Goal: Task Accomplishment & Management: Complete application form

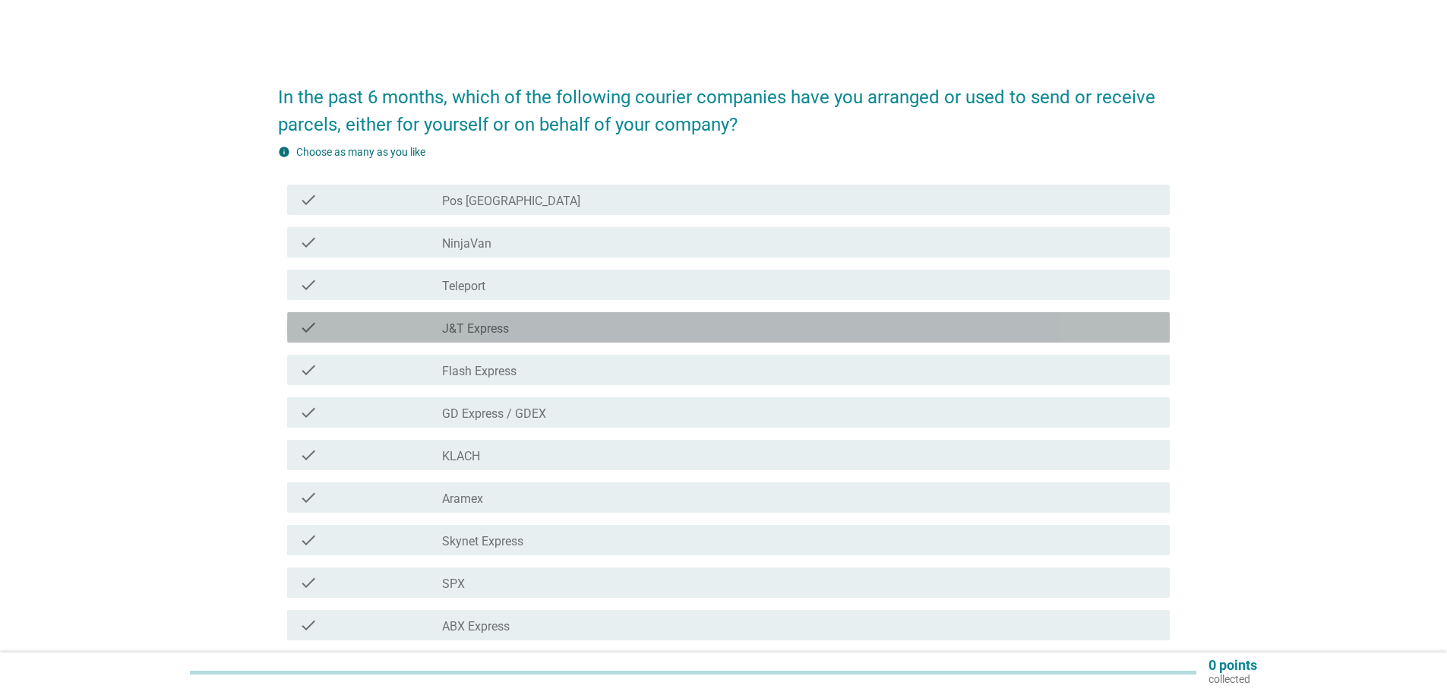
click at [484, 324] on label "J&T Express" at bounding box center [475, 328] width 67 height 15
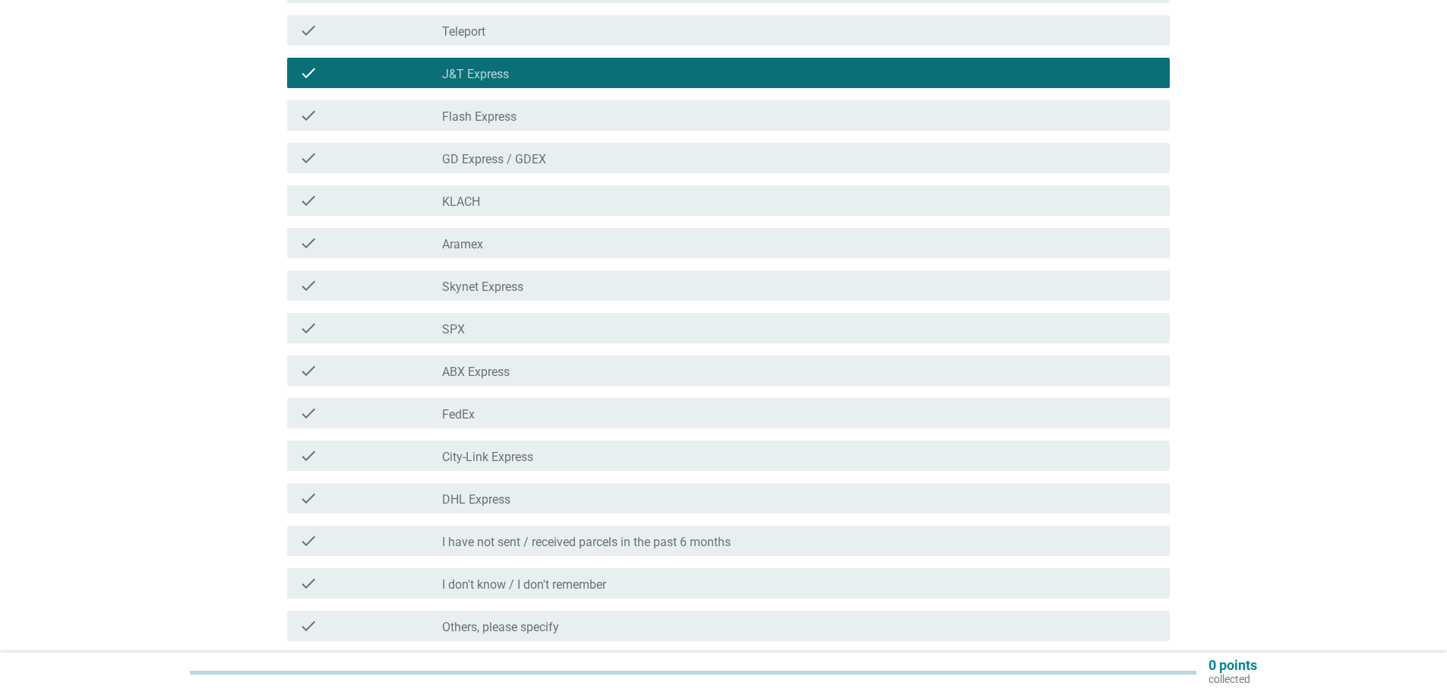
scroll to position [384, 0]
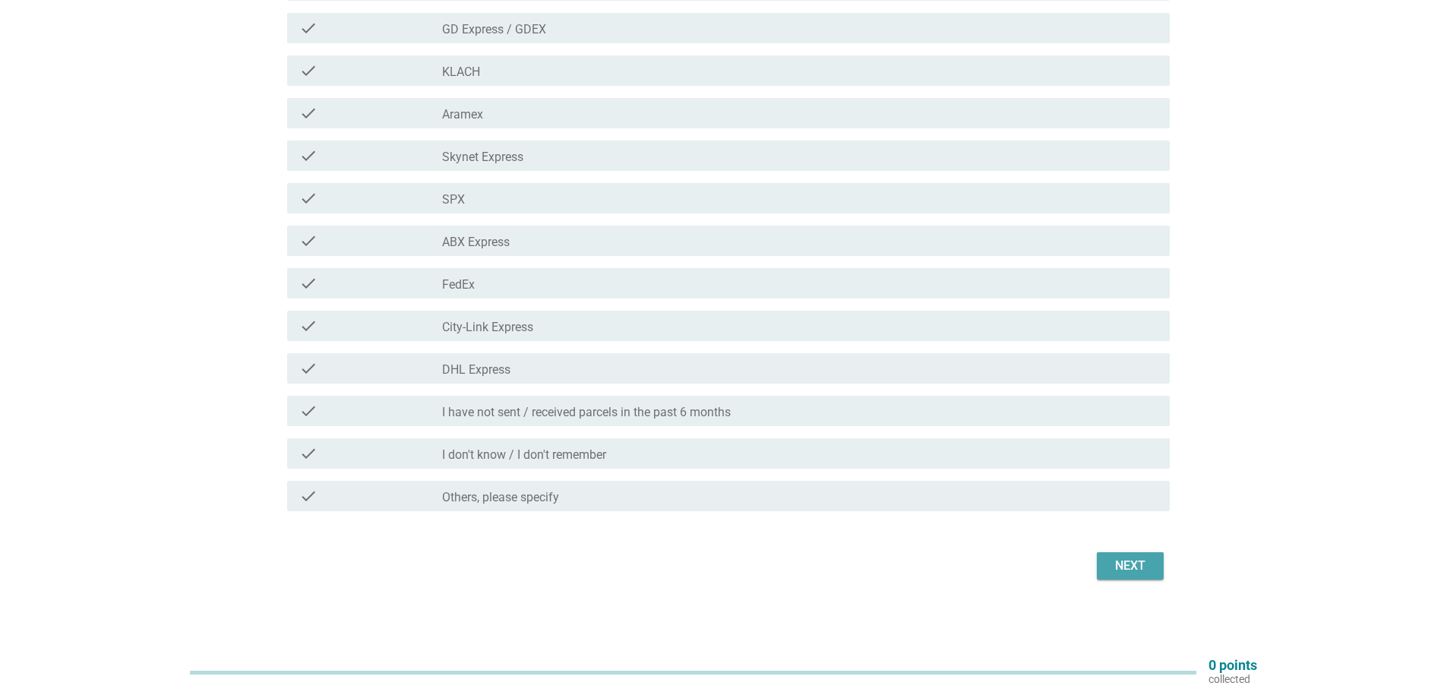
click at [1131, 569] on div "Next" at bounding box center [1130, 566] width 43 height 18
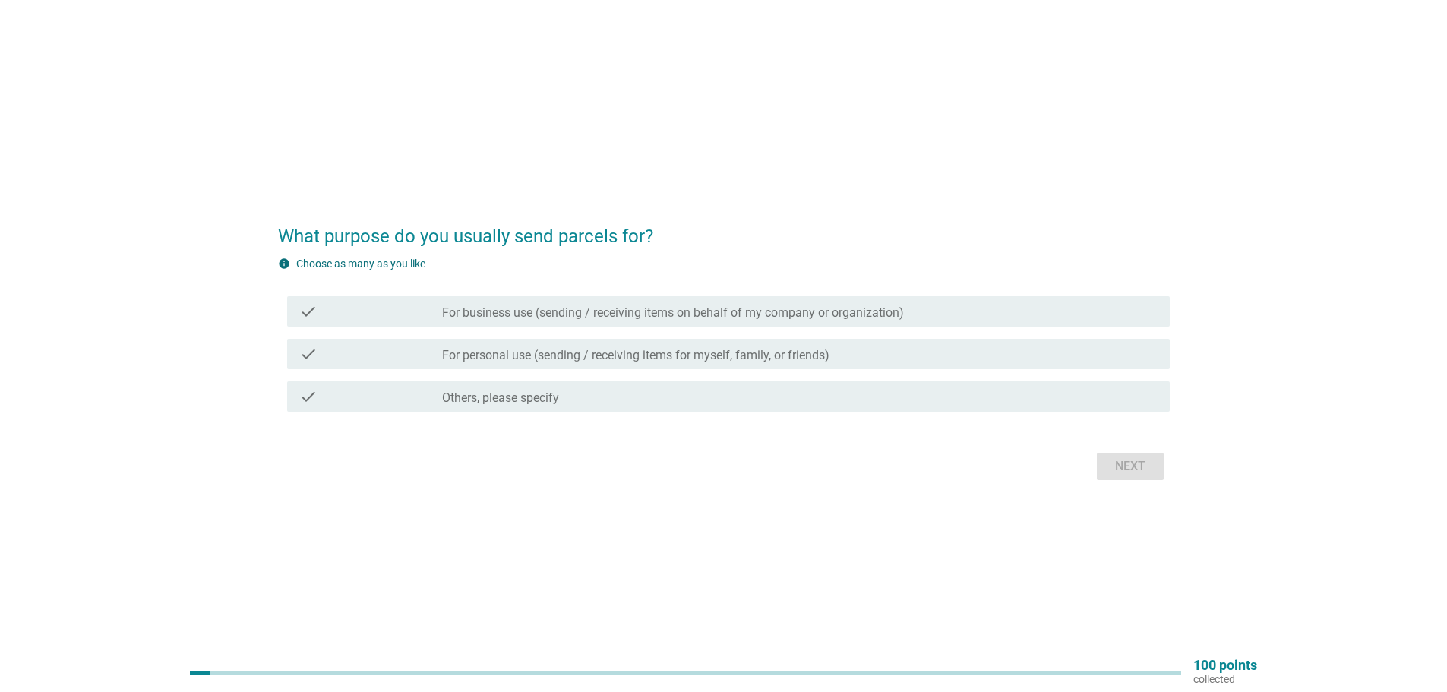
click at [595, 314] on label "For business use (sending / receiving items on behalf of my company or organiza…" at bounding box center [673, 312] width 462 height 15
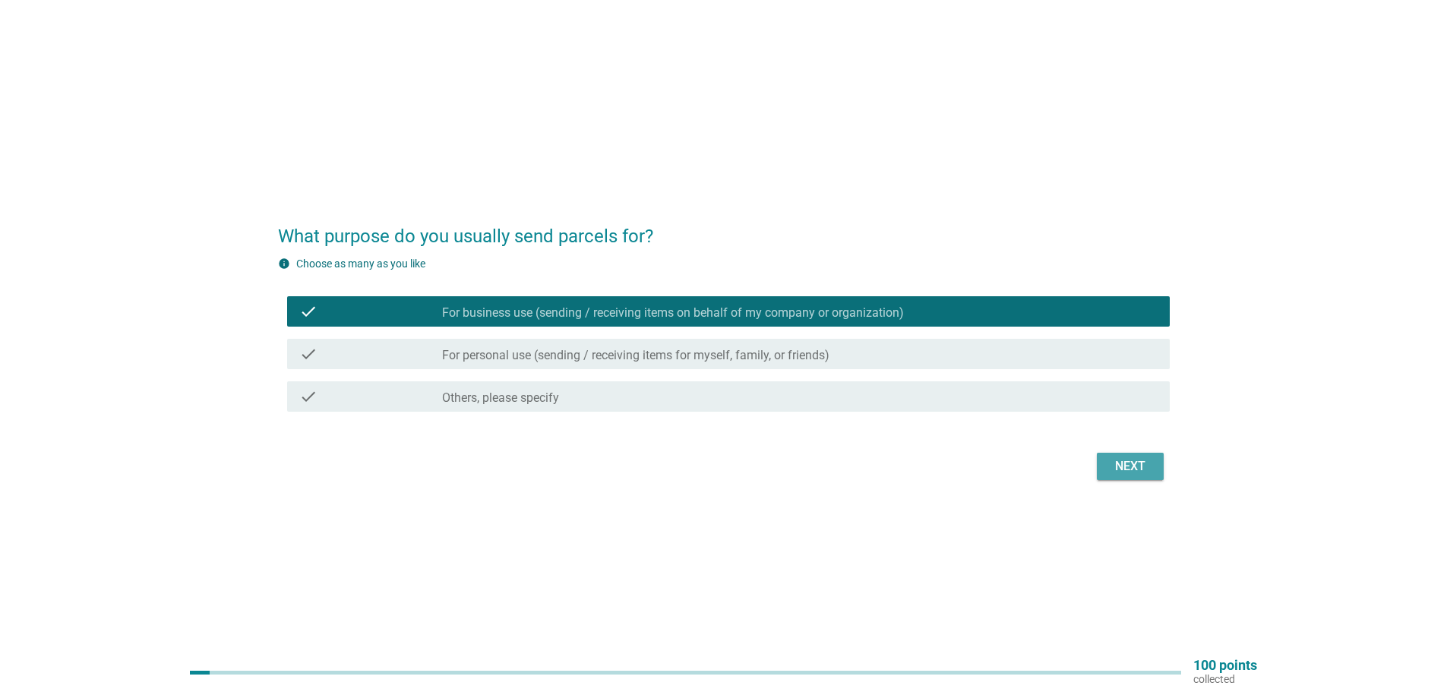
click at [1132, 462] on div "Next" at bounding box center [1130, 466] width 43 height 18
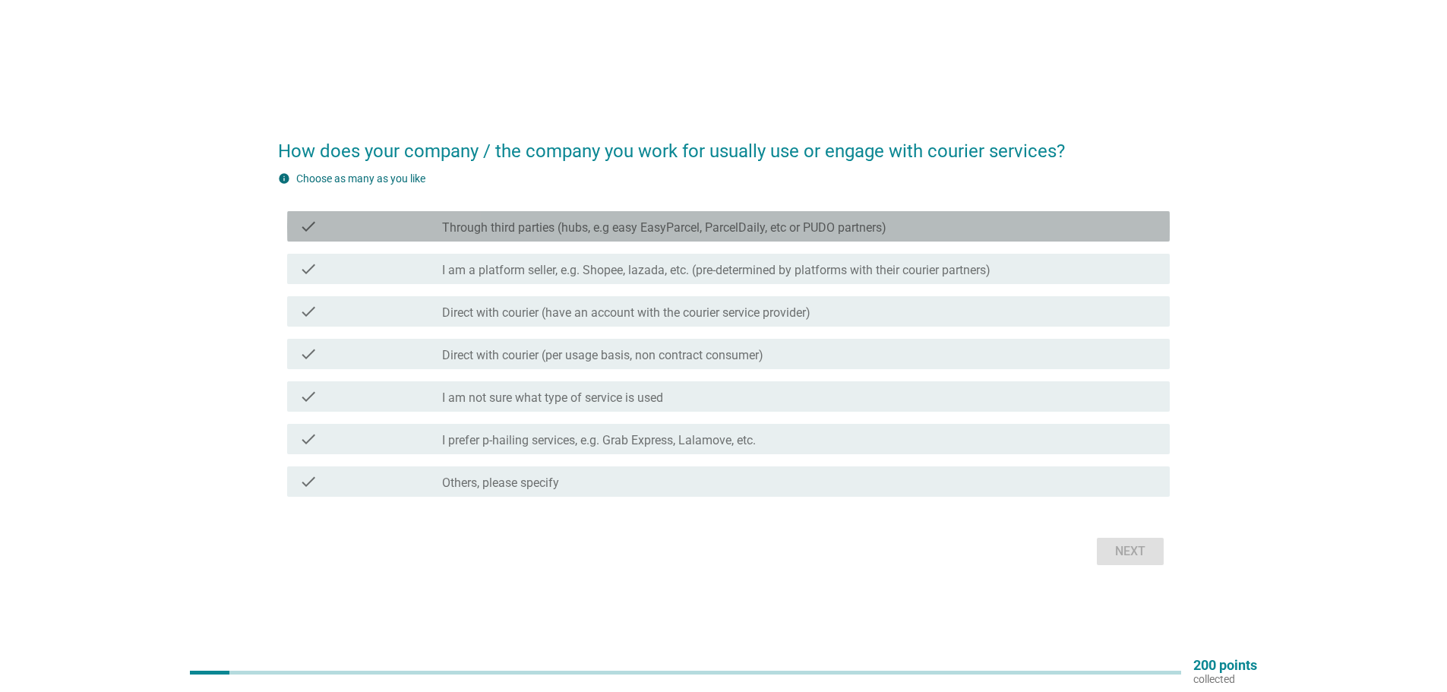
click at [598, 231] on label "Through third parties (hubs, e.g easy EasyParcel, ParcelDaily, etc or PUDO part…" at bounding box center [664, 227] width 444 height 15
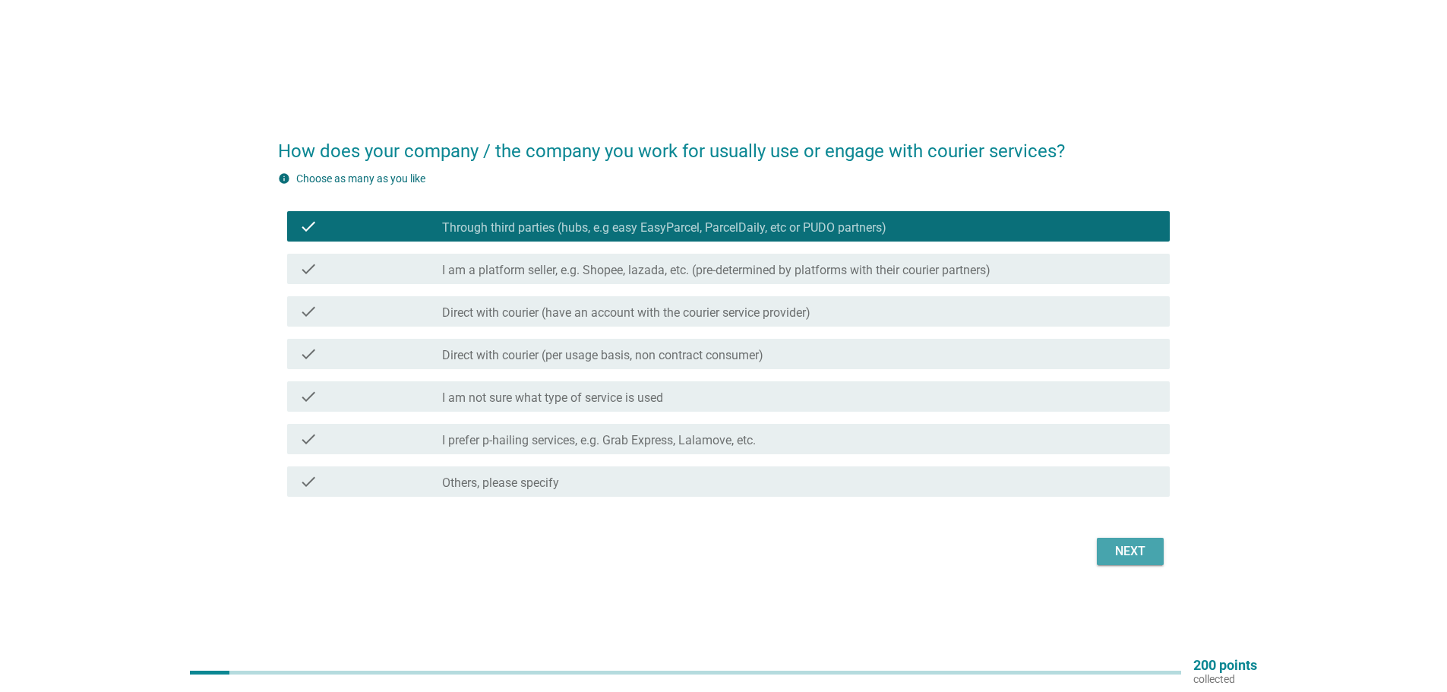
click at [1138, 554] on div "Next" at bounding box center [1130, 551] width 43 height 18
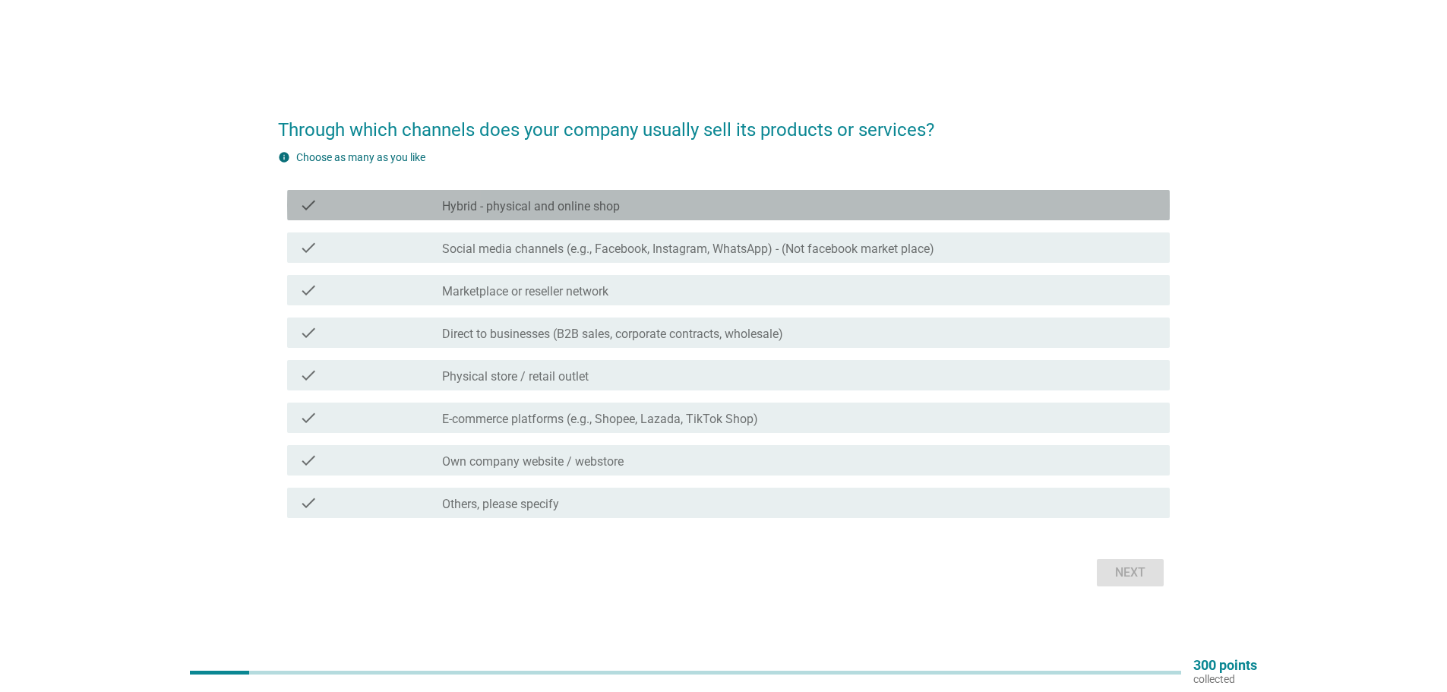
click at [519, 208] on label "Hybrid - physical and online shop" at bounding box center [531, 206] width 178 height 15
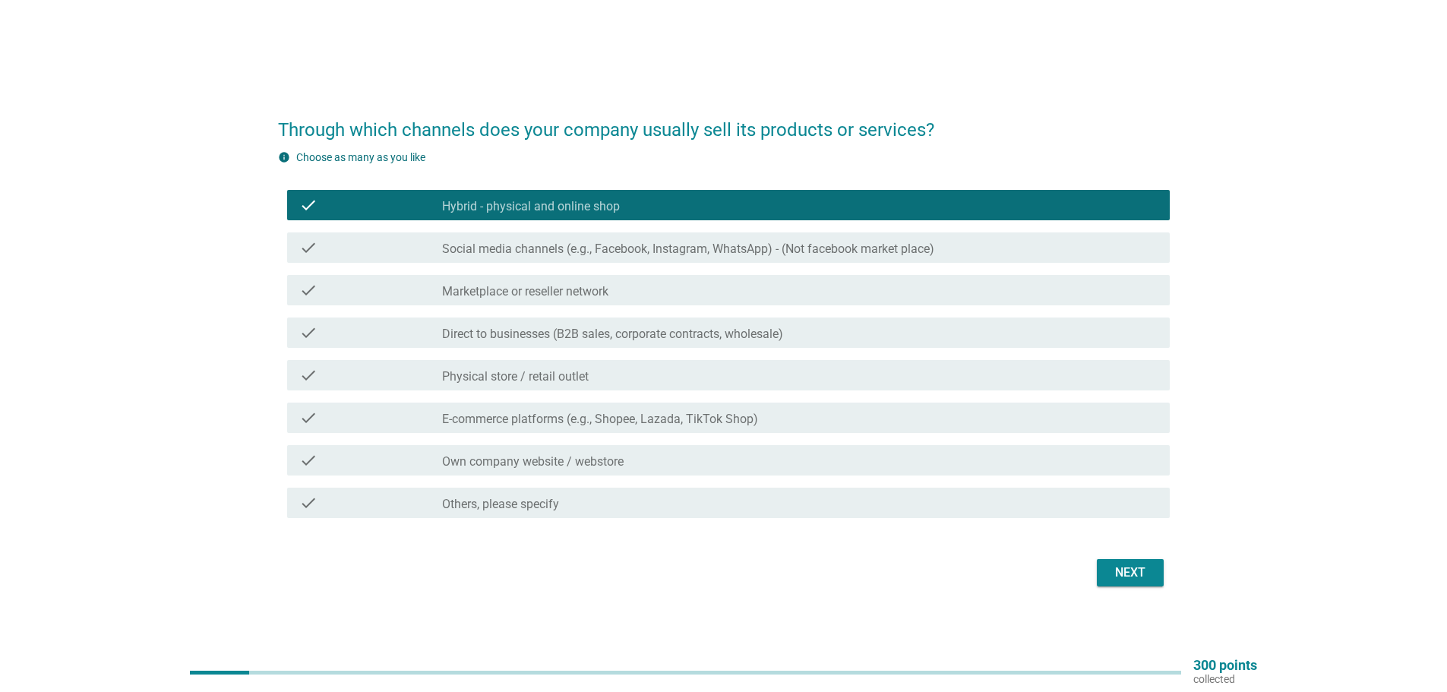
click at [521, 374] on label "Physical store / retail outlet" at bounding box center [515, 376] width 147 height 15
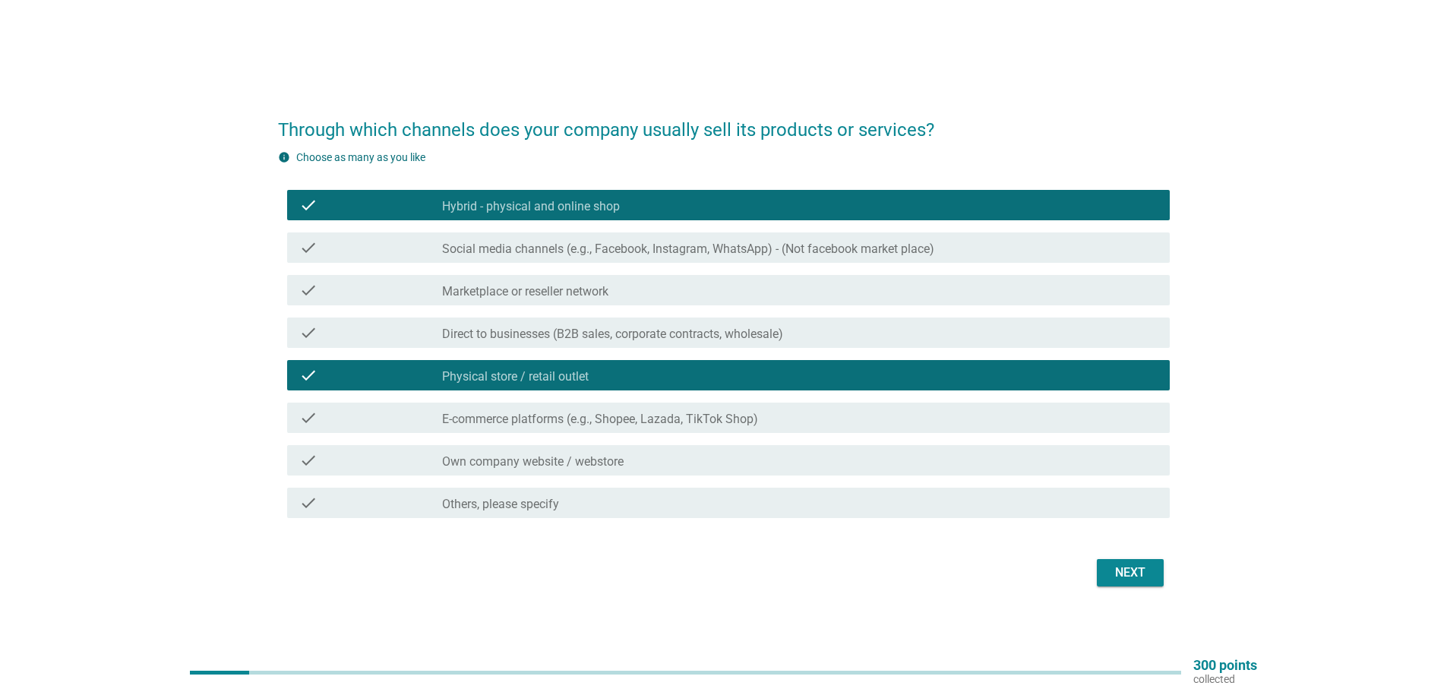
click at [1132, 567] on div "Next" at bounding box center [1130, 573] width 43 height 18
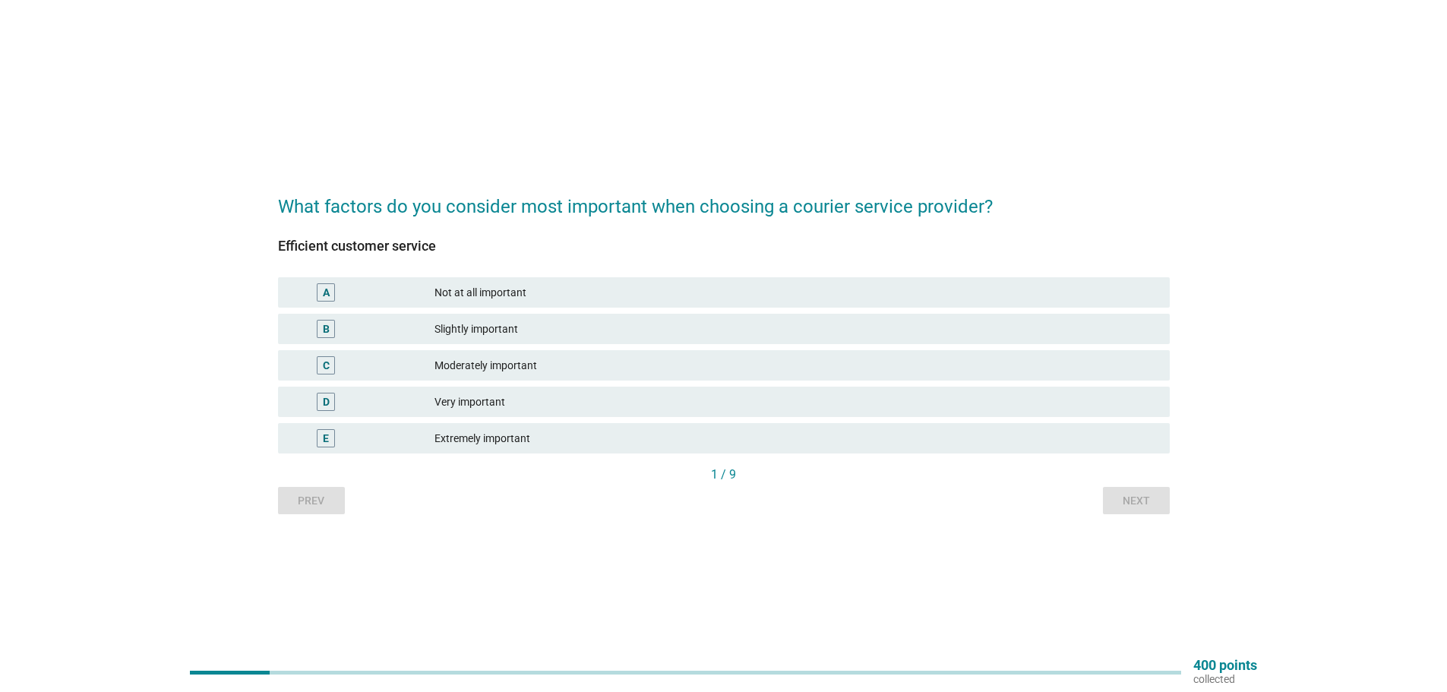
click at [501, 402] on div "Very important" at bounding box center [795, 402] width 723 height 18
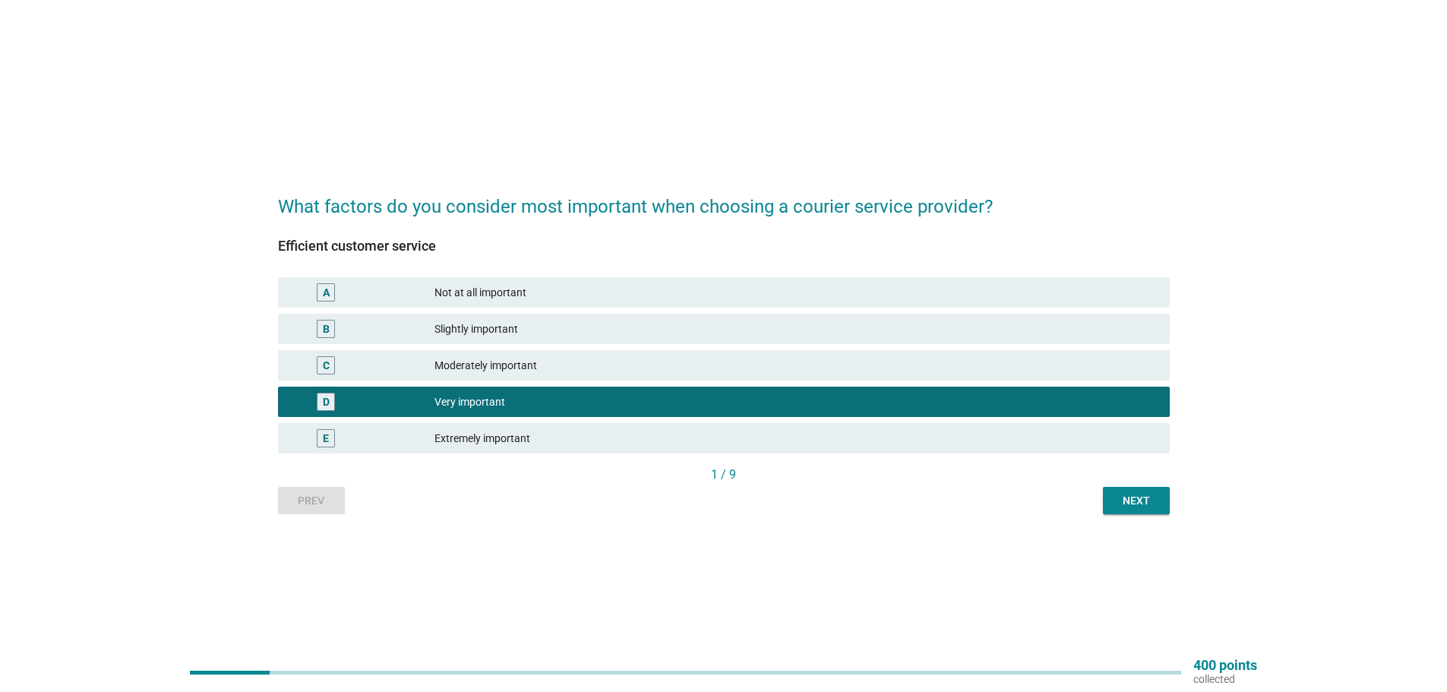
click at [1154, 500] on div "Next" at bounding box center [1136, 501] width 43 height 16
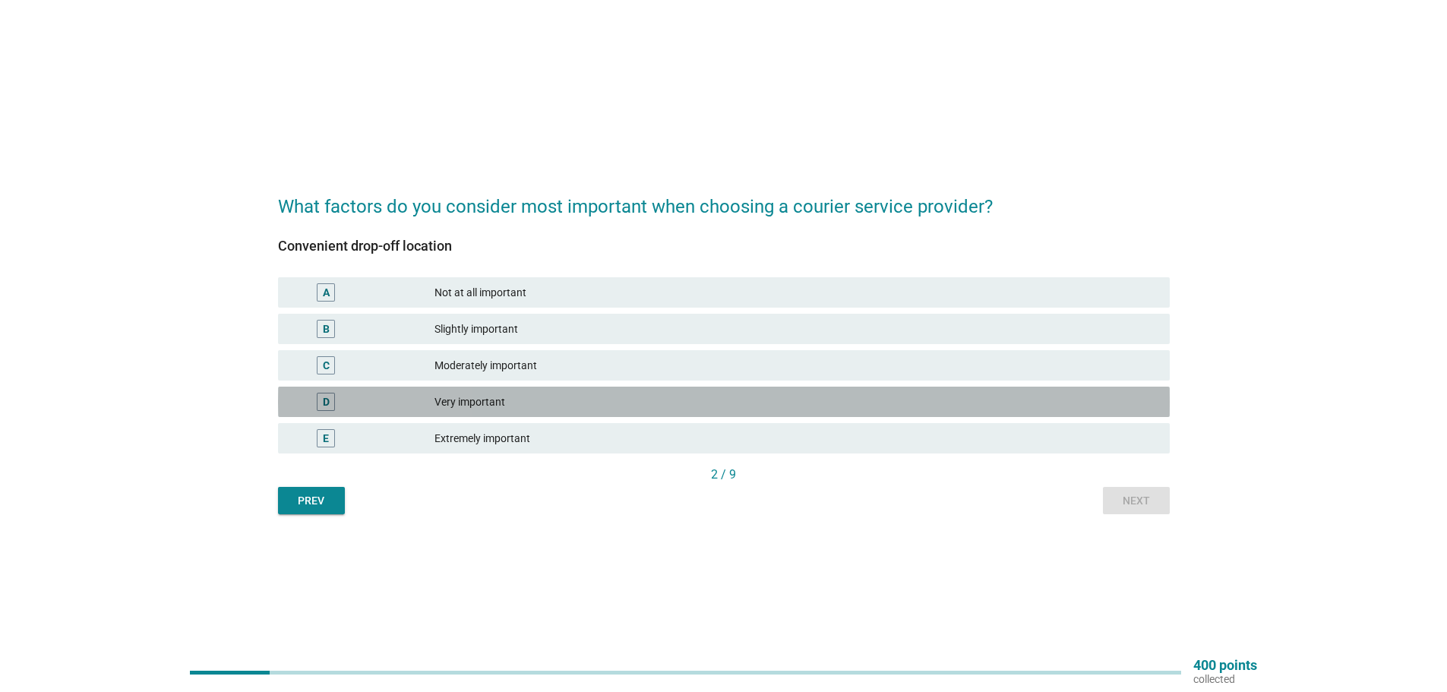
click at [479, 400] on div "Very important" at bounding box center [795, 402] width 723 height 18
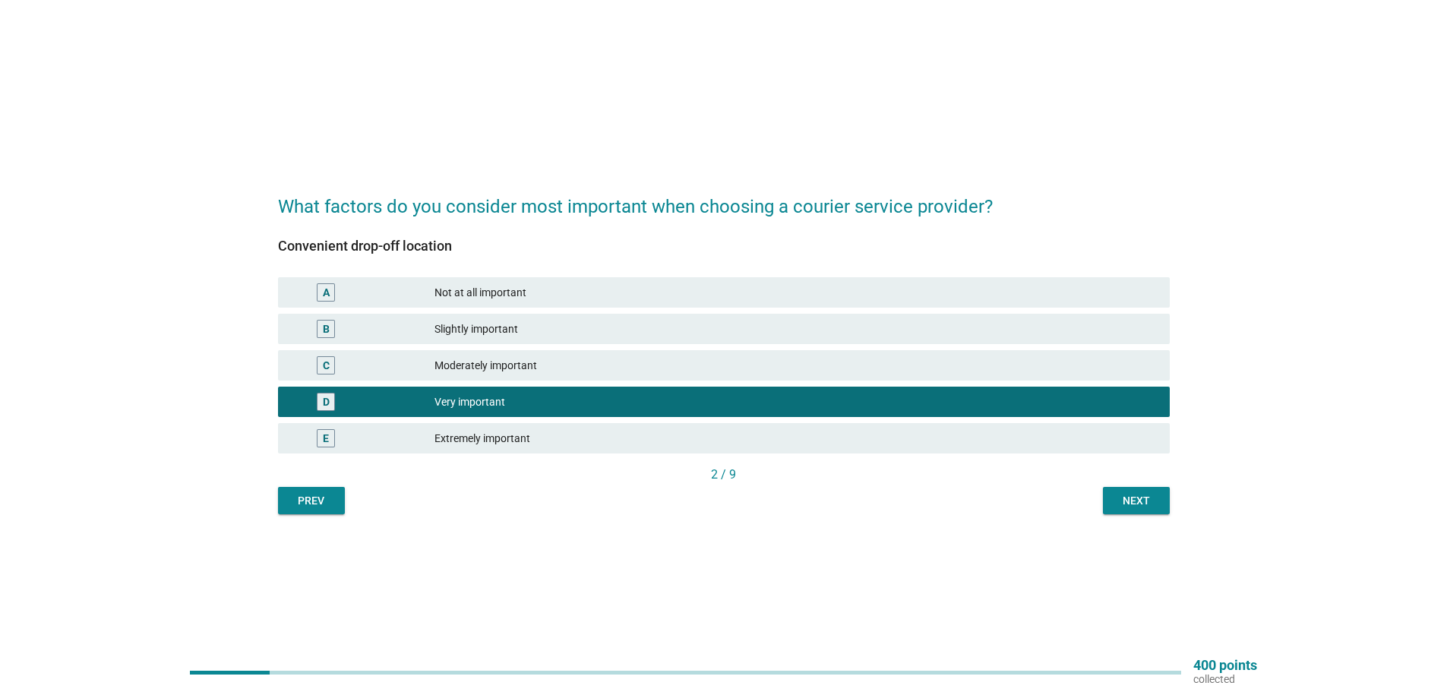
click at [1130, 497] on div "Next" at bounding box center [1136, 501] width 43 height 16
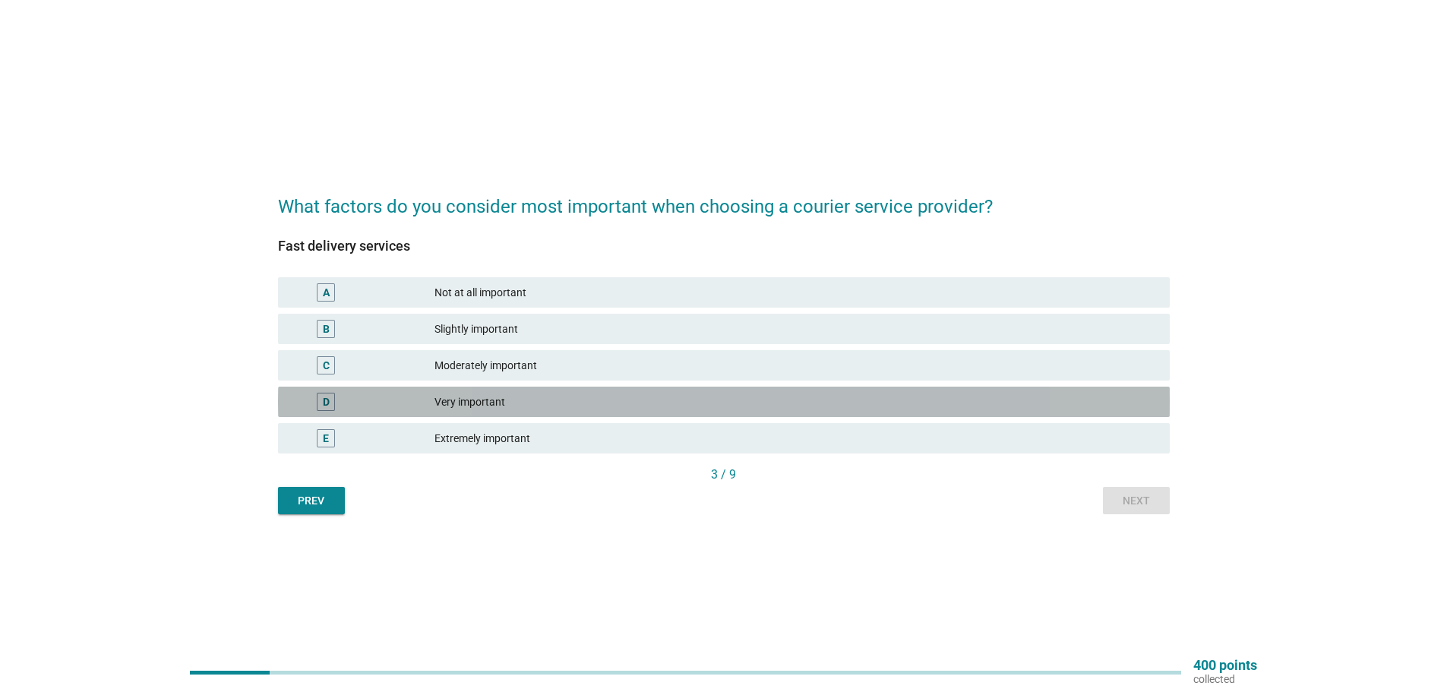
click at [454, 406] on div "Very important" at bounding box center [795, 402] width 723 height 18
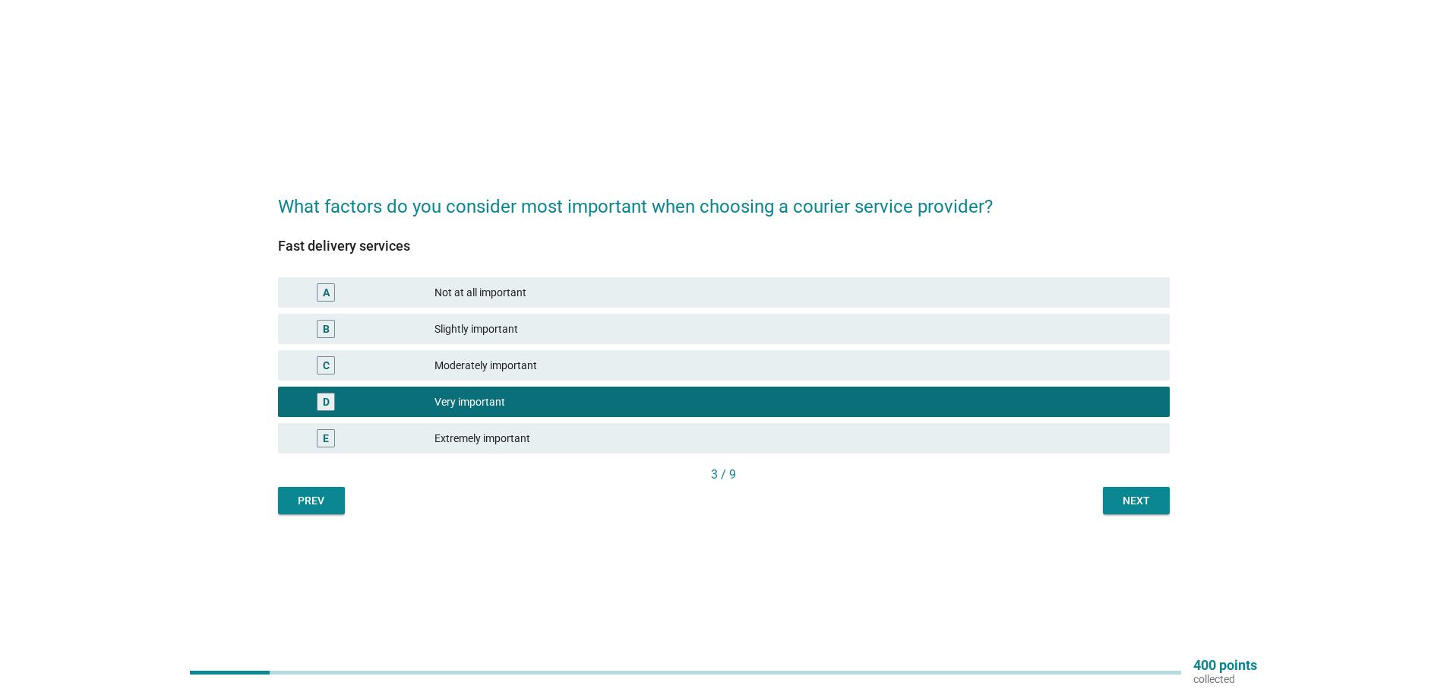
click at [1147, 511] on button "Next" at bounding box center [1136, 500] width 67 height 27
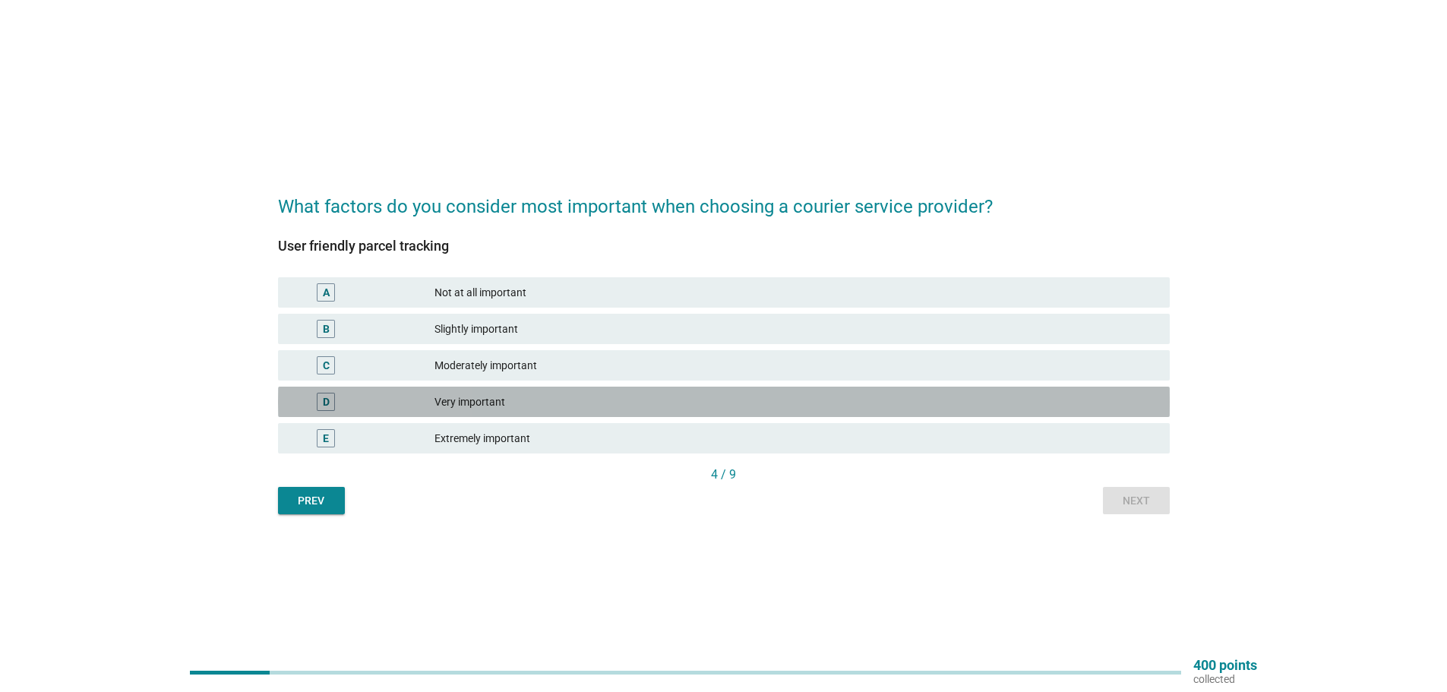
click at [497, 402] on div "Very important" at bounding box center [795, 402] width 723 height 18
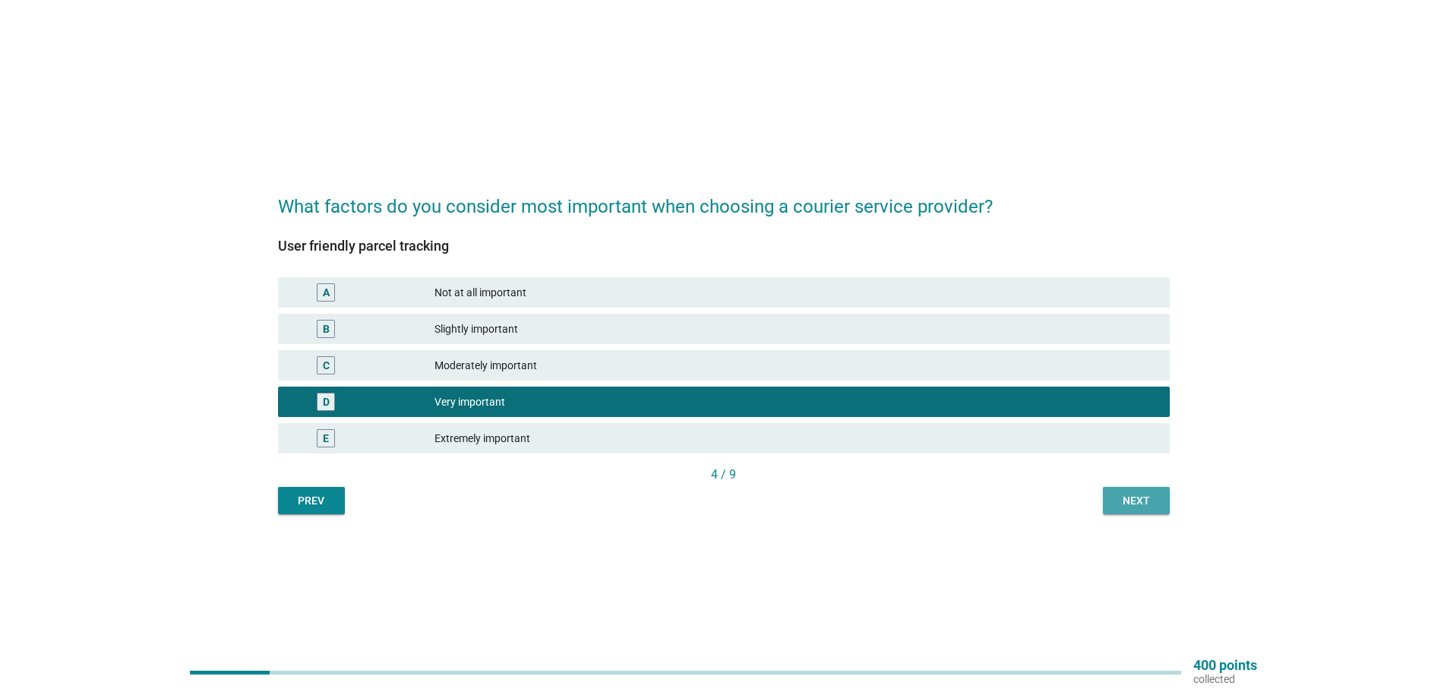
click at [1126, 493] on div "Next" at bounding box center [1136, 501] width 43 height 16
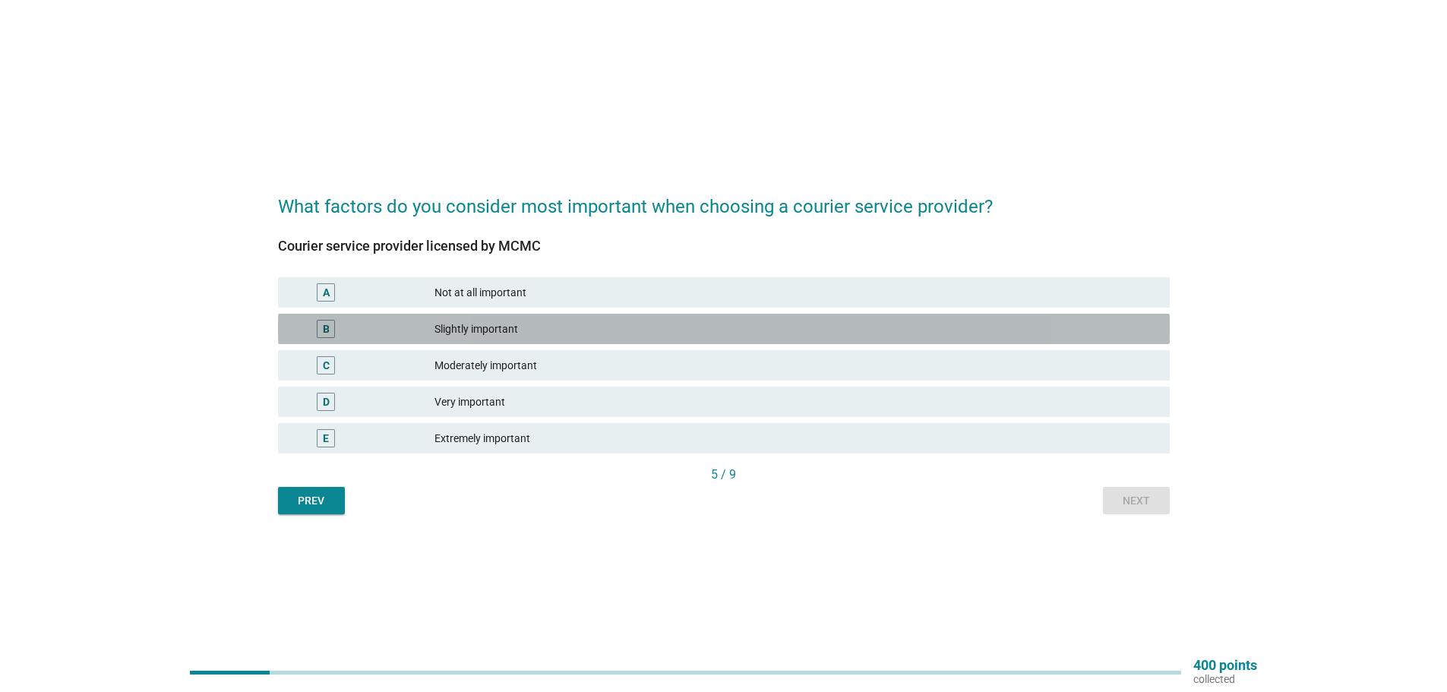
click at [503, 323] on div "Slightly important" at bounding box center [795, 329] width 723 height 18
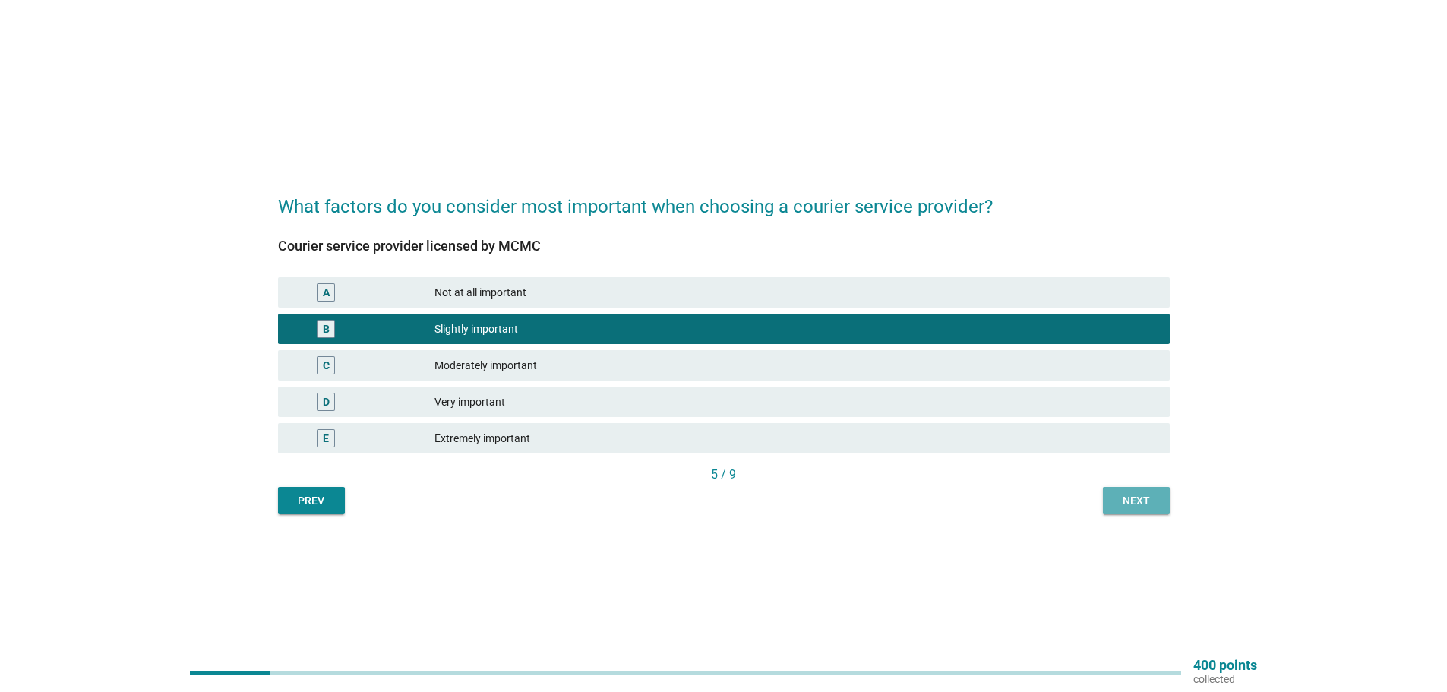
drag, startPoint x: 1135, startPoint y: 499, endPoint x: 1102, endPoint y: 493, distance: 34.0
click at [1133, 497] on div "Next" at bounding box center [1136, 501] width 43 height 16
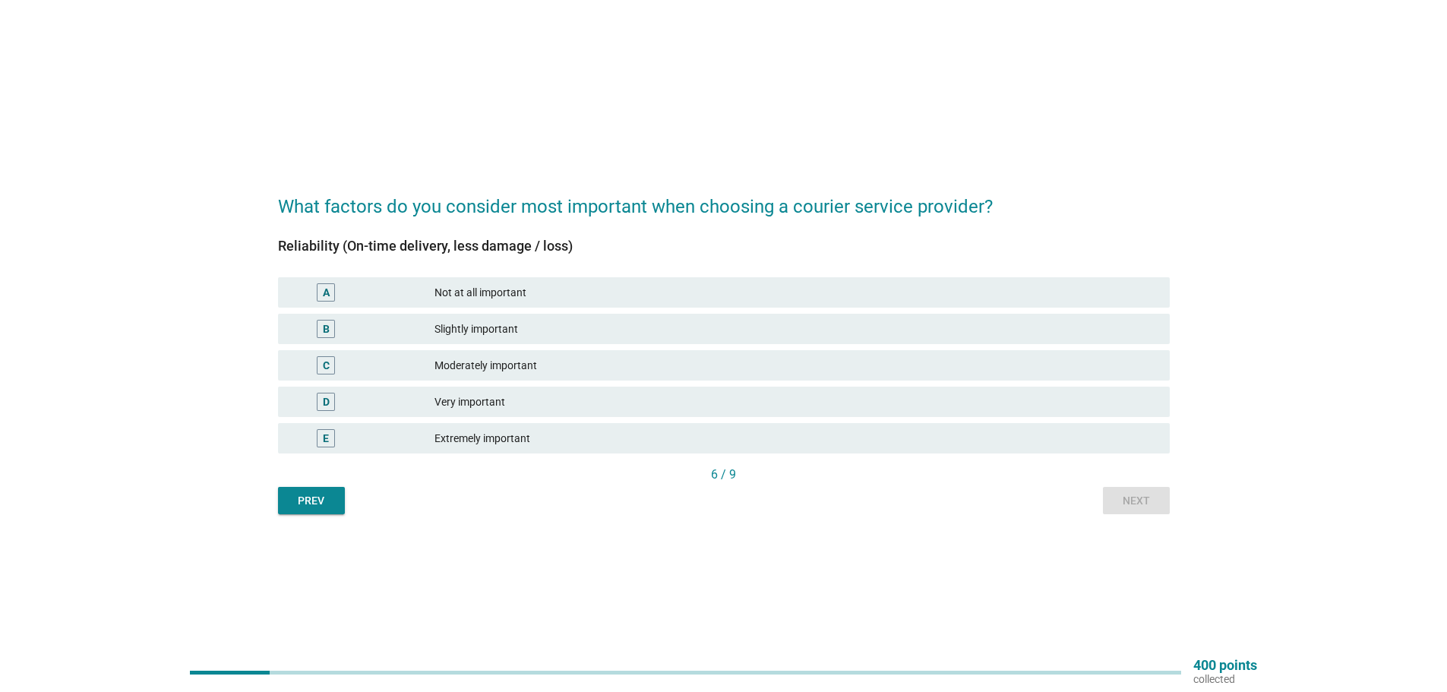
click at [517, 400] on div "Very important" at bounding box center [795, 402] width 723 height 18
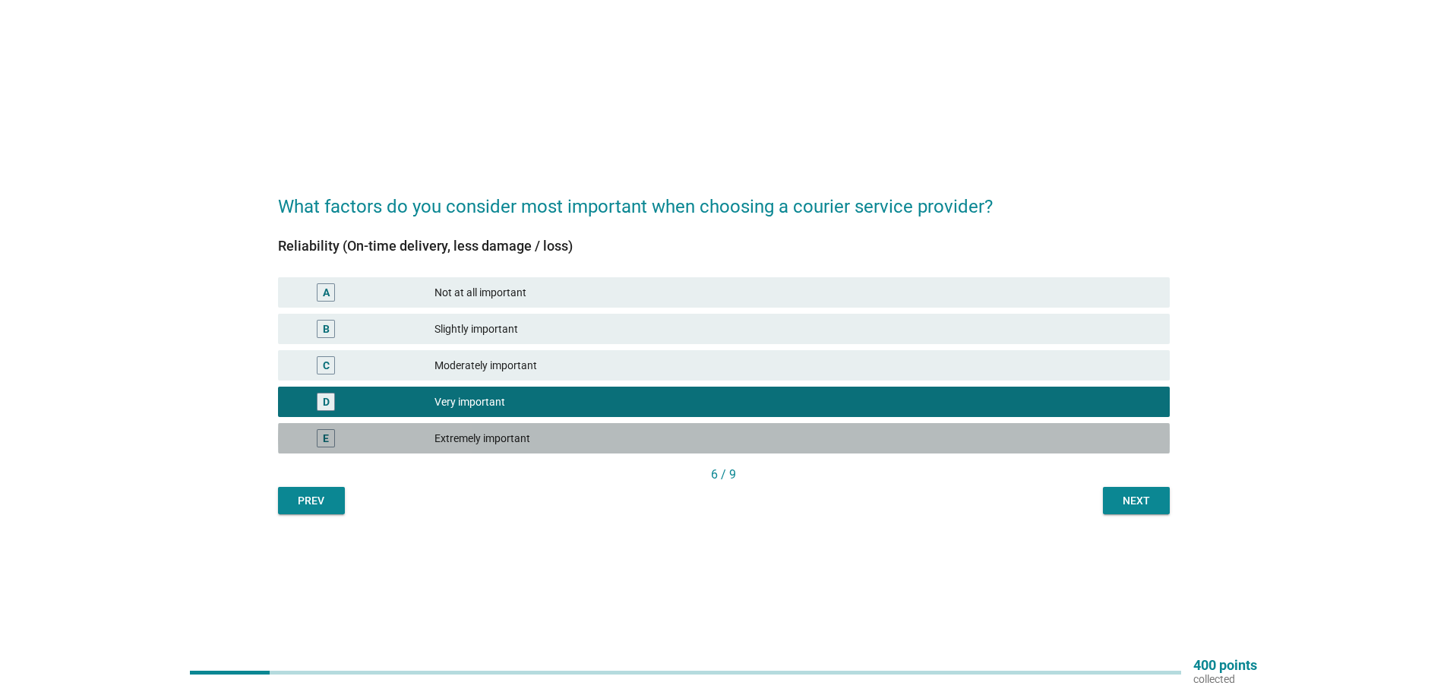
click at [529, 439] on div "Extremely important" at bounding box center [795, 438] width 723 height 18
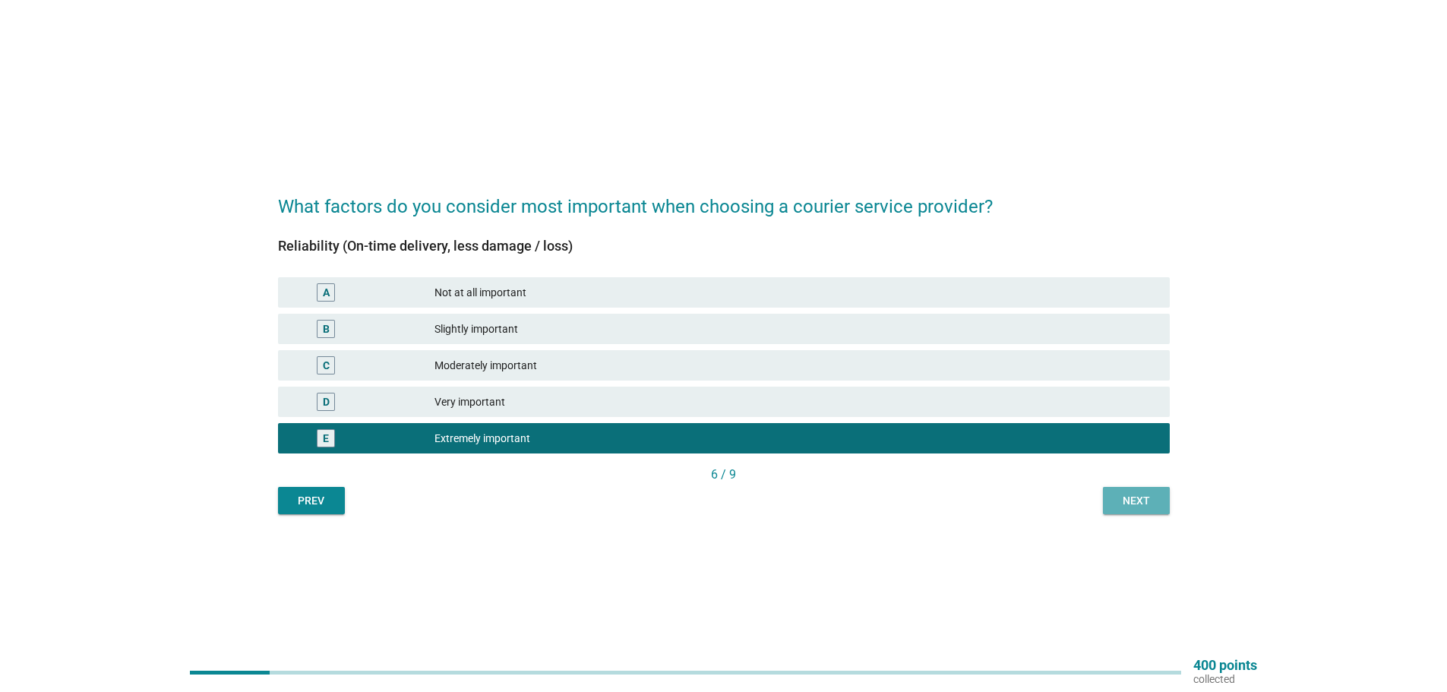
drag, startPoint x: 1142, startPoint y: 489, endPoint x: 1129, endPoint y: 488, distance: 12.9
click at [1142, 490] on button "Next" at bounding box center [1136, 500] width 67 height 27
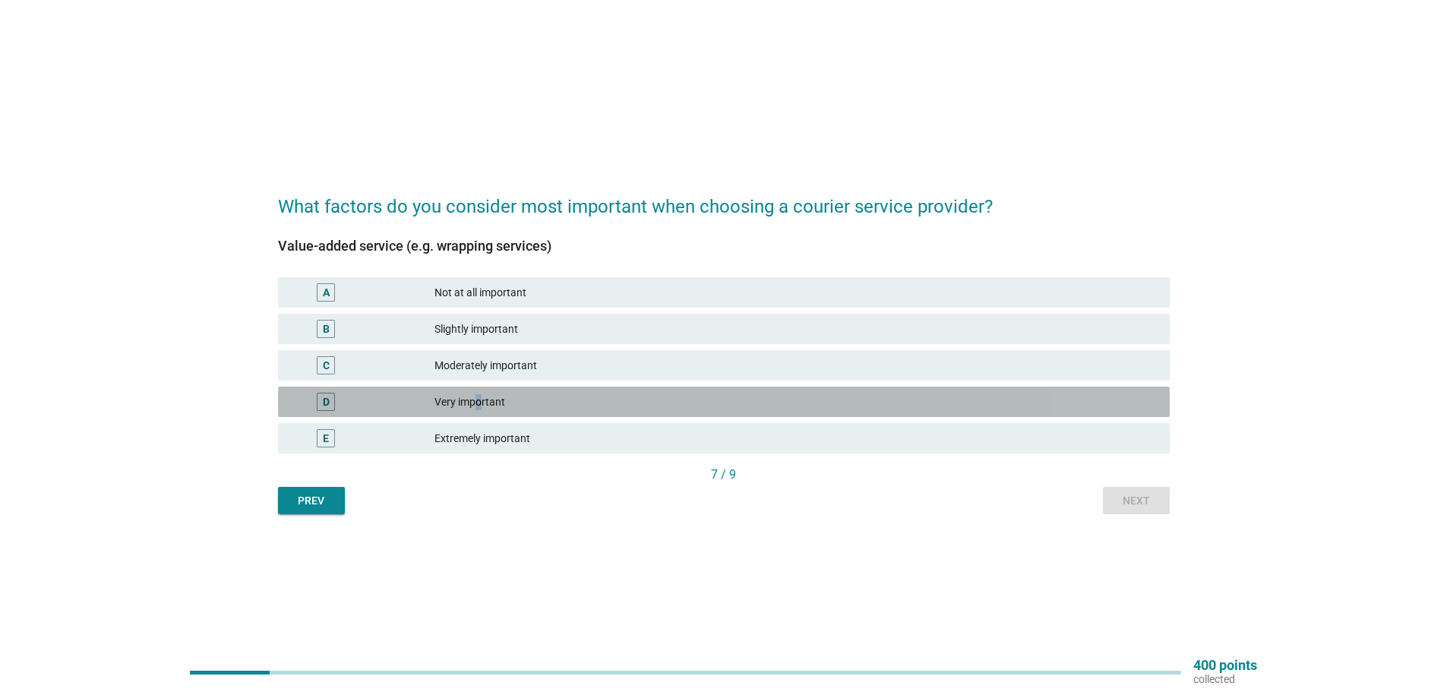
drag, startPoint x: 476, startPoint y: 401, endPoint x: 491, endPoint y: 406, distance: 15.4
click at [485, 405] on div "Very important" at bounding box center [795, 402] width 723 height 18
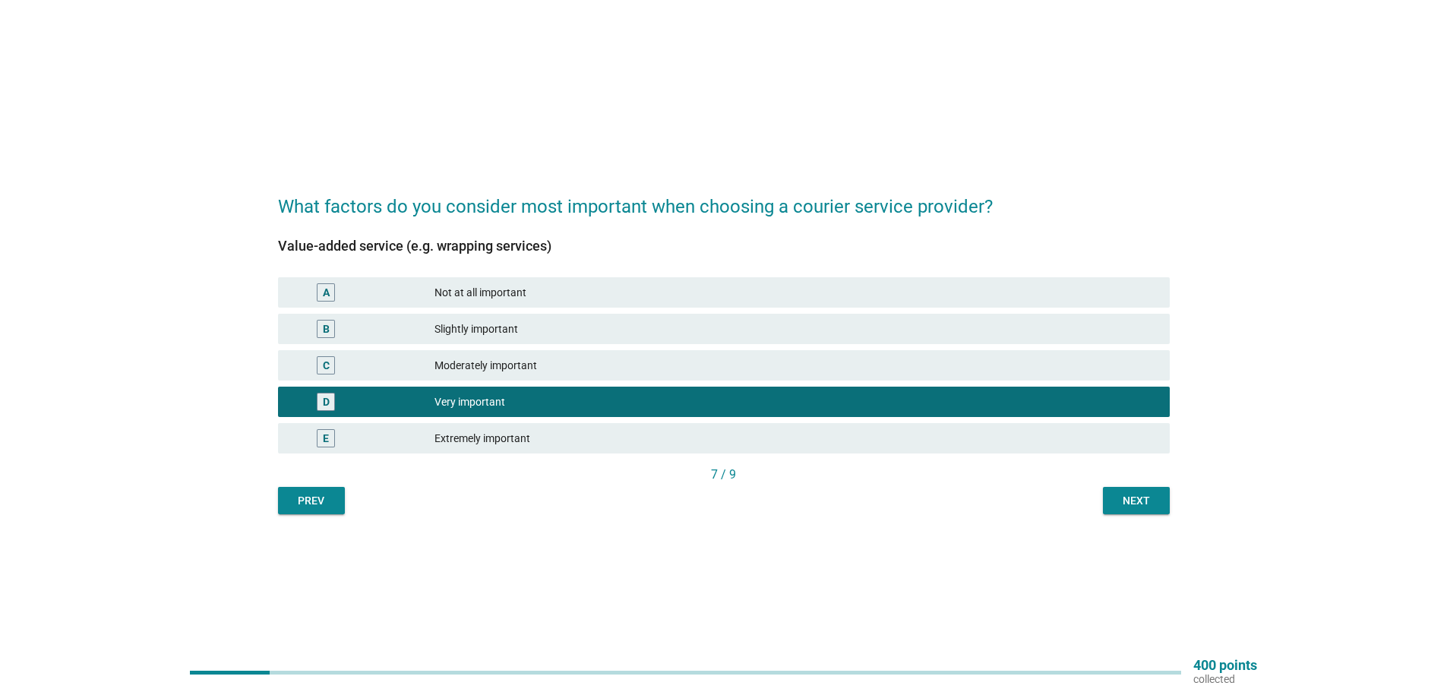
click at [499, 370] on div "Moderately important" at bounding box center [795, 365] width 723 height 18
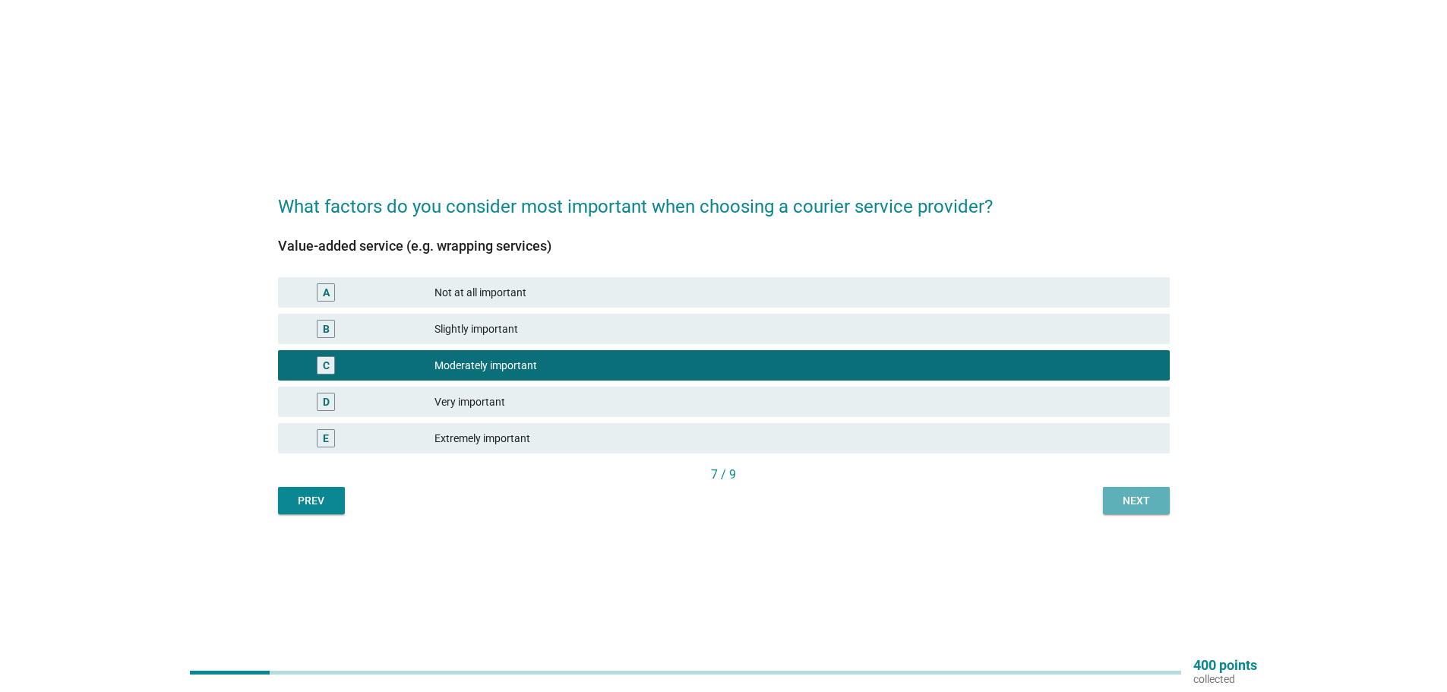
drag, startPoint x: 1146, startPoint y: 504, endPoint x: 1125, endPoint y: 502, distance: 21.4
click at [1143, 503] on div "Next" at bounding box center [1136, 501] width 43 height 16
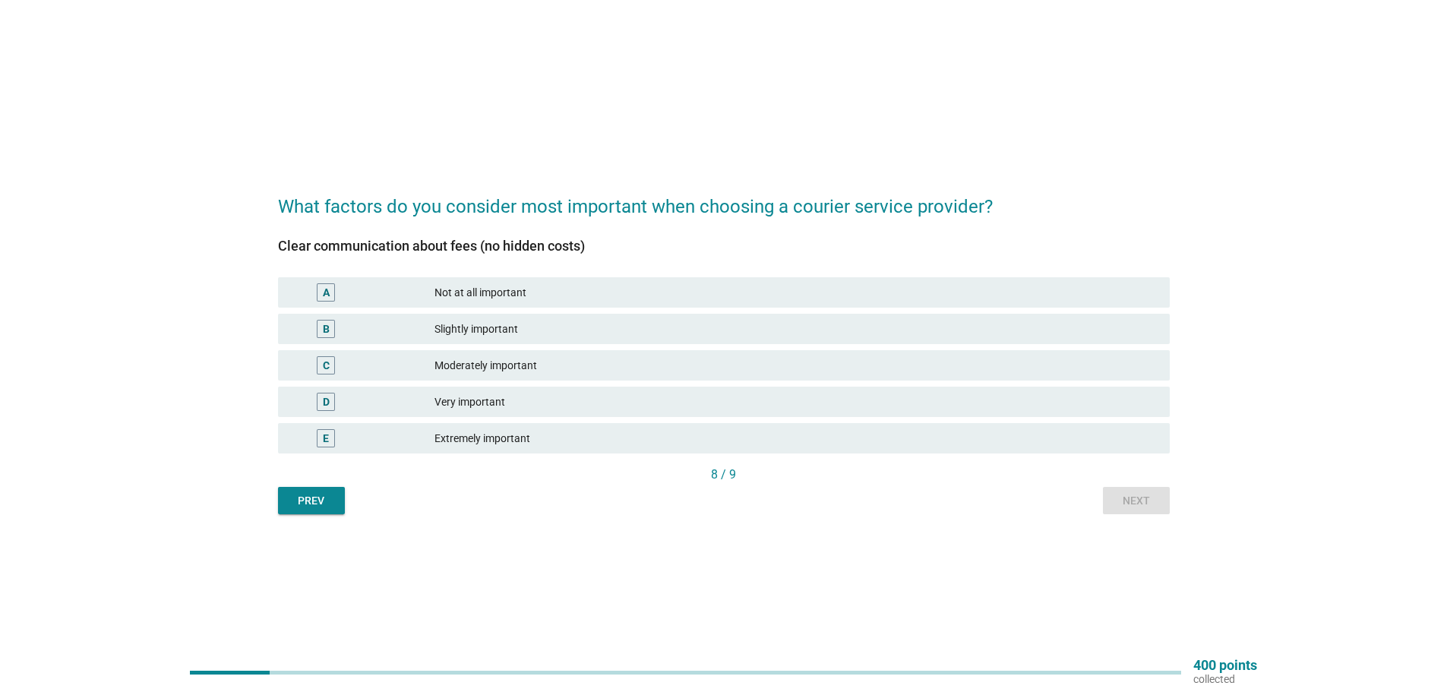
click at [523, 405] on div "Very important" at bounding box center [795, 402] width 723 height 18
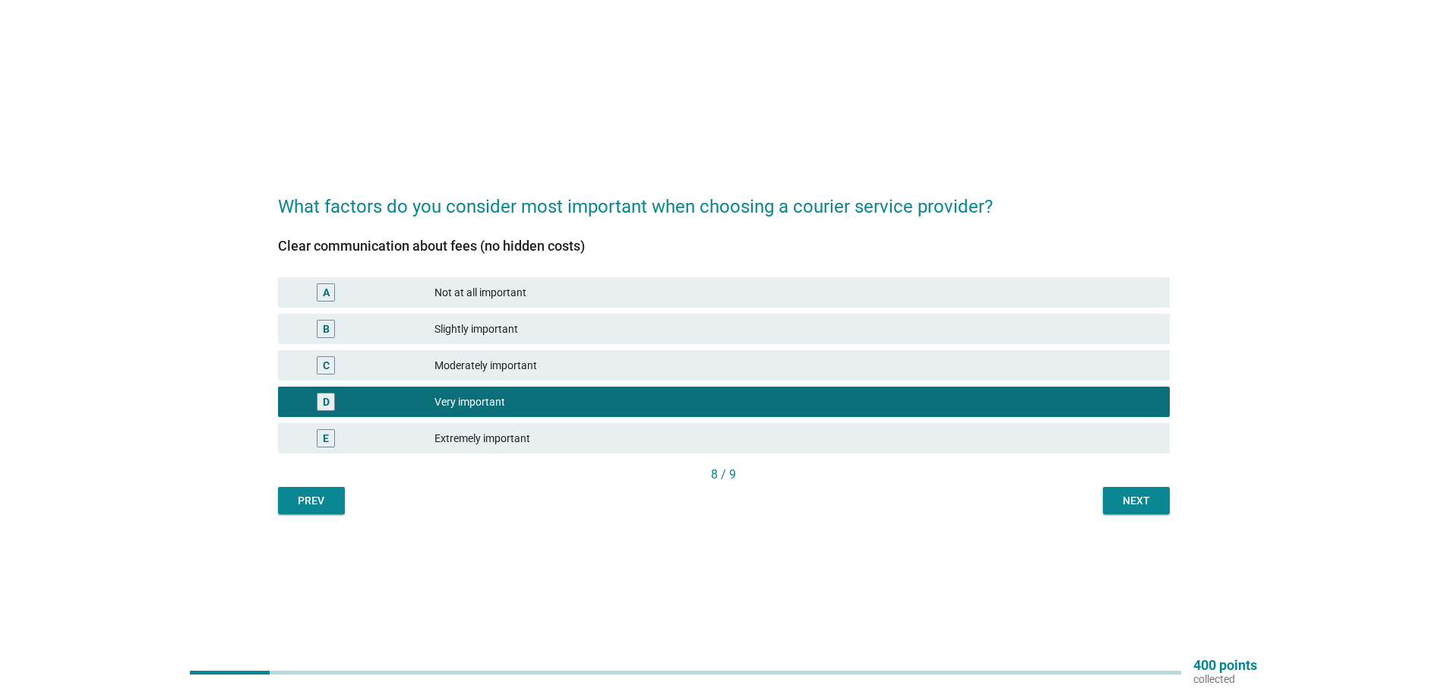
click at [1142, 504] on div "Next" at bounding box center [1136, 501] width 43 height 16
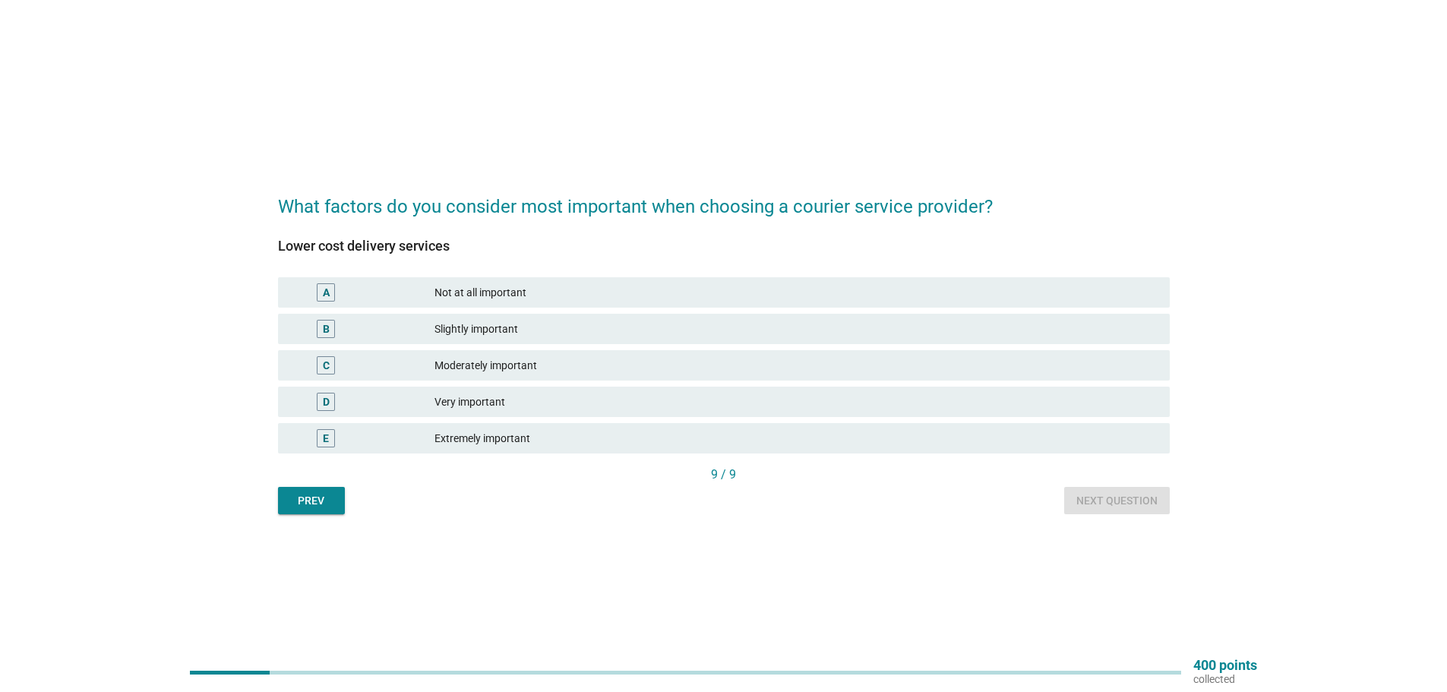
click at [485, 400] on div "Very important" at bounding box center [795, 402] width 723 height 18
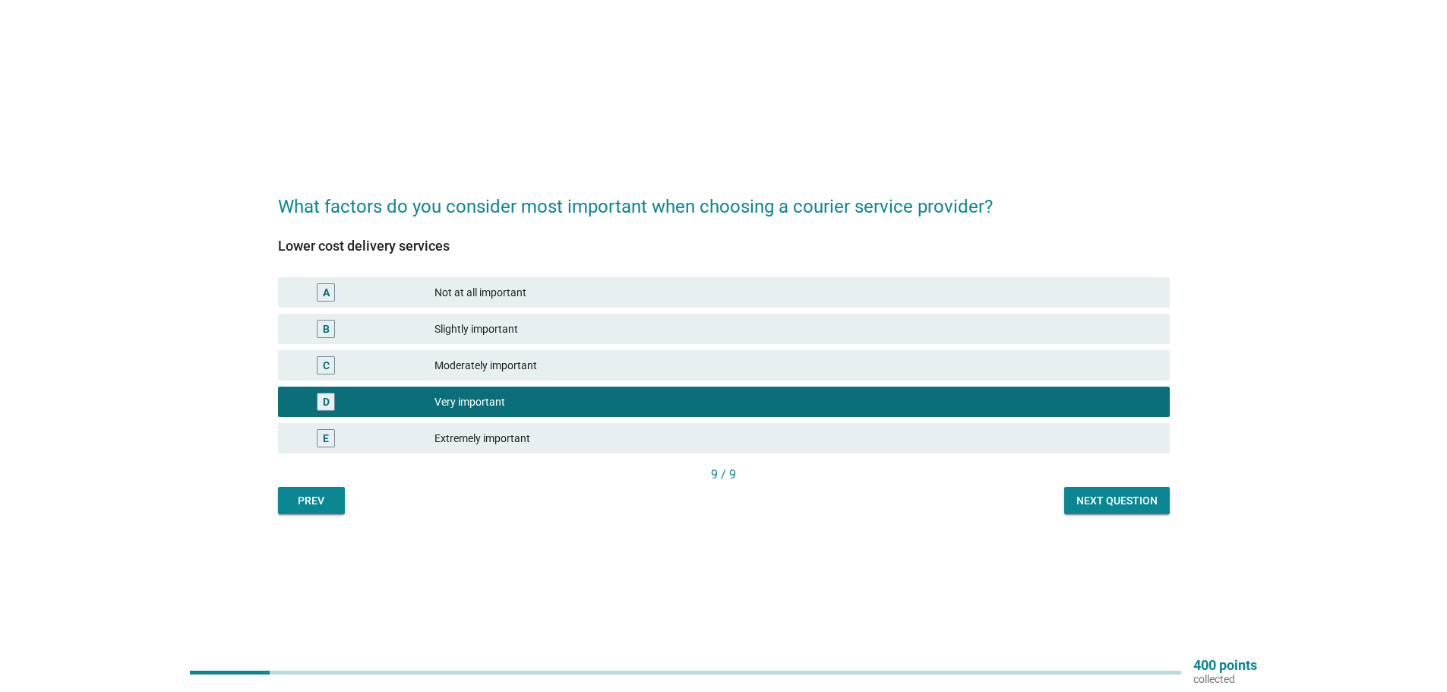
click at [1123, 502] on div "Next question" at bounding box center [1116, 501] width 81 height 16
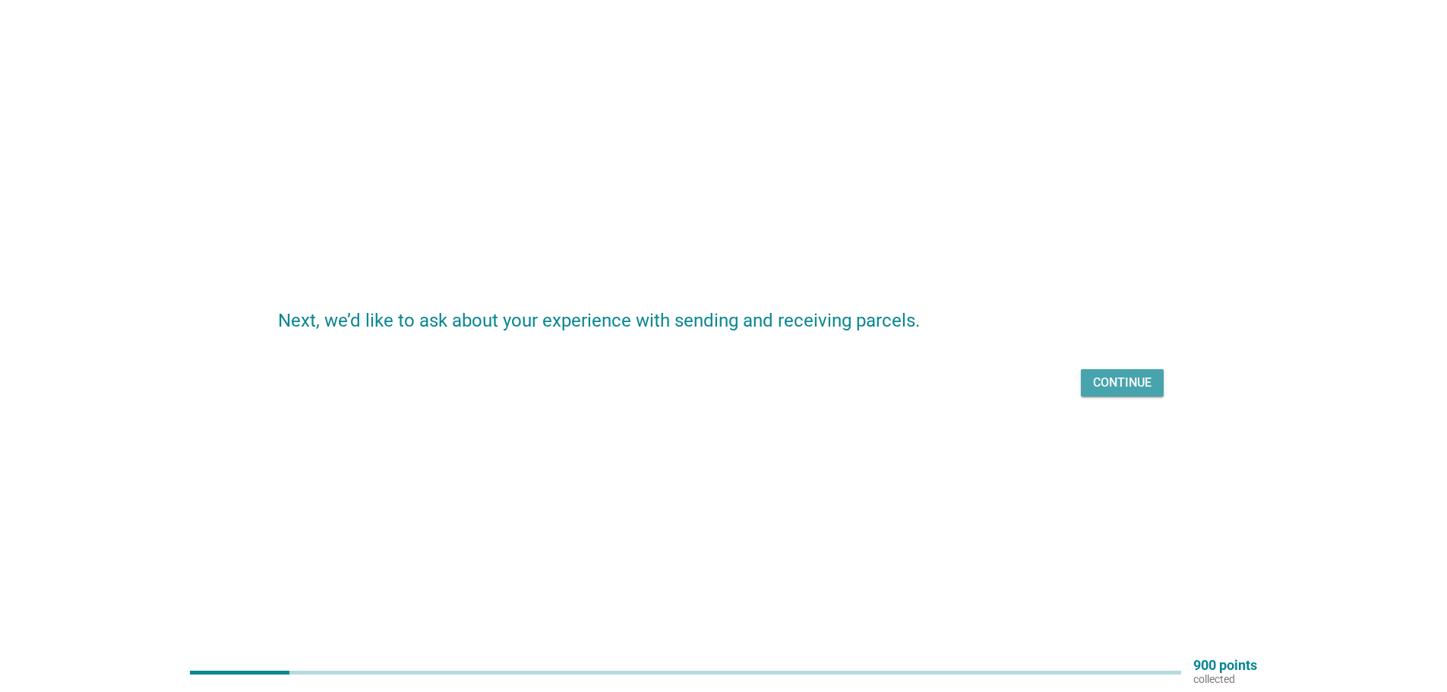
click at [1145, 389] on div "Continue" at bounding box center [1122, 383] width 58 height 18
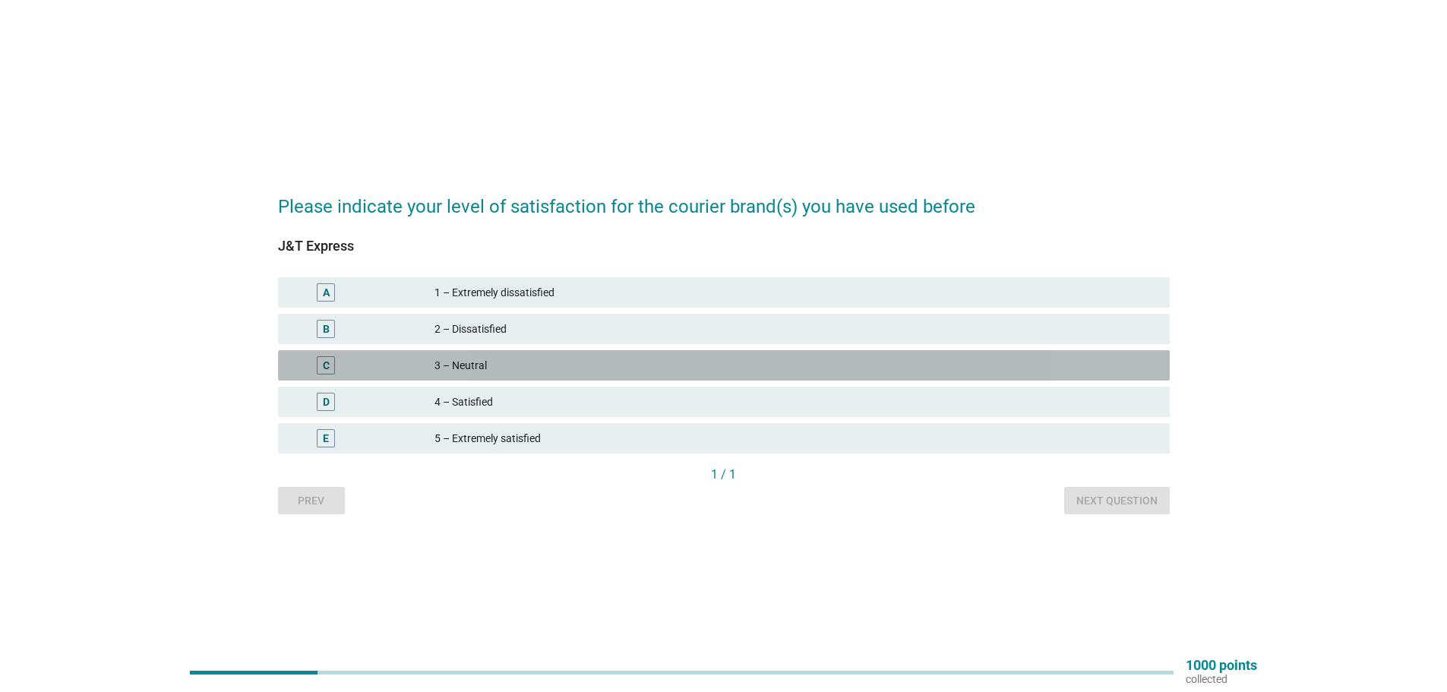
click at [509, 355] on div "C 3 – Neutral" at bounding box center [724, 365] width 892 height 30
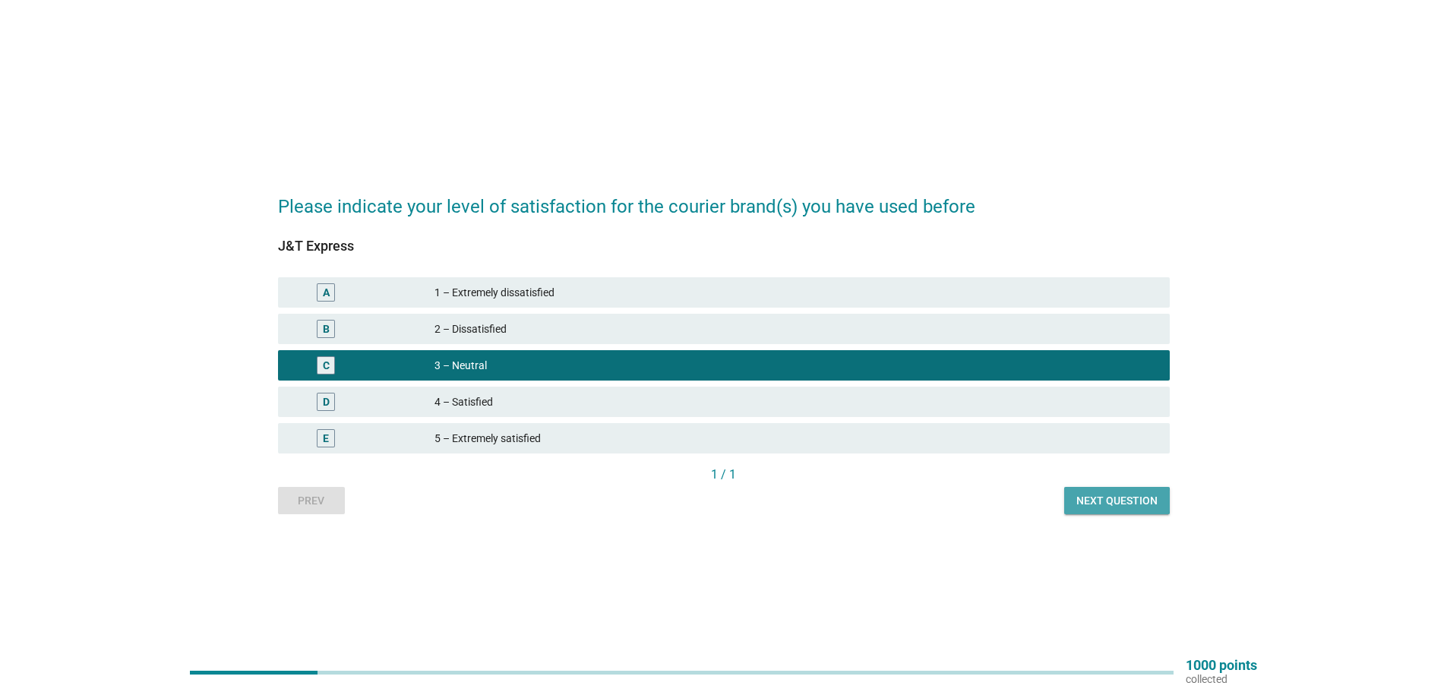
click at [1123, 496] on div "Next question" at bounding box center [1116, 501] width 81 height 16
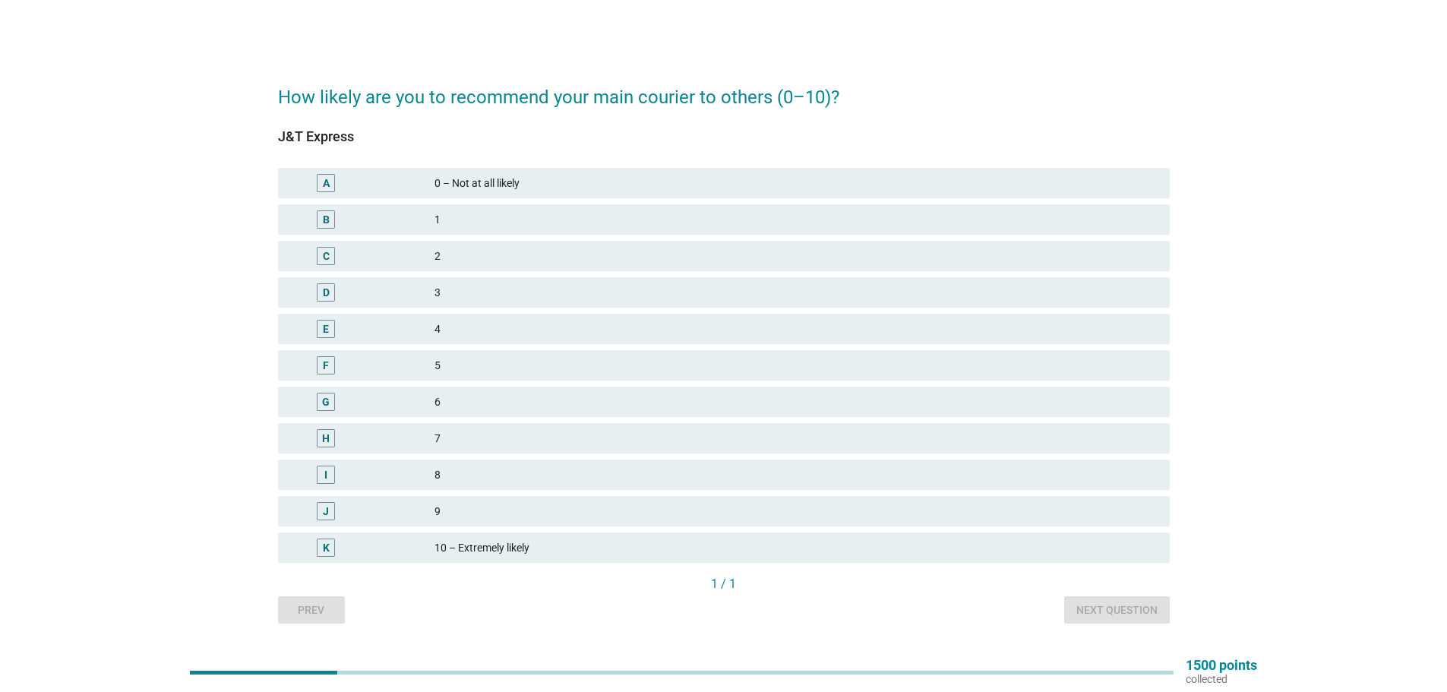
click at [510, 465] on div "I 8" at bounding box center [724, 474] width 892 height 30
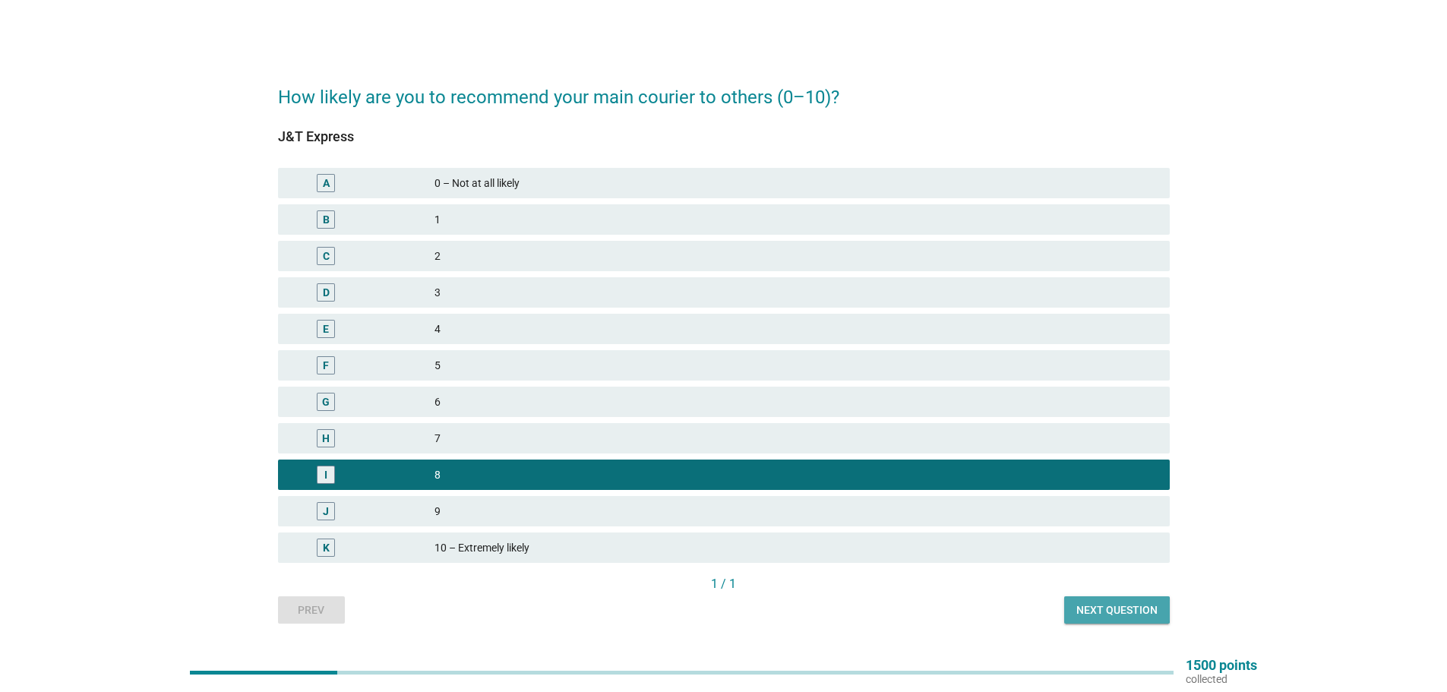
click at [1129, 611] on div "Next question" at bounding box center [1116, 610] width 81 height 16
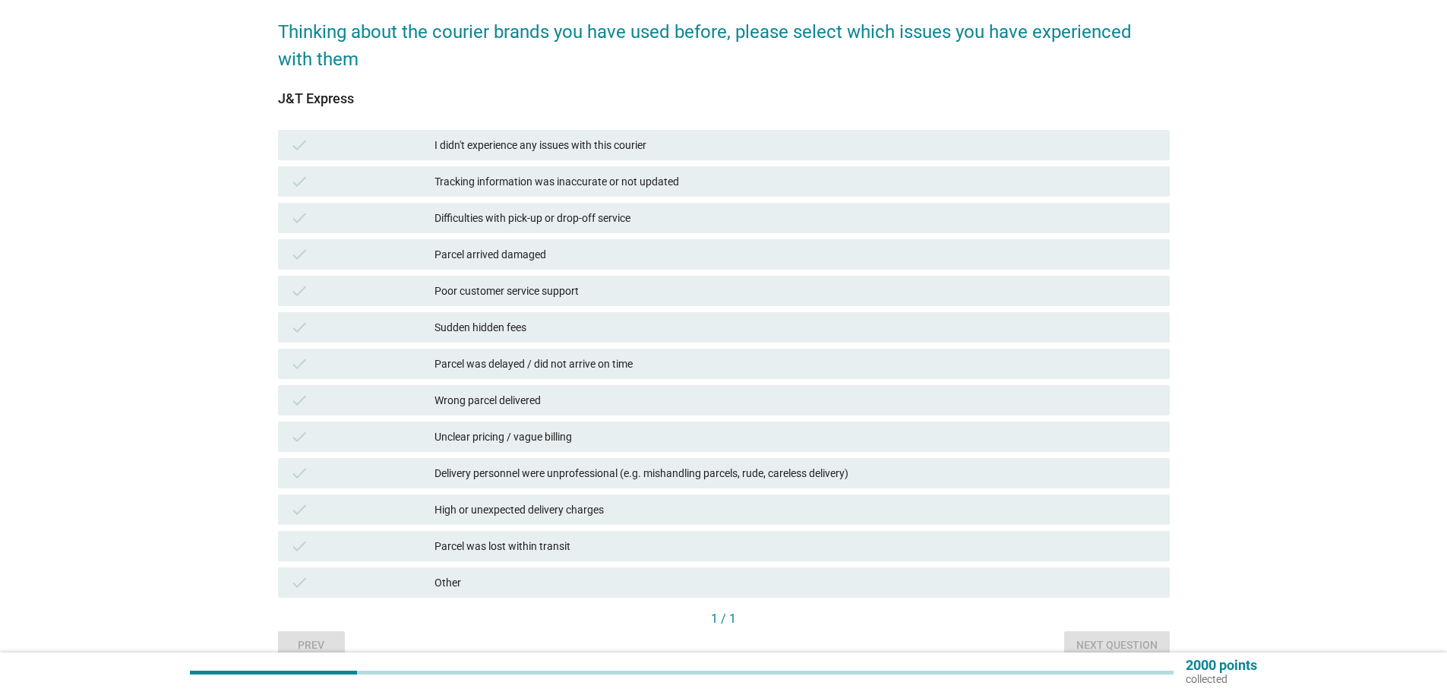
scroll to position [140, 0]
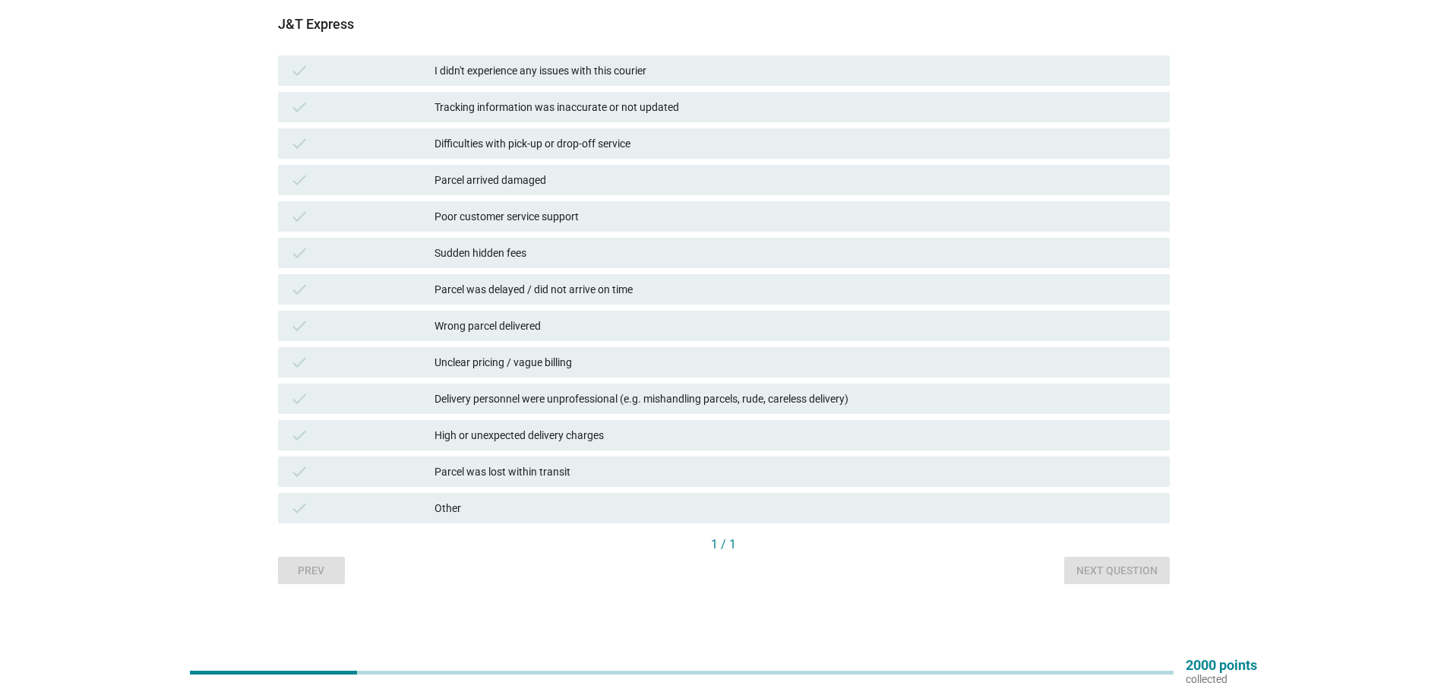
click at [453, 512] on div "Other" at bounding box center [795, 508] width 723 height 18
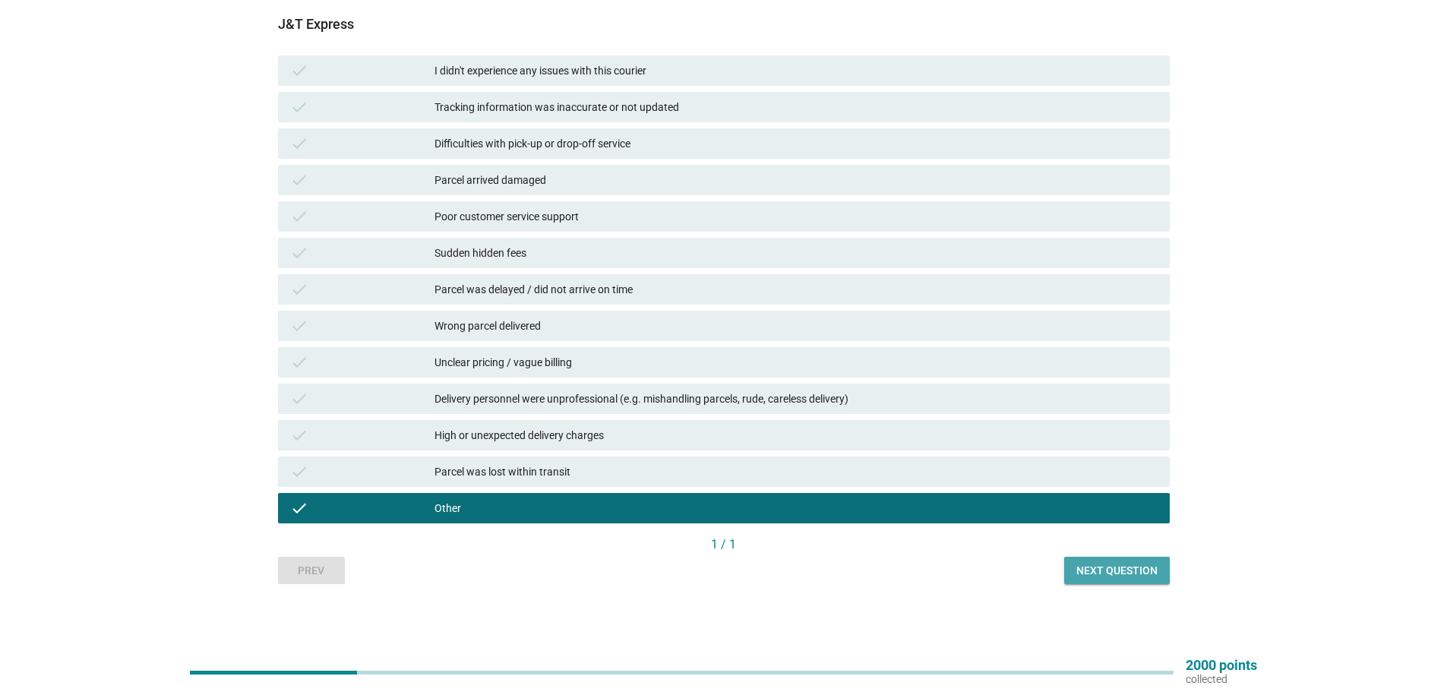
click at [1140, 569] on div "Next question" at bounding box center [1116, 571] width 81 height 16
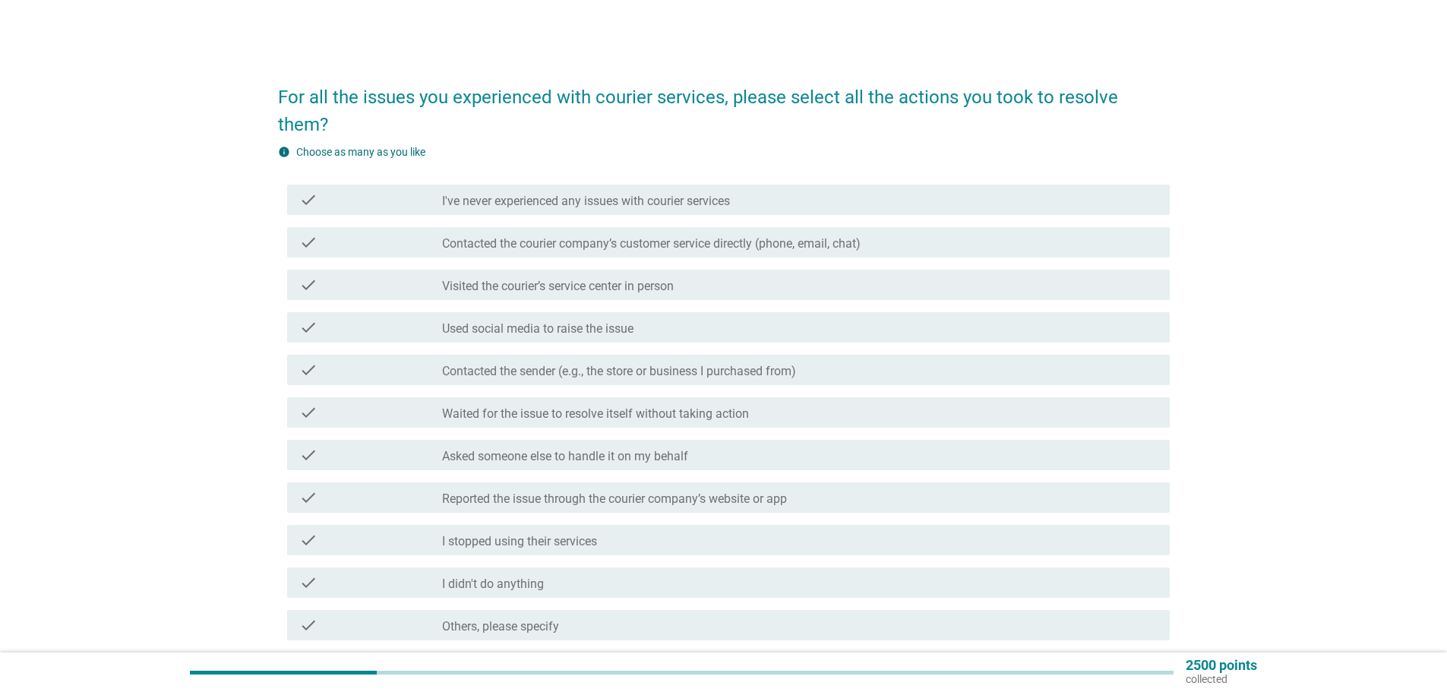
click at [595, 364] on label "Contacted the sender (e.g., the store or business I purchased from)" at bounding box center [619, 371] width 354 height 15
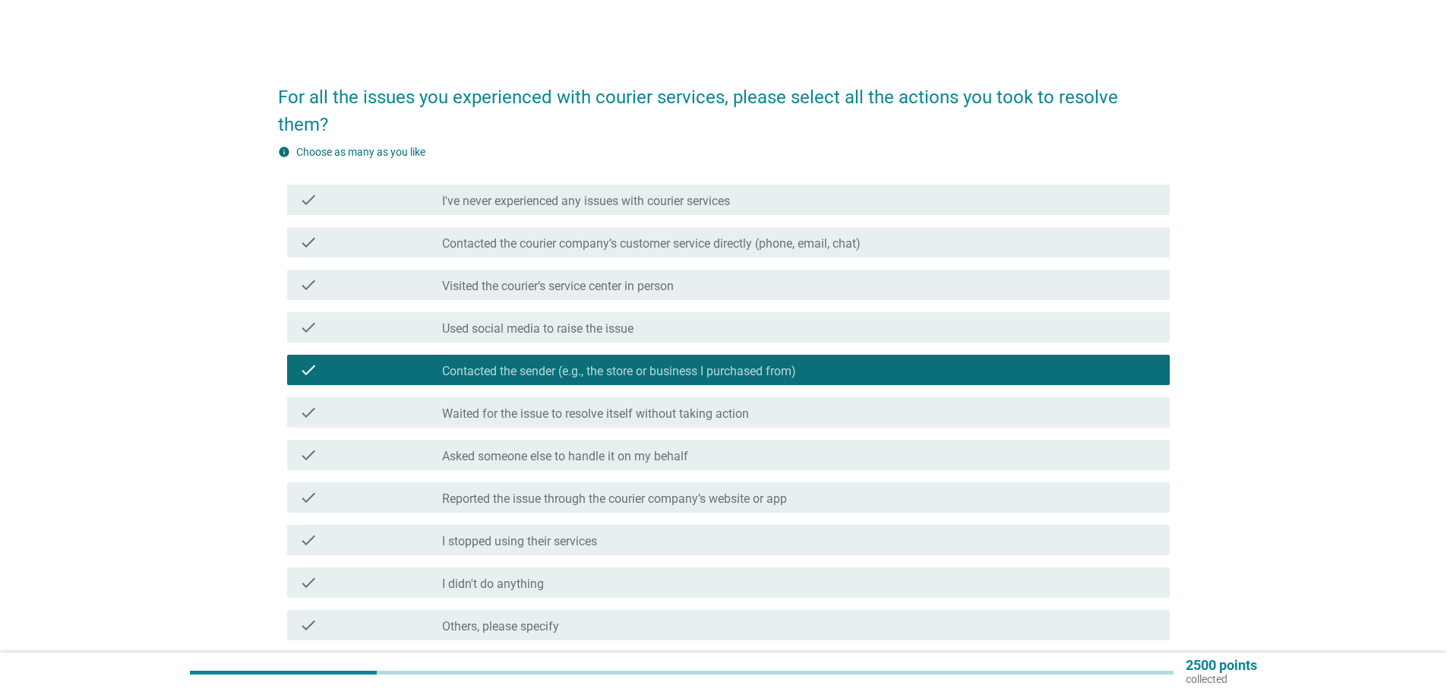
click at [629, 491] on label "Reported the issue through the courier company’s website or app" at bounding box center [614, 498] width 345 height 15
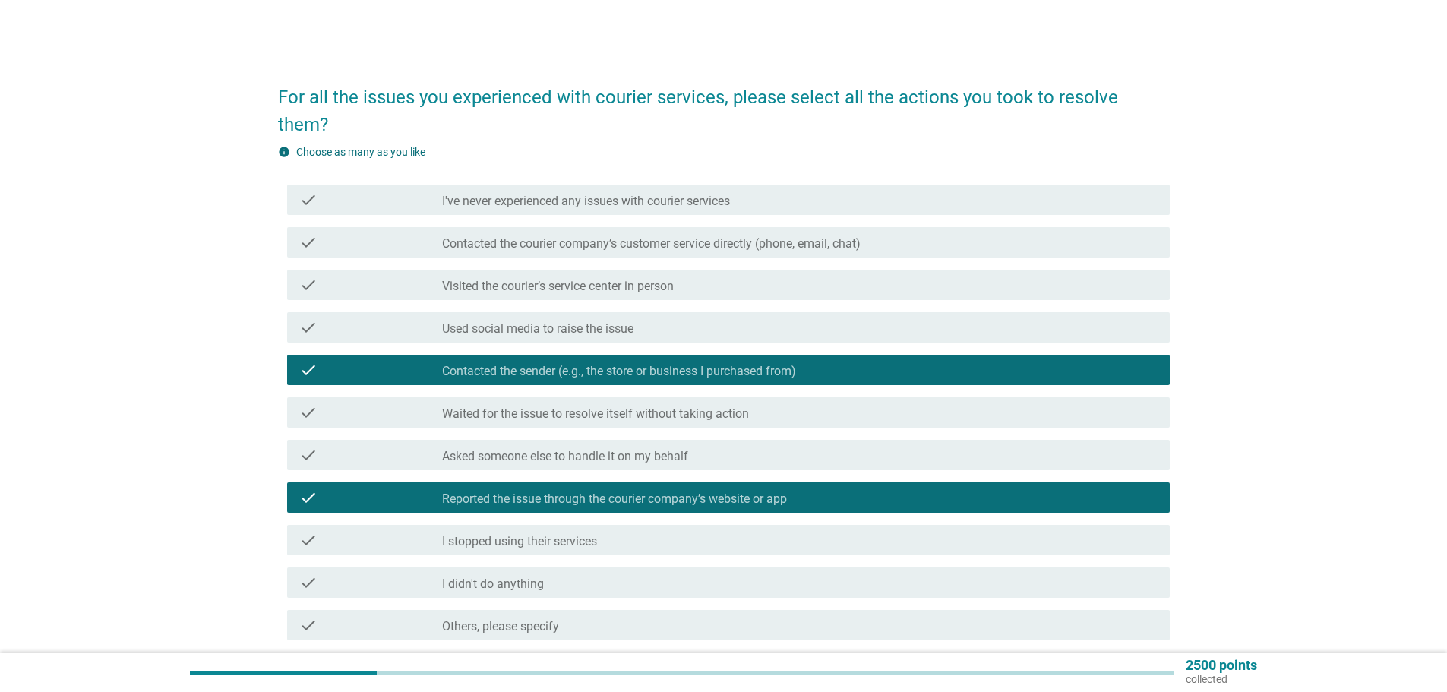
scroll to position [102, 0]
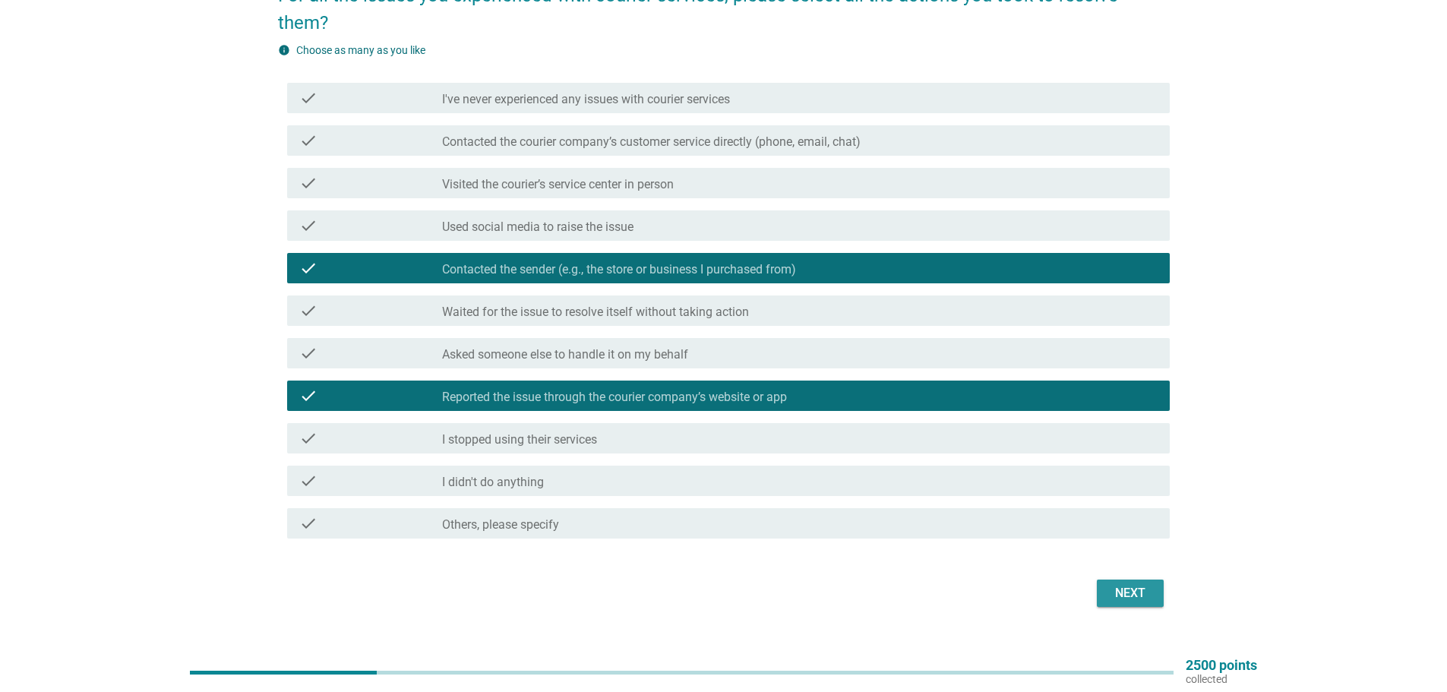
click at [1147, 584] on div "Next" at bounding box center [1130, 593] width 43 height 18
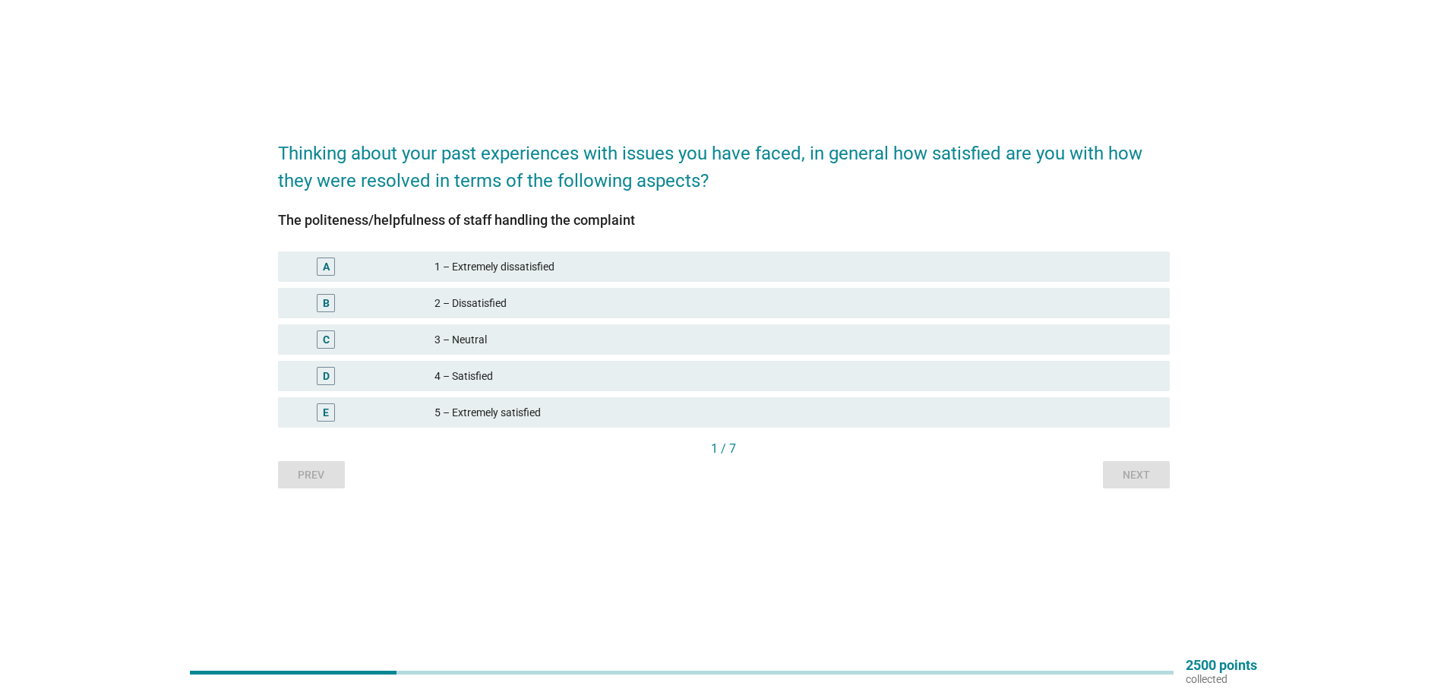
scroll to position [0, 0]
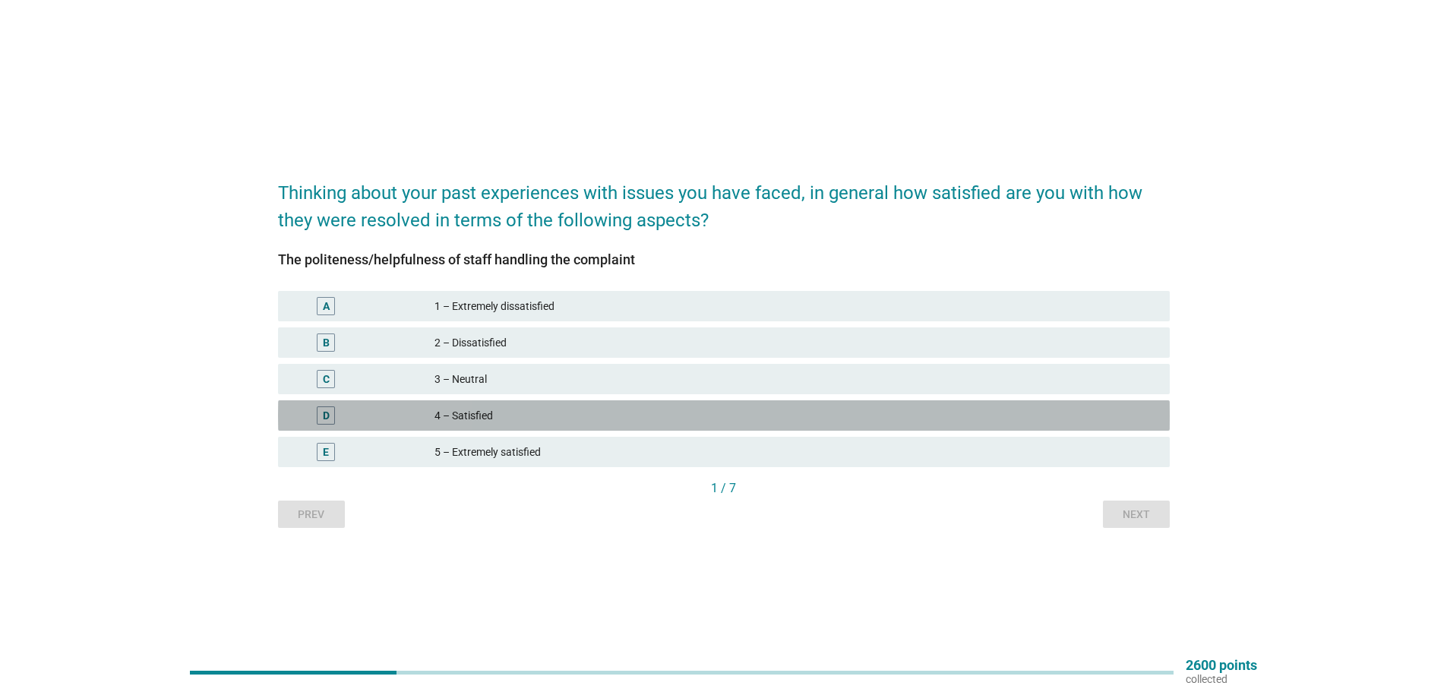
click at [538, 412] on div "4 – Satisfied" at bounding box center [795, 415] width 723 height 18
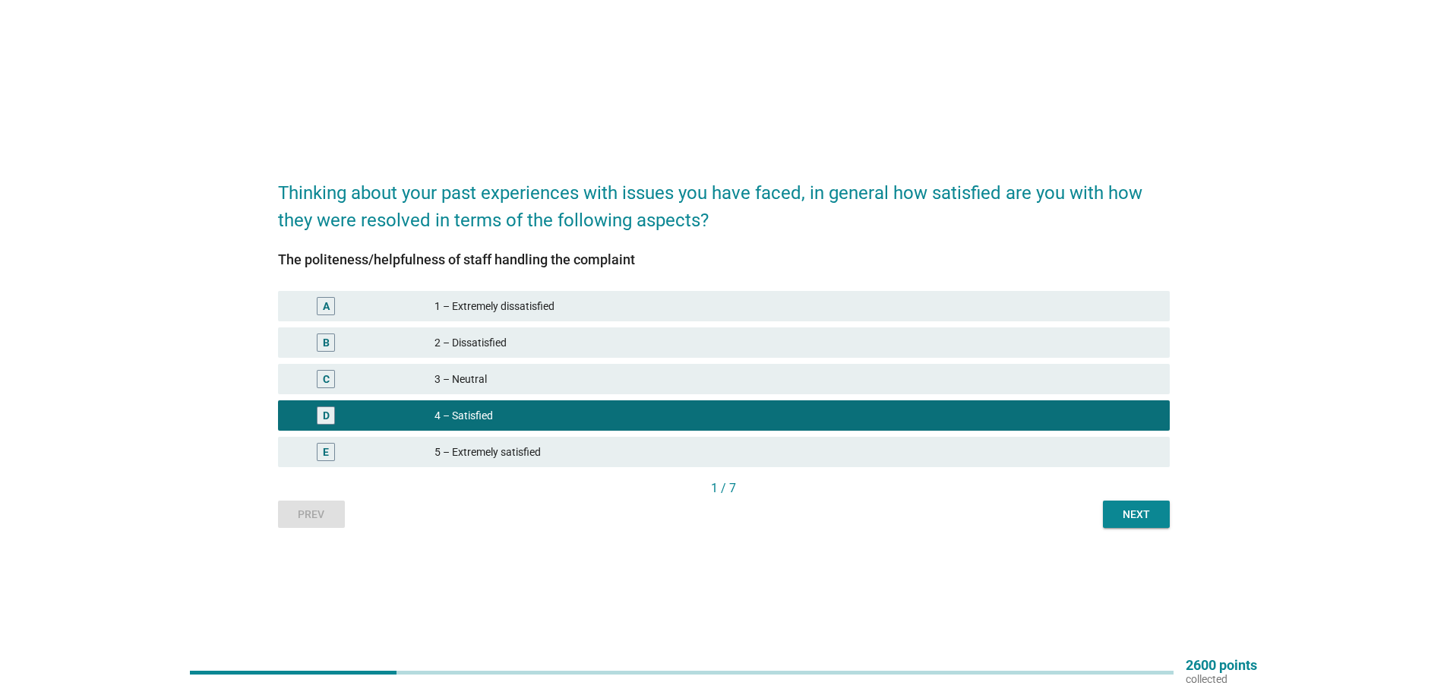
click at [557, 367] on div "C 3 – Neutral" at bounding box center [724, 379] width 892 height 30
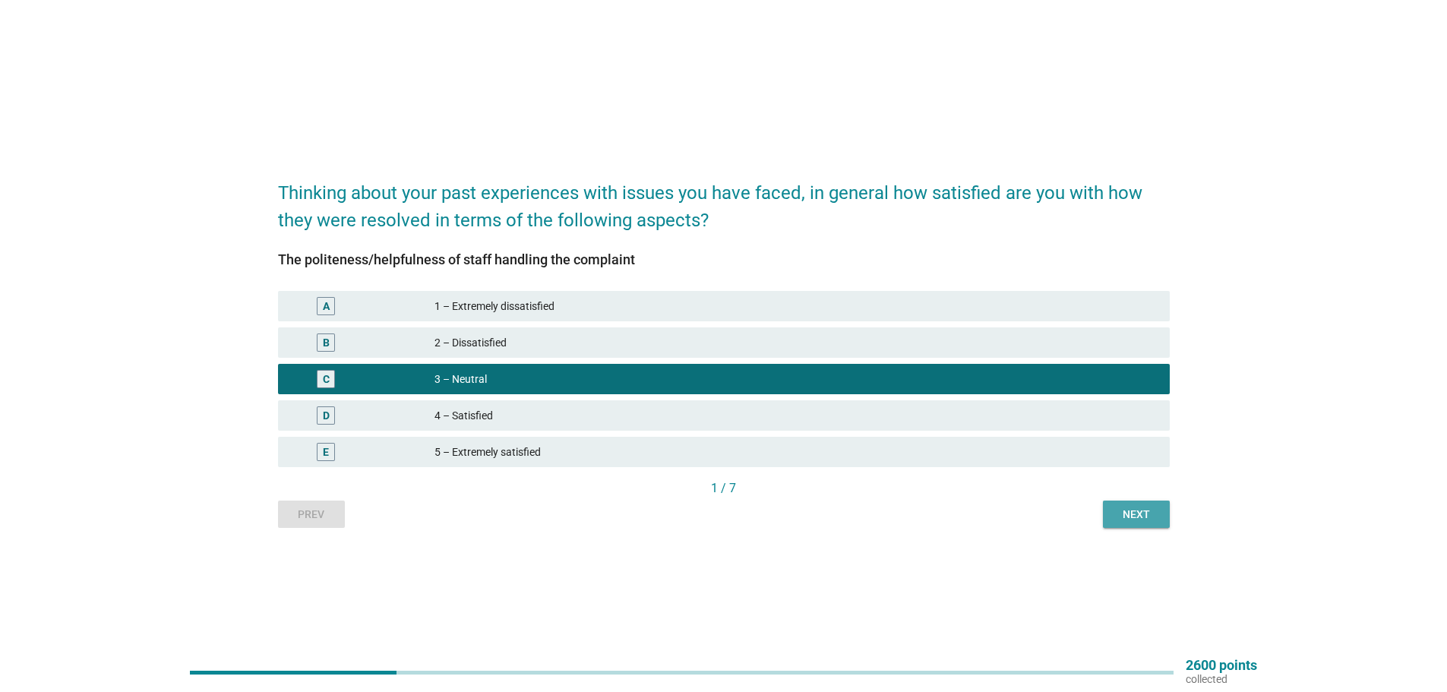
click at [1139, 516] on div "Next" at bounding box center [1136, 515] width 43 height 16
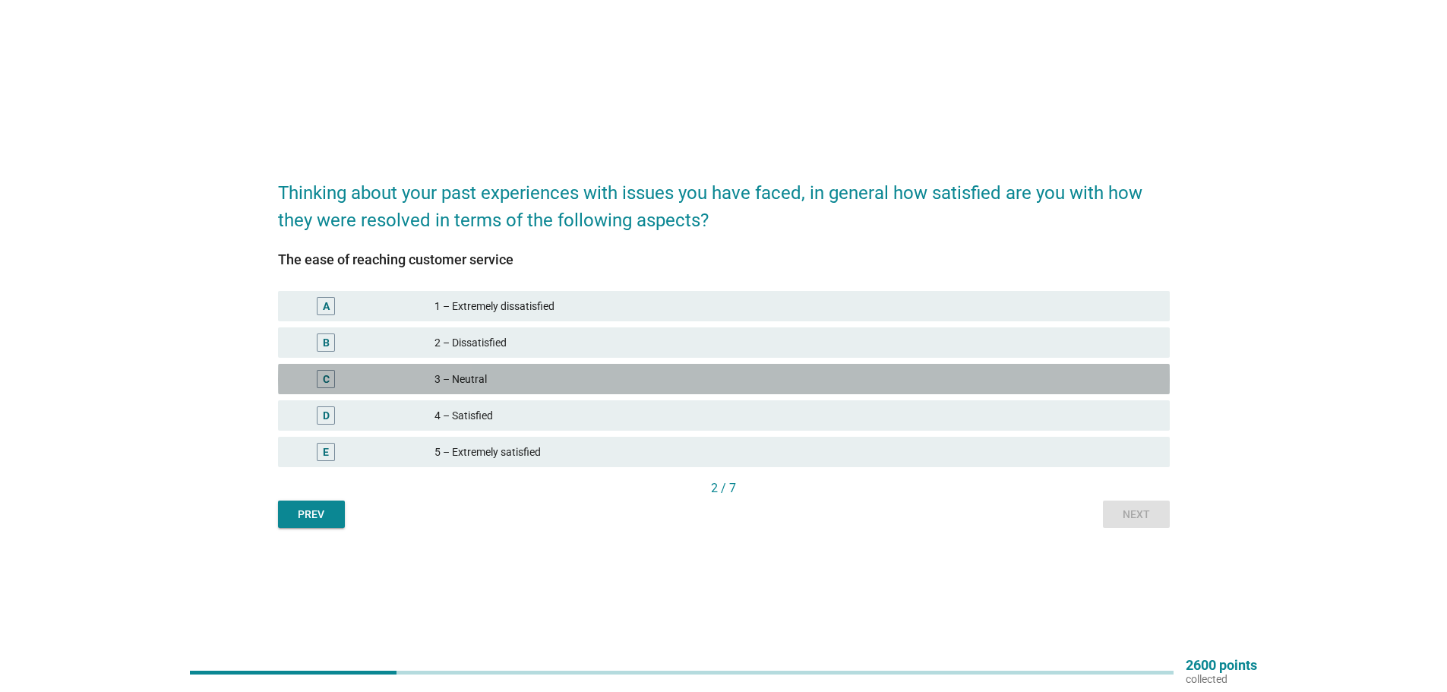
click at [463, 375] on div "3 – Neutral" at bounding box center [795, 379] width 723 height 18
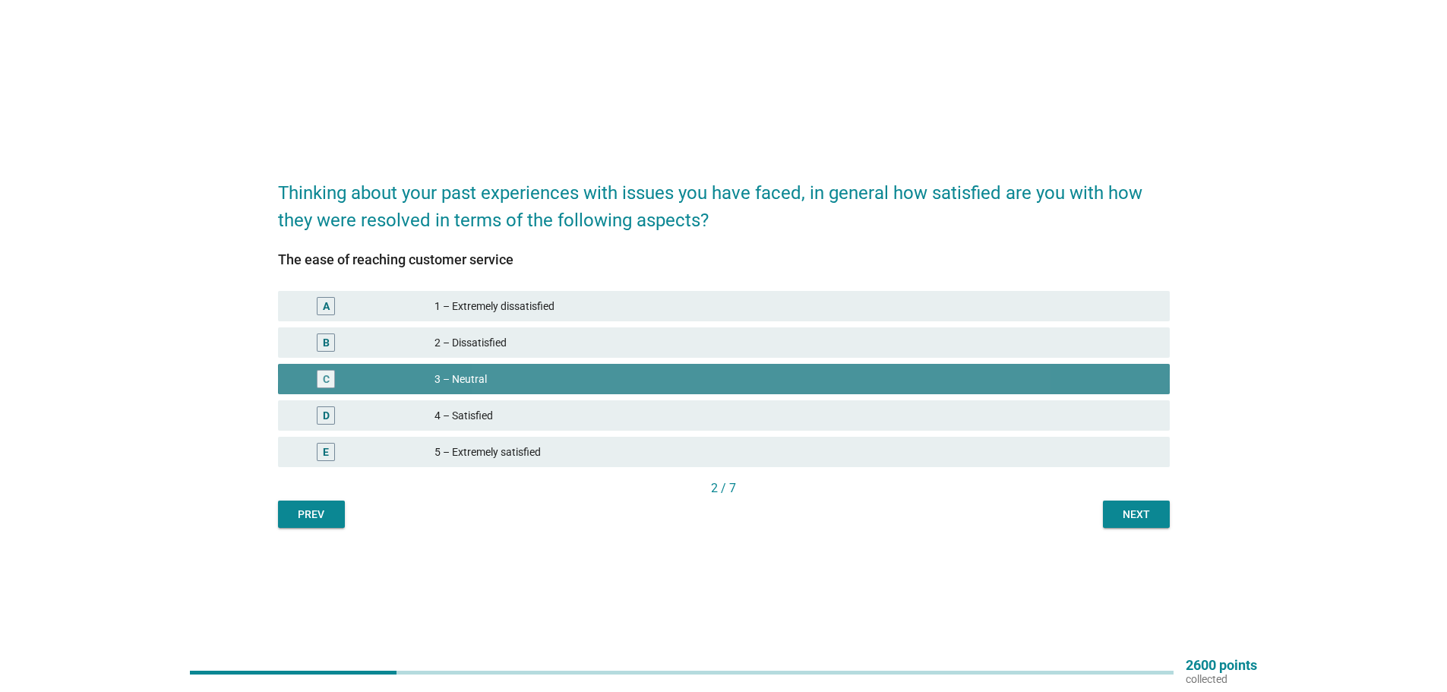
drag, startPoint x: 524, startPoint y: 378, endPoint x: 588, endPoint y: 390, distance: 64.8
click at [524, 377] on div "3 – Neutral" at bounding box center [795, 379] width 723 height 18
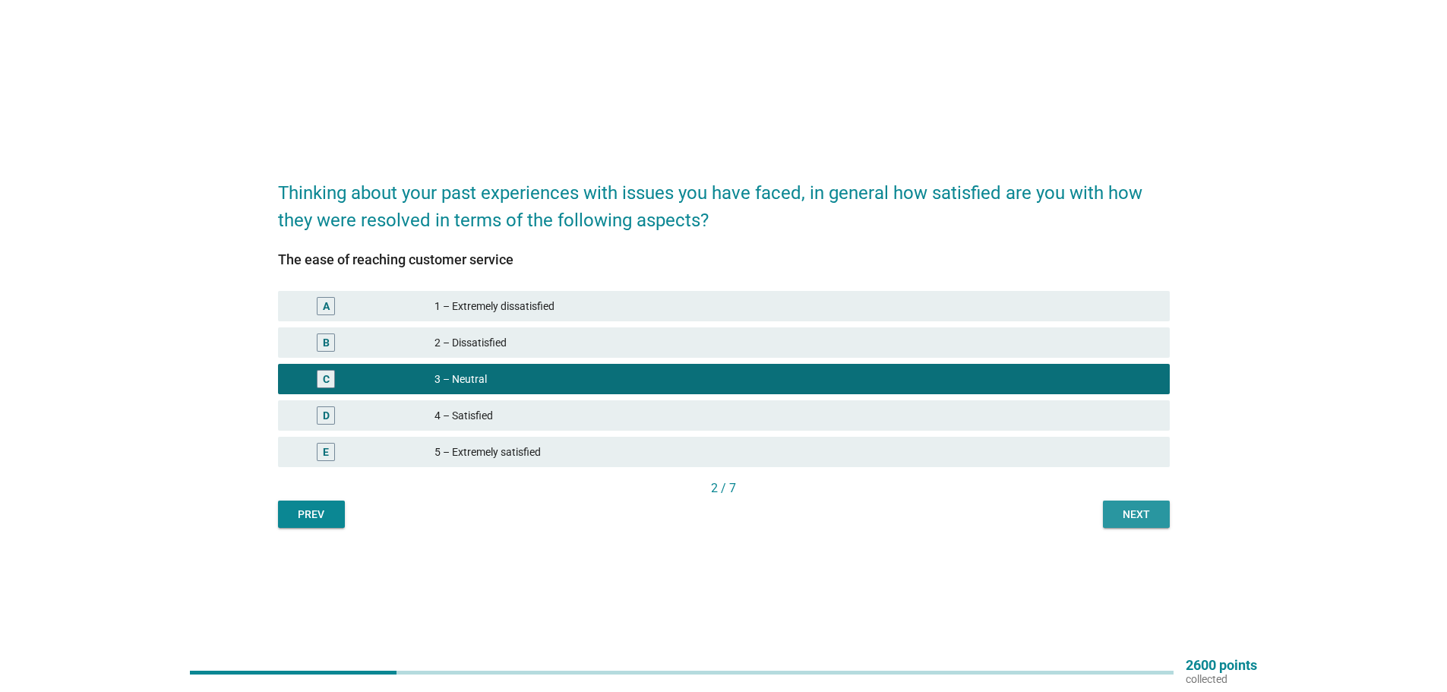
drag, startPoint x: 1140, startPoint y: 516, endPoint x: 980, endPoint y: 469, distance: 167.0
click at [1138, 517] on div "Next" at bounding box center [1136, 515] width 43 height 16
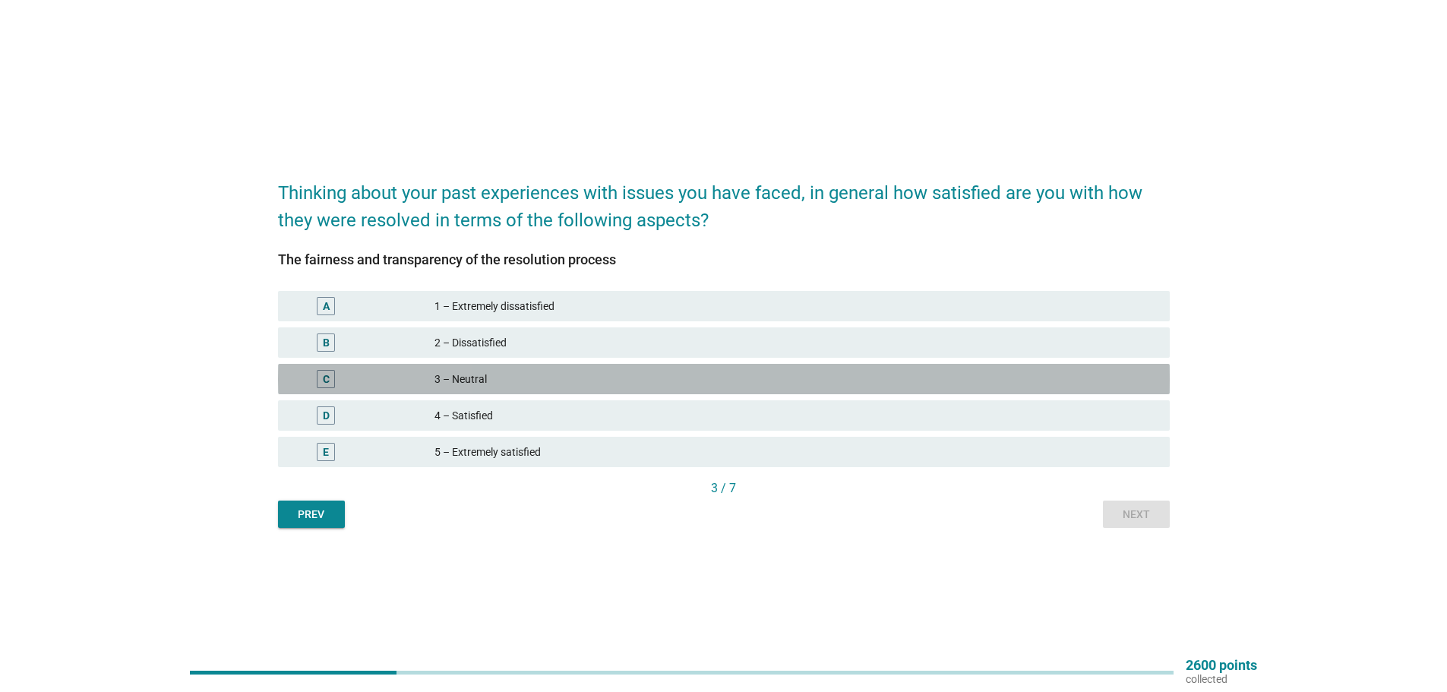
drag, startPoint x: 529, startPoint y: 375, endPoint x: 540, endPoint y: 374, distance: 11.5
click at [532, 374] on div "3 – Neutral" at bounding box center [795, 379] width 723 height 18
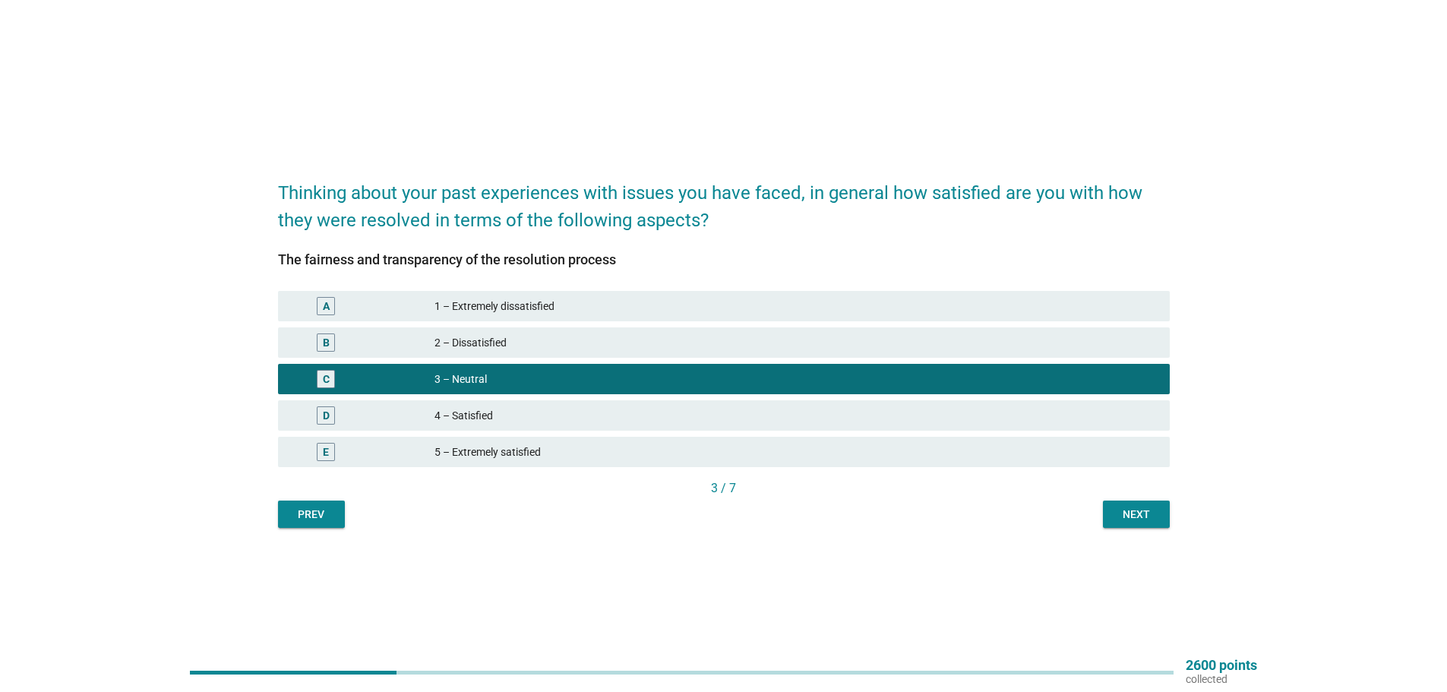
click at [1147, 516] on div "Next" at bounding box center [1136, 515] width 43 height 16
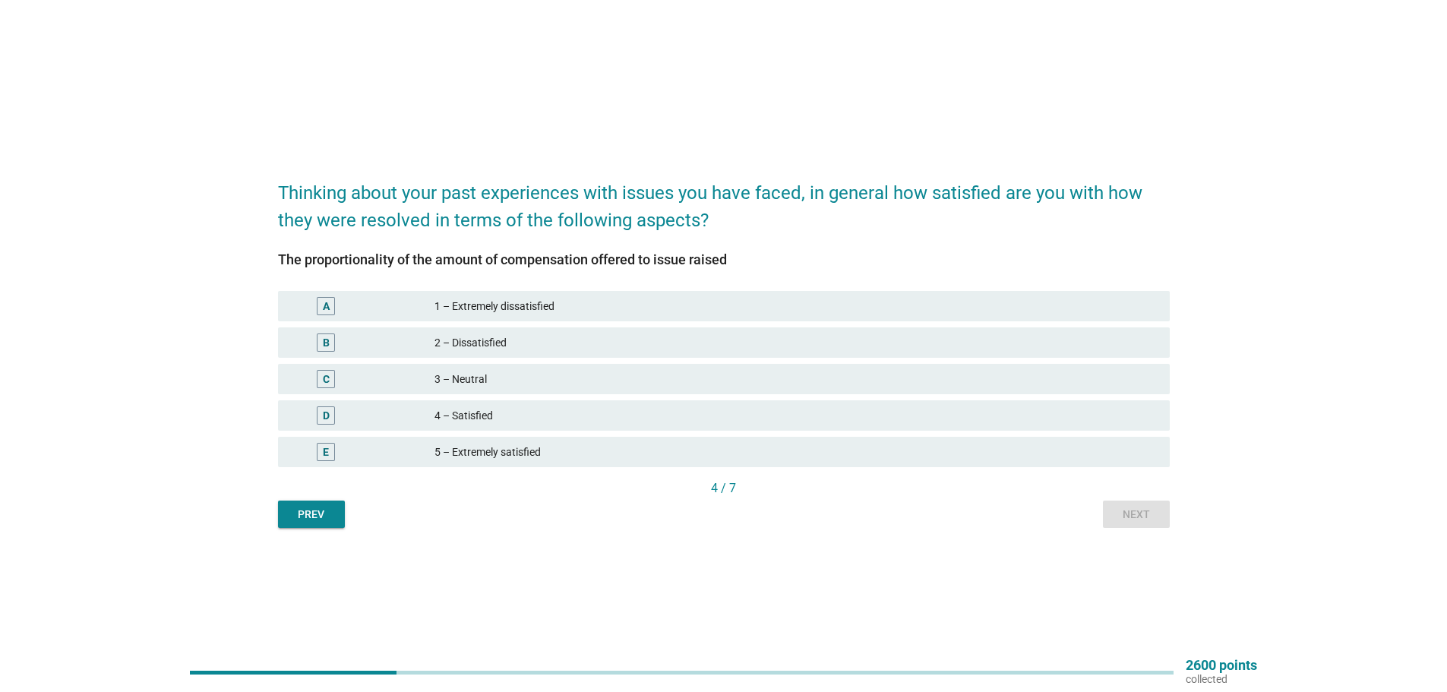
click at [500, 380] on div "3 – Neutral" at bounding box center [795, 379] width 723 height 18
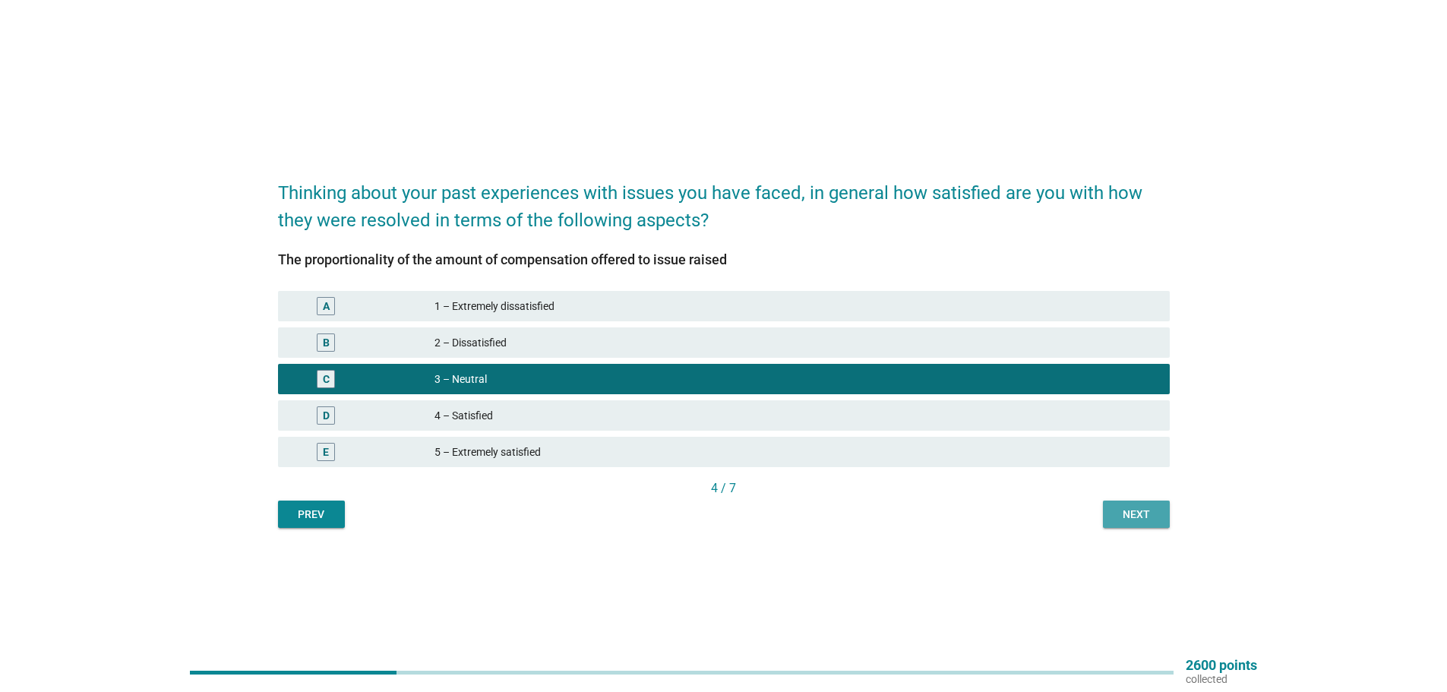
click at [1161, 514] on button "Next" at bounding box center [1136, 513] width 67 height 27
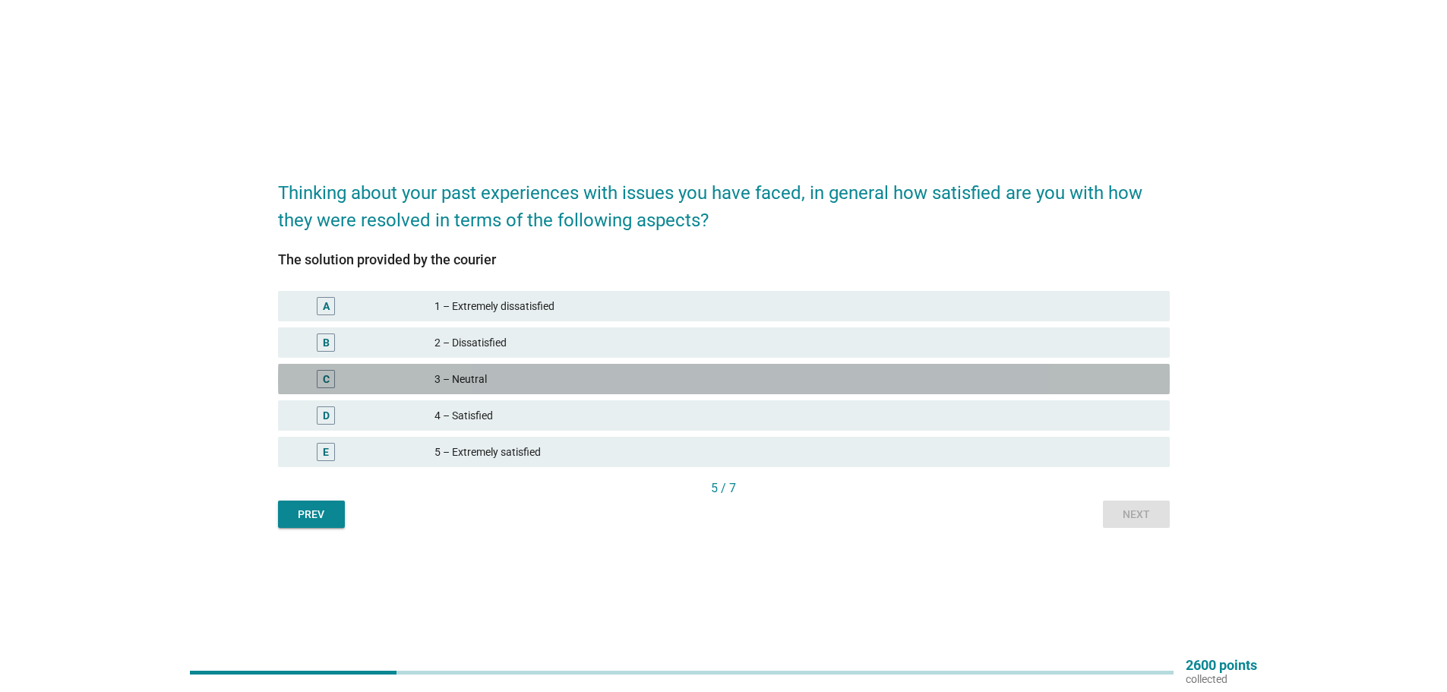
click at [494, 378] on div "3 – Neutral" at bounding box center [795, 379] width 723 height 18
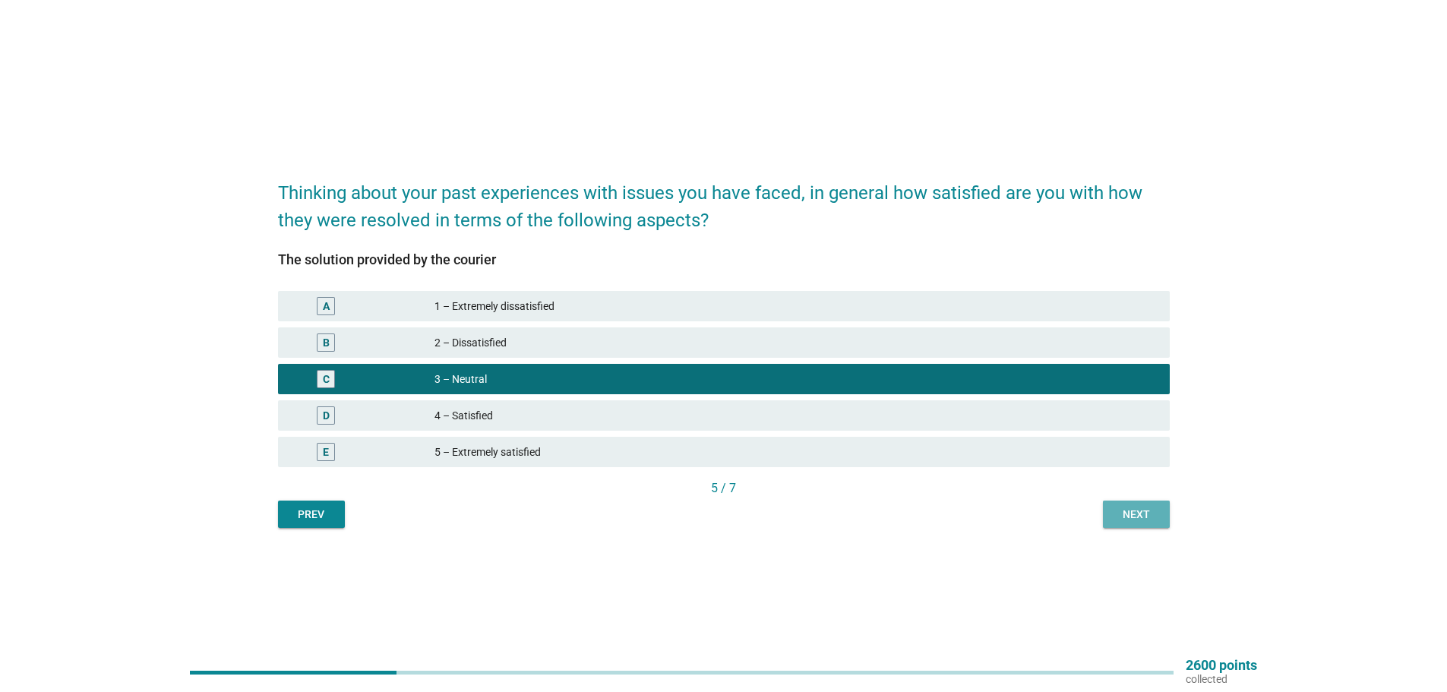
click at [1104, 512] on button "Next" at bounding box center [1136, 513] width 67 height 27
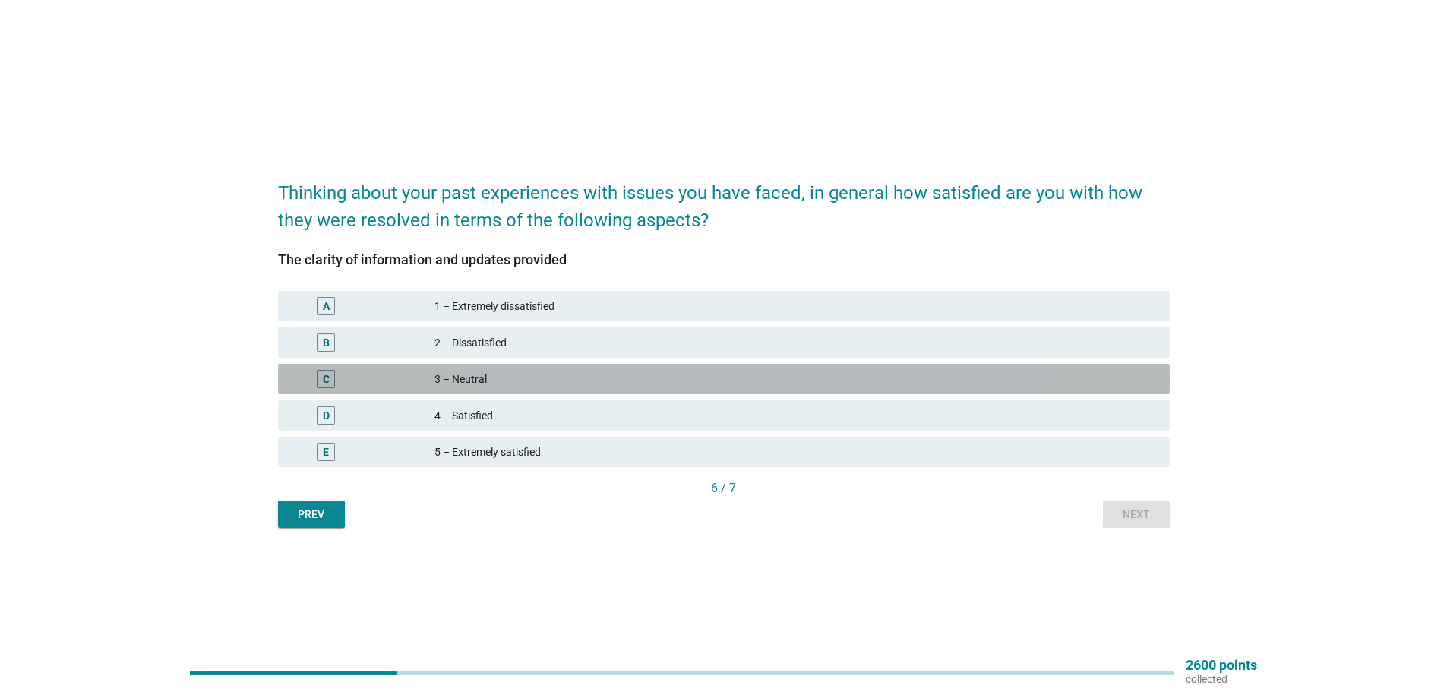
click at [564, 380] on div "3 – Neutral" at bounding box center [795, 379] width 723 height 18
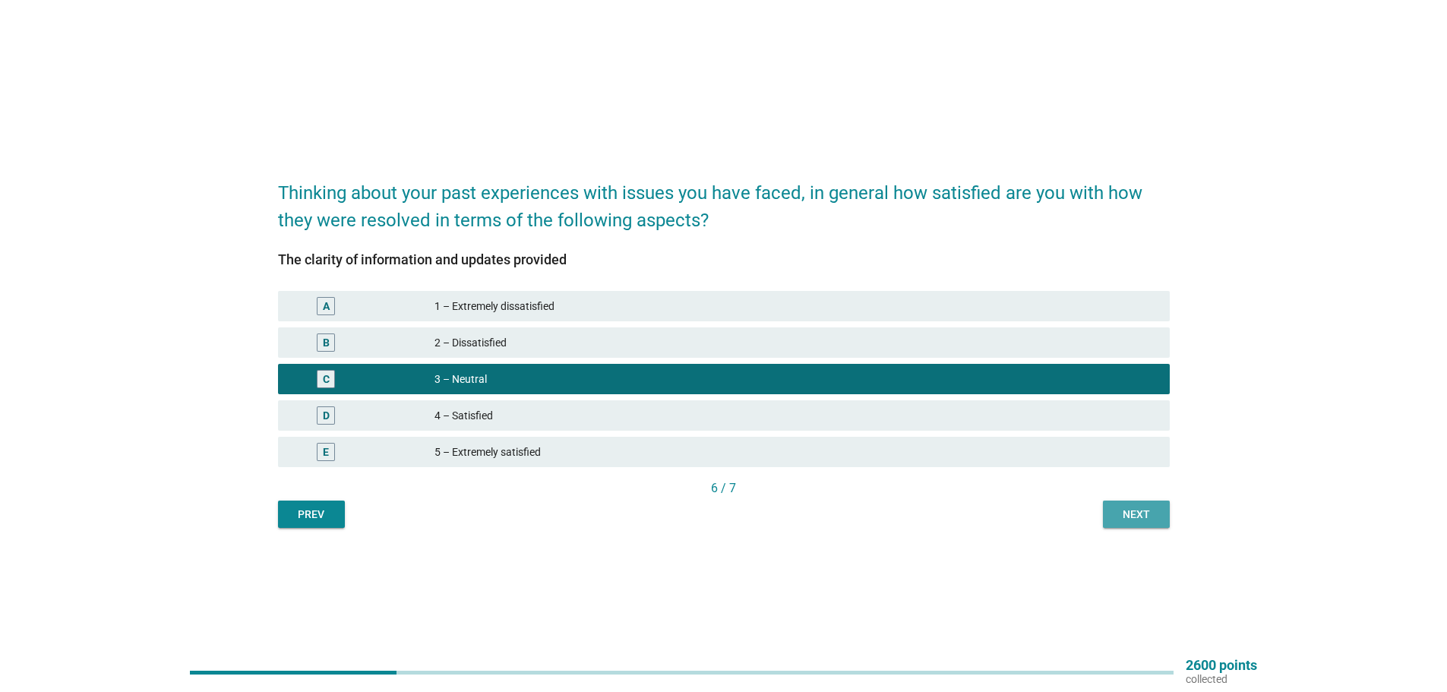
click at [1133, 508] on div "Next" at bounding box center [1136, 515] width 43 height 16
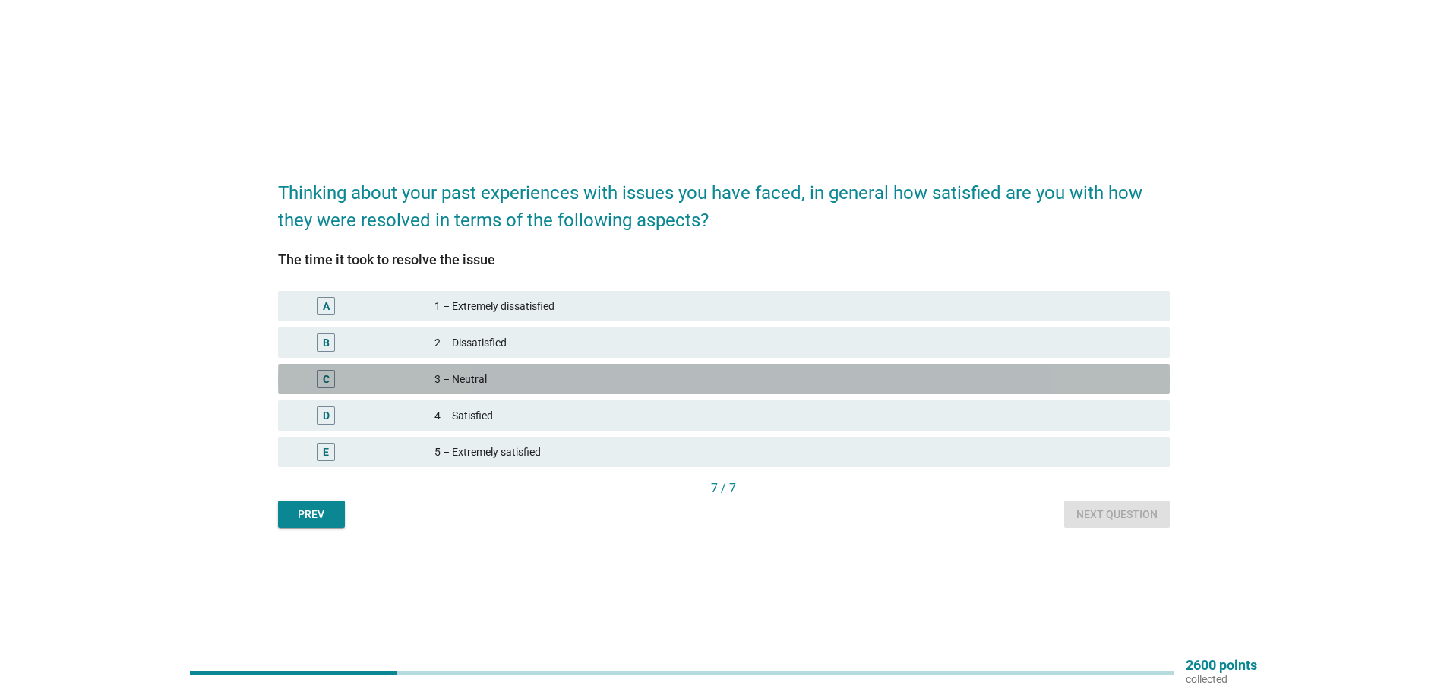
click at [486, 368] on div "C 3 – Neutral" at bounding box center [724, 379] width 892 height 30
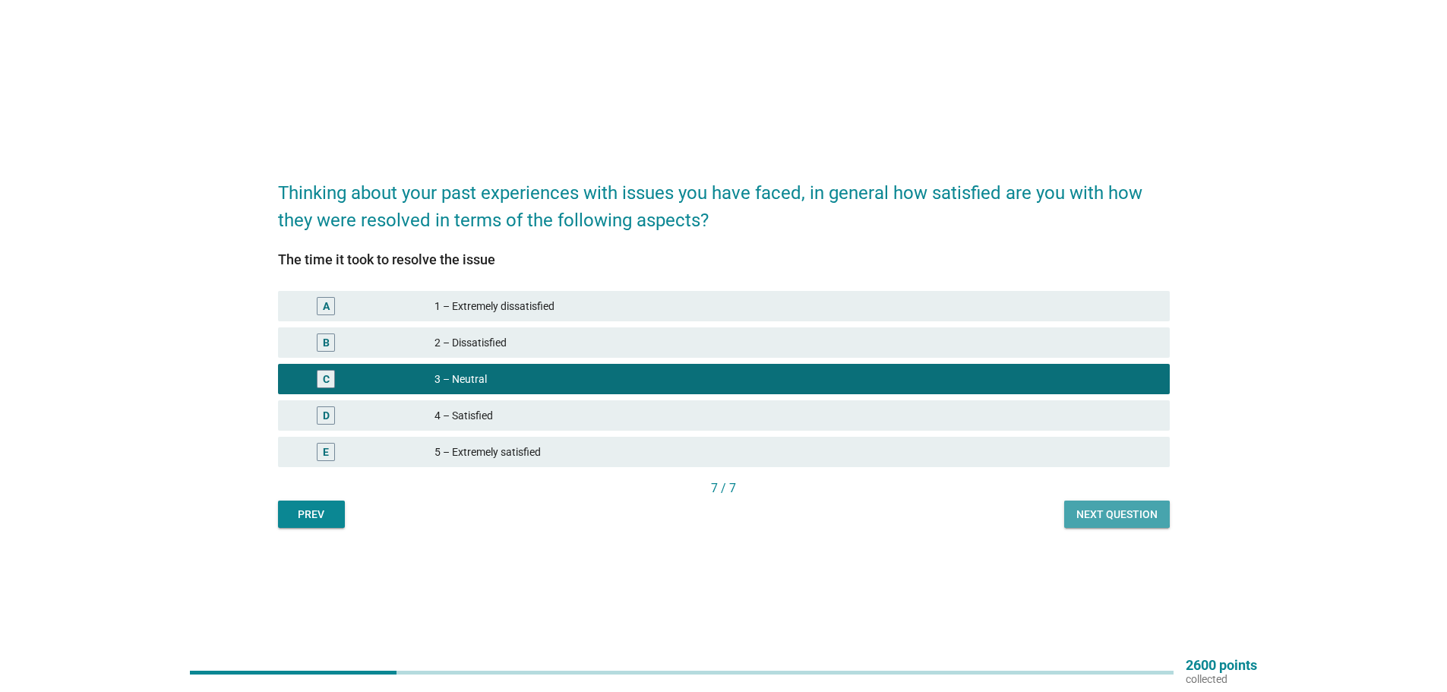
click at [1106, 504] on button "Next question" at bounding box center [1117, 513] width 106 height 27
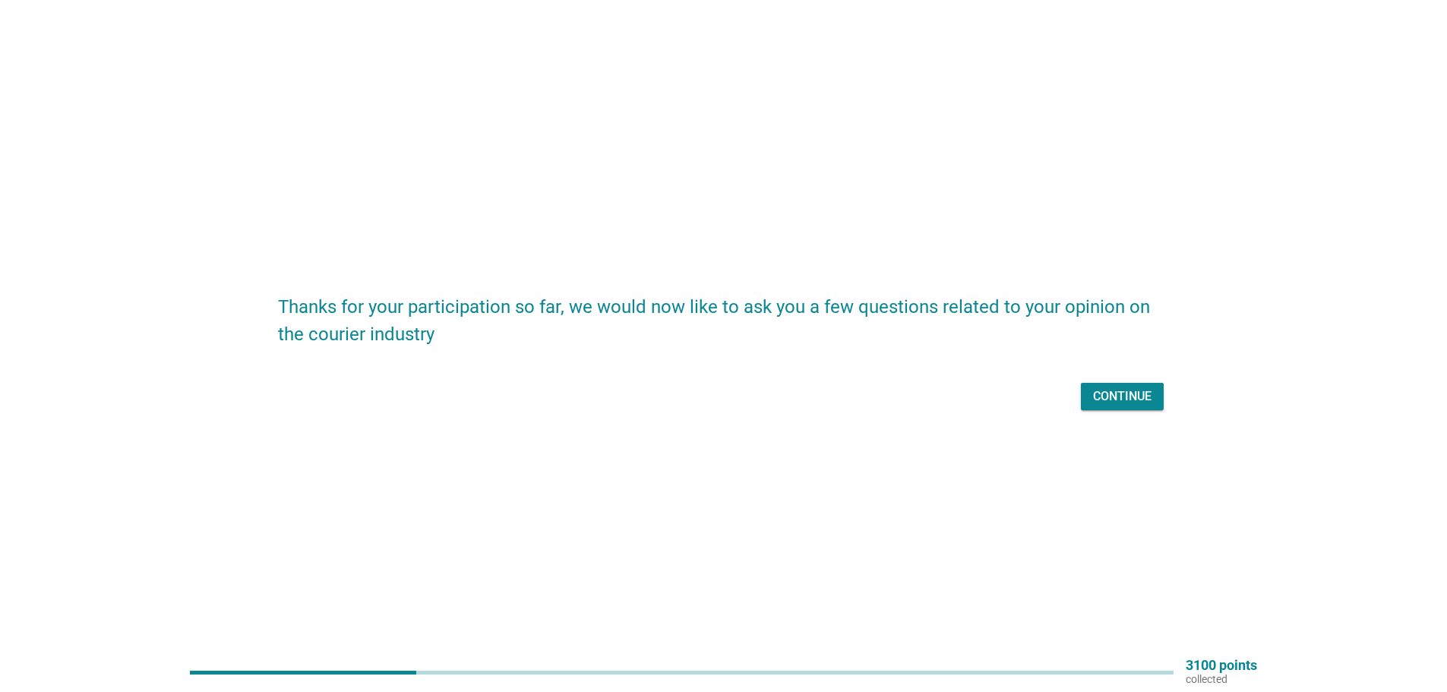
click at [1117, 399] on div "Continue" at bounding box center [1122, 396] width 58 height 18
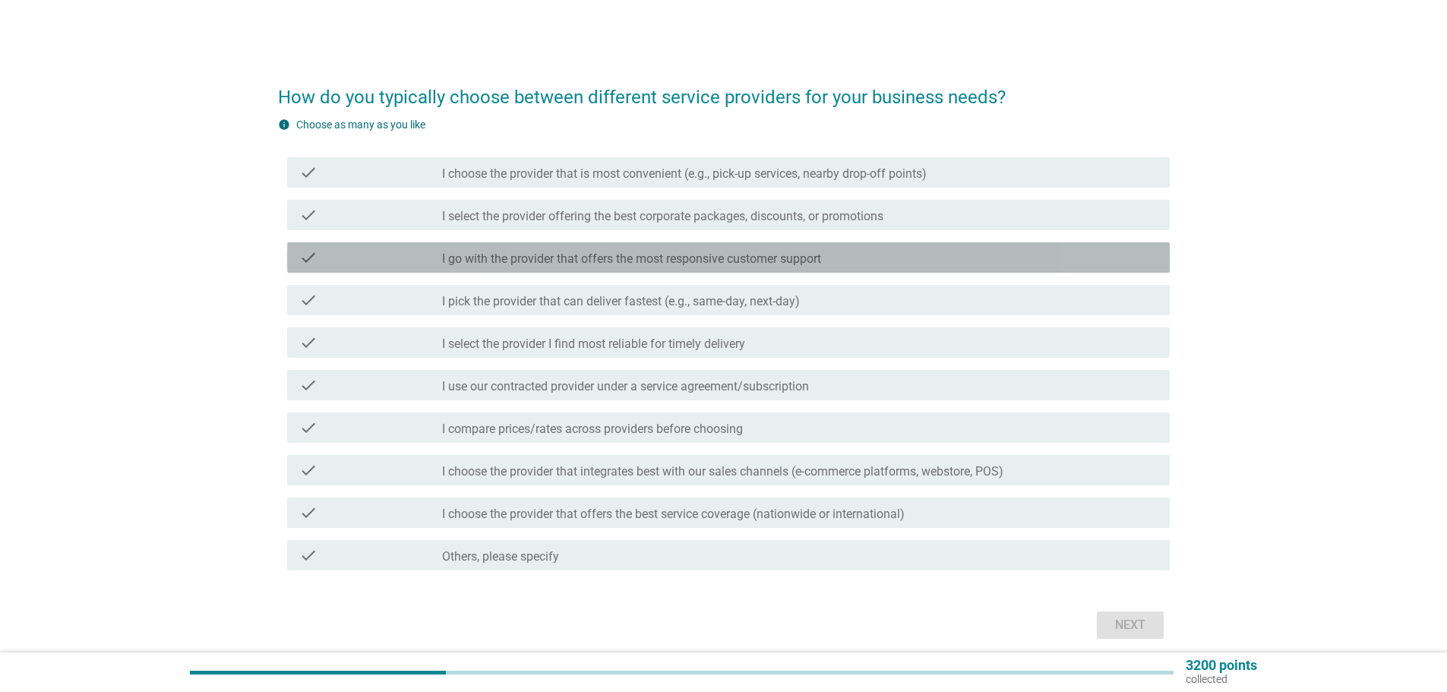
click at [572, 254] on label "I go with the provider that offers the most responsive customer support" at bounding box center [631, 258] width 379 height 15
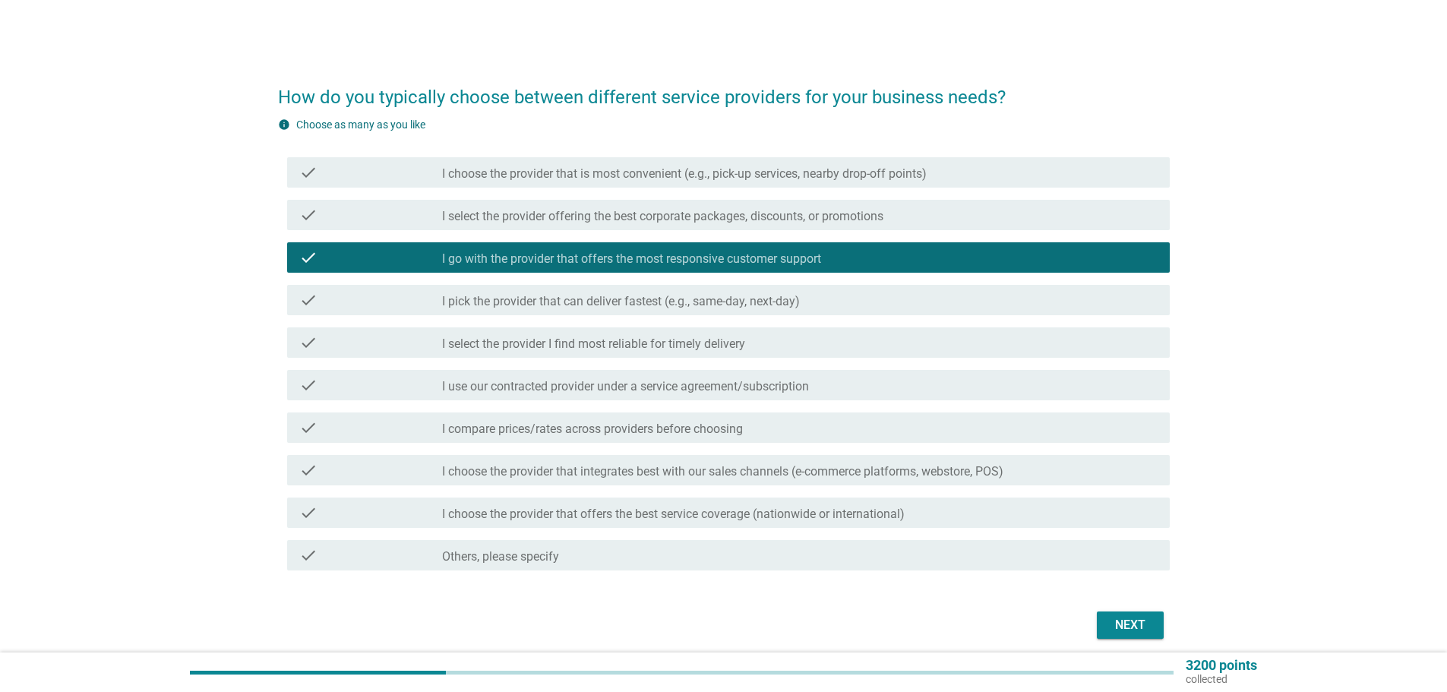
click at [607, 299] on label "I pick the provider that can deliver fastest (e.g., same-day, next-day)" at bounding box center [621, 301] width 358 height 15
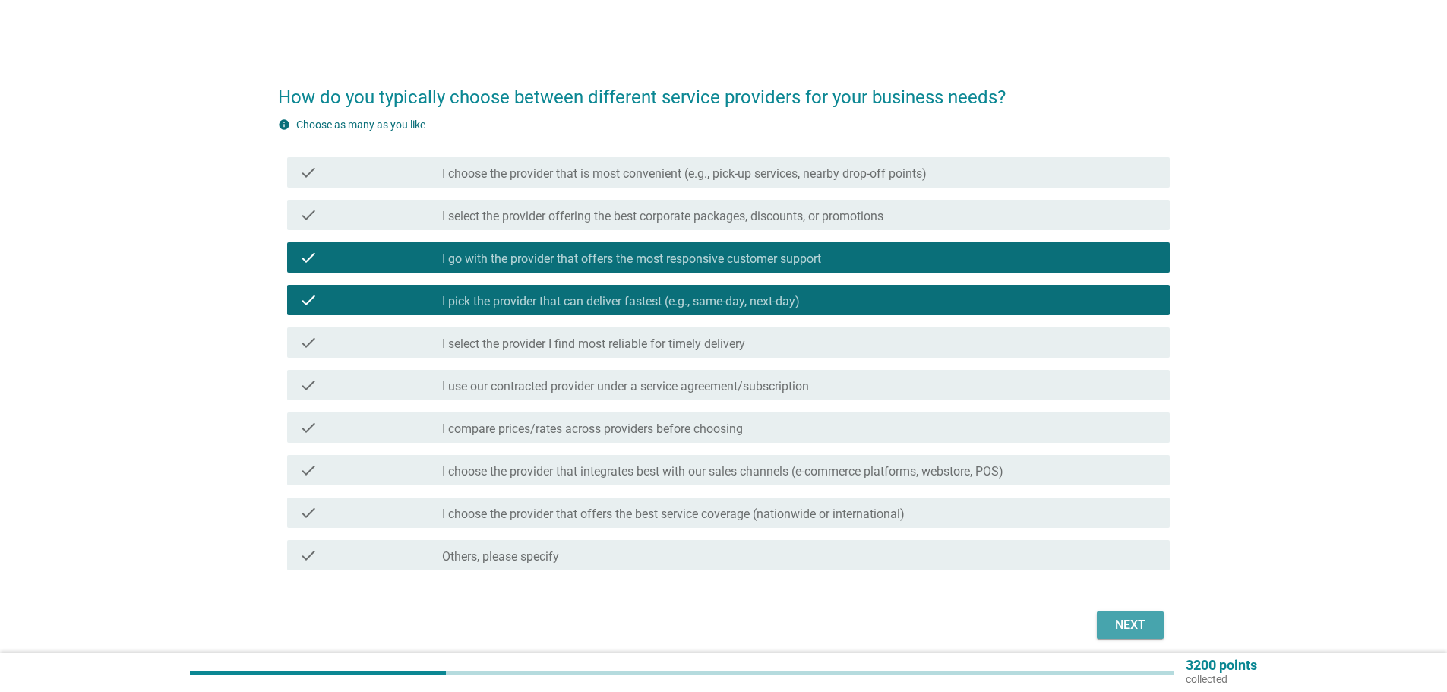
click at [1140, 617] on div "Next" at bounding box center [1130, 625] width 43 height 18
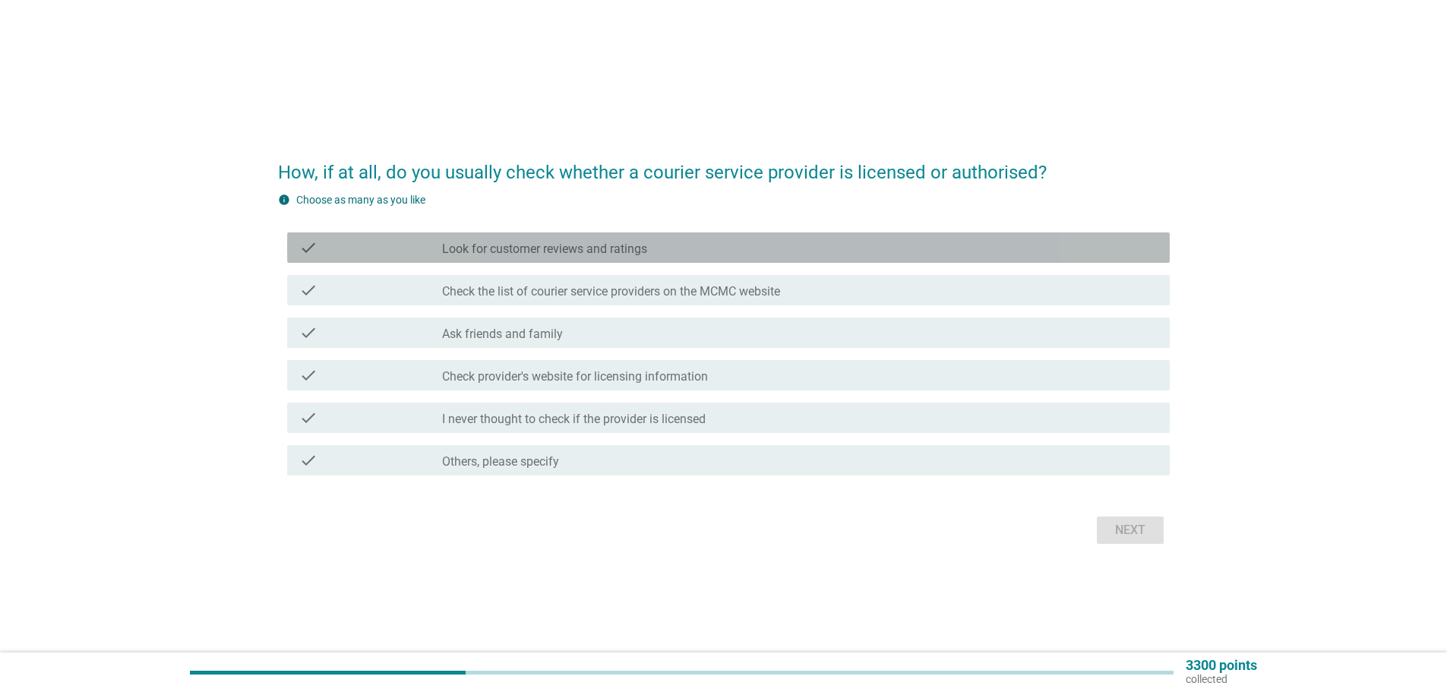
click at [619, 254] on label "Look for customer reviews and ratings" at bounding box center [544, 249] width 205 height 15
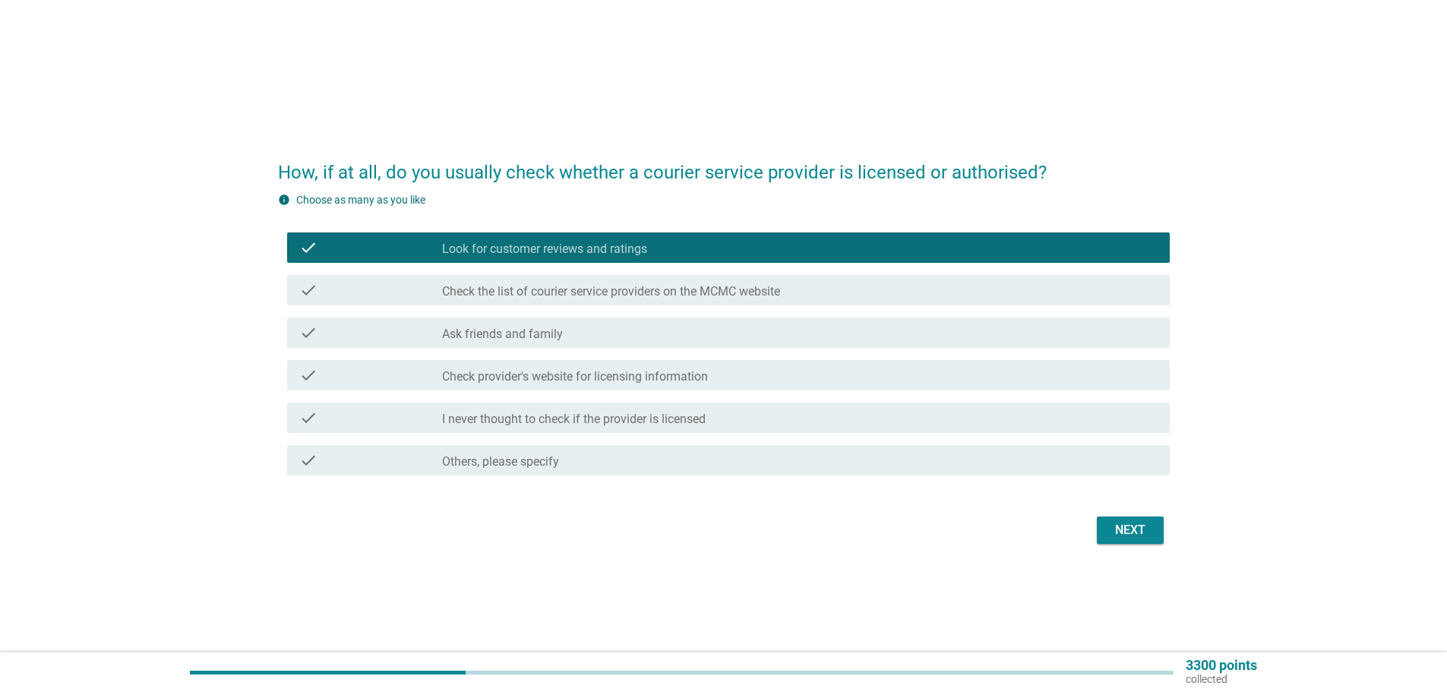
click at [525, 331] on label "Ask friends and family" at bounding box center [502, 334] width 121 height 15
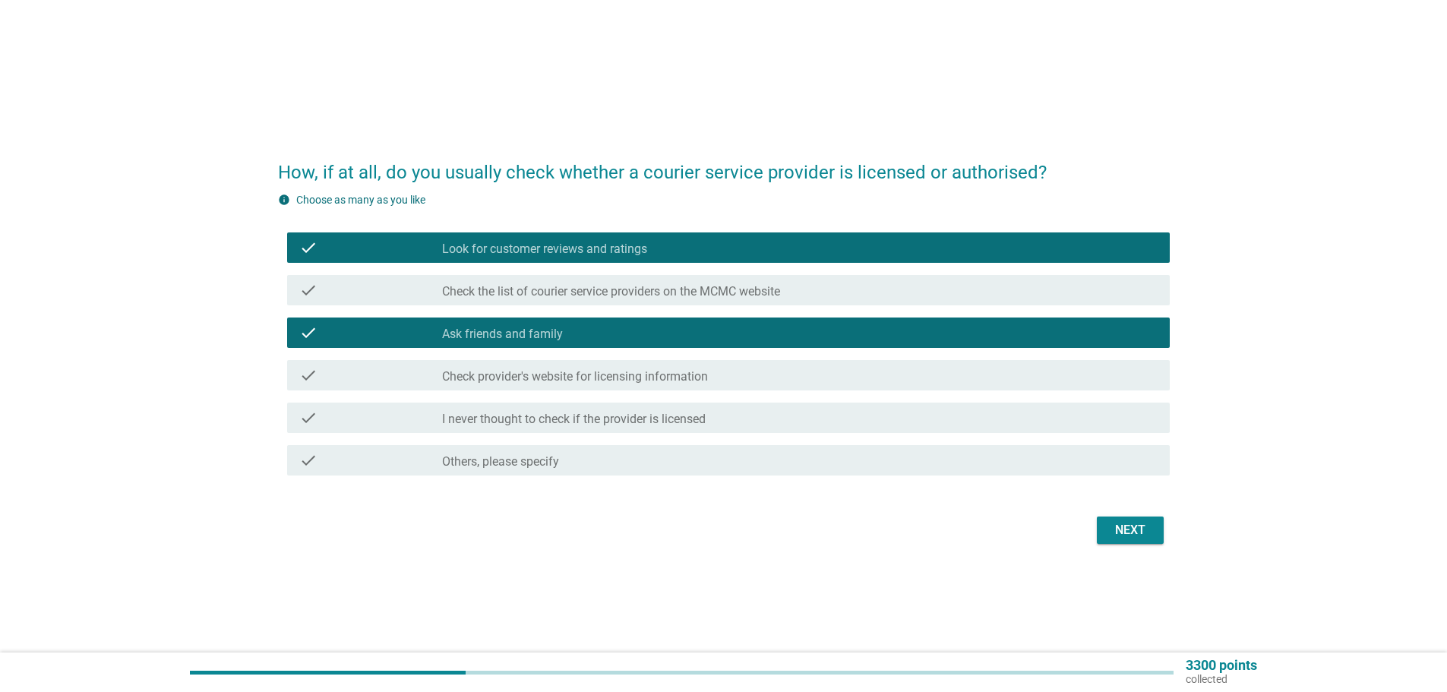
click at [523, 420] on label "I never thought to check if the provider is licensed" at bounding box center [574, 419] width 264 height 15
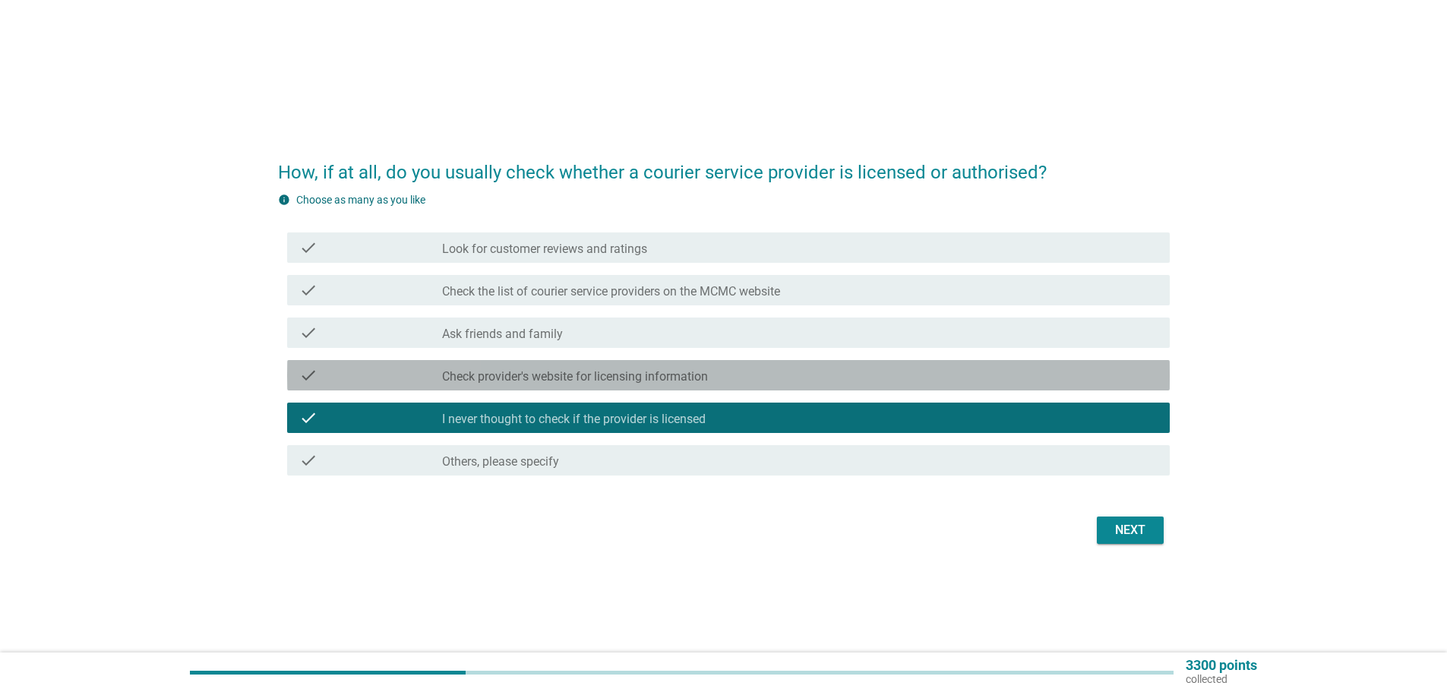
click at [543, 371] on label "Check provider's website for licensing information" at bounding box center [575, 376] width 266 height 15
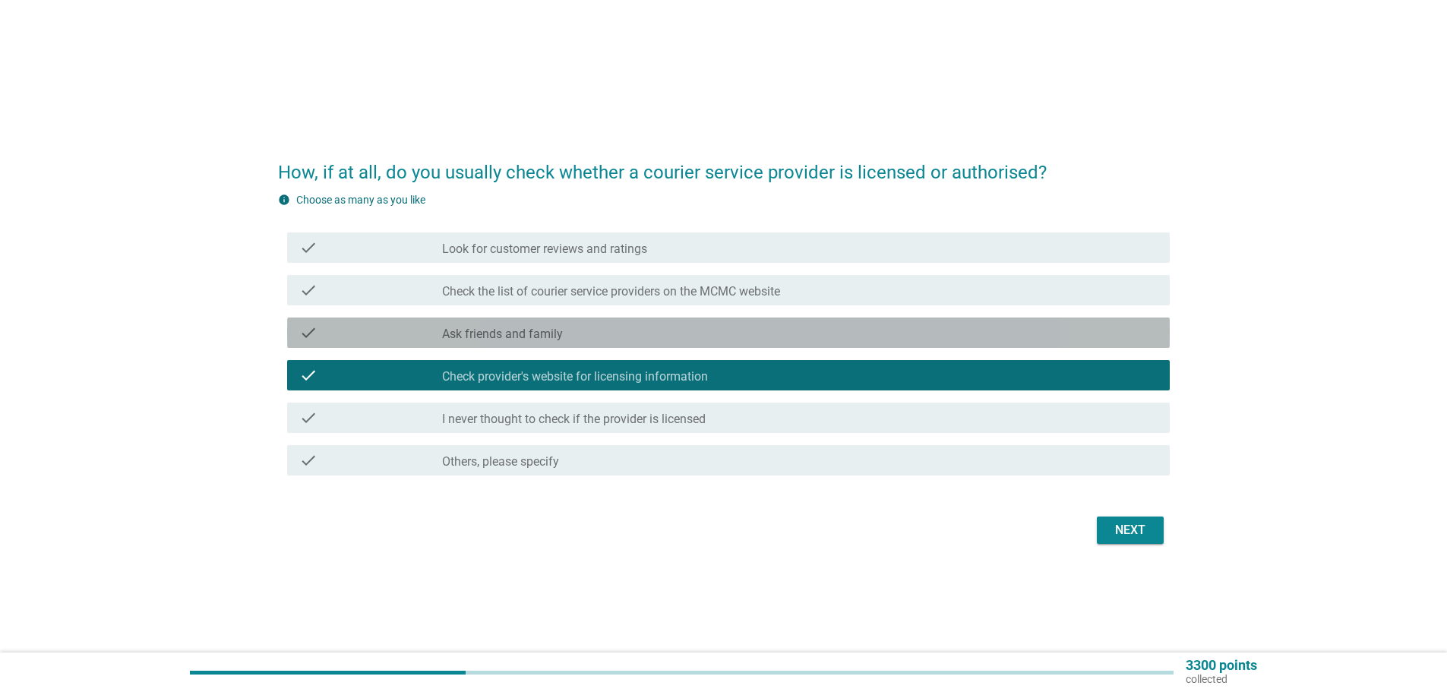
click at [548, 336] on label "Ask friends and family" at bounding box center [502, 334] width 121 height 15
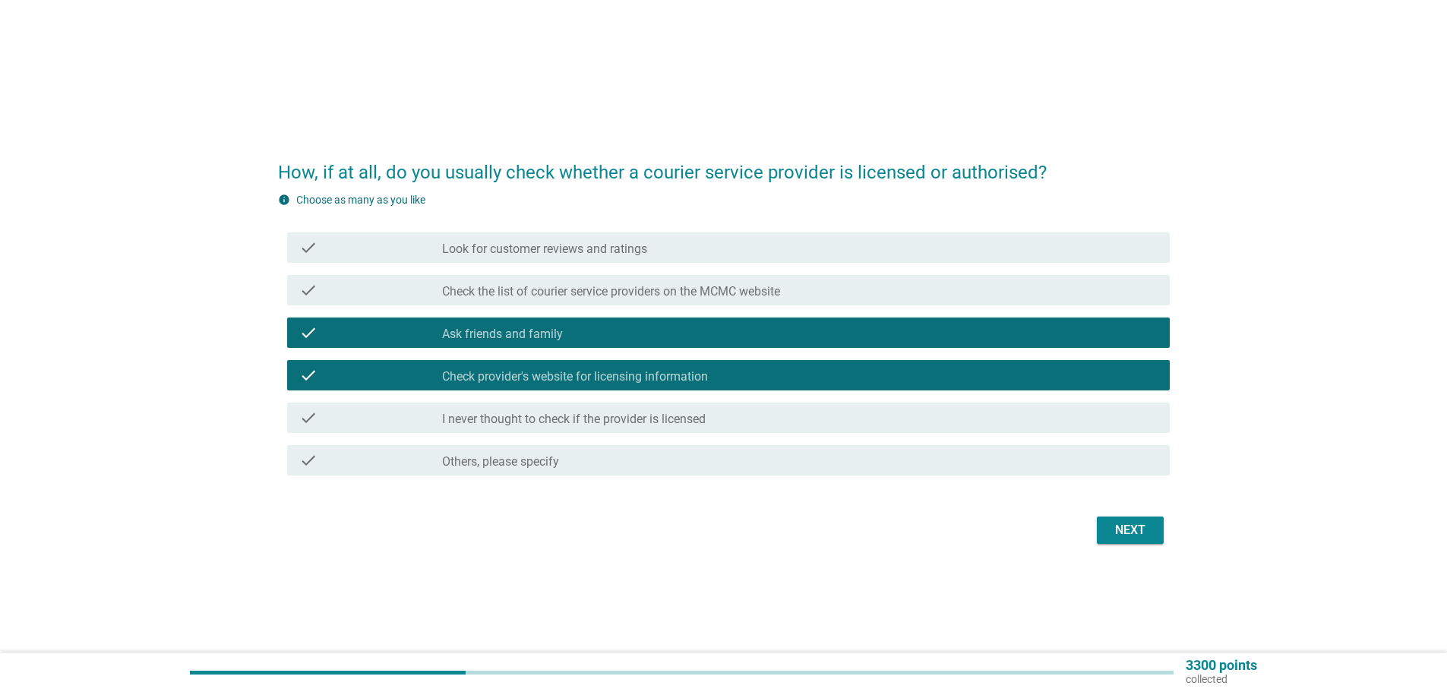
click at [596, 415] on label "I never thought to check if the provider is licensed" at bounding box center [574, 419] width 264 height 15
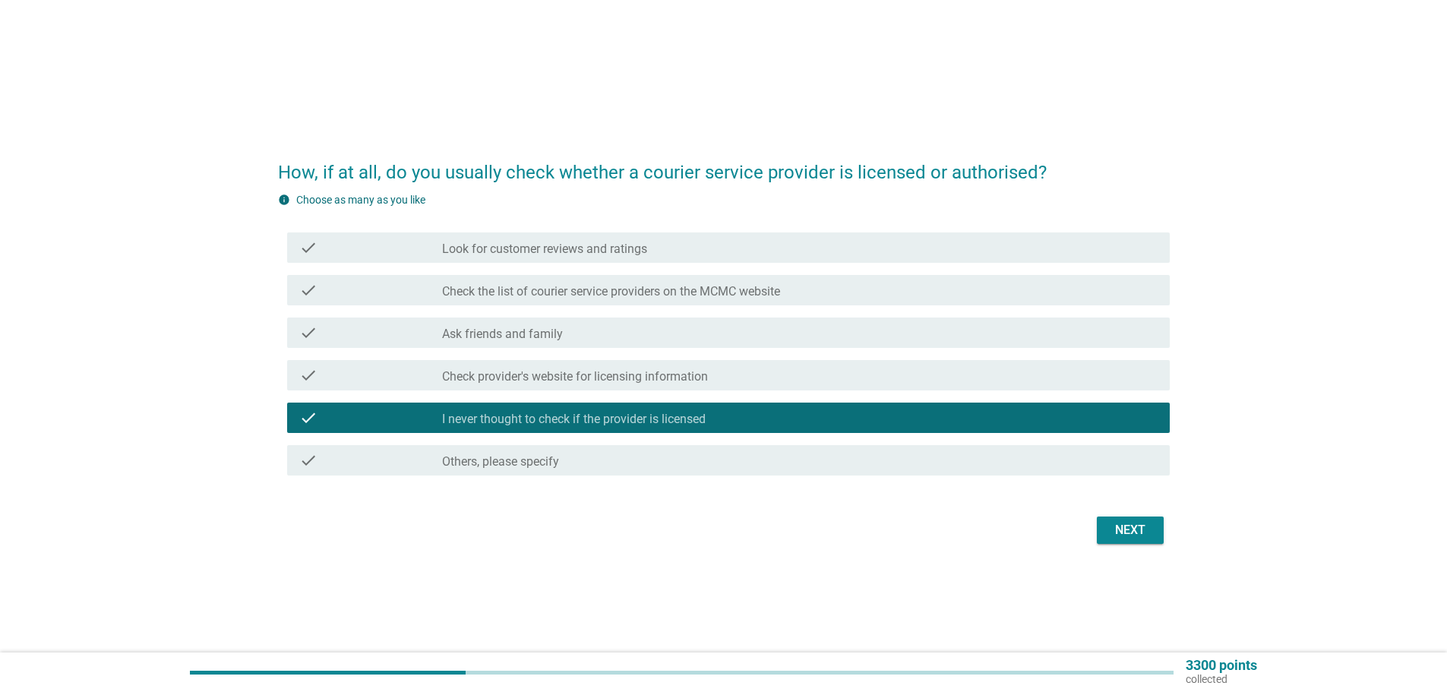
click at [529, 327] on label "Ask friends and family" at bounding box center [502, 334] width 121 height 15
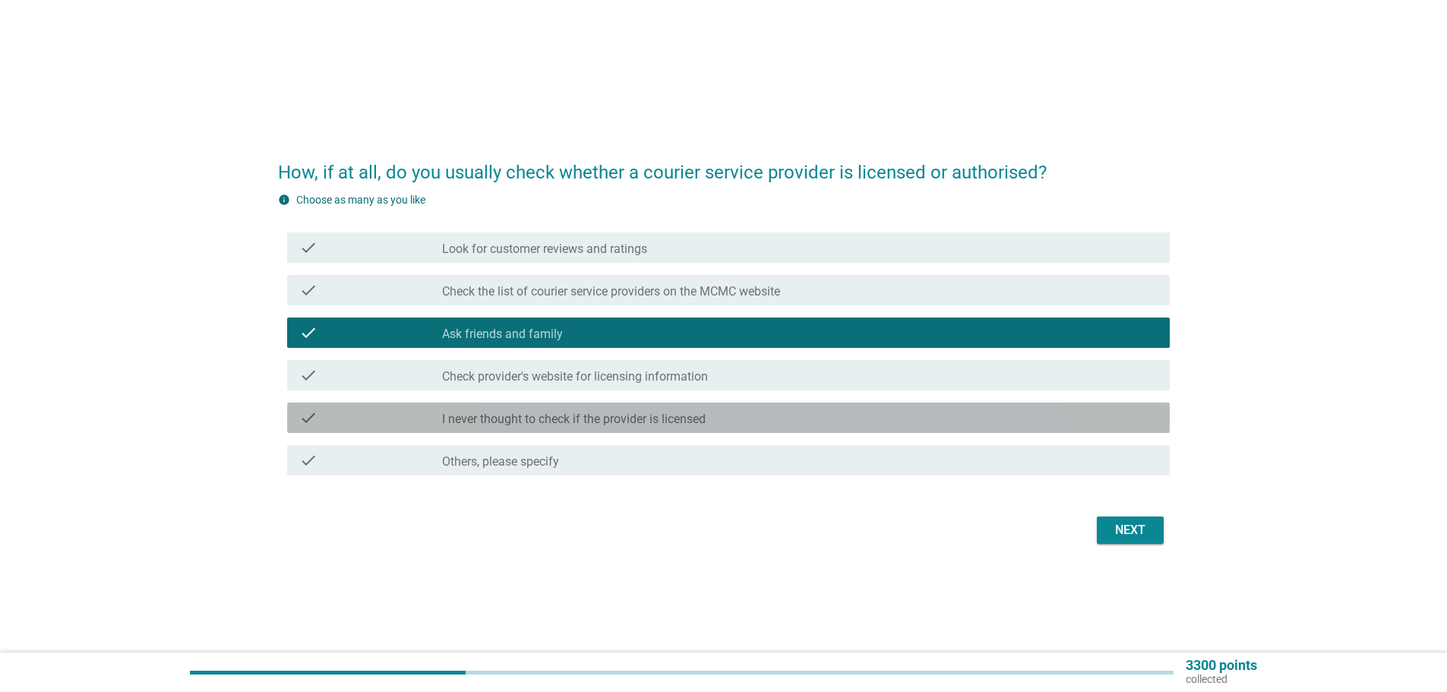
click at [552, 413] on label "I never thought to check if the provider is licensed" at bounding box center [574, 419] width 264 height 15
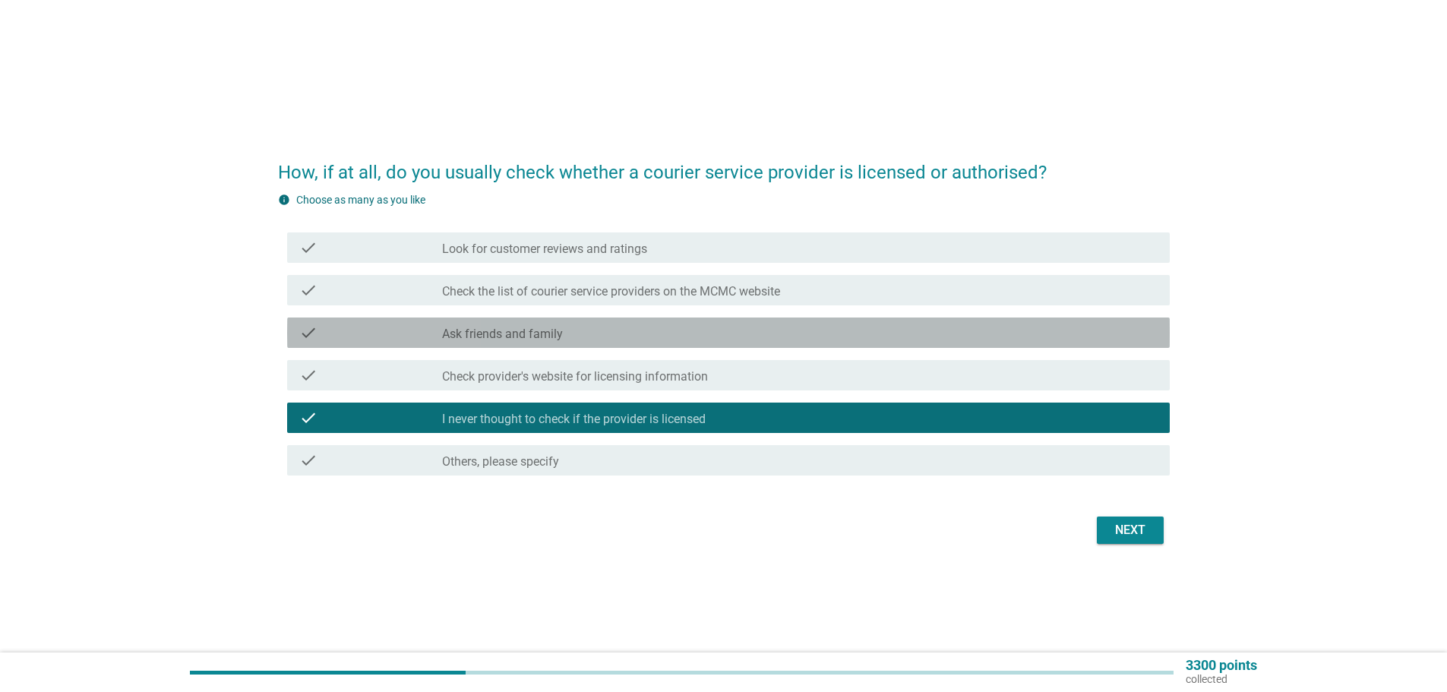
click at [544, 339] on label "Ask friends and family" at bounding box center [502, 334] width 121 height 15
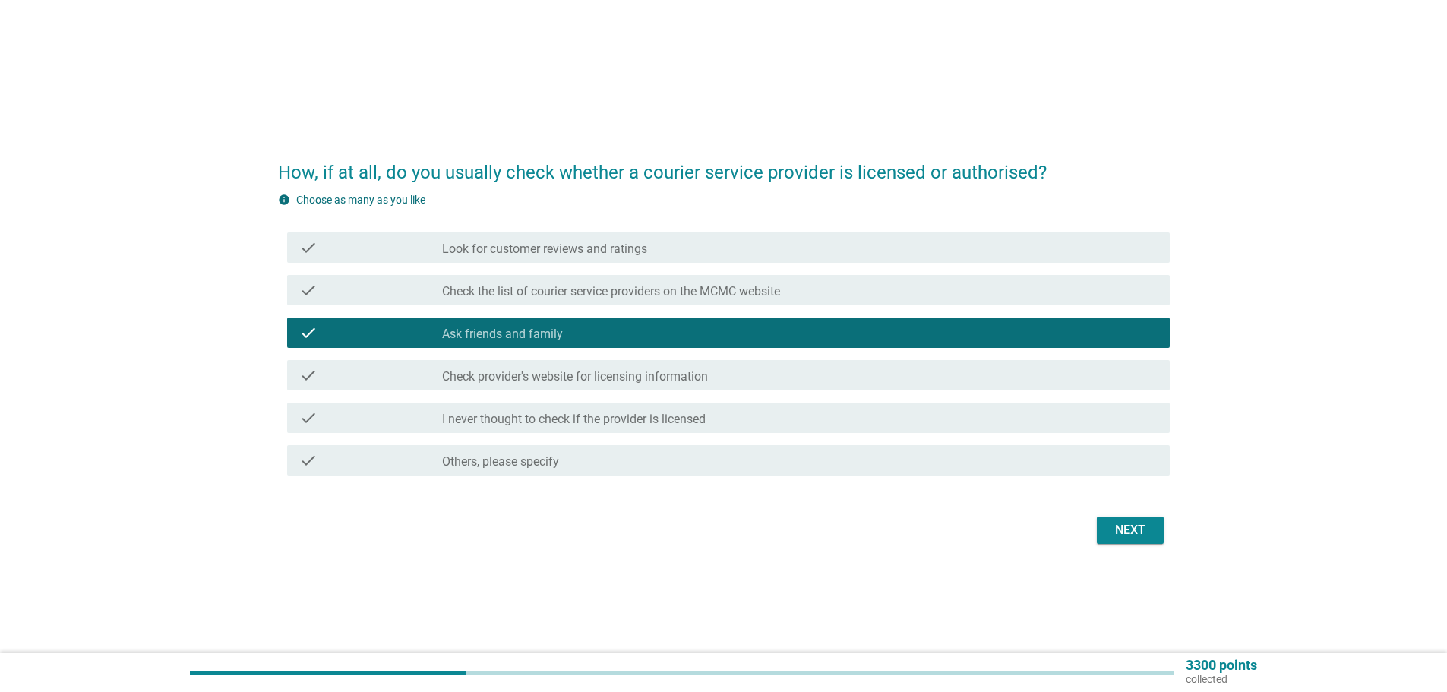
click at [521, 252] on label "Look for customer reviews and ratings" at bounding box center [544, 249] width 205 height 15
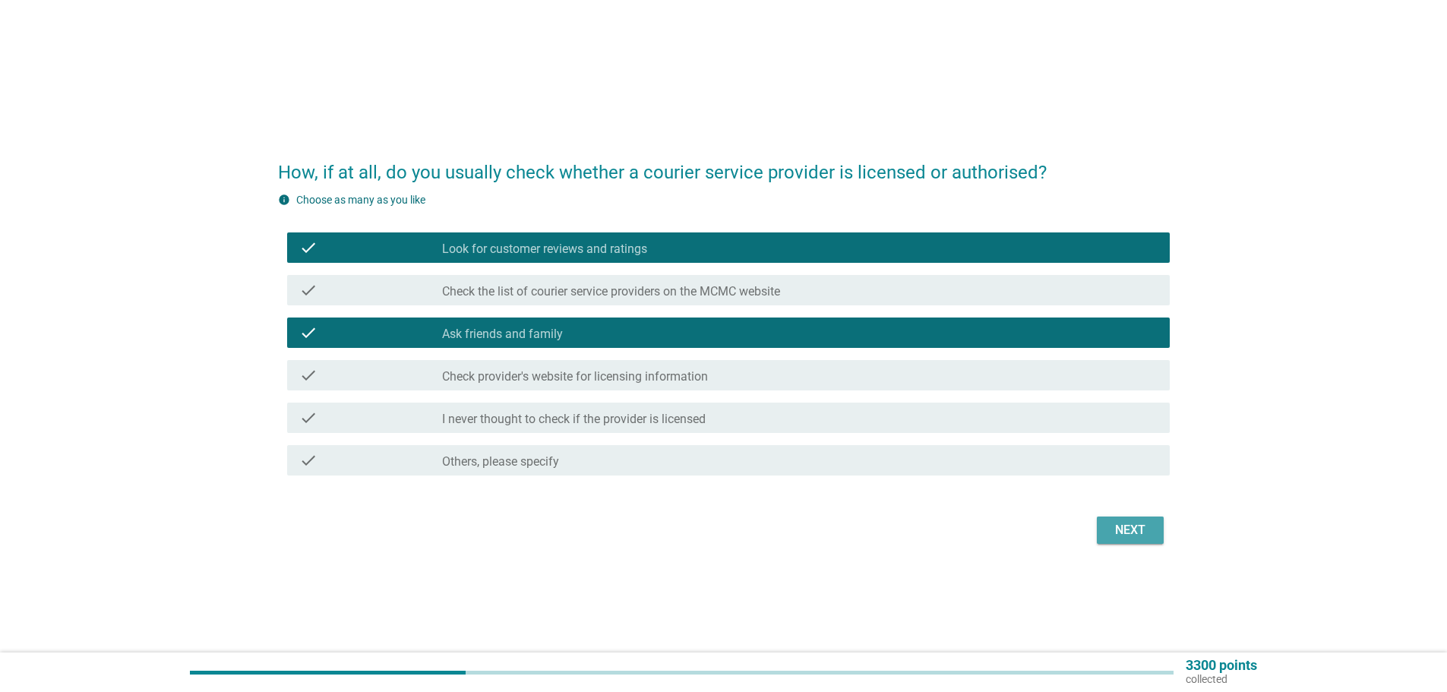
click at [1138, 531] on div "Next" at bounding box center [1130, 530] width 43 height 18
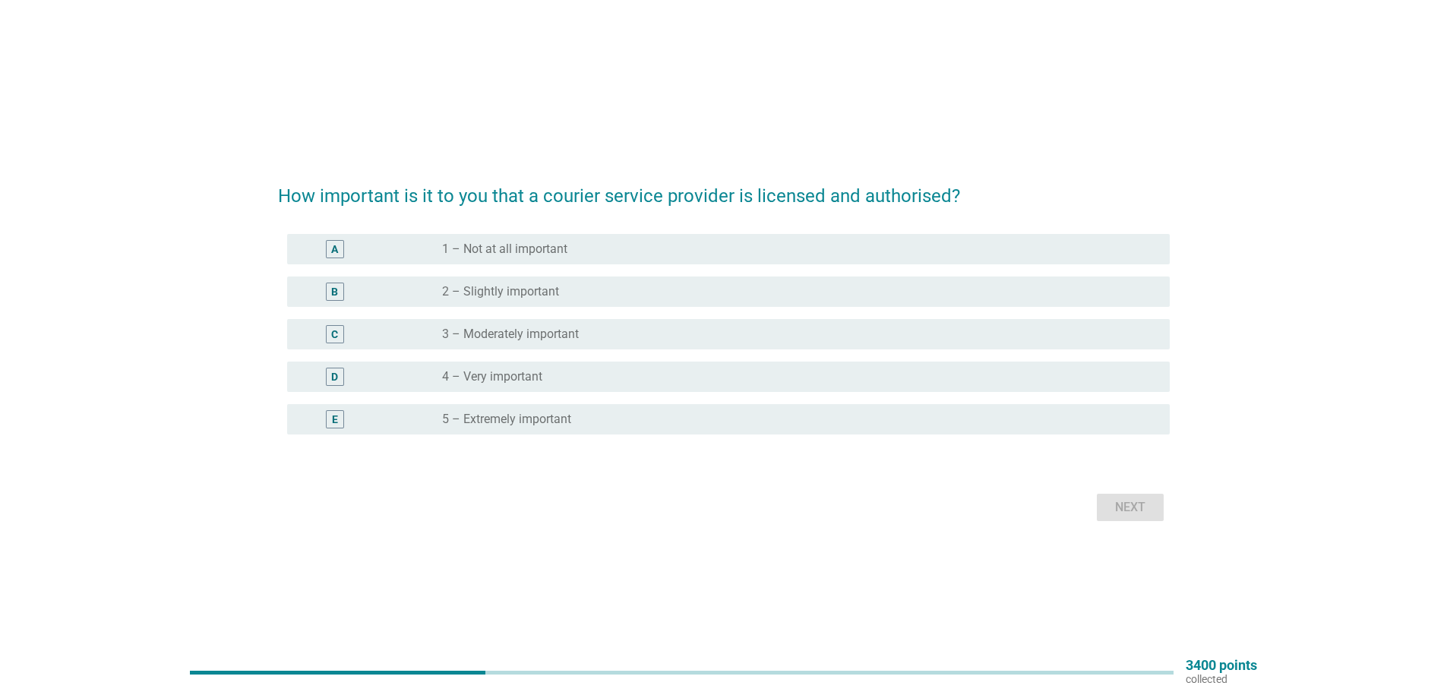
click at [560, 336] on label "3 – Moderately important" at bounding box center [510, 334] width 137 height 15
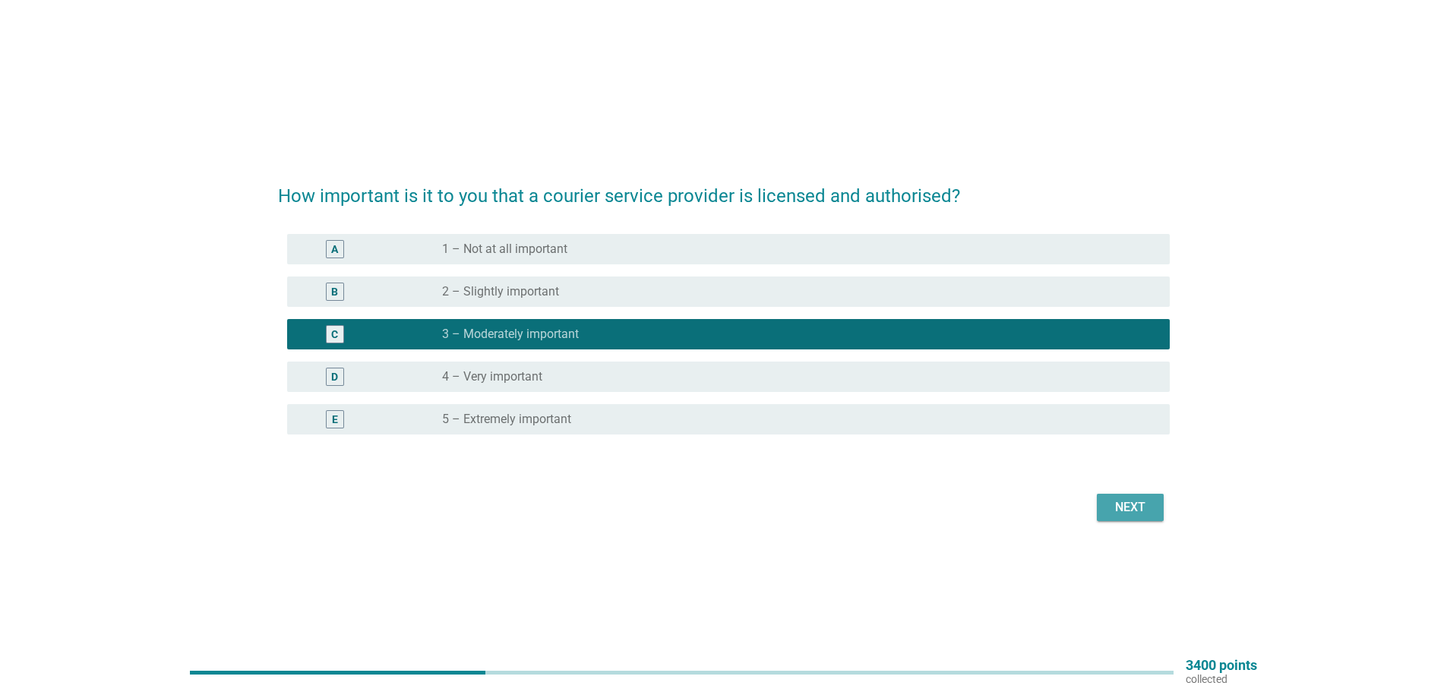
click at [1122, 513] on div "Next" at bounding box center [1130, 507] width 43 height 18
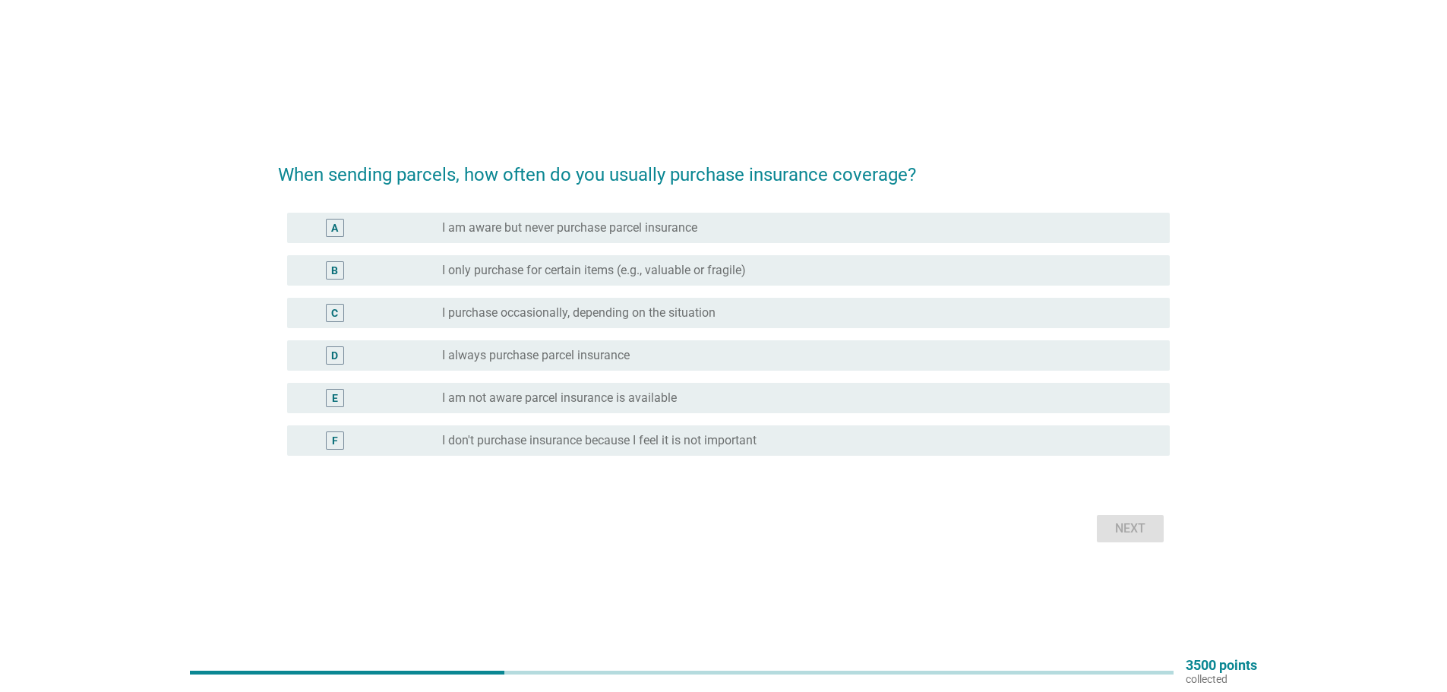
click at [632, 440] on label "I don't purchase insurance because I feel it is not important" at bounding box center [599, 440] width 314 height 15
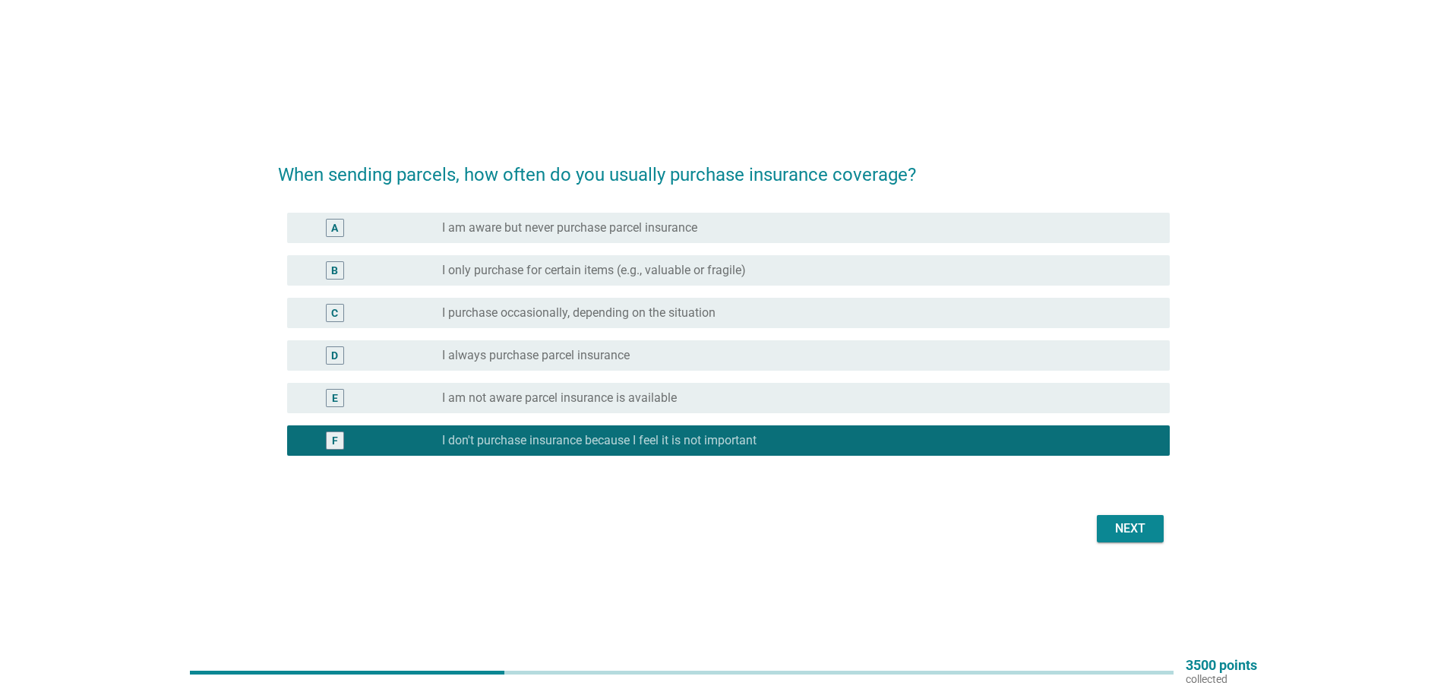
click at [1140, 531] on div "Next" at bounding box center [1130, 528] width 43 height 18
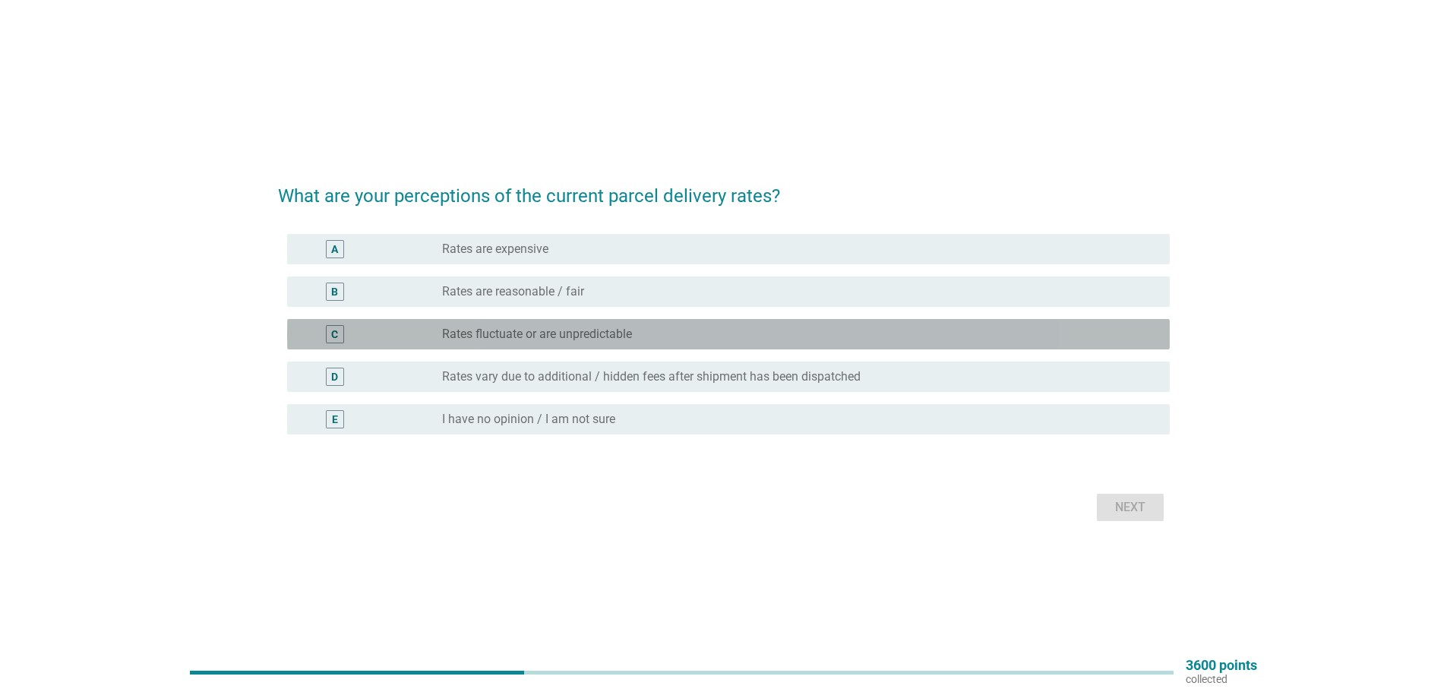
click at [536, 343] on div "C radio_button_unchecked Rates fluctuate or are unpredictable" at bounding box center [728, 334] width 883 height 30
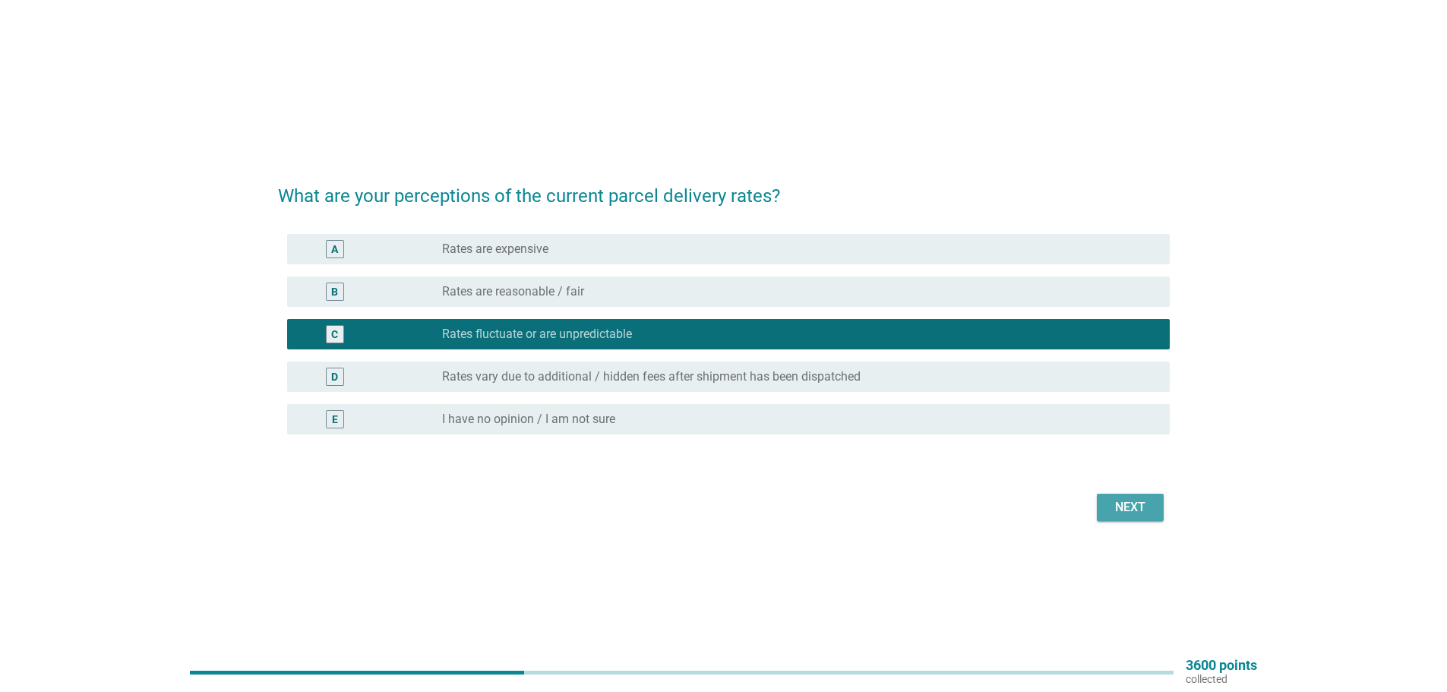
click at [1124, 507] on div "Next" at bounding box center [1130, 507] width 43 height 18
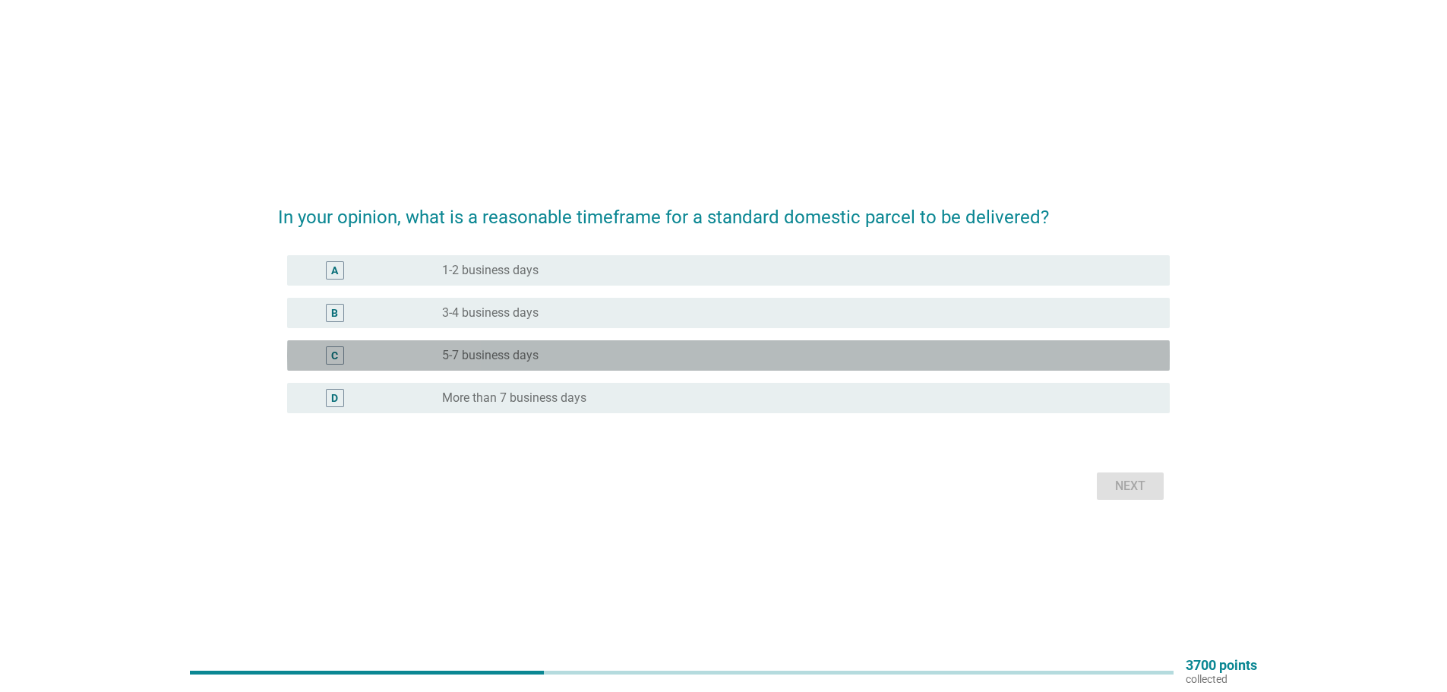
drag, startPoint x: 506, startPoint y: 361, endPoint x: 514, endPoint y: 360, distance: 8.4
click at [507, 360] on label "5-7 business days" at bounding box center [490, 355] width 96 height 15
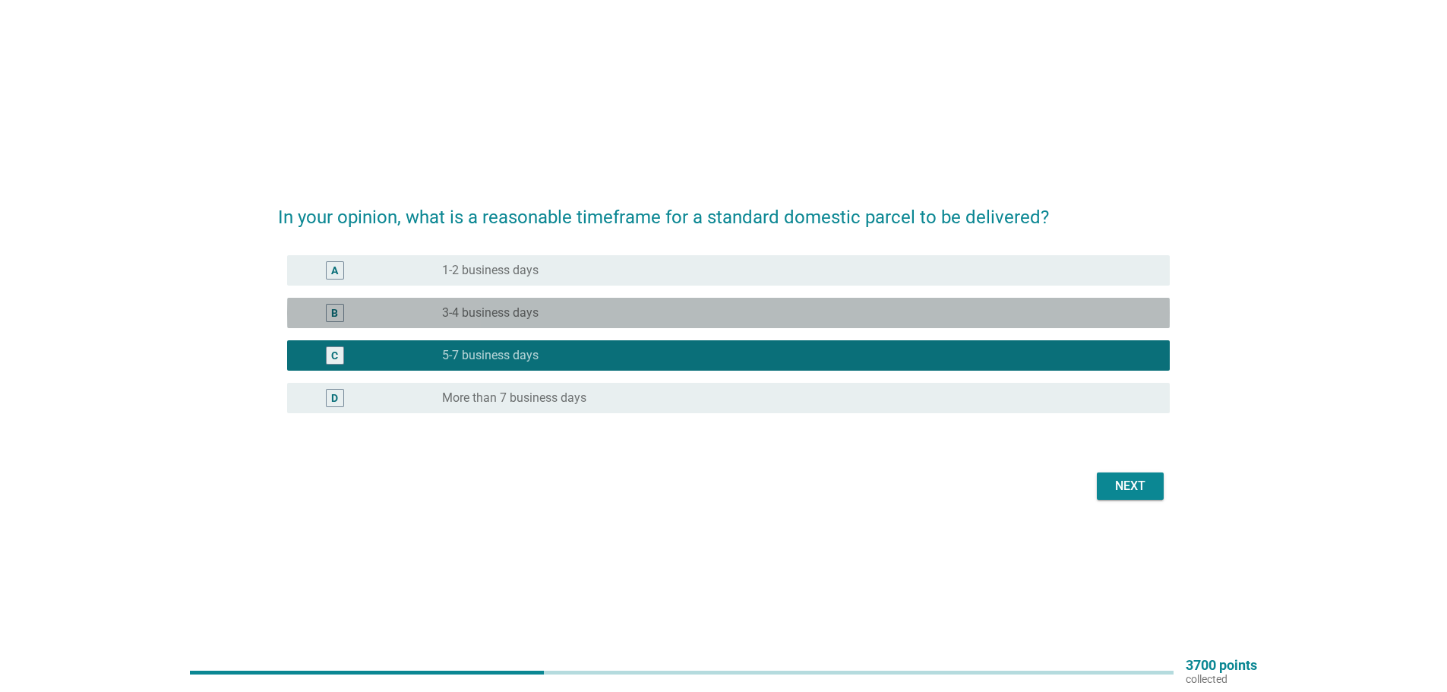
click at [487, 320] on label "3-4 business days" at bounding box center [490, 312] width 96 height 15
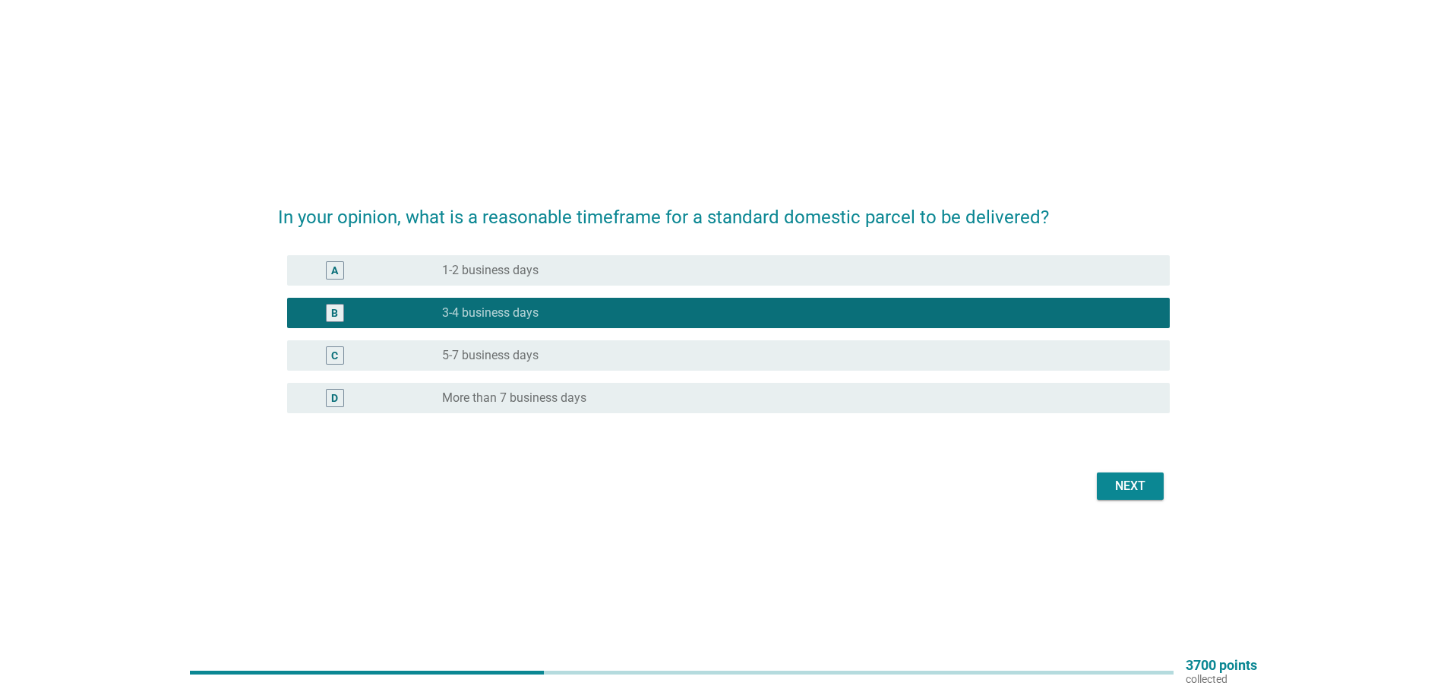
click at [1137, 480] on div "Next" at bounding box center [1130, 486] width 43 height 18
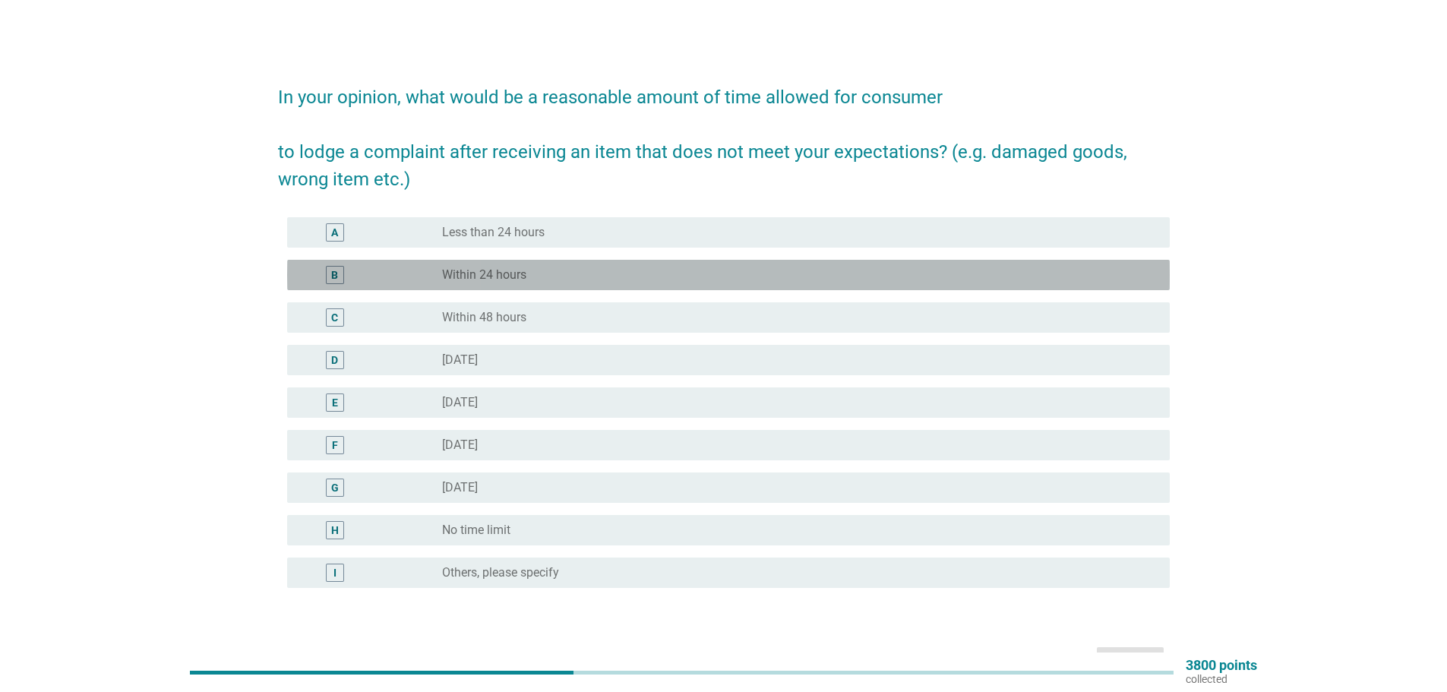
click at [501, 283] on div "radio_button_unchecked Within 24 hours" at bounding box center [799, 275] width 715 height 18
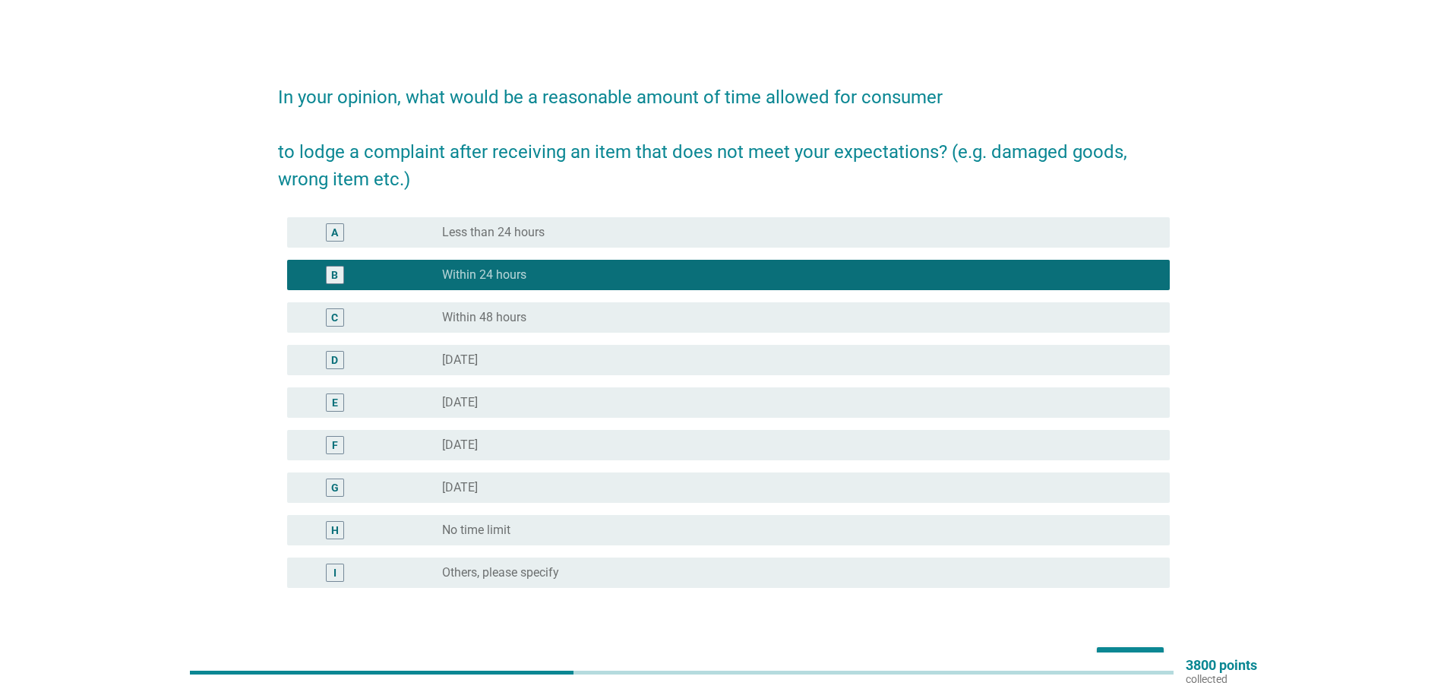
scroll to position [95, 0]
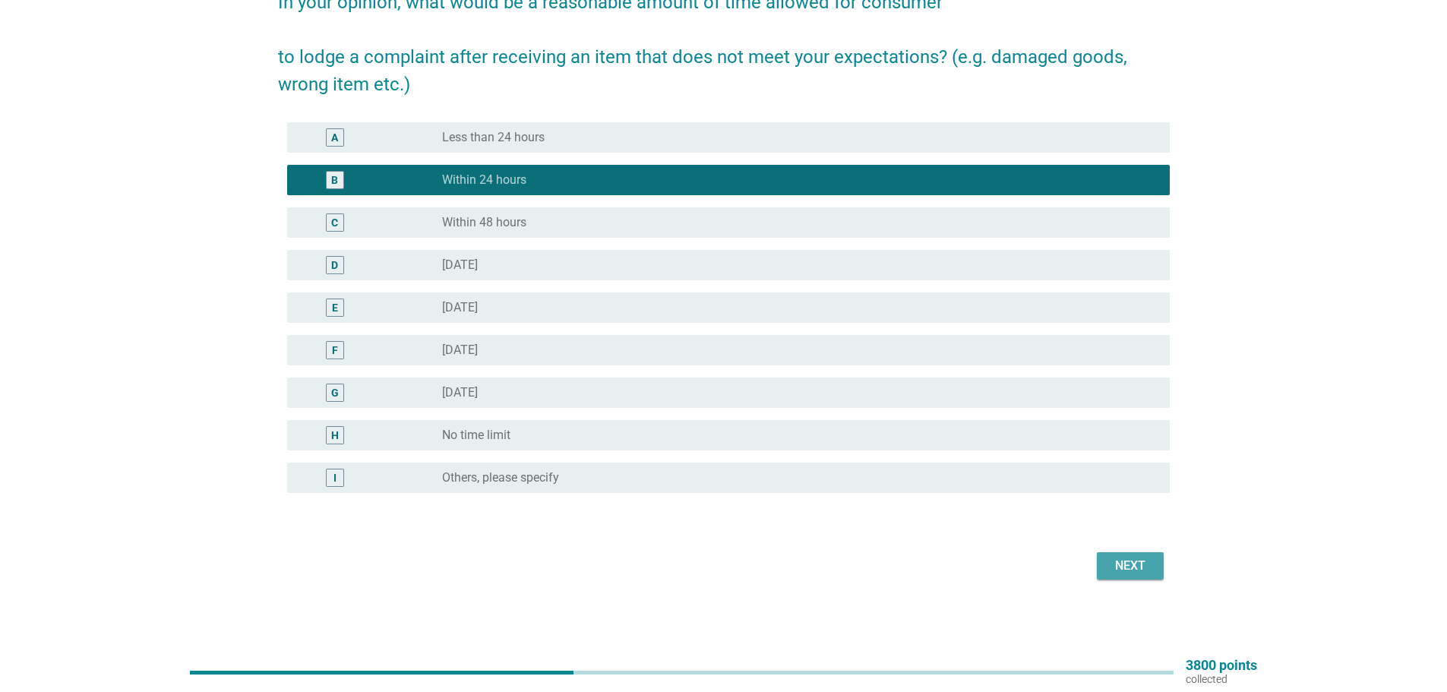
click at [1141, 560] on div "Next" at bounding box center [1130, 566] width 43 height 18
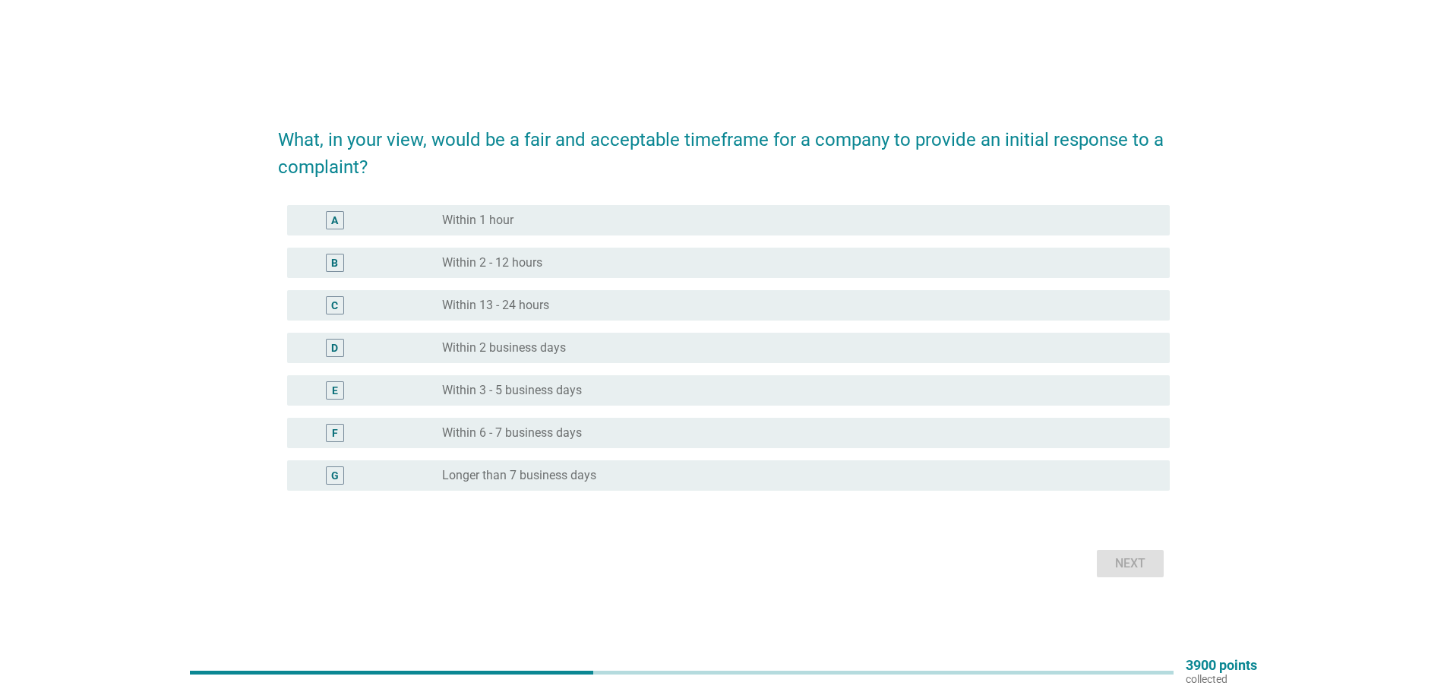
drag, startPoint x: 581, startPoint y: 272, endPoint x: 627, endPoint y: 283, distance: 47.0
click at [583, 272] on div "B radio_button_unchecked Within 2 - 12 hours" at bounding box center [728, 263] width 883 height 30
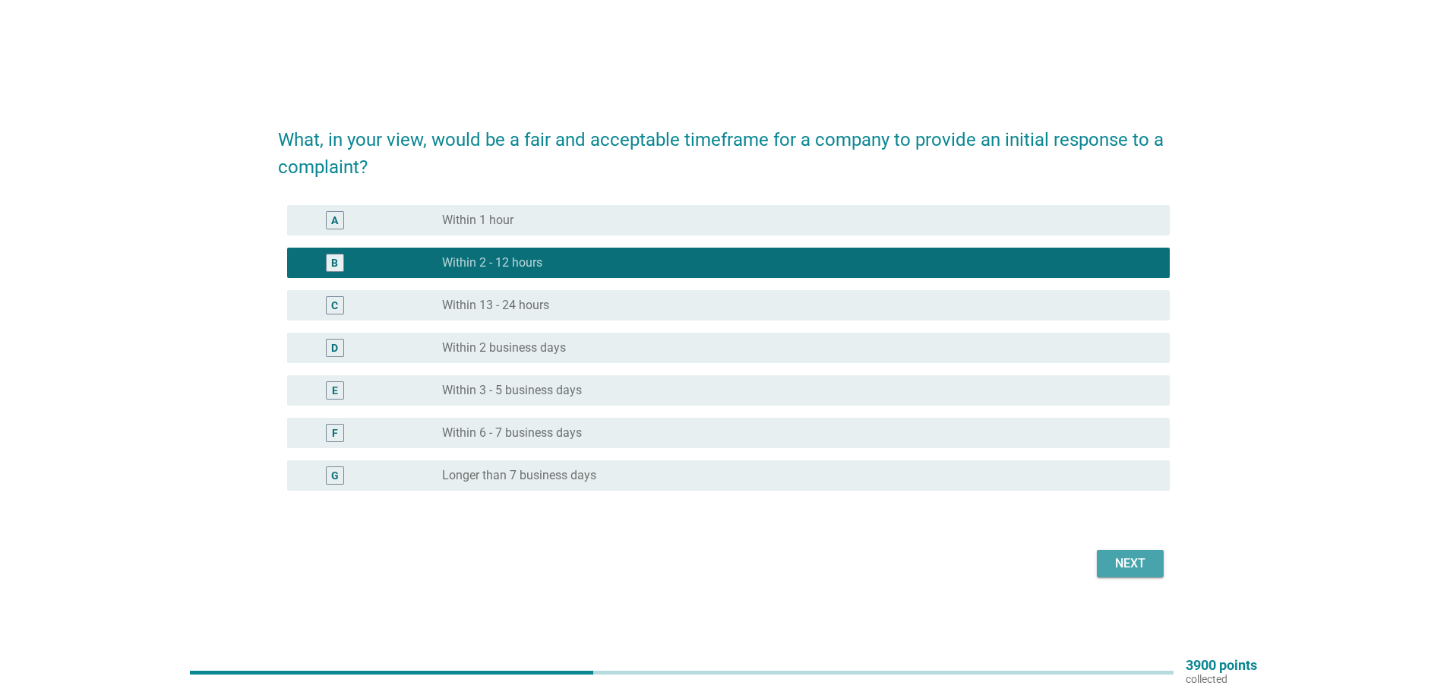
click at [1130, 564] on div "Next" at bounding box center [1130, 563] width 43 height 18
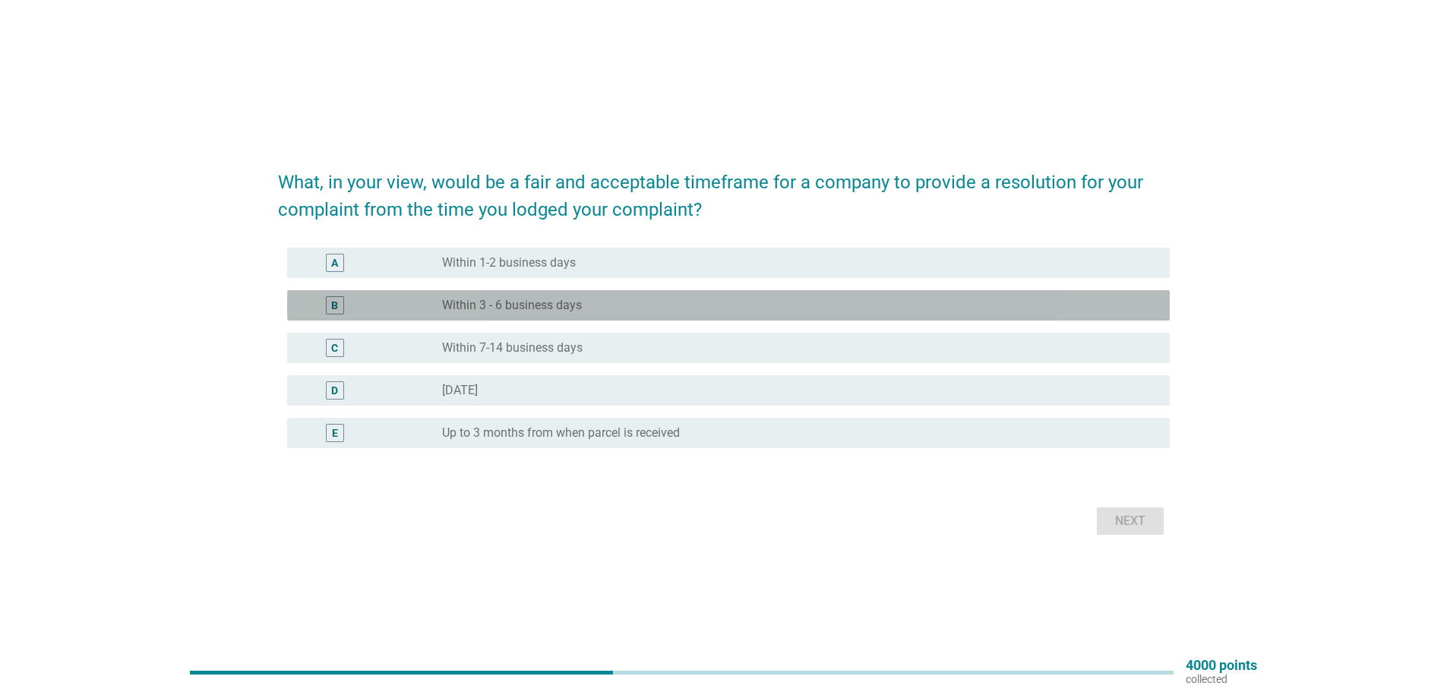
drag, startPoint x: 515, startPoint y: 310, endPoint x: 532, endPoint y: 320, distance: 19.8
click at [517, 310] on label "Within 3 - 6 business days" at bounding box center [512, 305] width 140 height 15
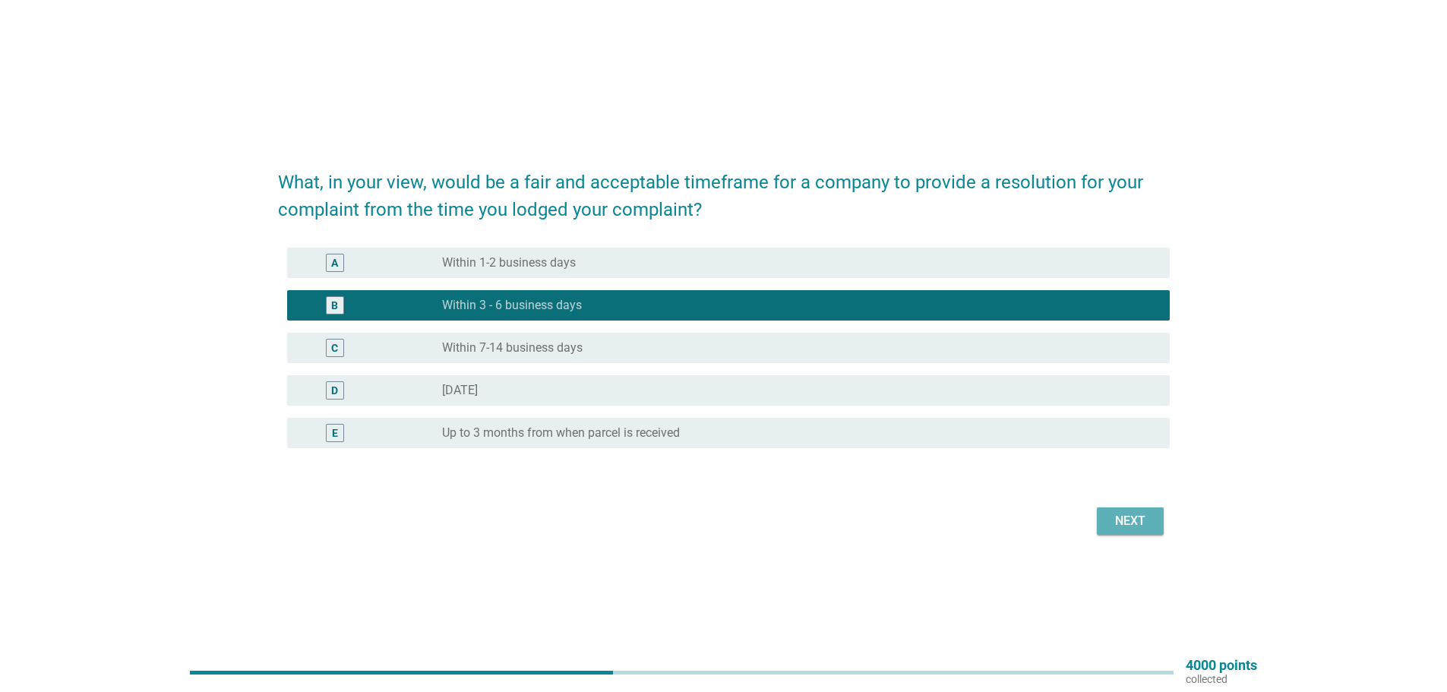
click at [1097, 515] on button "Next" at bounding box center [1130, 520] width 67 height 27
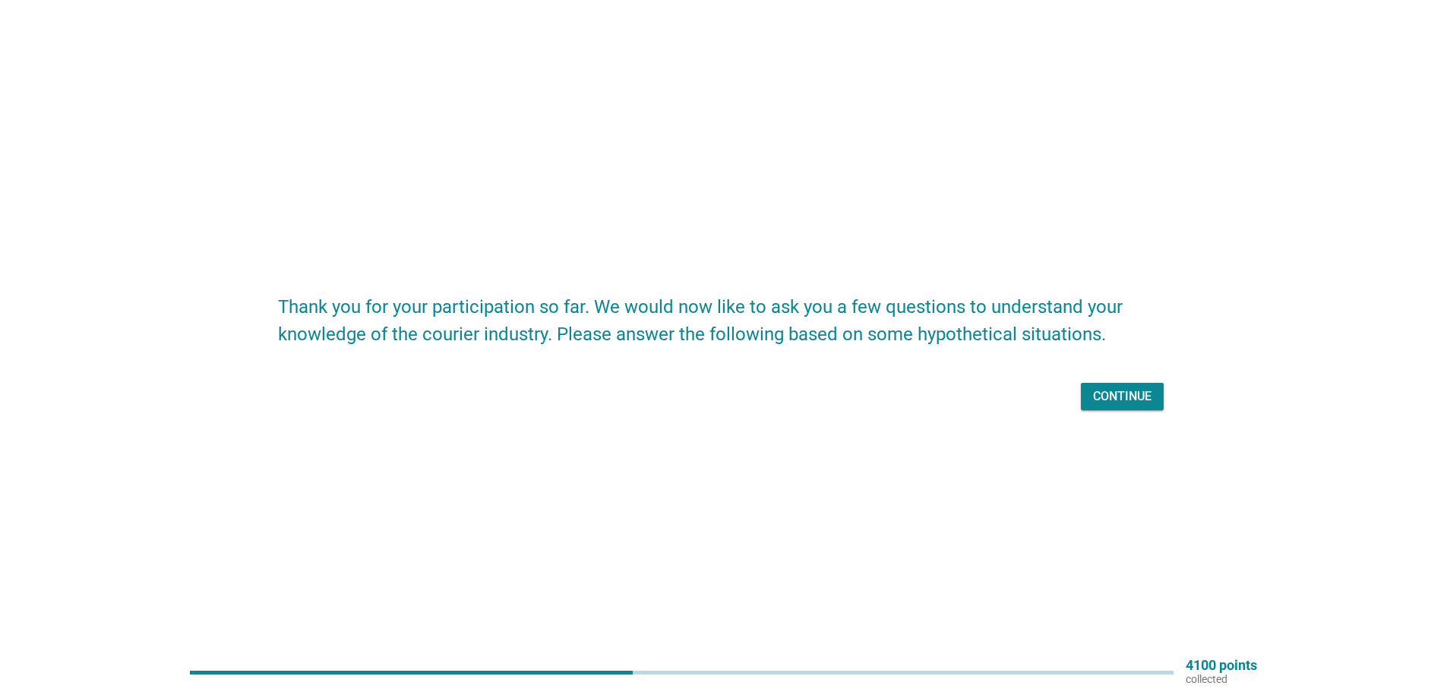
click at [1119, 393] on div "Continue" at bounding box center [1122, 396] width 58 height 18
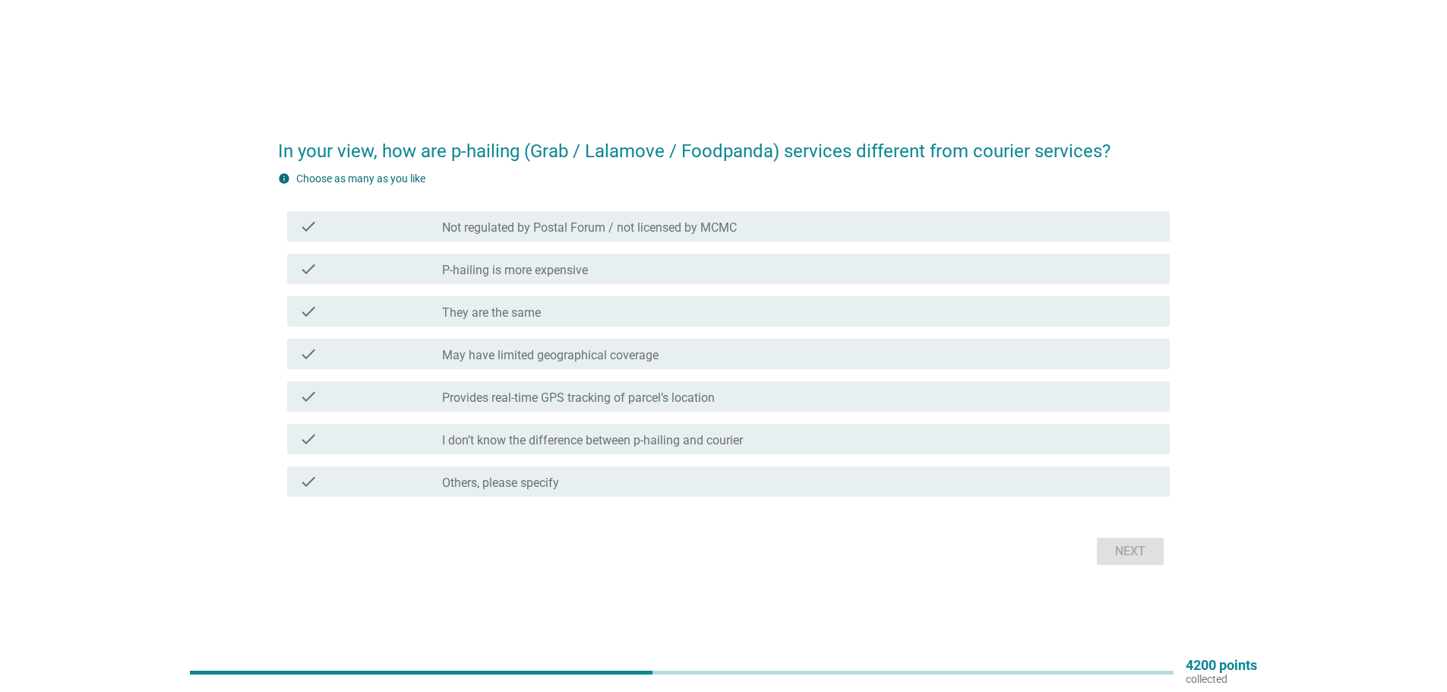
click at [529, 354] on label "May have limited geographical coverage" at bounding box center [550, 355] width 216 height 15
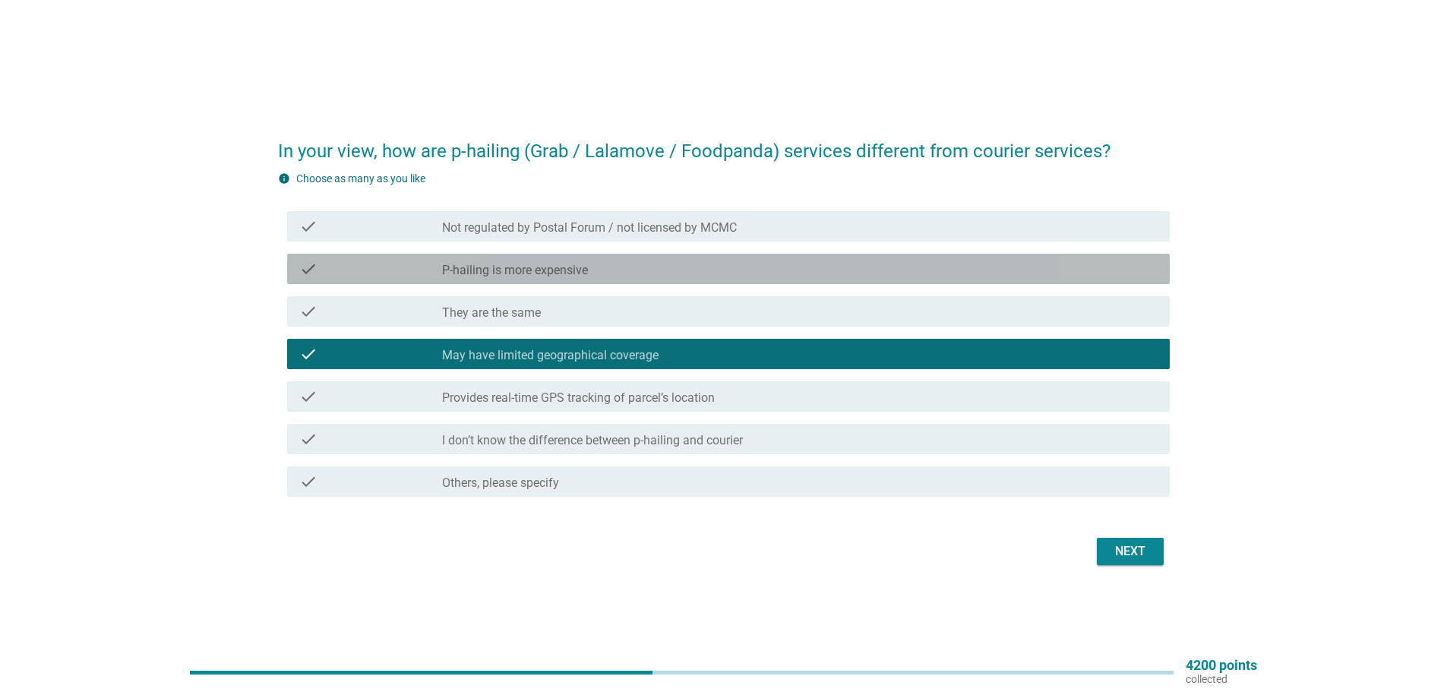
click at [566, 268] on label "P-hailing is more expensive" at bounding box center [515, 270] width 146 height 15
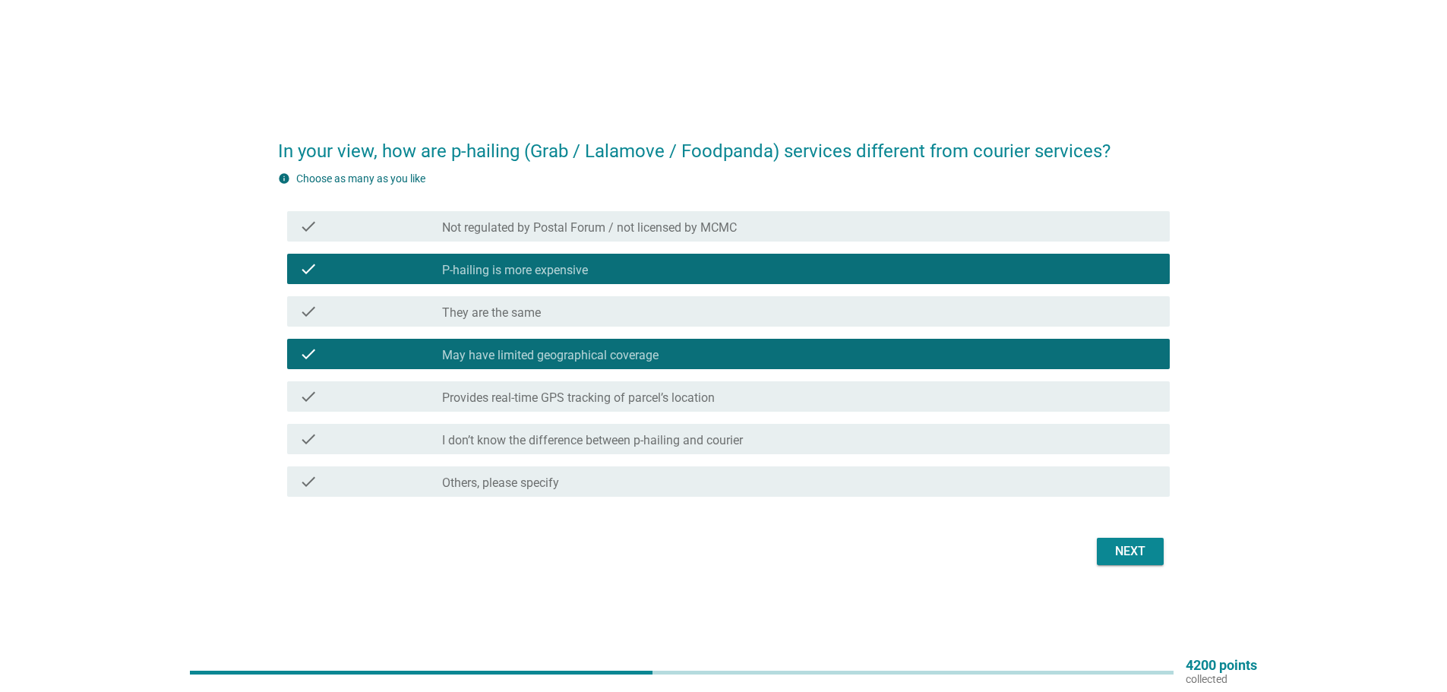
click at [1137, 554] on div "Next" at bounding box center [1130, 551] width 43 height 18
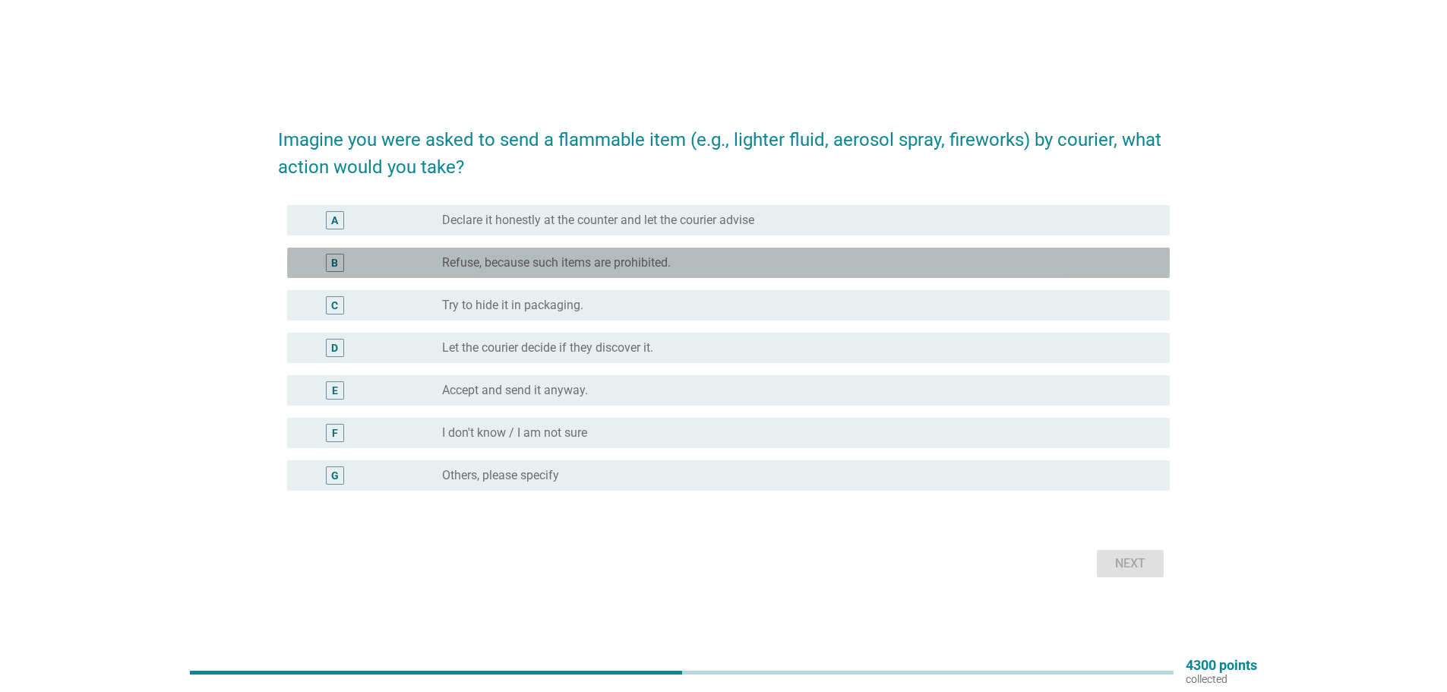
click at [573, 264] on label "Refuse, because such items are prohibited." at bounding box center [556, 262] width 229 height 15
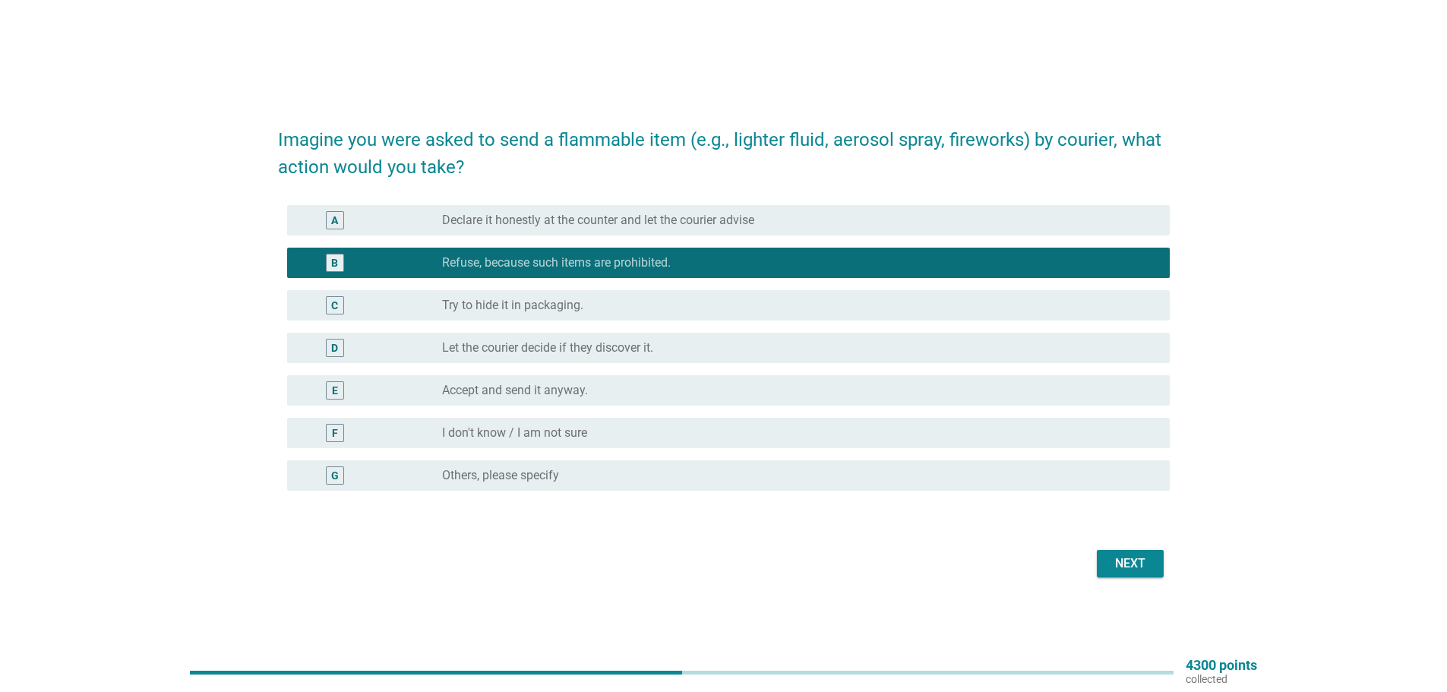
click at [1136, 561] on div "Next" at bounding box center [1130, 563] width 43 height 18
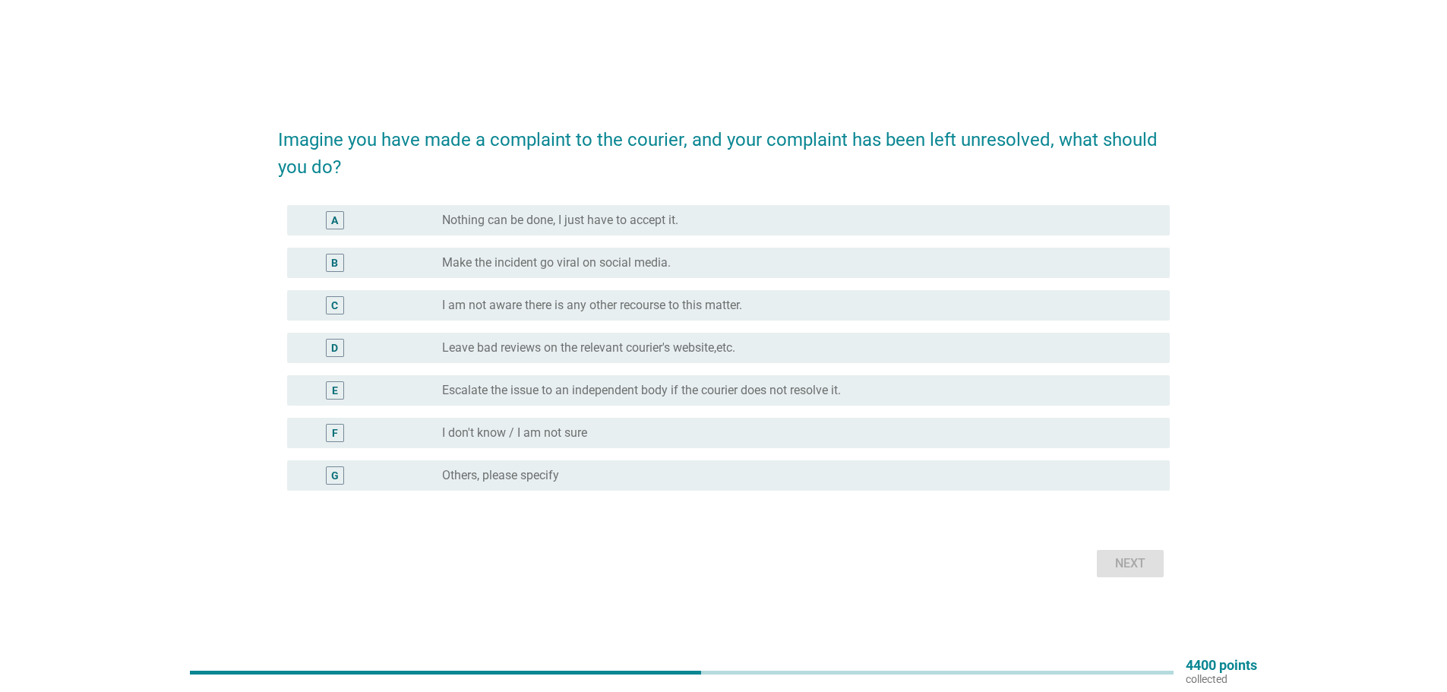
click at [478, 351] on label "Leave bad reviews on the relevant courier's website,etc." at bounding box center [588, 347] width 293 height 15
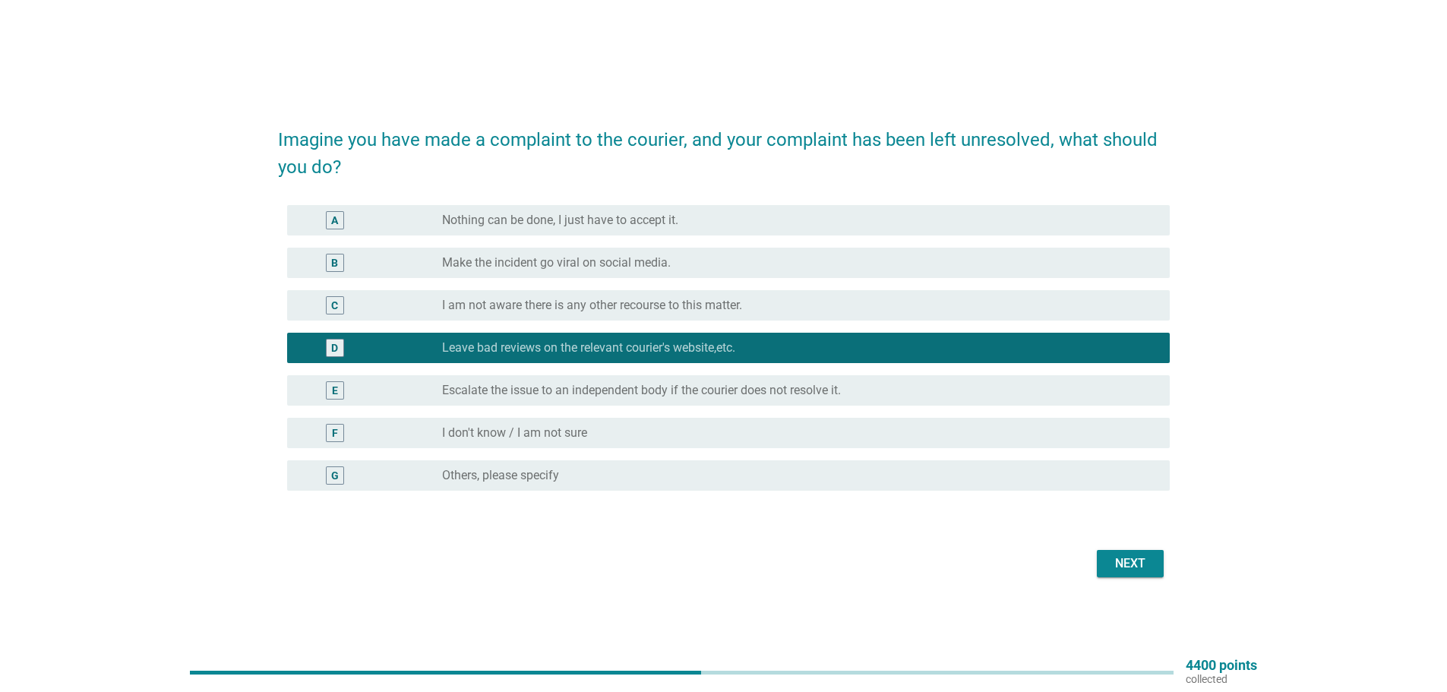
click at [1141, 566] on div "Next" at bounding box center [1130, 563] width 43 height 18
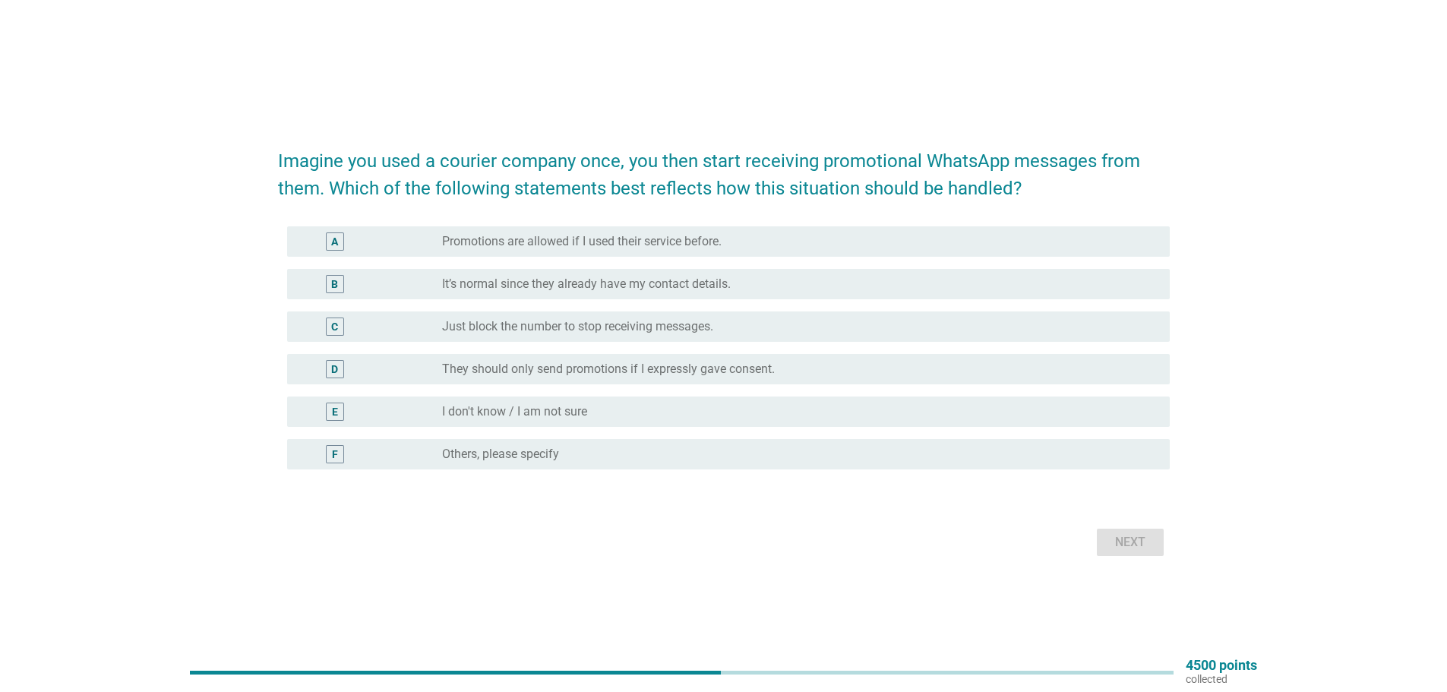
click at [616, 371] on label "They should only send promotions if I expressly gave consent." at bounding box center [608, 369] width 333 height 15
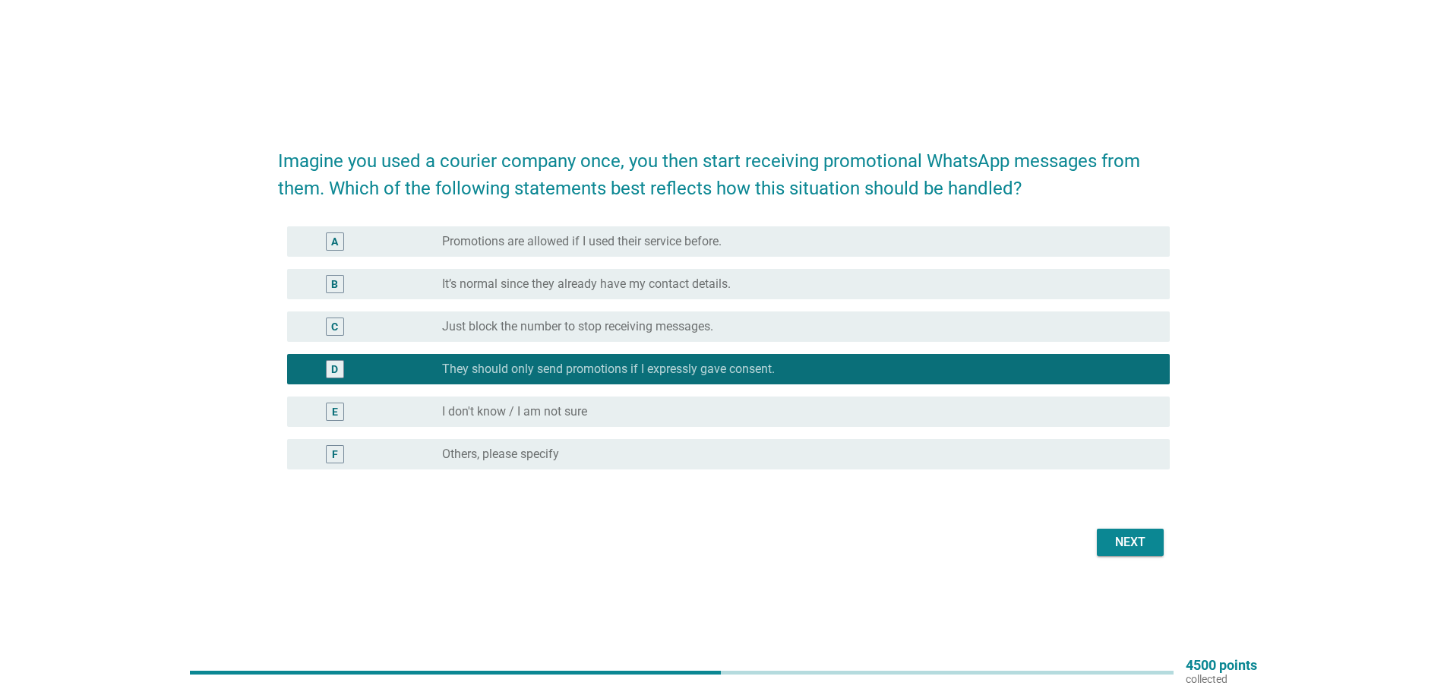
click at [1138, 550] on div "Next" at bounding box center [1130, 542] width 43 height 18
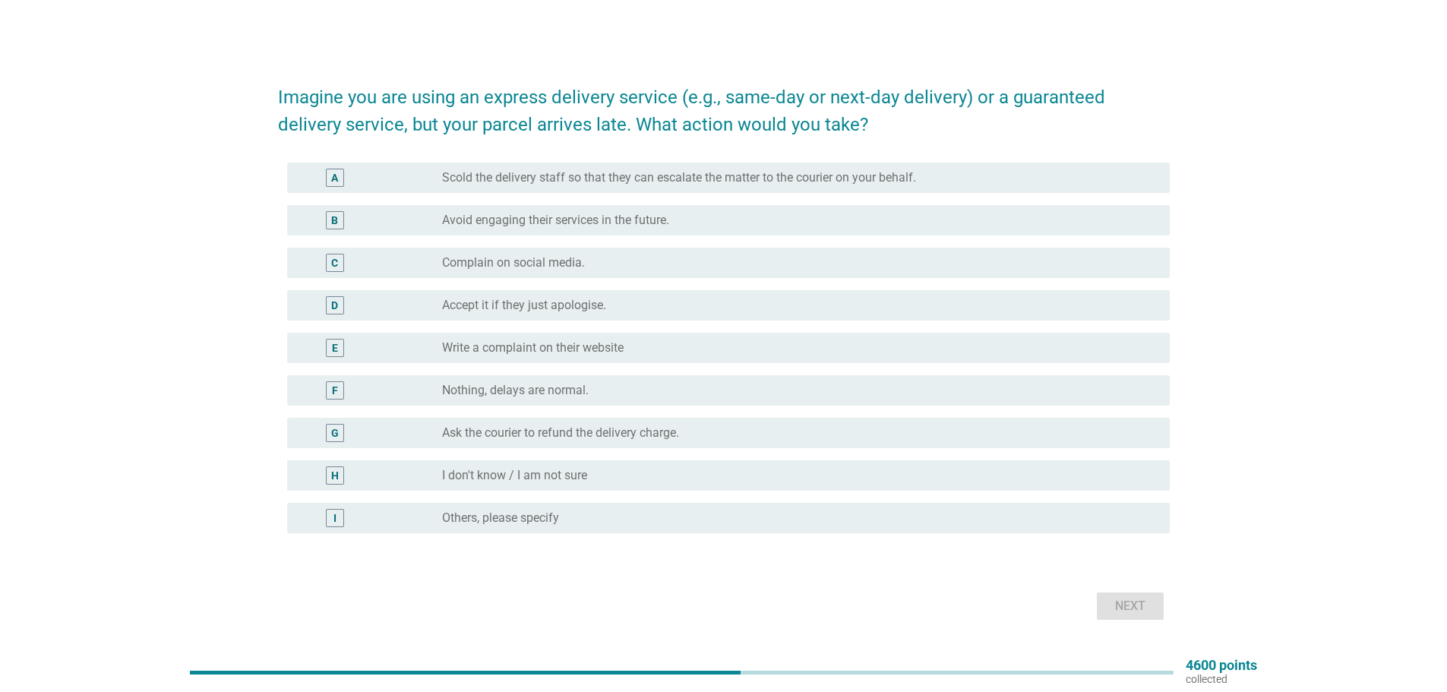
click at [502, 386] on label "Nothing, delays are normal." at bounding box center [515, 390] width 147 height 15
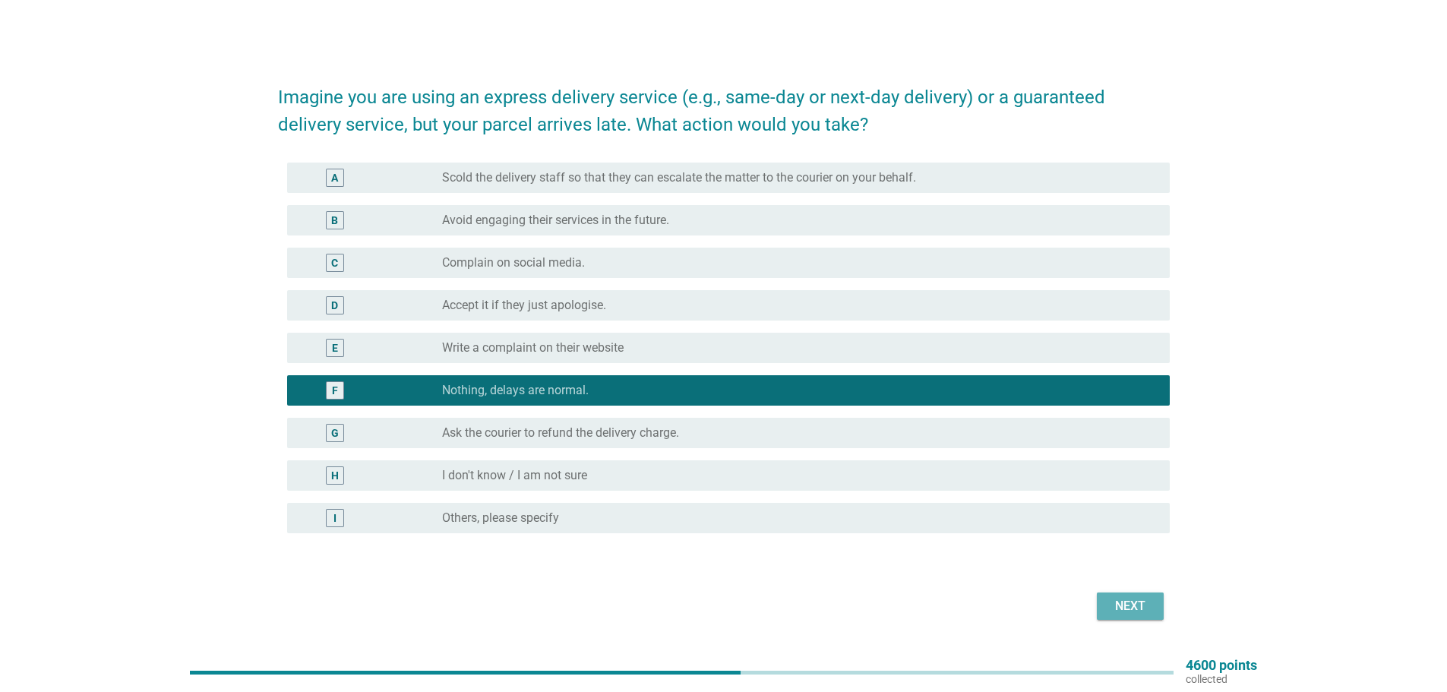
drag, startPoint x: 1130, startPoint y: 605, endPoint x: 1112, endPoint y: 600, distance: 18.8
click at [1130, 606] on div "Next" at bounding box center [1130, 606] width 43 height 18
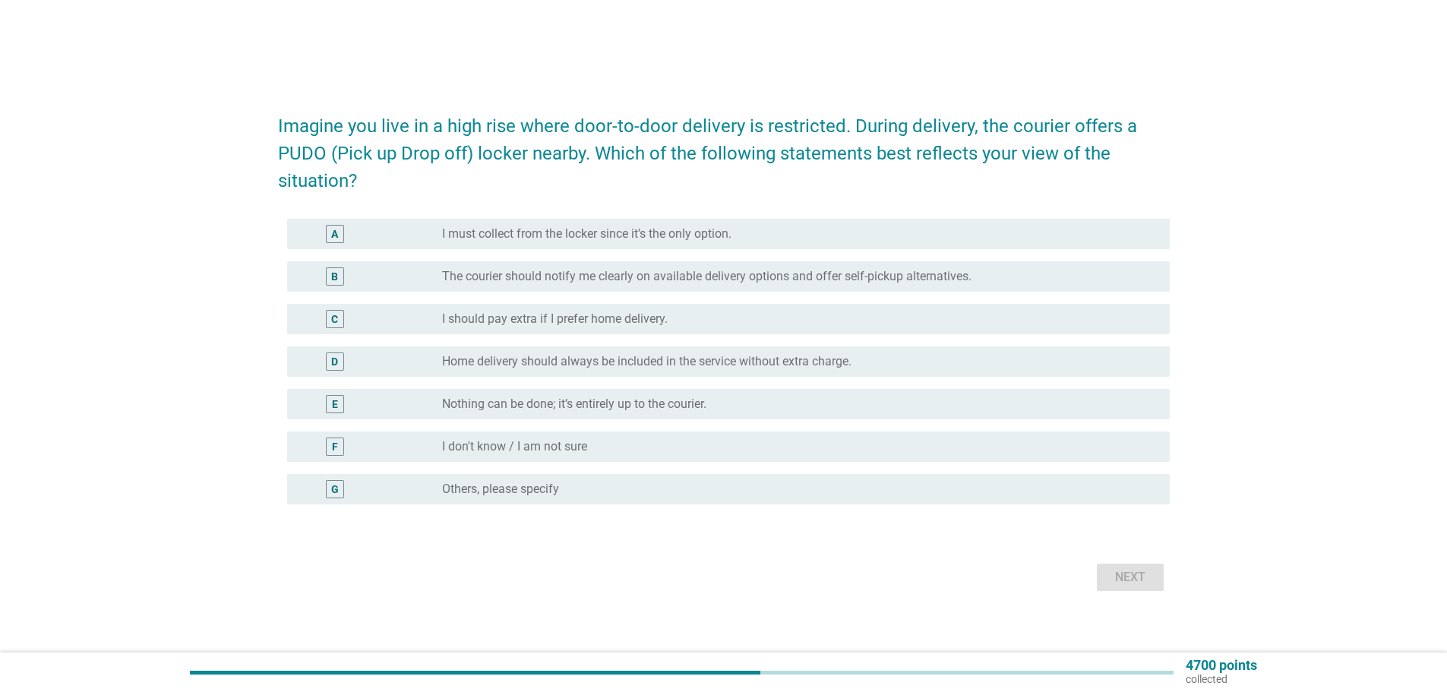
click at [523, 317] on label "I should pay extra if I prefer home delivery." at bounding box center [555, 318] width 226 height 15
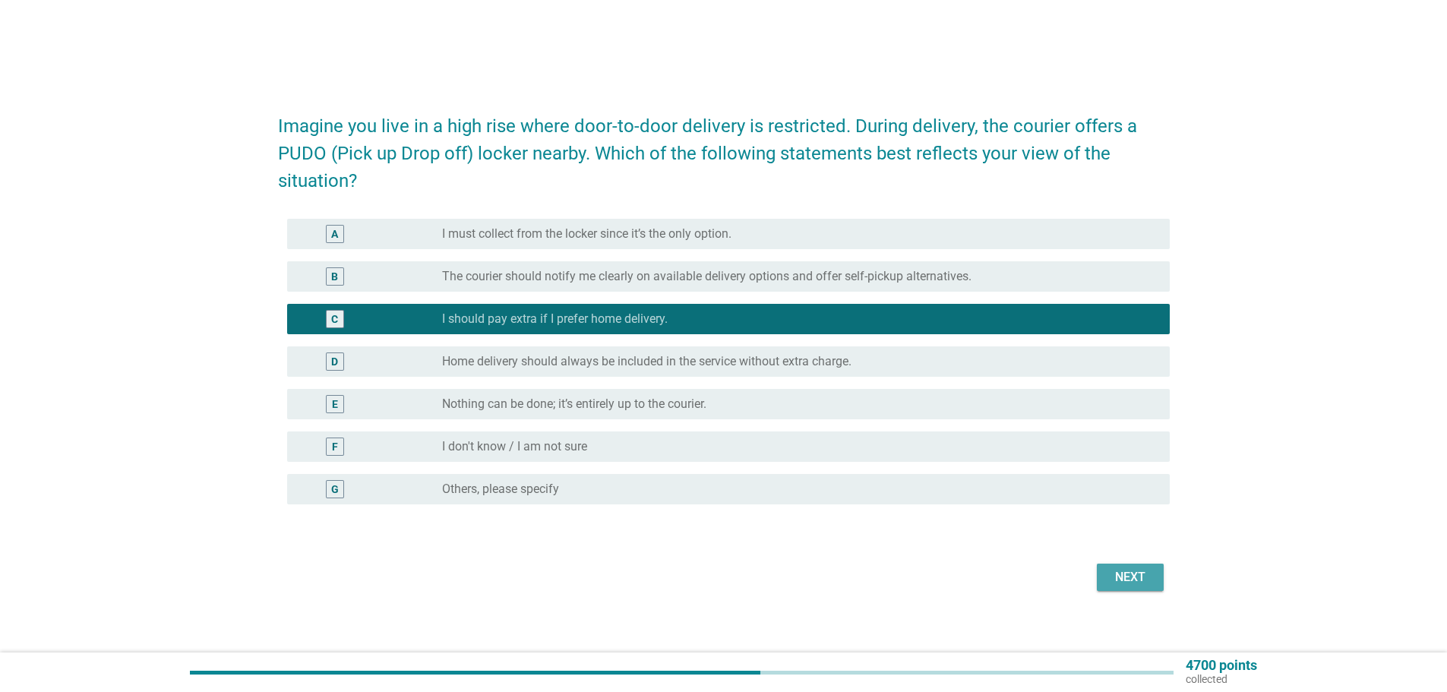
click at [1123, 580] on div "Next" at bounding box center [1130, 577] width 43 height 18
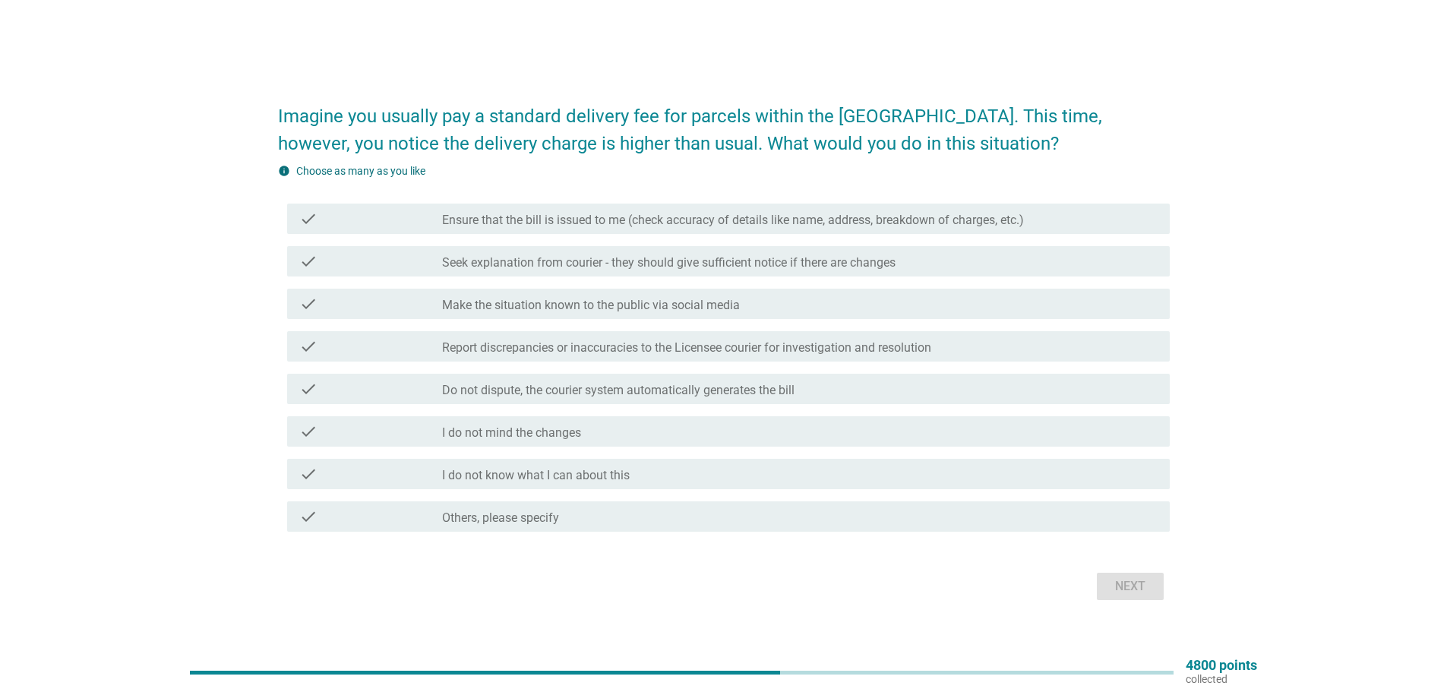
drag, startPoint x: 864, startPoint y: 234, endPoint x: 561, endPoint y: 216, distance: 303.6
click at [557, 216] on label "Ensure that the bill is issued to me (check accuracy of details like name, addr…" at bounding box center [733, 220] width 582 height 15
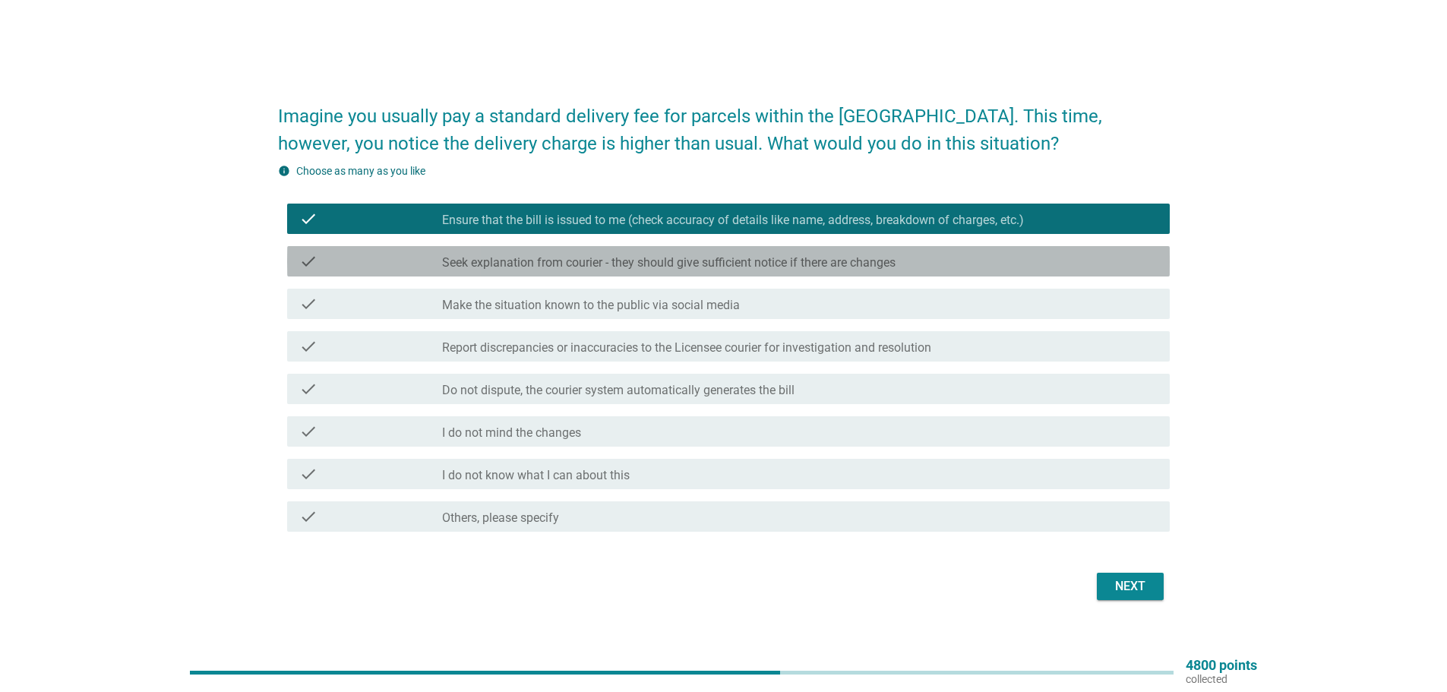
drag, startPoint x: 747, startPoint y: 262, endPoint x: 766, endPoint y: 263, distance: 19.0
click at [751, 262] on label "Seek explanation from courier - they should give sufficient notice if there are…" at bounding box center [668, 262] width 453 height 15
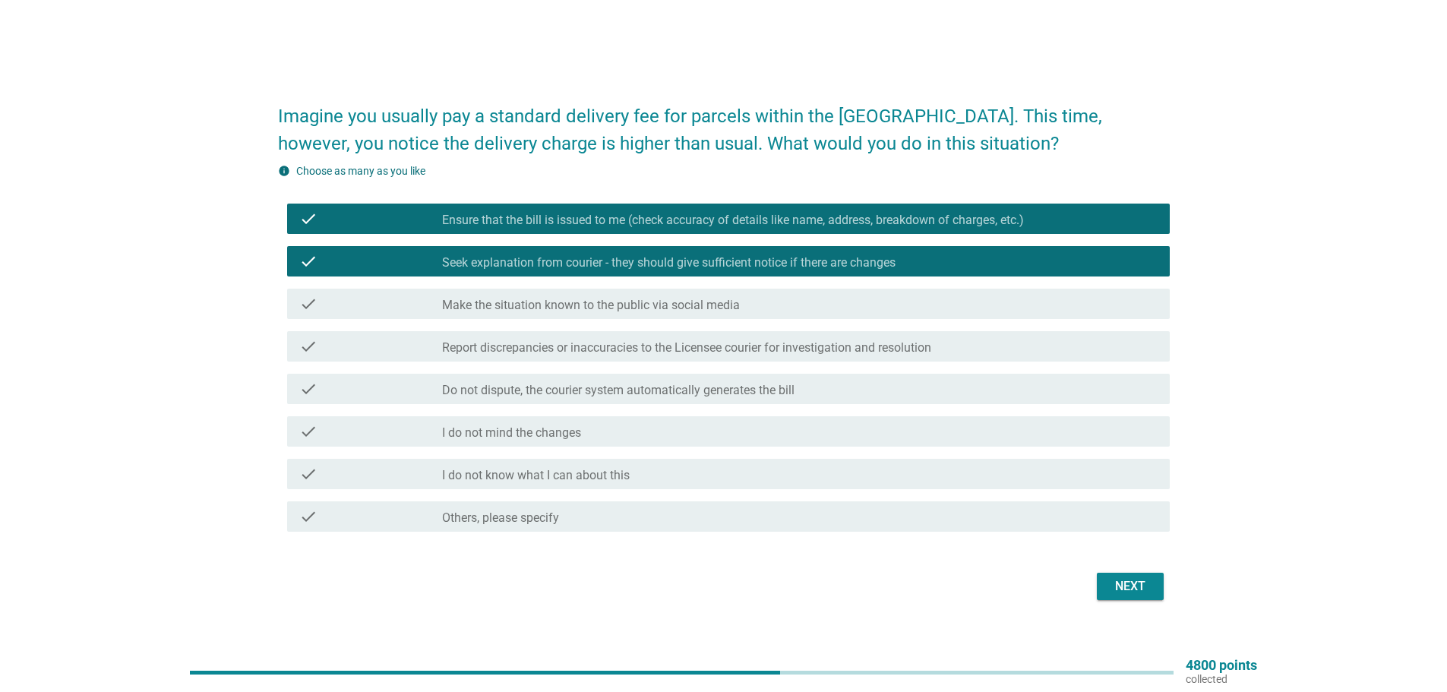
click at [1126, 590] on div "Next" at bounding box center [1130, 586] width 43 height 18
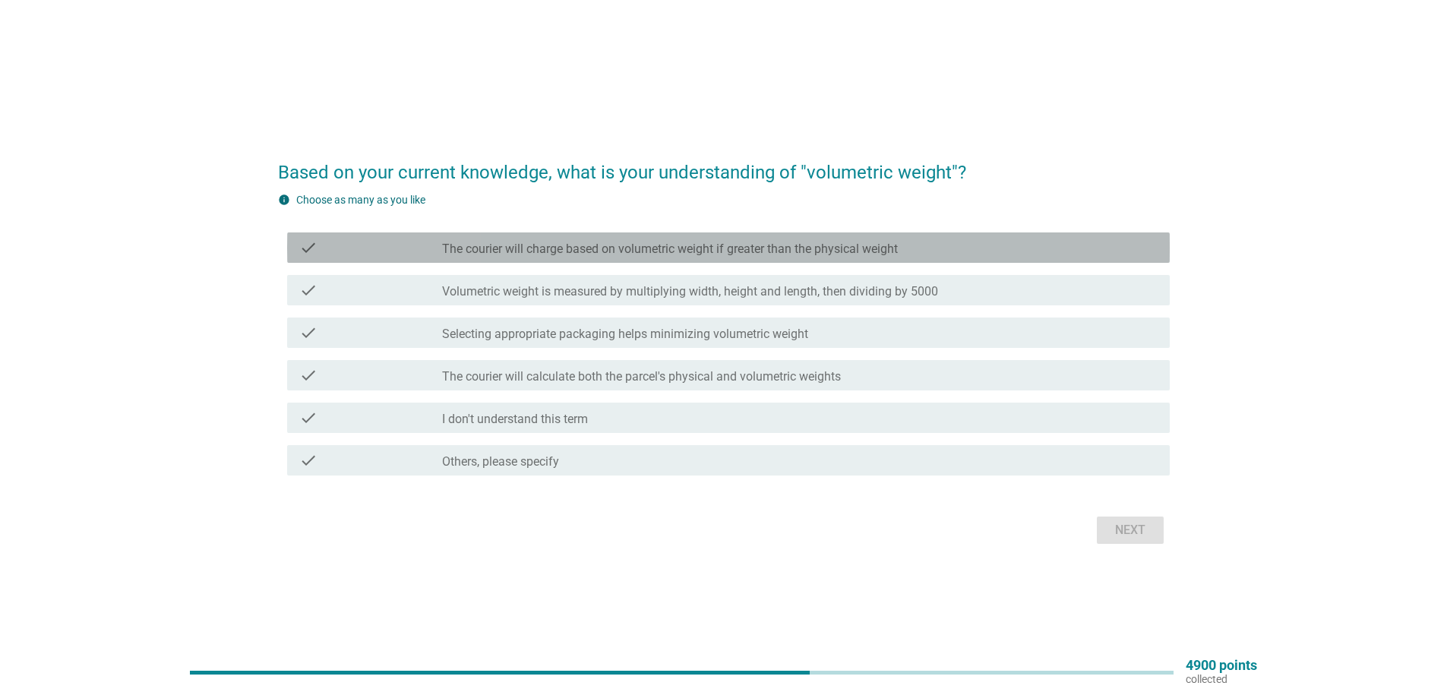
click at [617, 251] on label "The courier will charge based on volumetric weight if greater than the physical…" at bounding box center [670, 249] width 456 height 15
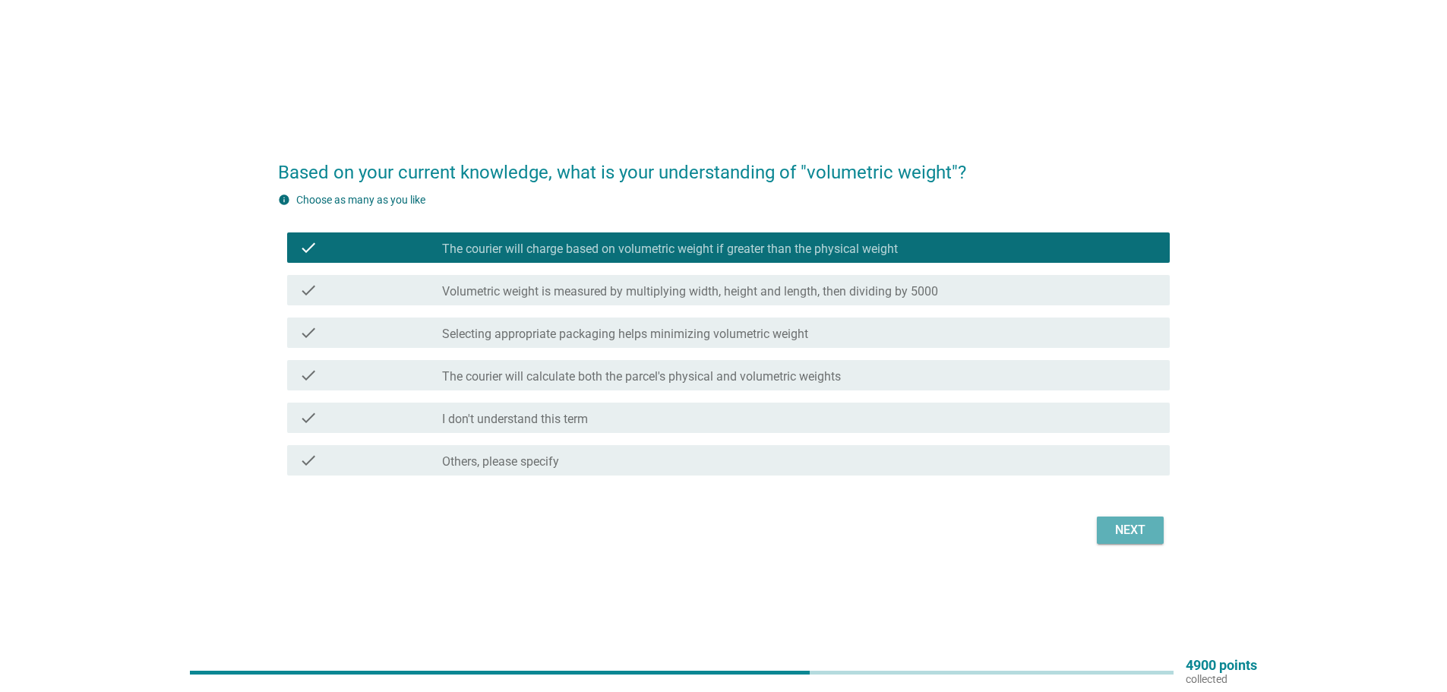
drag, startPoint x: 1136, startPoint y: 529, endPoint x: 1069, endPoint y: 484, distance: 81.5
click at [1138, 529] on div "Next" at bounding box center [1130, 530] width 43 height 18
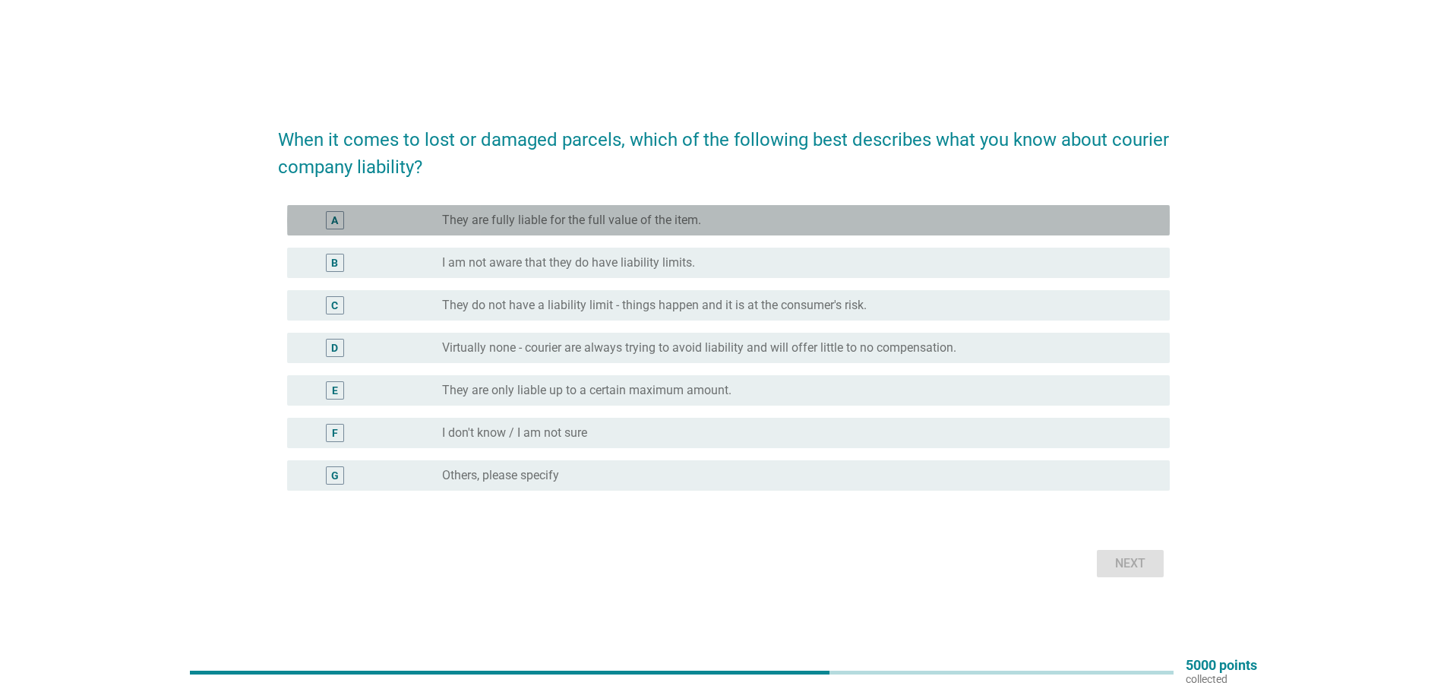
click at [598, 222] on label "They are fully liable for the full value of the item." at bounding box center [571, 220] width 259 height 15
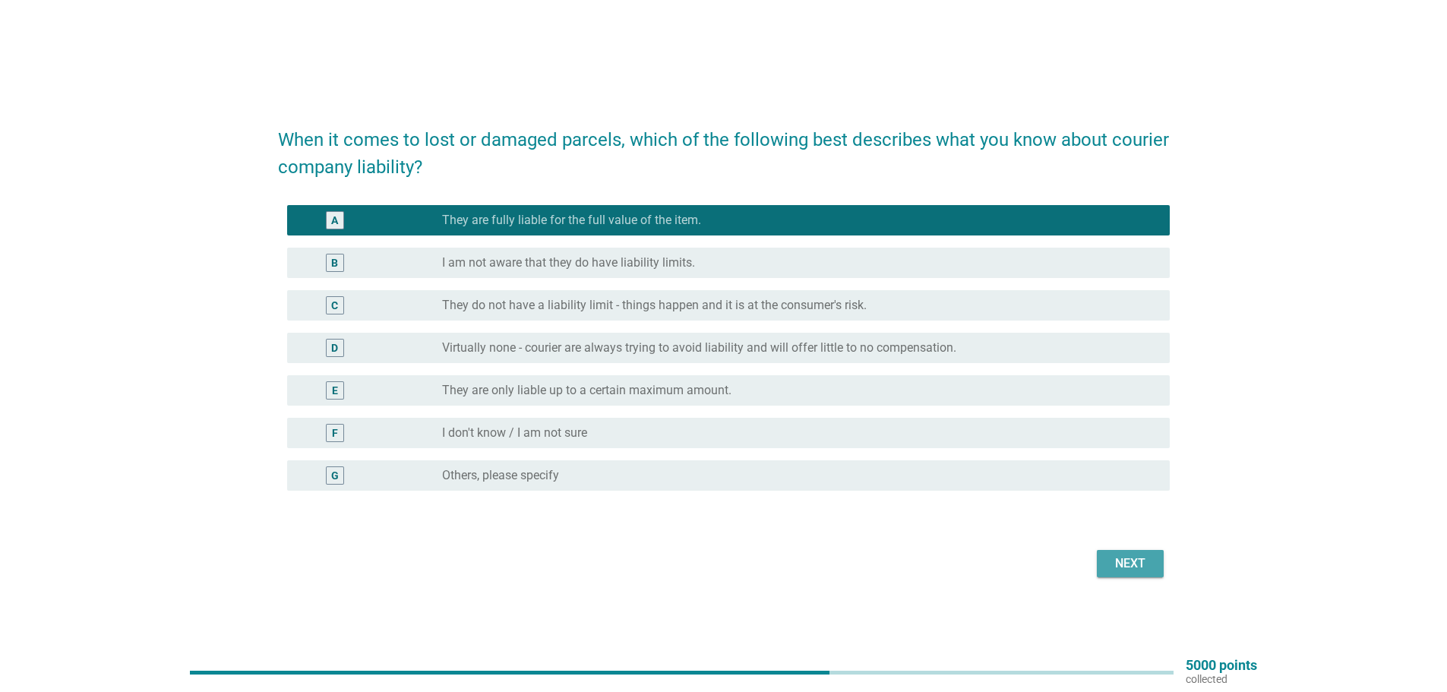
click at [1138, 554] on div "Next" at bounding box center [1130, 563] width 43 height 18
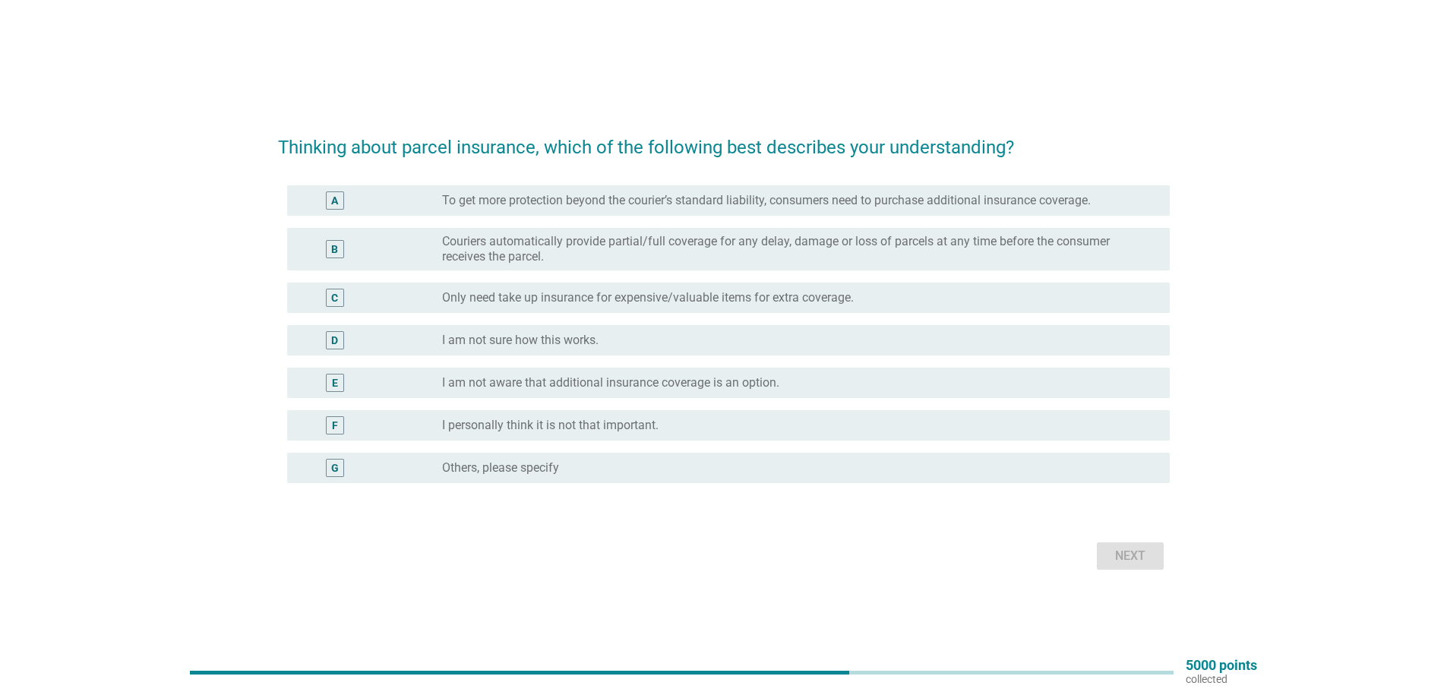
click at [683, 196] on label "To get more protection beyond the courier’s standard liability, consumers need …" at bounding box center [766, 200] width 649 height 15
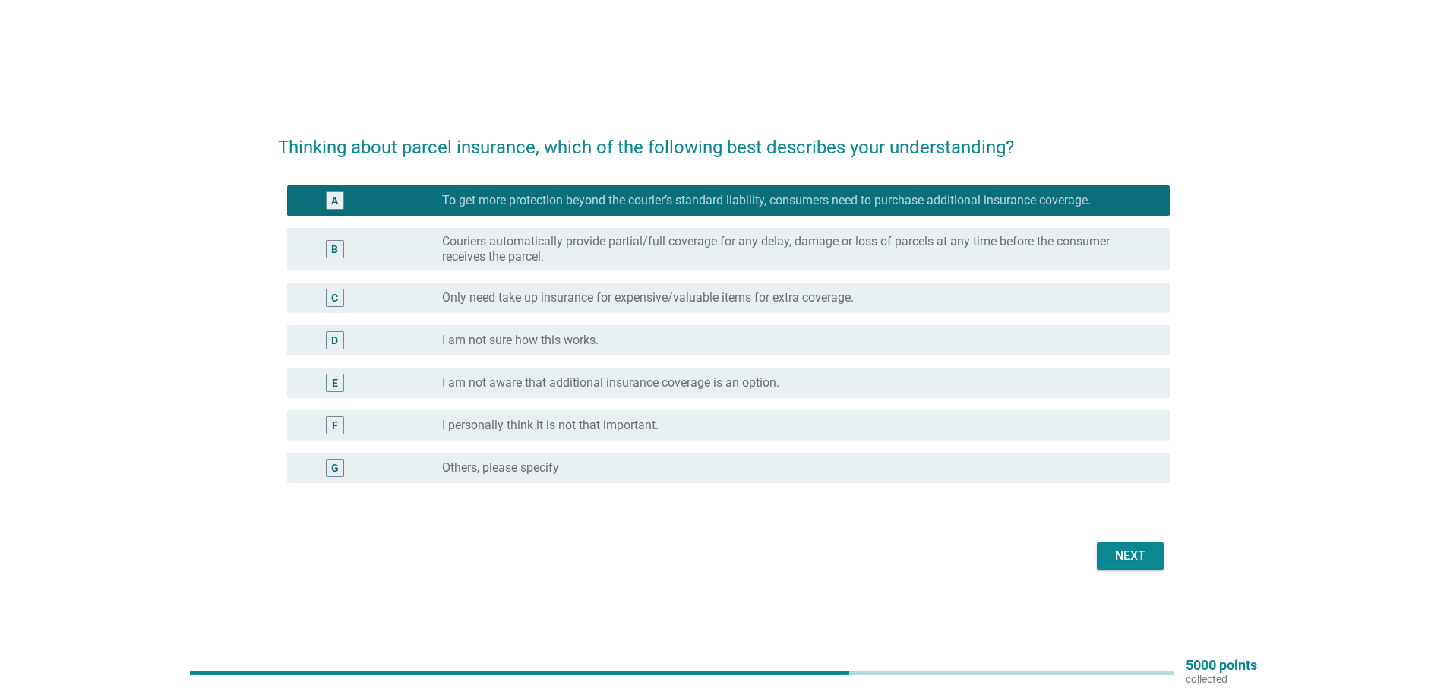
click at [775, 304] on label "Only need take up insurance for expensive/valuable items for extra coverage." at bounding box center [648, 297] width 412 height 15
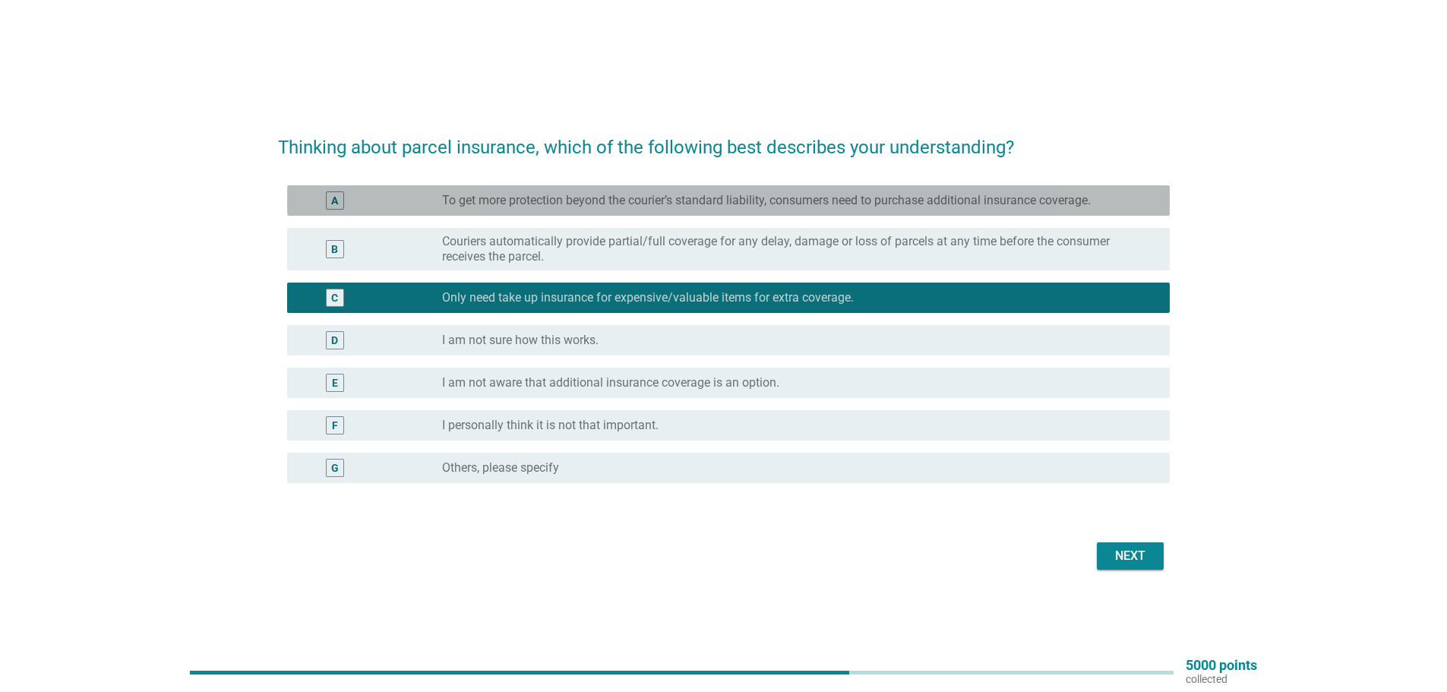
click at [996, 197] on label "To get more protection beyond the courier’s standard liability, consumers need …" at bounding box center [766, 200] width 649 height 15
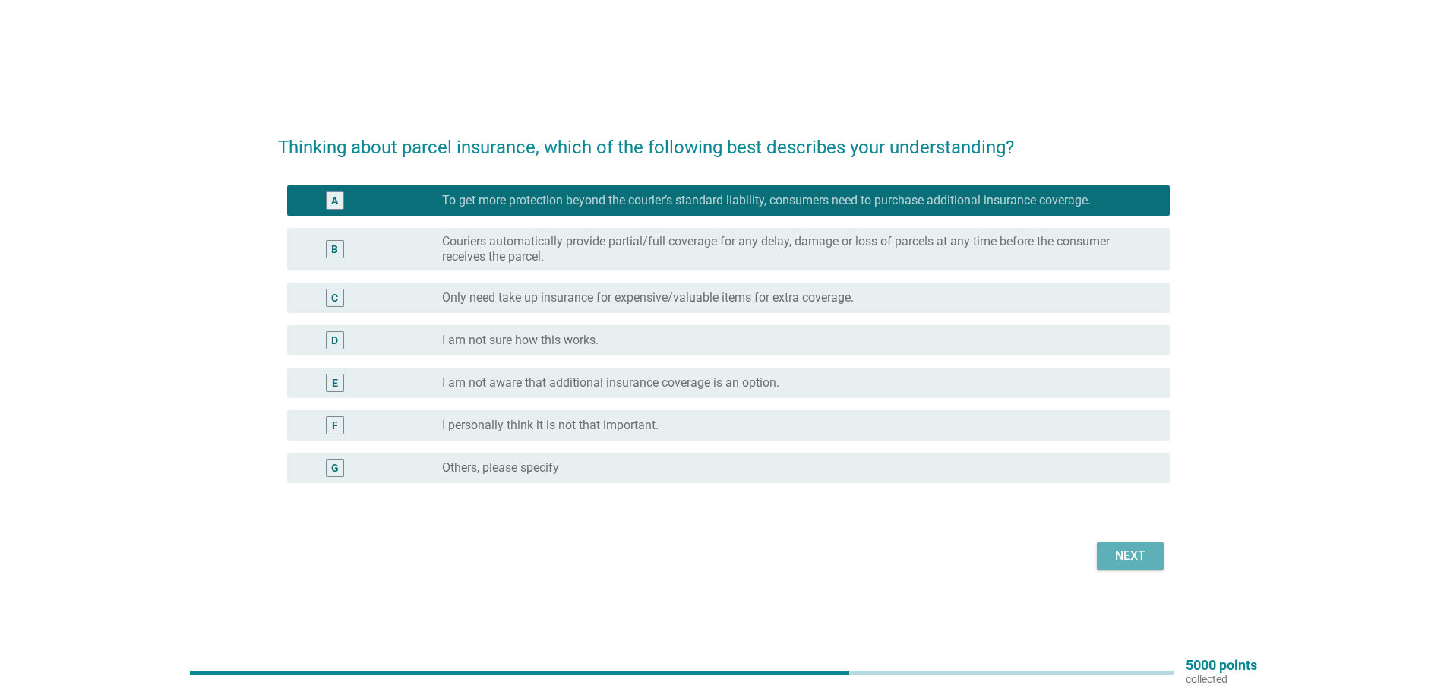
drag, startPoint x: 1150, startPoint y: 559, endPoint x: 1120, endPoint y: 550, distance: 31.0
click at [1148, 558] on div "Next" at bounding box center [1130, 556] width 43 height 18
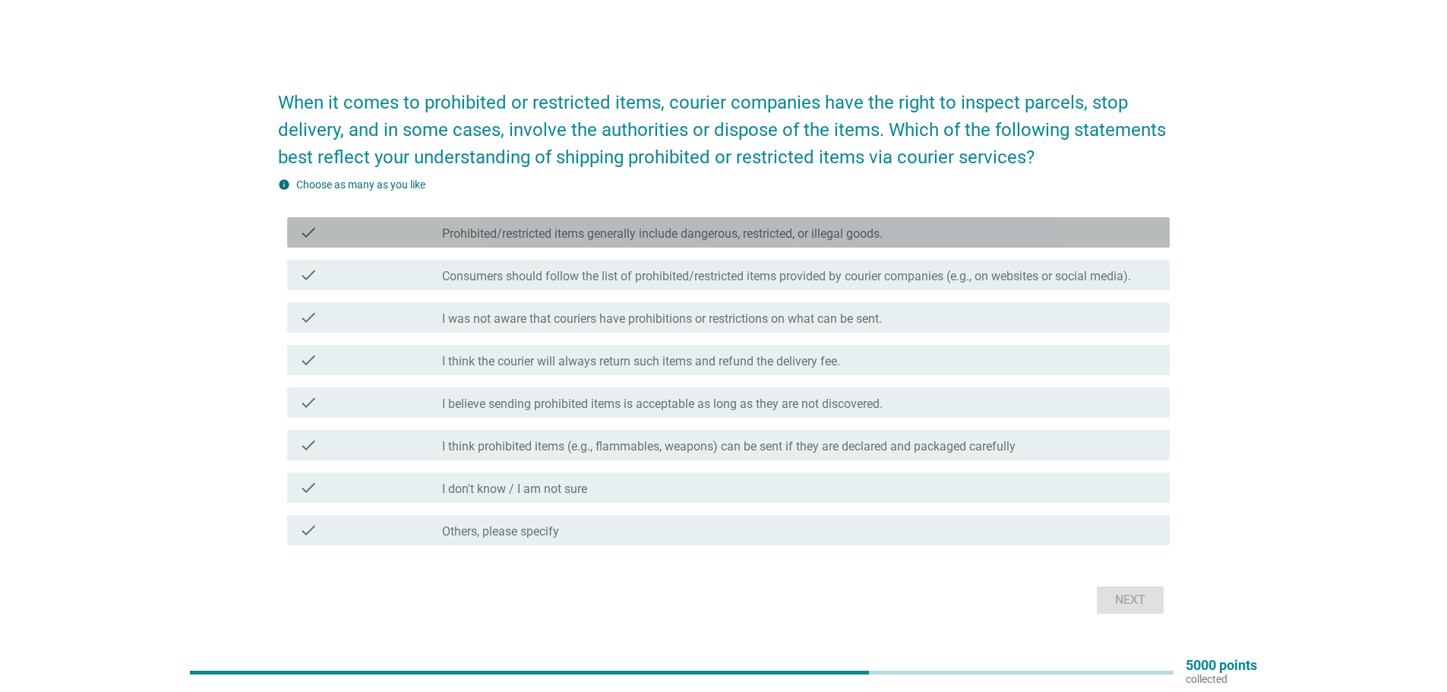
click at [742, 227] on label "Prohibited/restricted items generally include dangerous, restricted, or illegal…" at bounding box center [662, 233] width 440 height 15
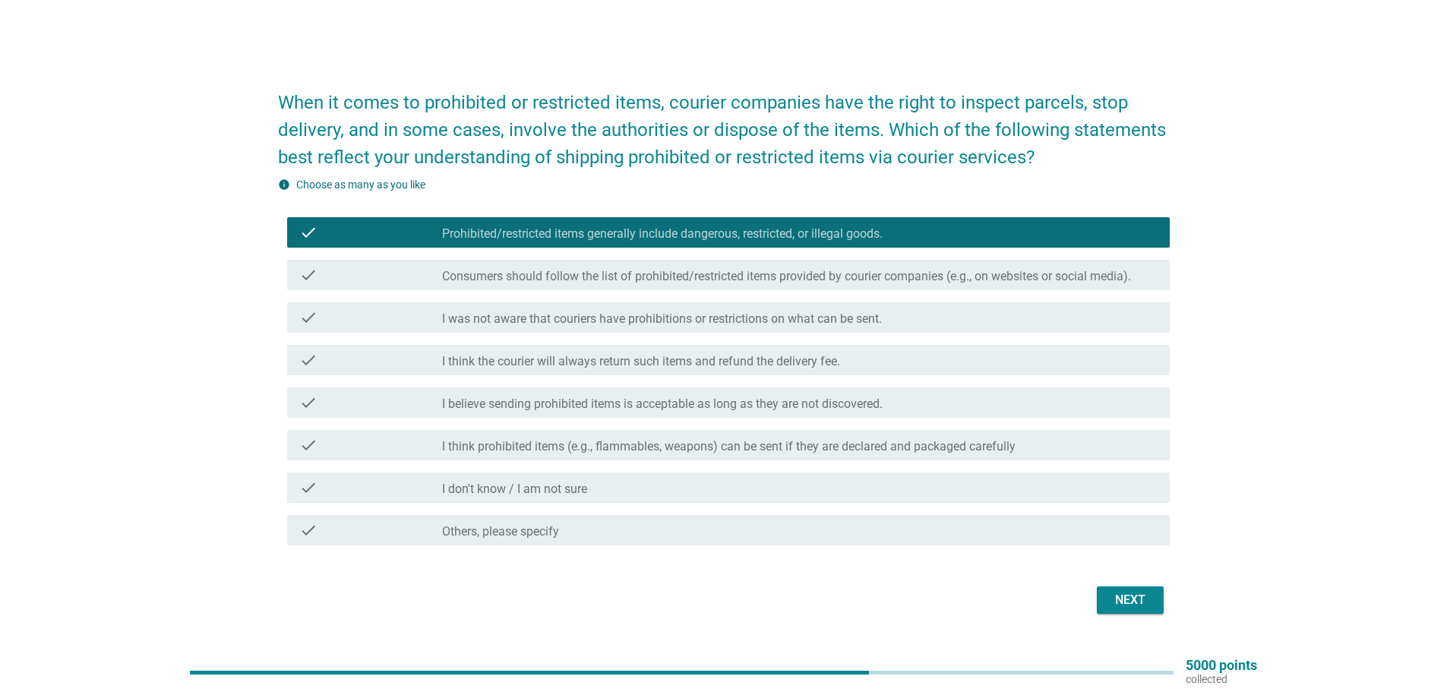
click at [765, 279] on label "Consumers should follow the list of prohibited/restricted items provided by cou…" at bounding box center [786, 276] width 689 height 15
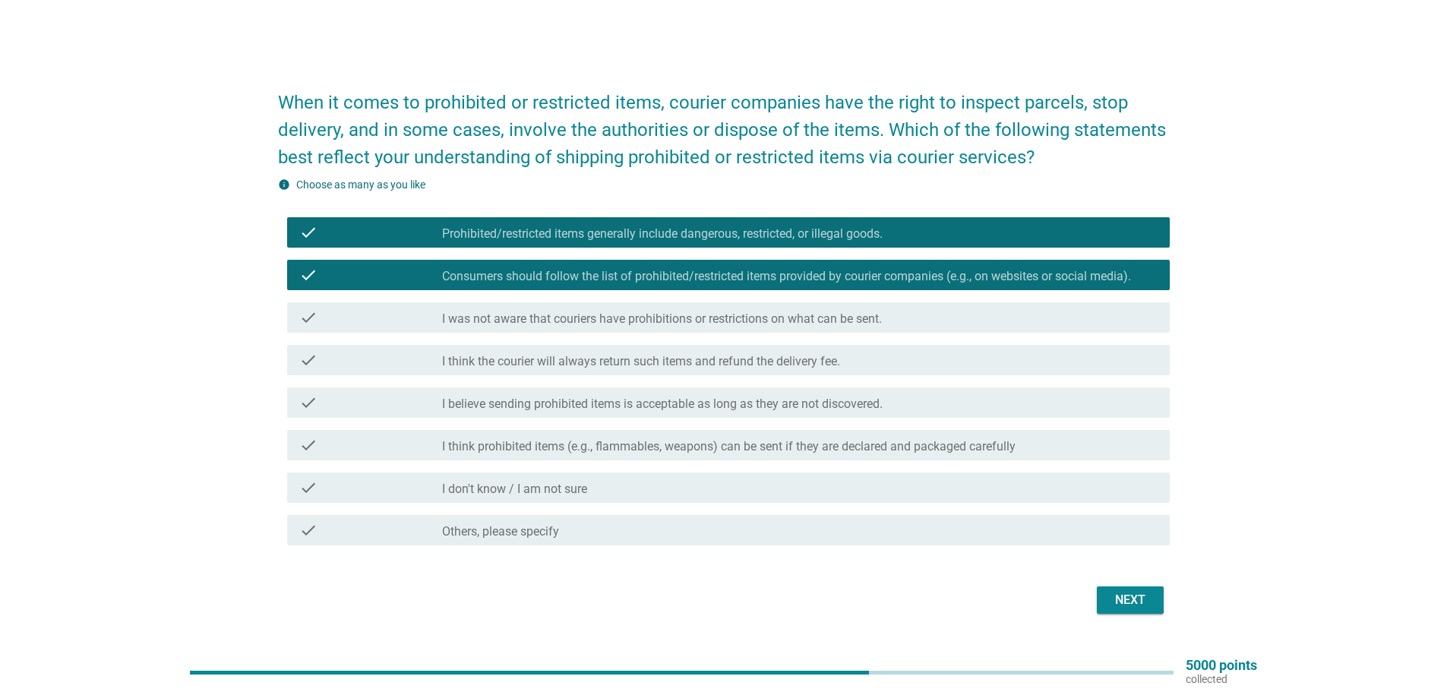
click at [1118, 603] on div "Next" at bounding box center [1130, 600] width 43 height 18
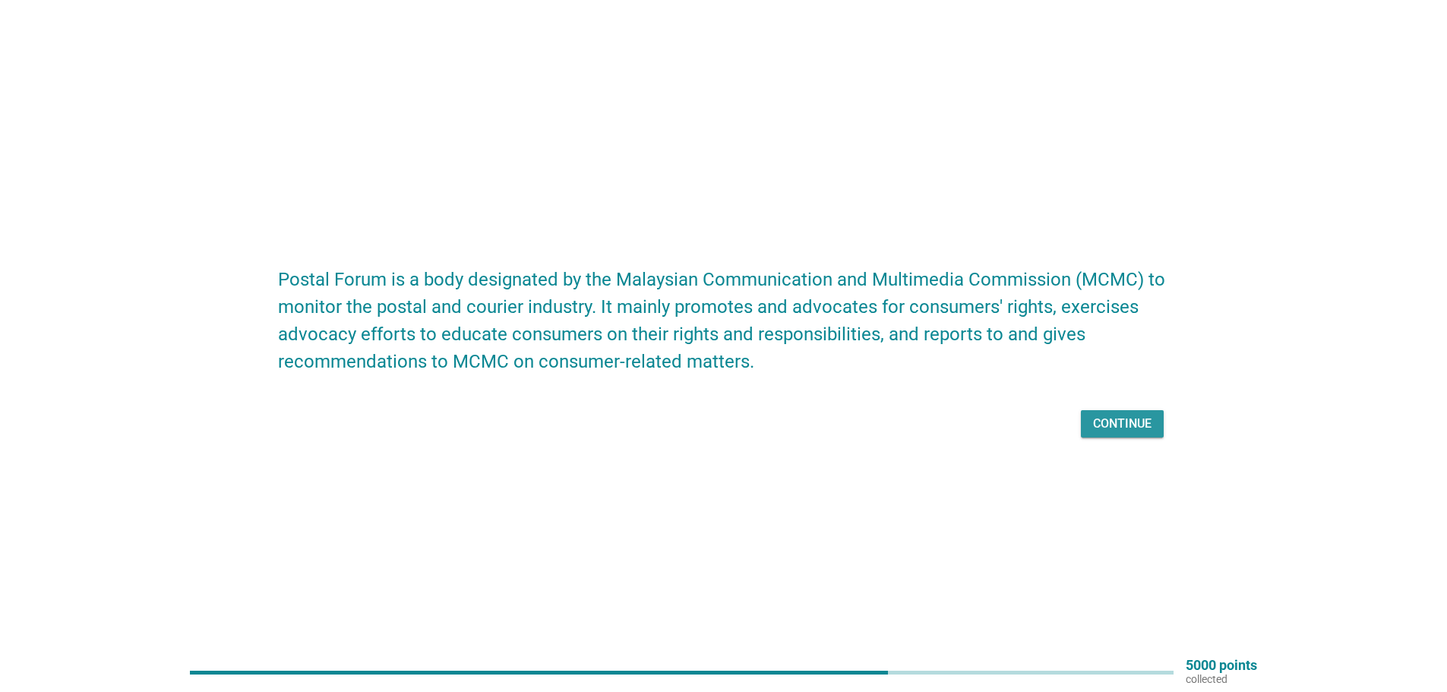
click at [1144, 418] on div "Continue" at bounding box center [1122, 424] width 58 height 18
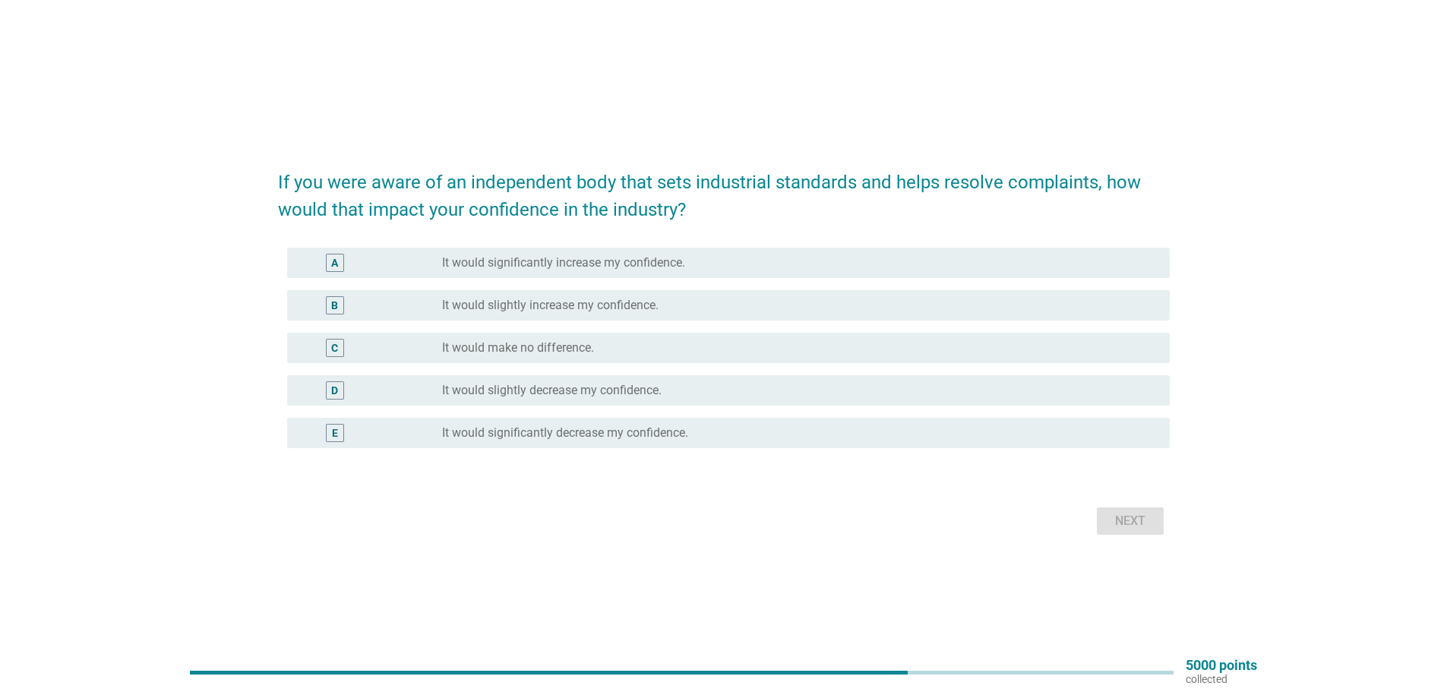
click at [499, 306] on label "It would slightly increase my confidence." at bounding box center [550, 305] width 216 height 15
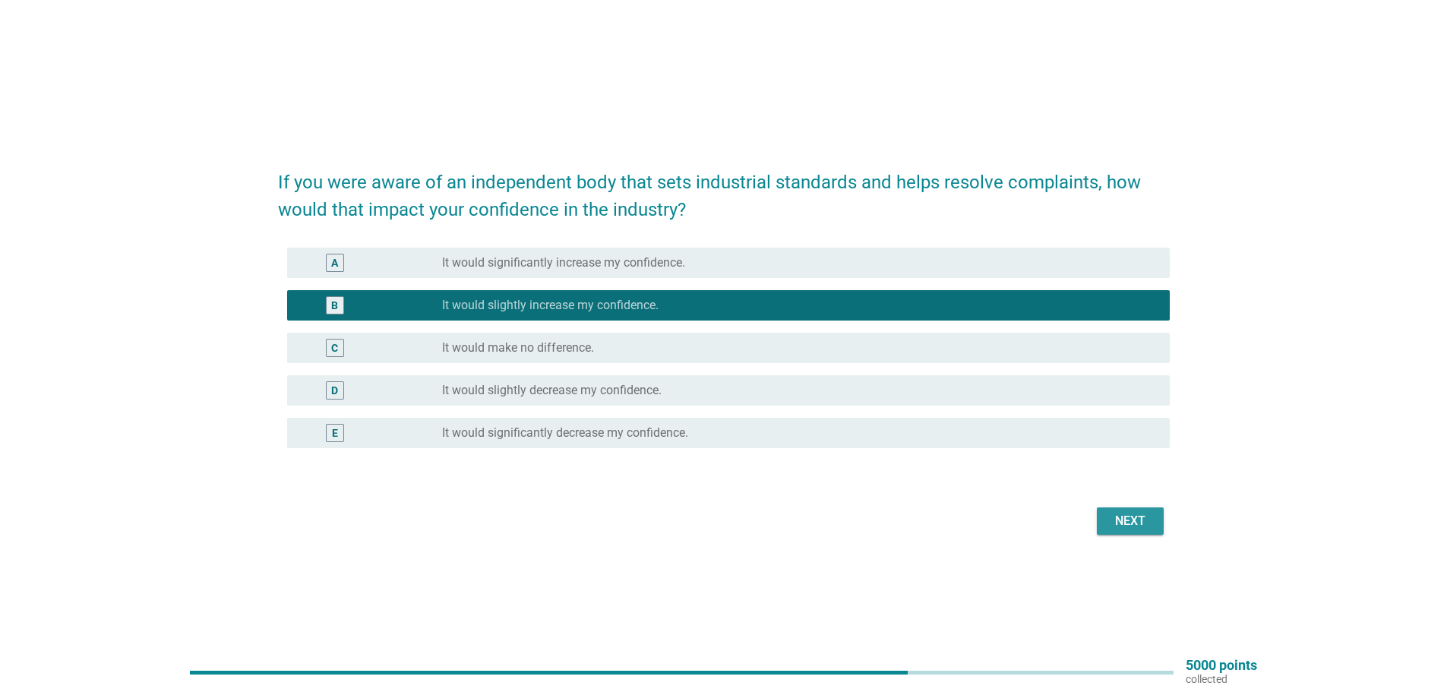
click at [1117, 523] on div "Next" at bounding box center [1130, 521] width 43 height 18
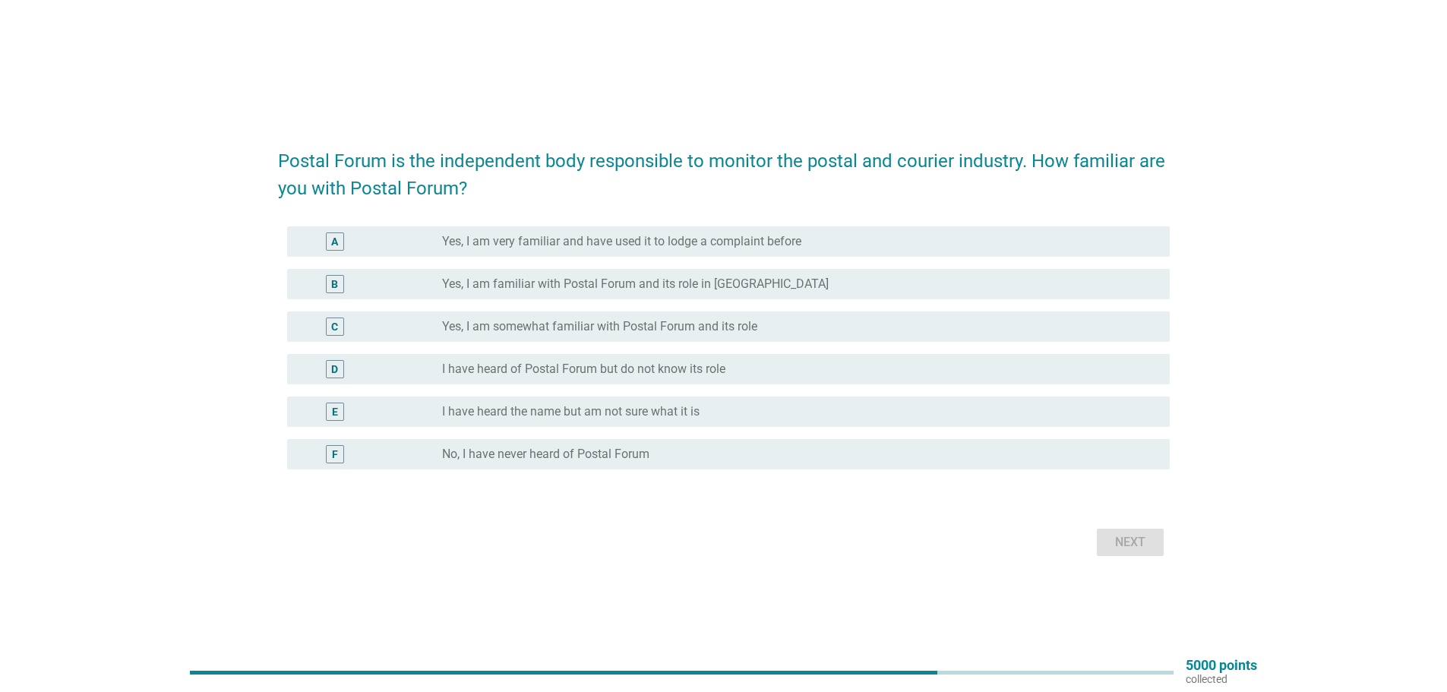
drag, startPoint x: 646, startPoint y: 367, endPoint x: 655, endPoint y: 366, distance: 9.1
click at [648, 366] on label "I have heard of Postal Forum but do not know its role" at bounding box center [583, 369] width 283 height 15
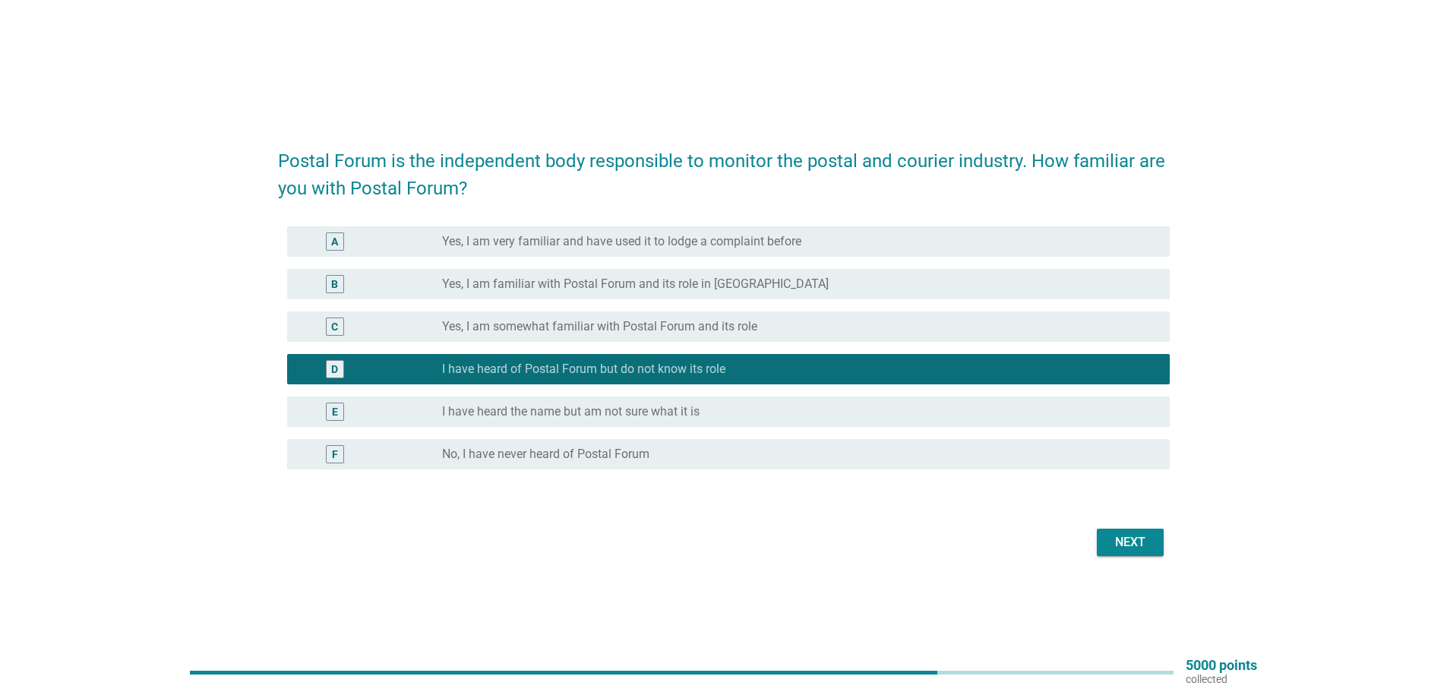
click at [524, 410] on label "I have heard the name but am not sure what it is" at bounding box center [570, 411] width 257 height 15
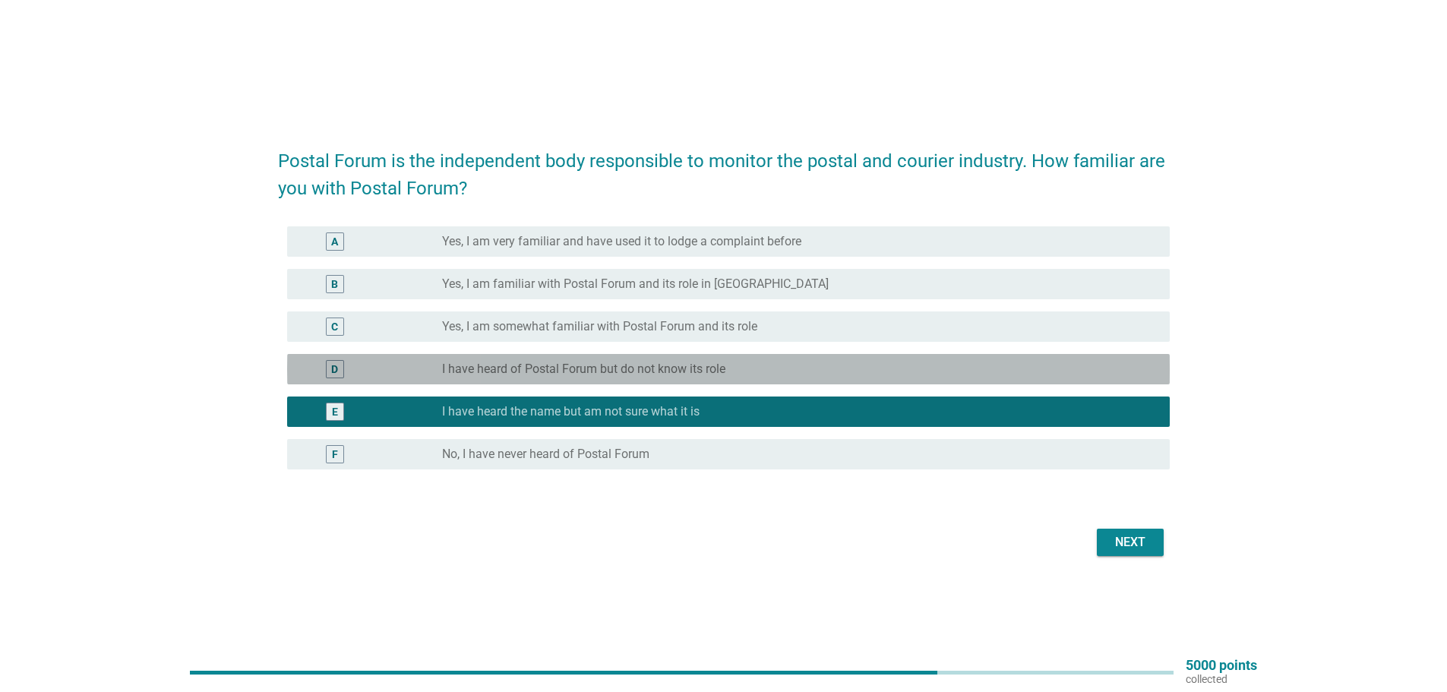
click at [635, 371] on label "I have heard of Postal Forum but do not know its role" at bounding box center [583, 369] width 283 height 15
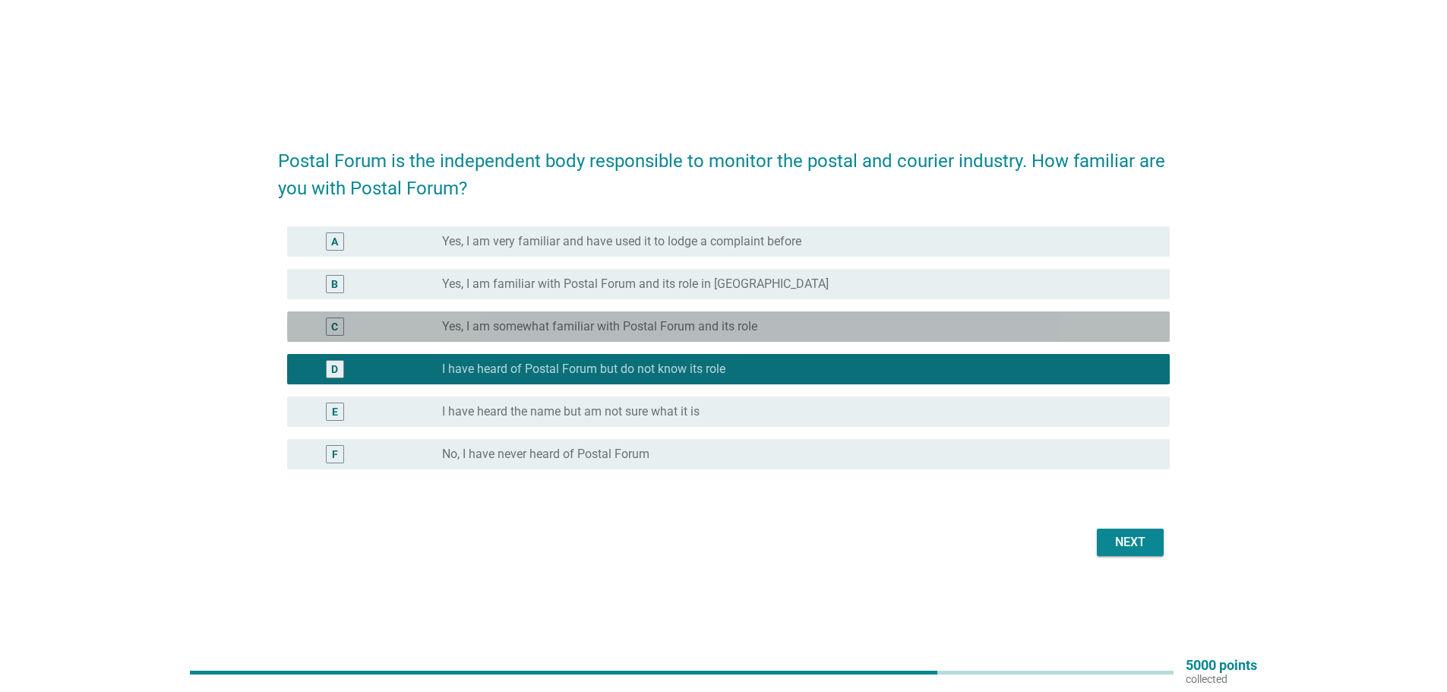
click at [560, 328] on label "Yes, I am somewhat familiar with Postal Forum and its role" at bounding box center [599, 326] width 315 height 15
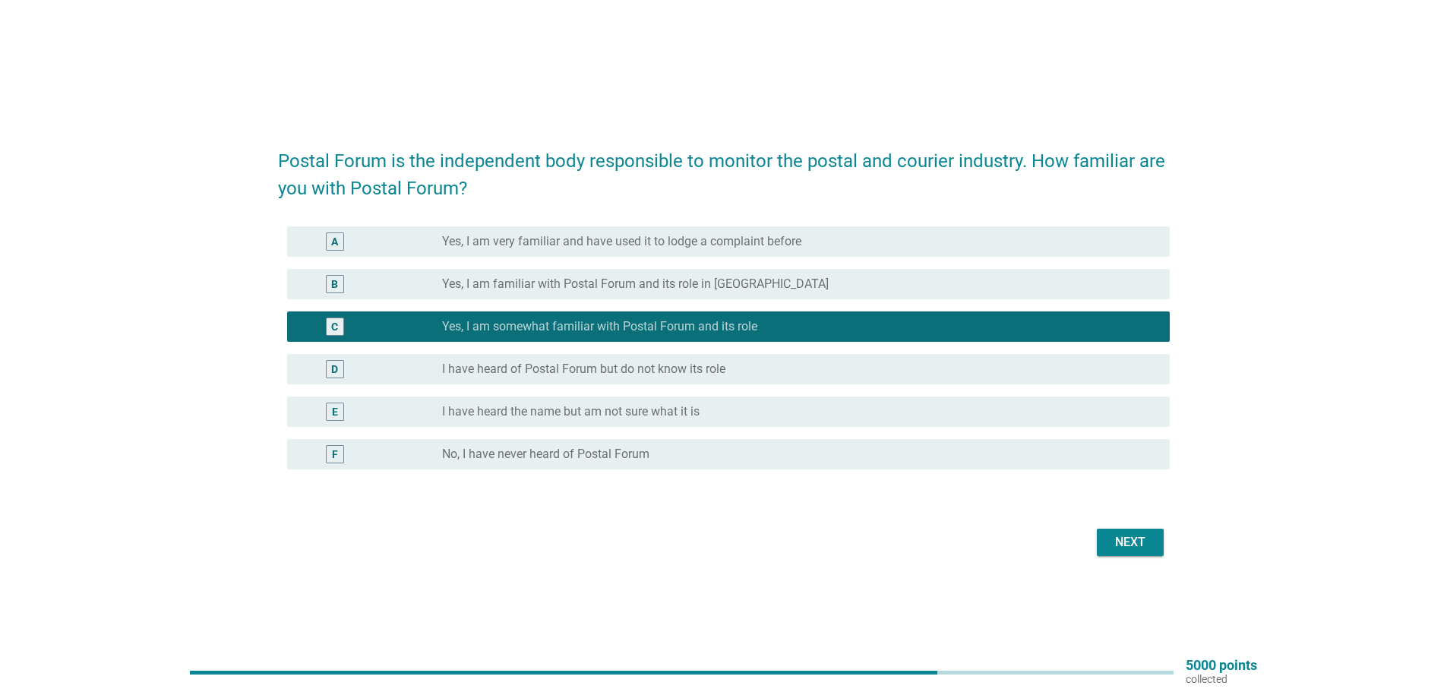
click at [538, 363] on label "I have heard of Postal Forum but do not know its role" at bounding box center [583, 369] width 283 height 15
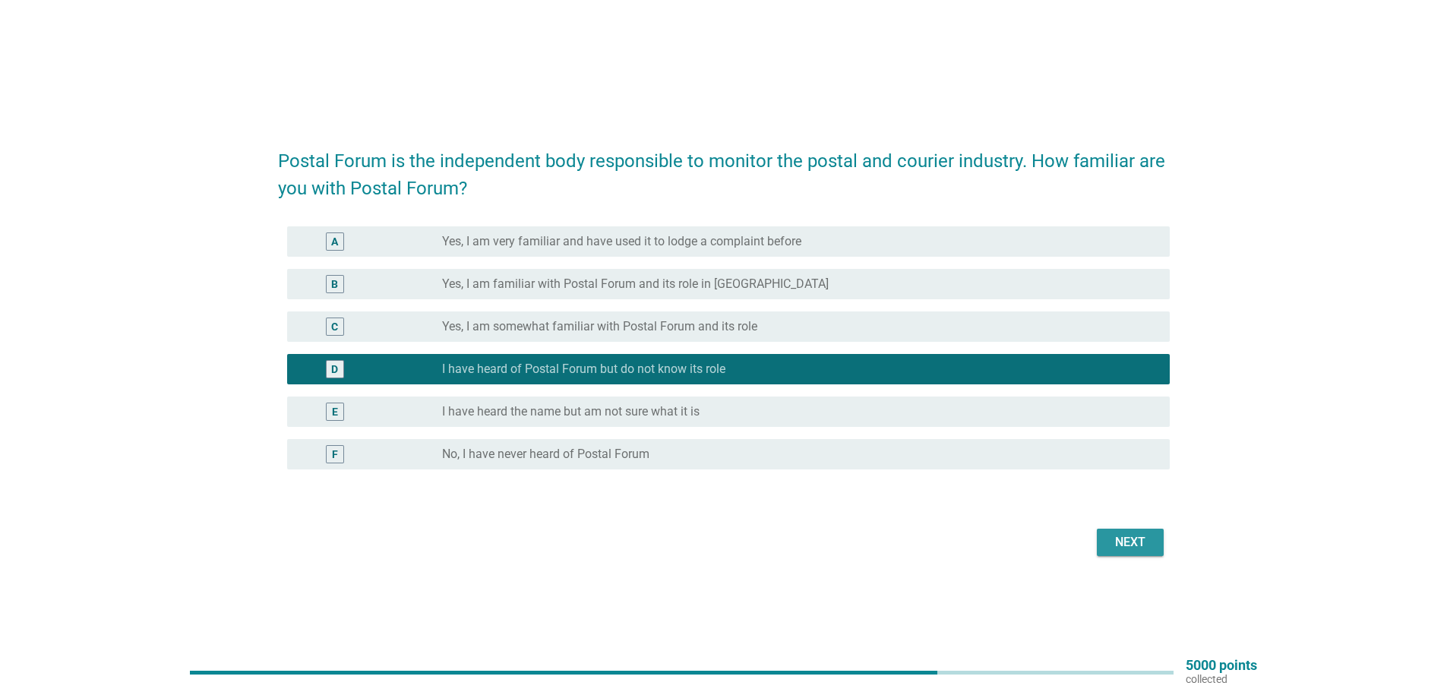
click at [1145, 533] on div "Next" at bounding box center [1130, 542] width 43 height 18
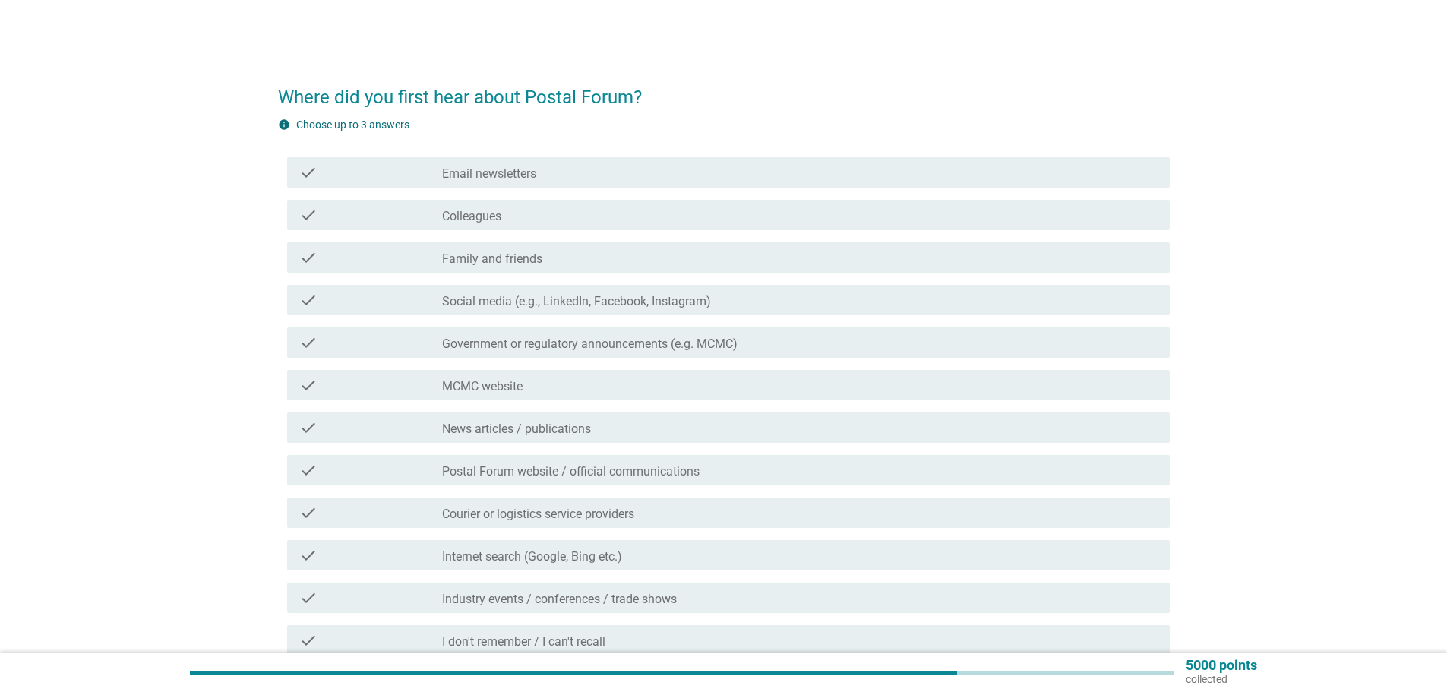
click at [575, 122] on div "info Choose up to 3 answers" at bounding box center [724, 125] width 892 height 16
click at [485, 301] on label "Social media (e.g., LinkedIn, Facebook, Instagram)" at bounding box center [576, 301] width 269 height 15
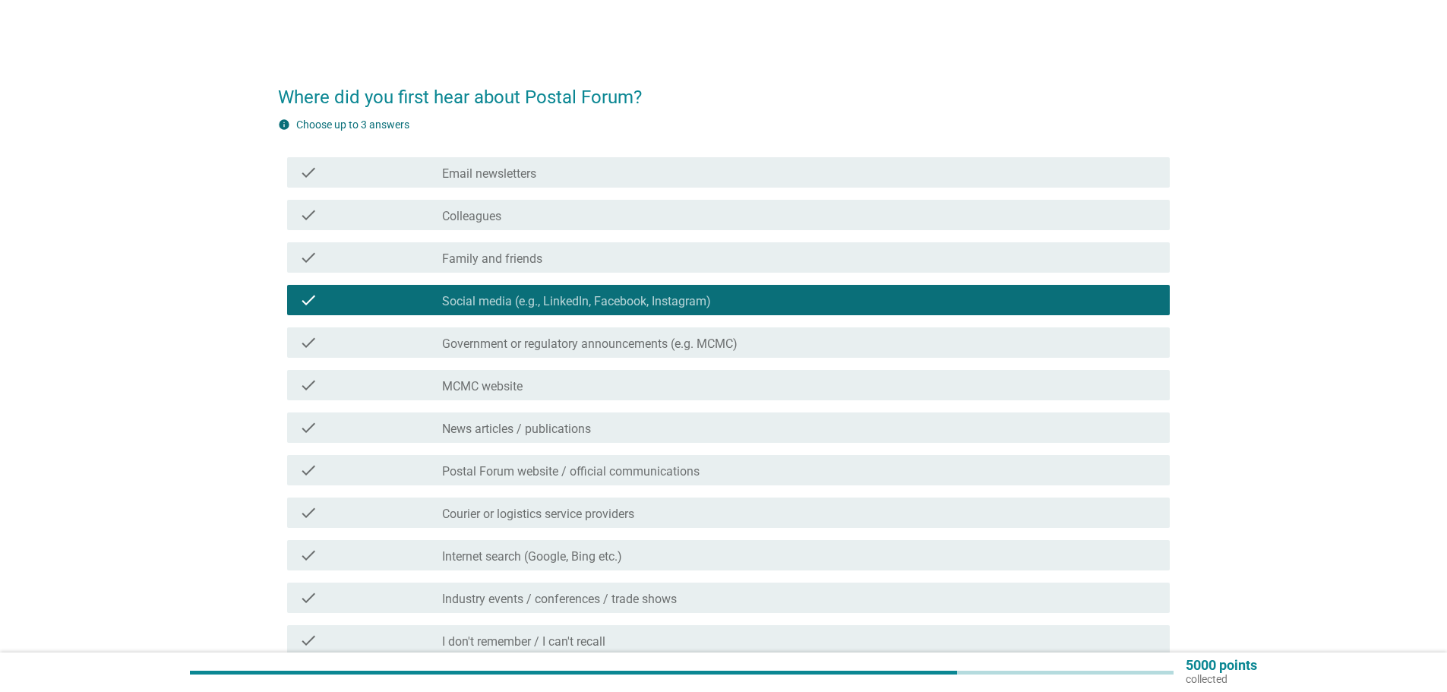
click at [608, 426] on div "check_box_outline_blank News articles / publications" at bounding box center [799, 427] width 715 height 18
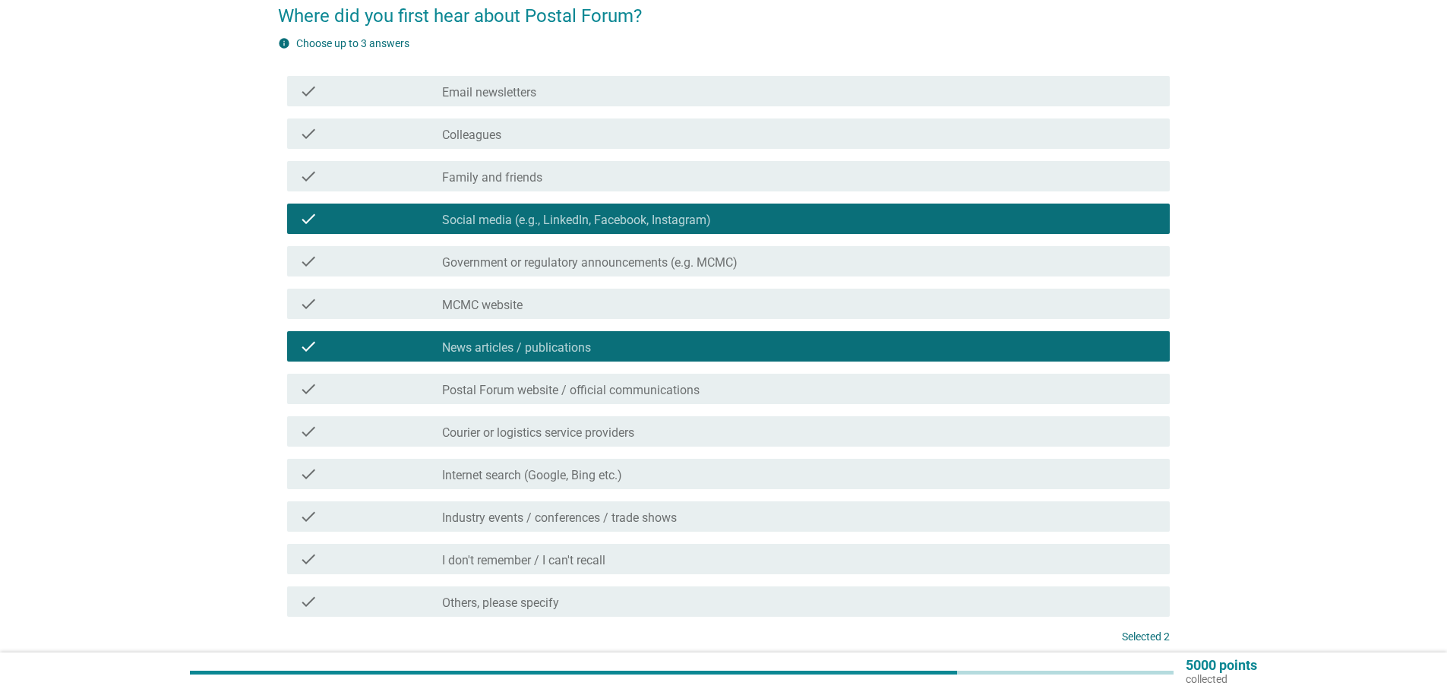
scroll to position [209, 0]
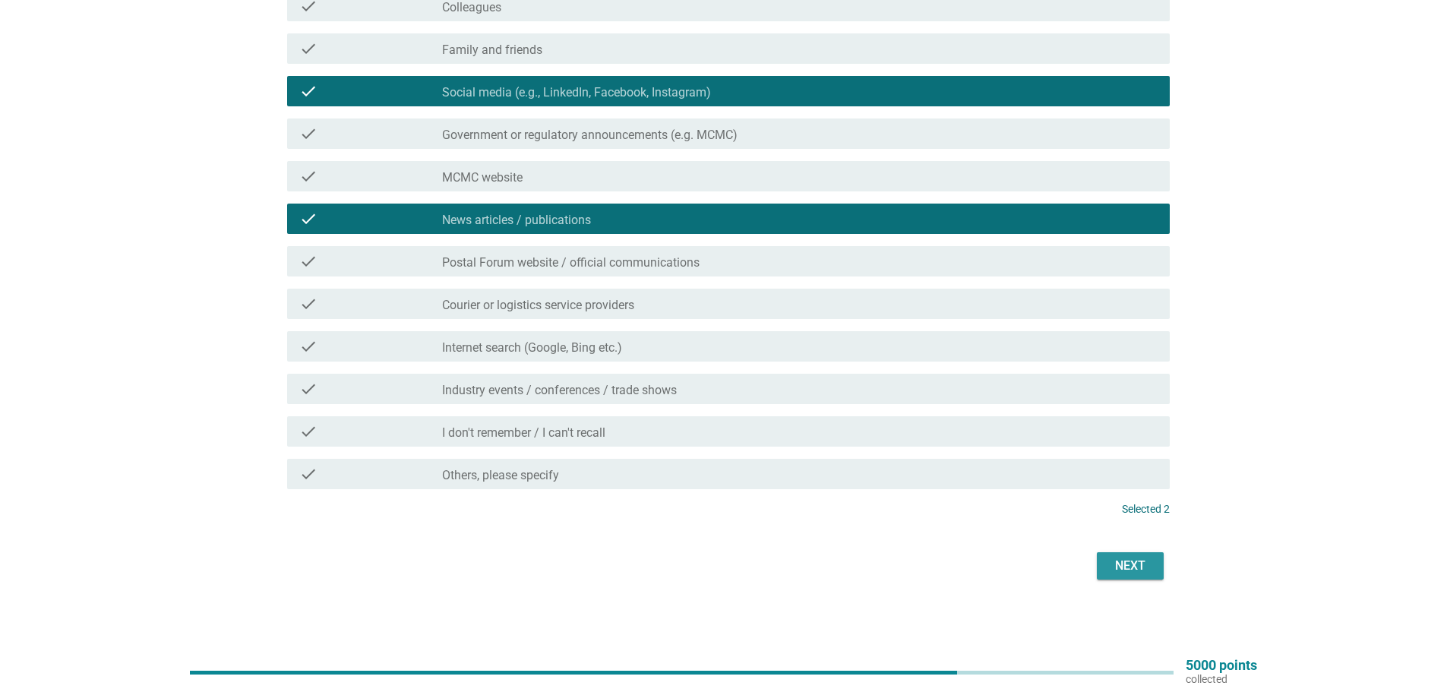
click at [1126, 571] on div "Next" at bounding box center [1130, 566] width 43 height 18
click at [998, 582] on div "Next" at bounding box center [724, 566] width 892 height 36
drag, startPoint x: 917, startPoint y: 542, endPoint x: 931, endPoint y: 548, distance: 16.0
click at [924, 548] on form "Where did you first hear about Postal Forum? info Choose up to 3 answers check …" at bounding box center [724, 221] width 892 height 725
click at [1022, 576] on div "Next" at bounding box center [724, 566] width 892 height 36
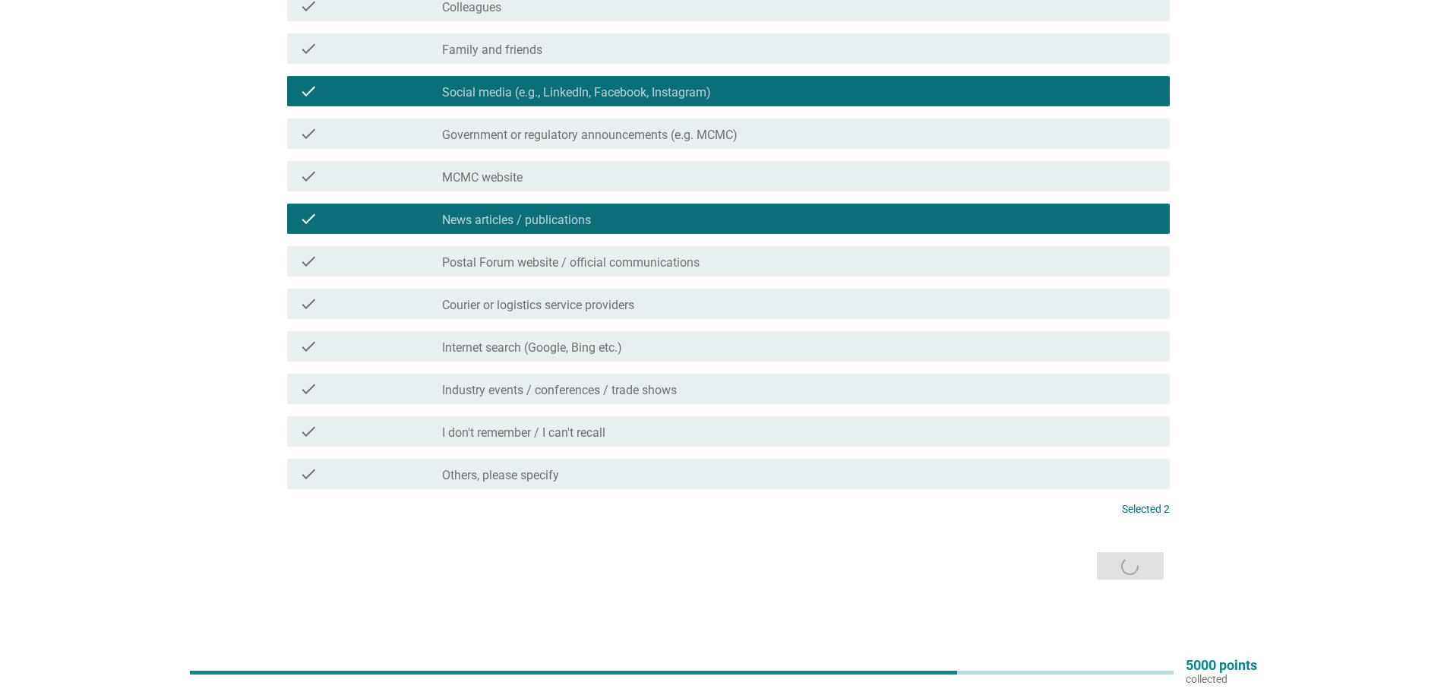
click at [987, 579] on div "Next" at bounding box center [724, 566] width 892 height 36
drag, startPoint x: 1249, startPoint y: 590, endPoint x: 1212, endPoint y: 582, distance: 37.4
click at [1247, 588] on div "Where did you first hear about Postal Forum? info Choose up to 3 answers check …" at bounding box center [723, 221] width 1374 height 749
click at [1285, 508] on div "Where did you first hear about Postal Forum? info Choose up to 3 answers check …" at bounding box center [723, 221] width 1374 height 749
drag, startPoint x: 1365, startPoint y: 528, endPoint x: 1338, endPoint y: 521, distance: 27.4
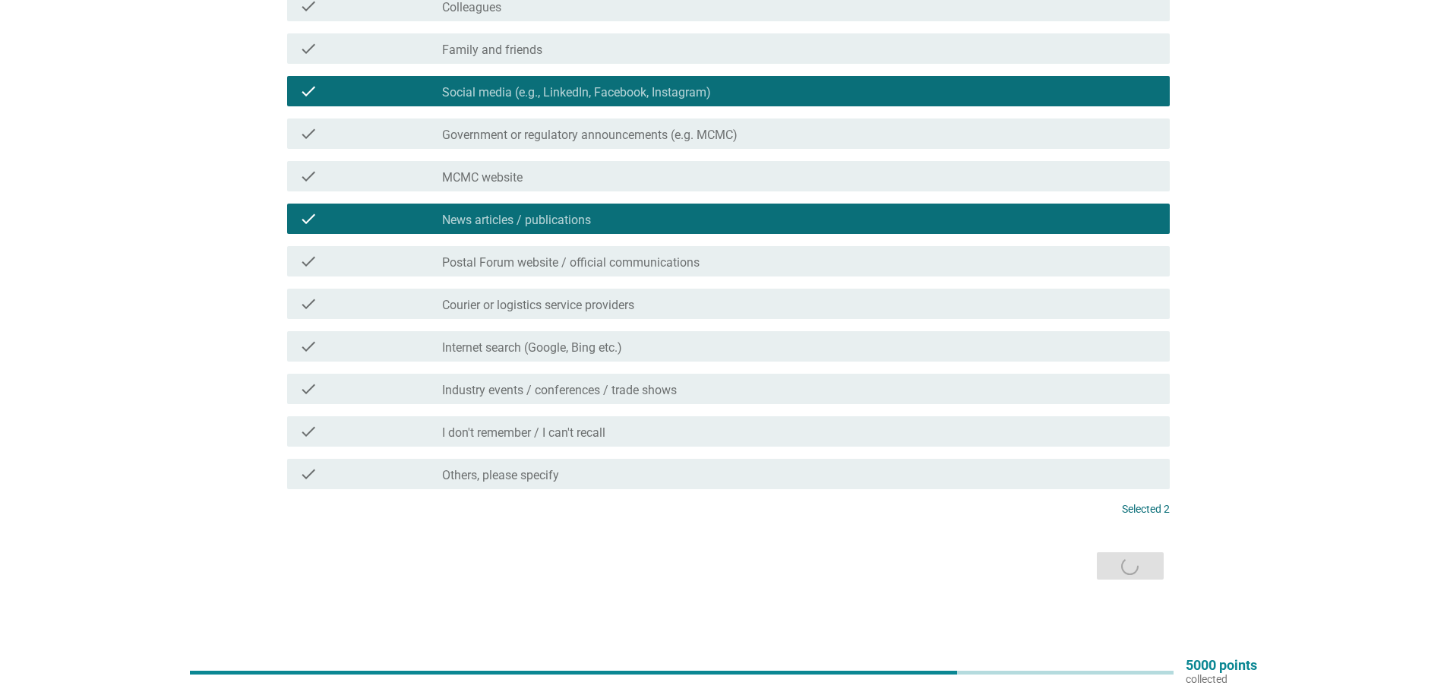
click at [1345, 523] on div "Where did you first hear about Postal Forum? info Choose up to 3 answers check …" at bounding box center [723, 221] width 1374 height 749
click at [1211, 422] on div "Where did you first hear about Postal Forum? info Choose up to 3 answers check …" at bounding box center [723, 221] width 1374 height 749
click at [1224, 417] on div "Where did you first hear about Postal Forum? info Choose up to 3 answers check …" at bounding box center [723, 221] width 1374 height 749
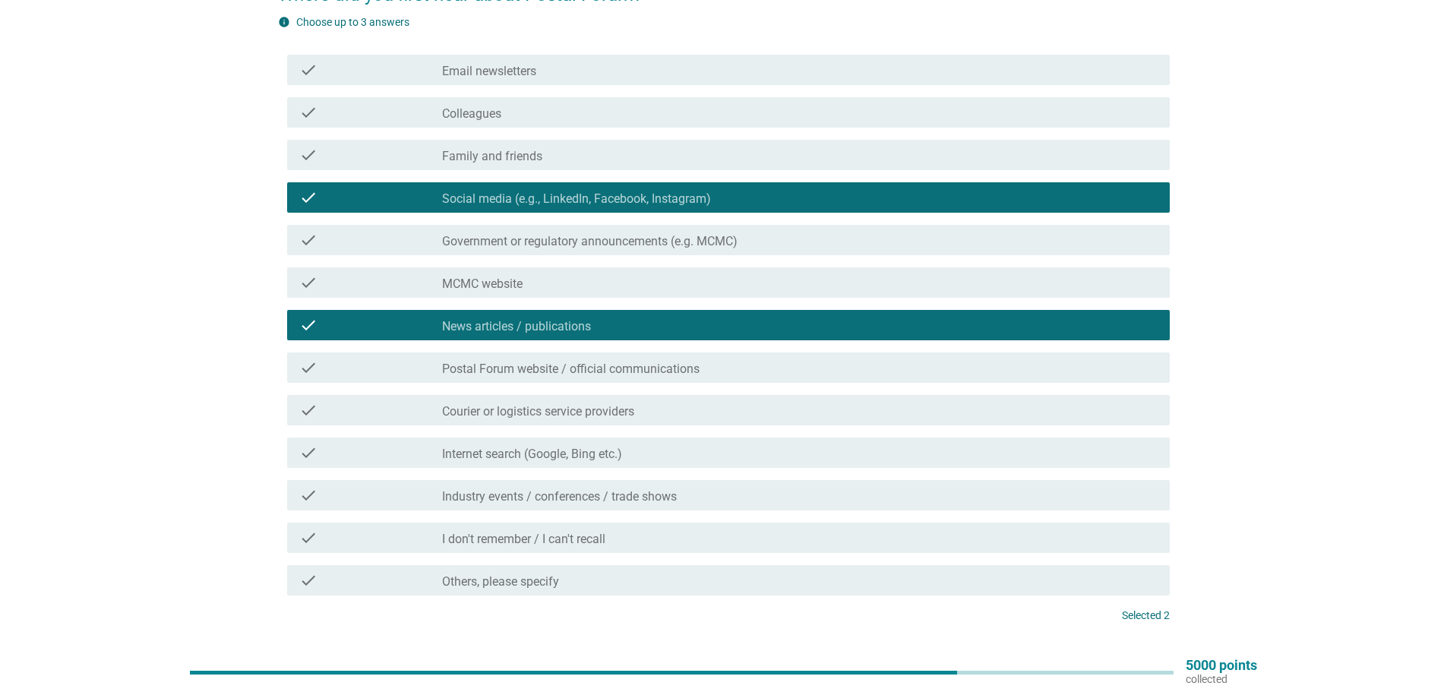
scroll to position [0, 0]
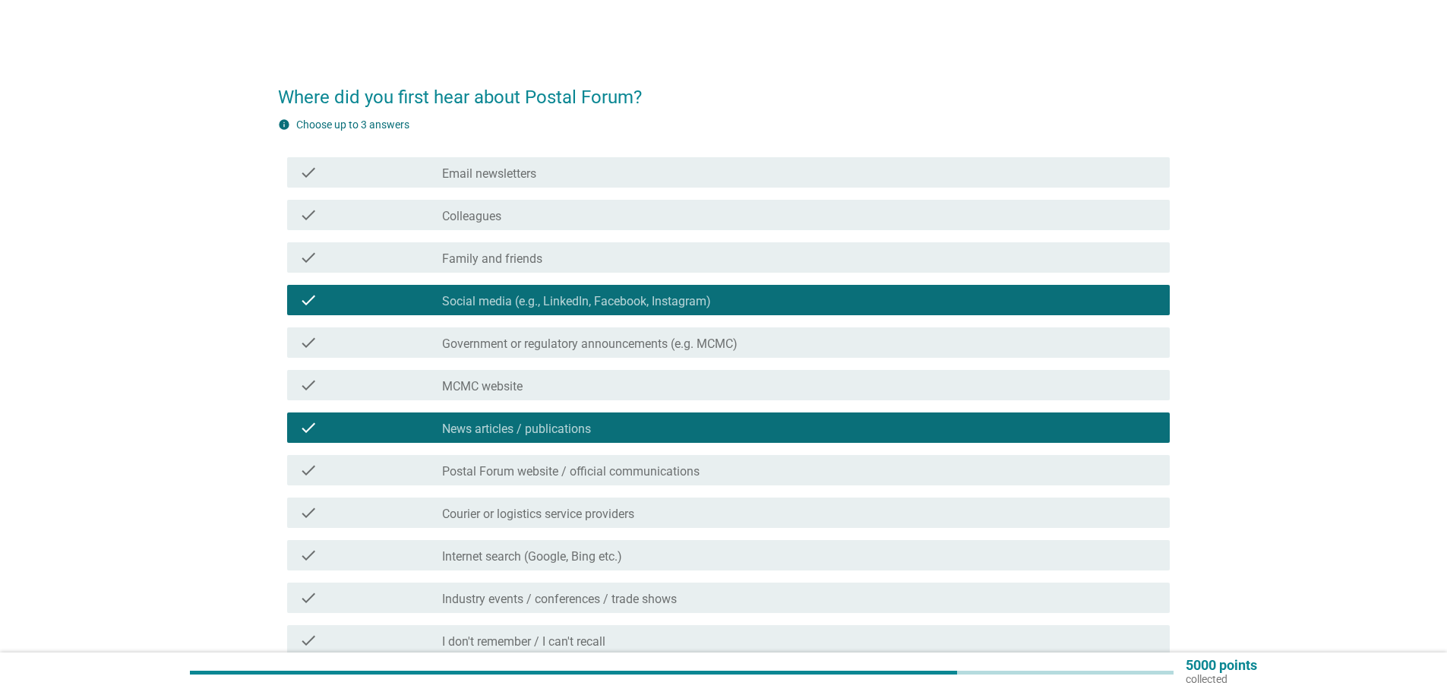
click at [1292, 409] on div "Where did you first hear about Postal Forum? info Choose up to 3 answers check …" at bounding box center [723, 430] width 1374 height 749
drag, startPoint x: 1292, startPoint y: 406, endPoint x: 1269, endPoint y: 406, distance: 22.8
click at [1290, 406] on div "Where did you first hear about Postal Forum? info Choose up to 3 answers check …" at bounding box center [723, 430] width 1374 height 749
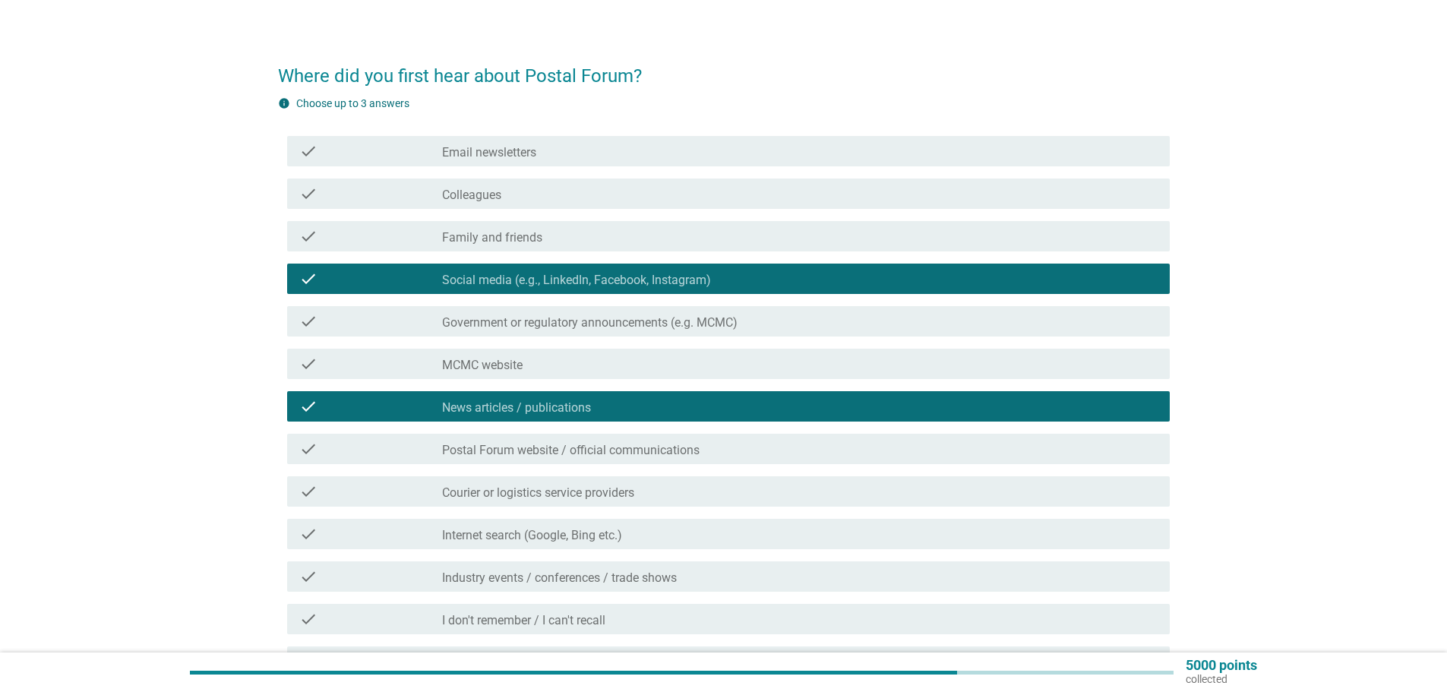
scroll to position [209, 0]
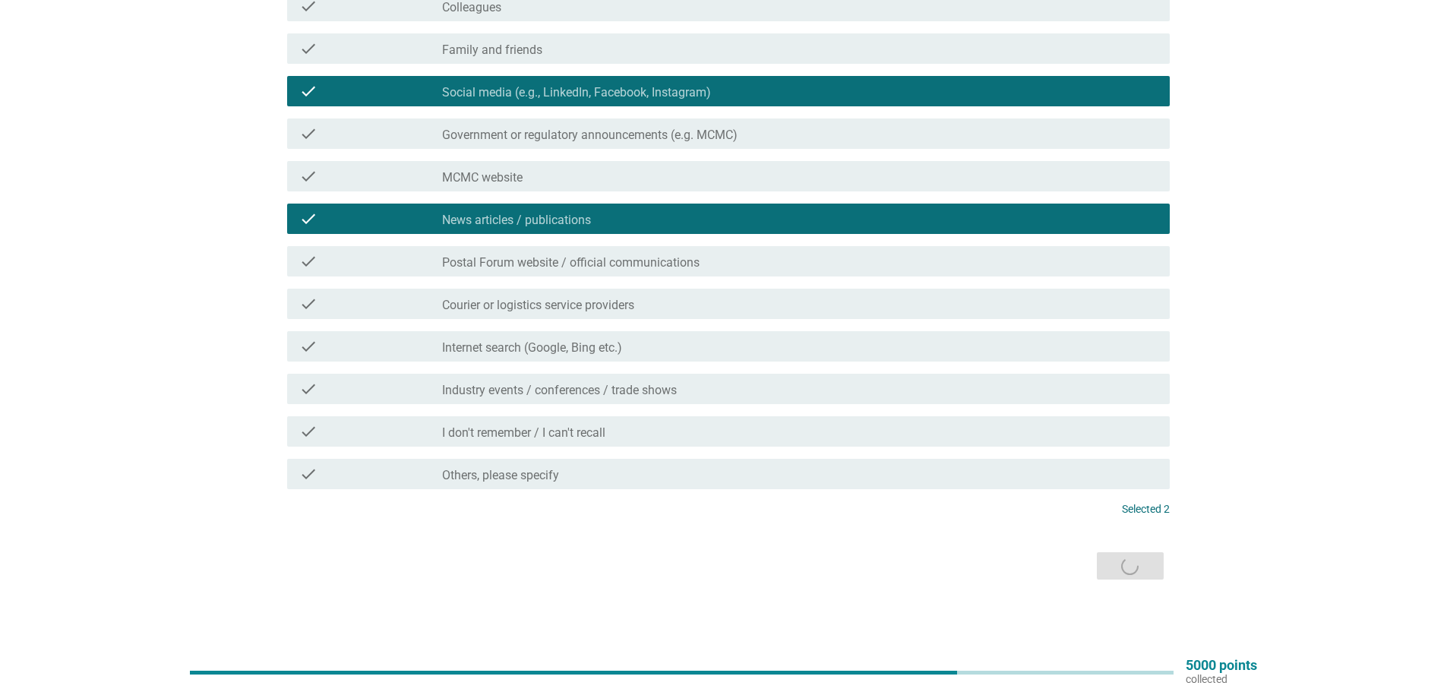
click at [1009, 564] on div "Next" at bounding box center [724, 566] width 892 height 36
click at [1129, 559] on div "Next" at bounding box center [724, 566] width 892 height 36
click at [1264, 523] on div "Where did you first hear about Postal Forum? info Choose up to 3 answers check …" at bounding box center [723, 221] width 1374 height 749
click at [1234, 542] on div "Where did you first hear about Postal Forum? info Choose up to 3 answers check …" at bounding box center [723, 221] width 1374 height 749
click at [715, 513] on div "Selected 2" at bounding box center [724, 509] width 892 height 16
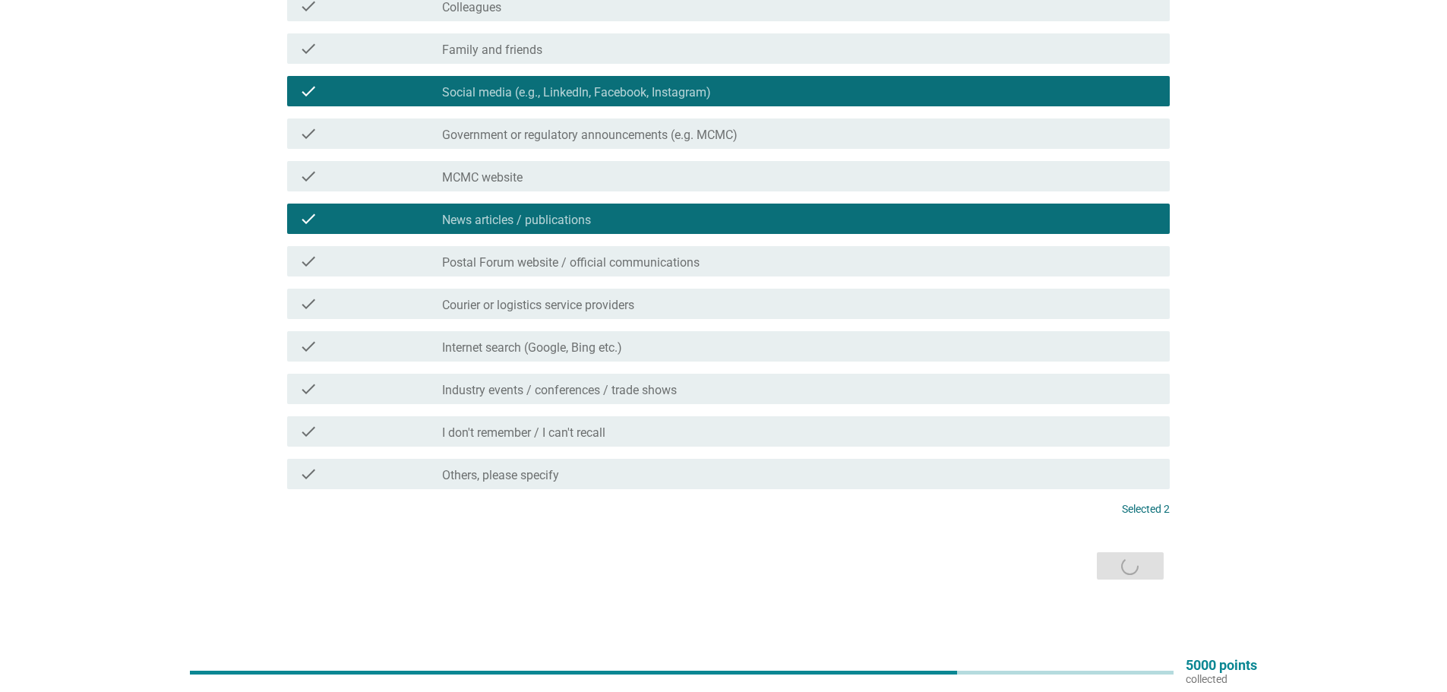
click at [1255, 378] on div "Where did you first hear about Postal Forum? info Choose up to 3 answers check …" at bounding box center [723, 221] width 1374 height 749
drag, startPoint x: 1311, startPoint y: 389, endPoint x: 772, endPoint y: 317, distance: 544.0
click at [1309, 389] on div "Where did you first hear about Postal Forum? info Choose up to 3 answers check …" at bounding box center [723, 221] width 1374 height 749
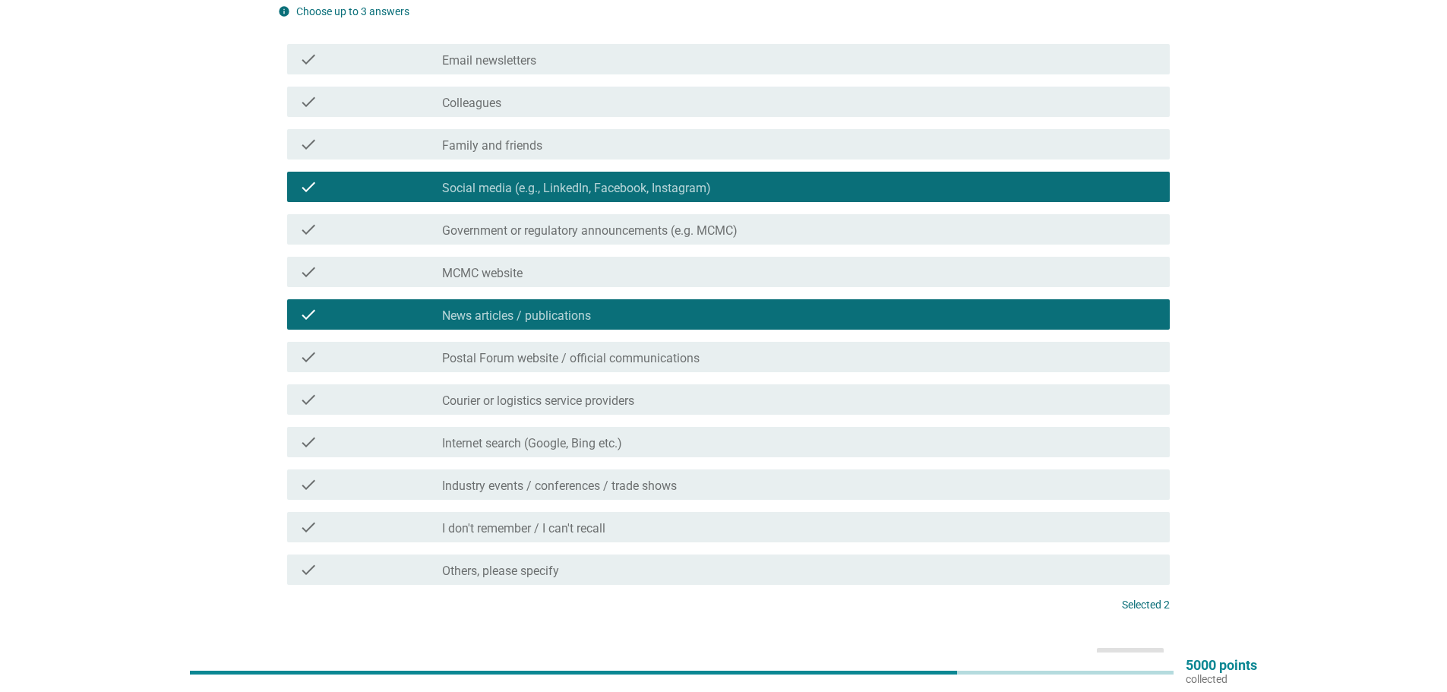
scroll to position [0, 0]
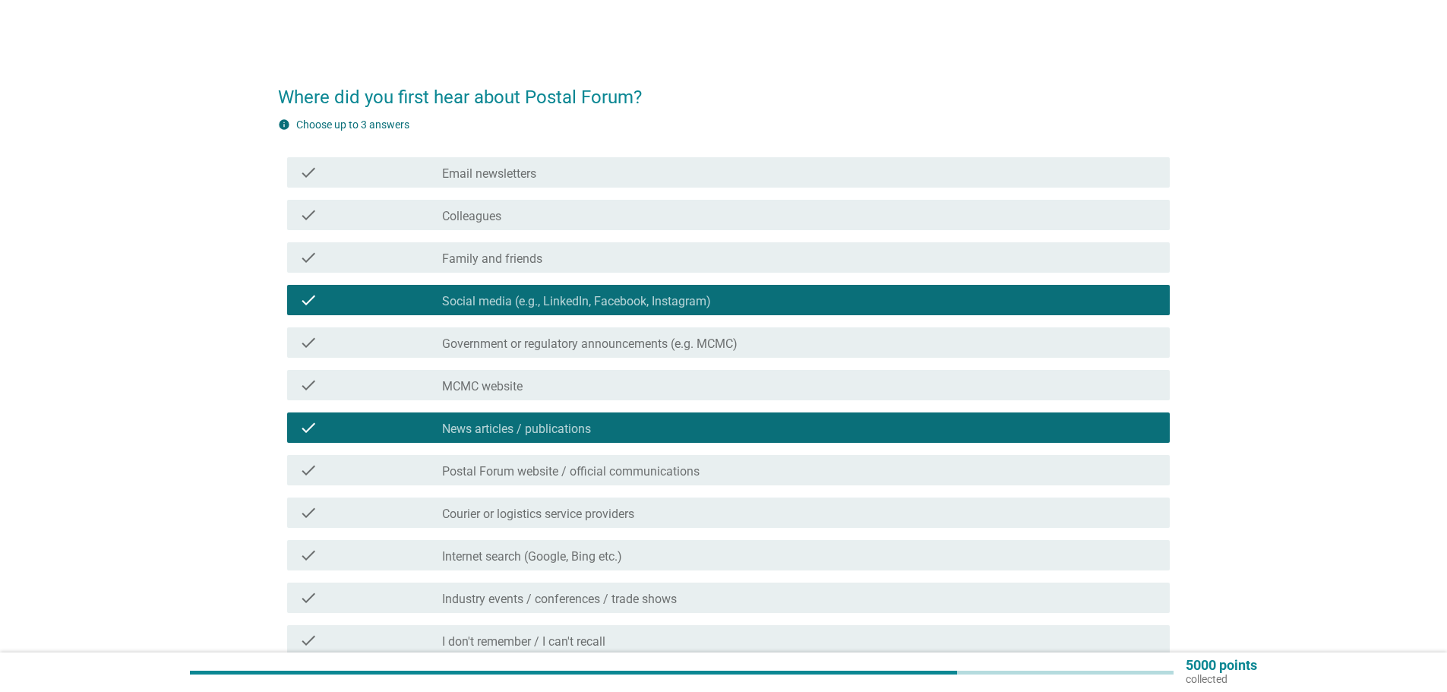
drag, startPoint x: 1280, startPoint y: 147, endPoint x: 1166, endPoint y: 195, distance: 124.3
click at [1275, 154] on div "Where did you first hear about Postal Forum? info Choose up to 3 answers check …" at bounding box center [723, 430] width 1374 height 749
drag, startPoint x: 1169, startPoint y: 458, endPoint x: 1146, endPoint y: 443, distance: 27.4
click at [1170, 457] on div "Where did you first hear about Postal Forum? info Choose up to 3 answers check …" at bounding box center [724, 430] width 916 height 749
click at [698, 64] on div "Where did you first hear about Postal Forum? info Choose up to 3 answers check …" at bounding box center [724, 430] width 916 height 749
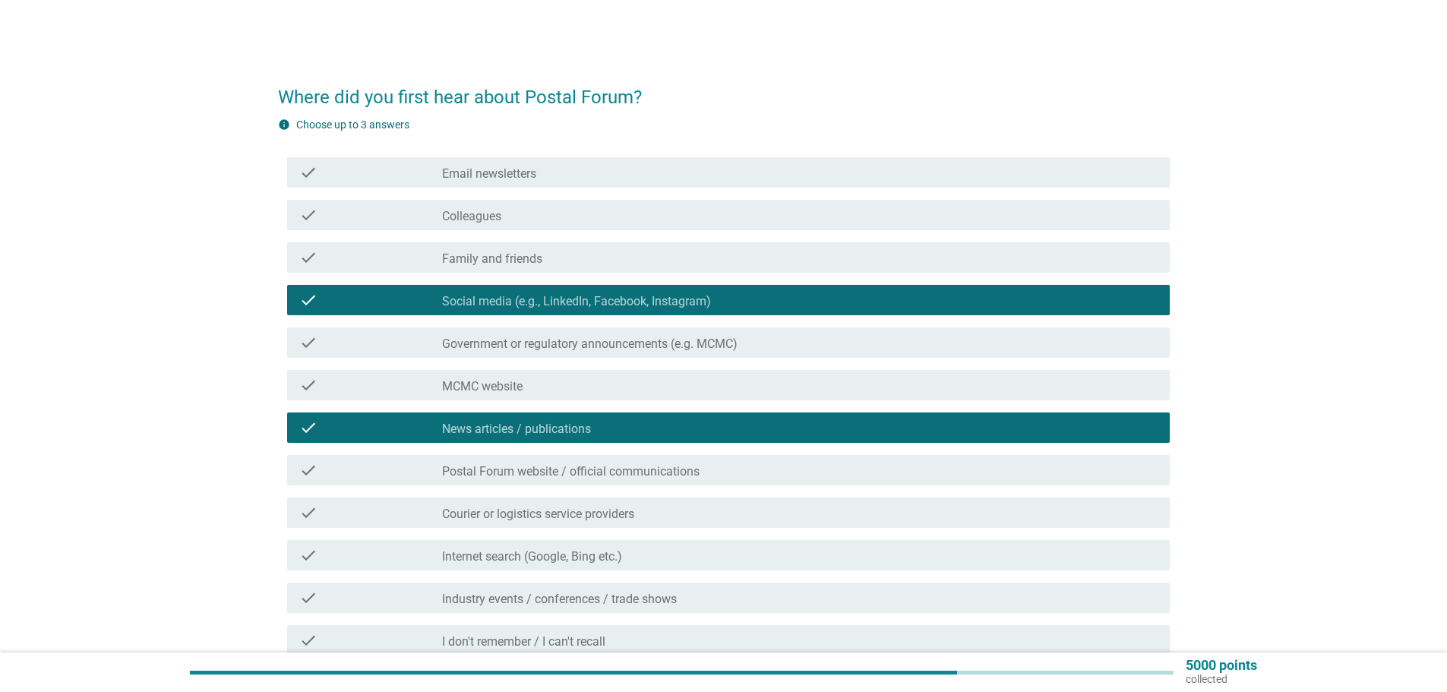
click at [1258, 447] on div "Where did you first hear about Postal Forum? info Choose up to 3 answers check …" at bounding box center [723, 430] width 1374 height 749
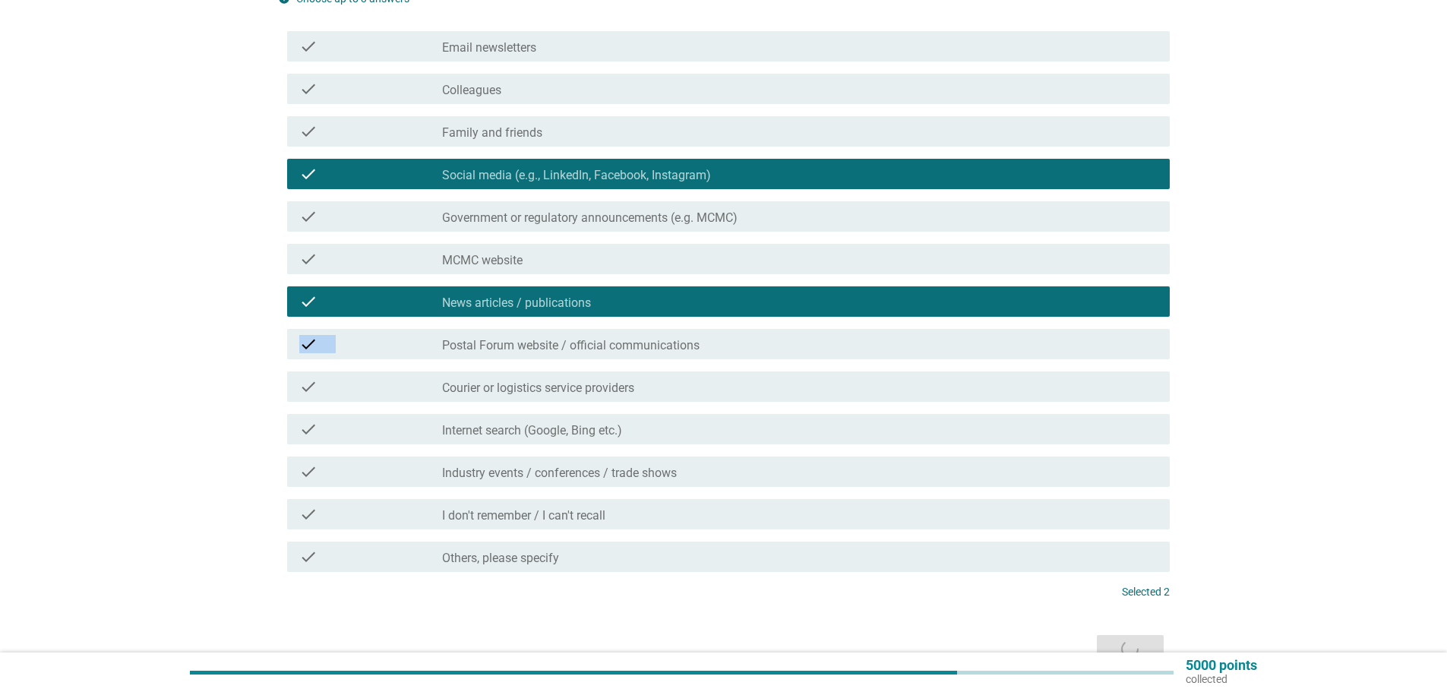
scroll to position [209, 0]
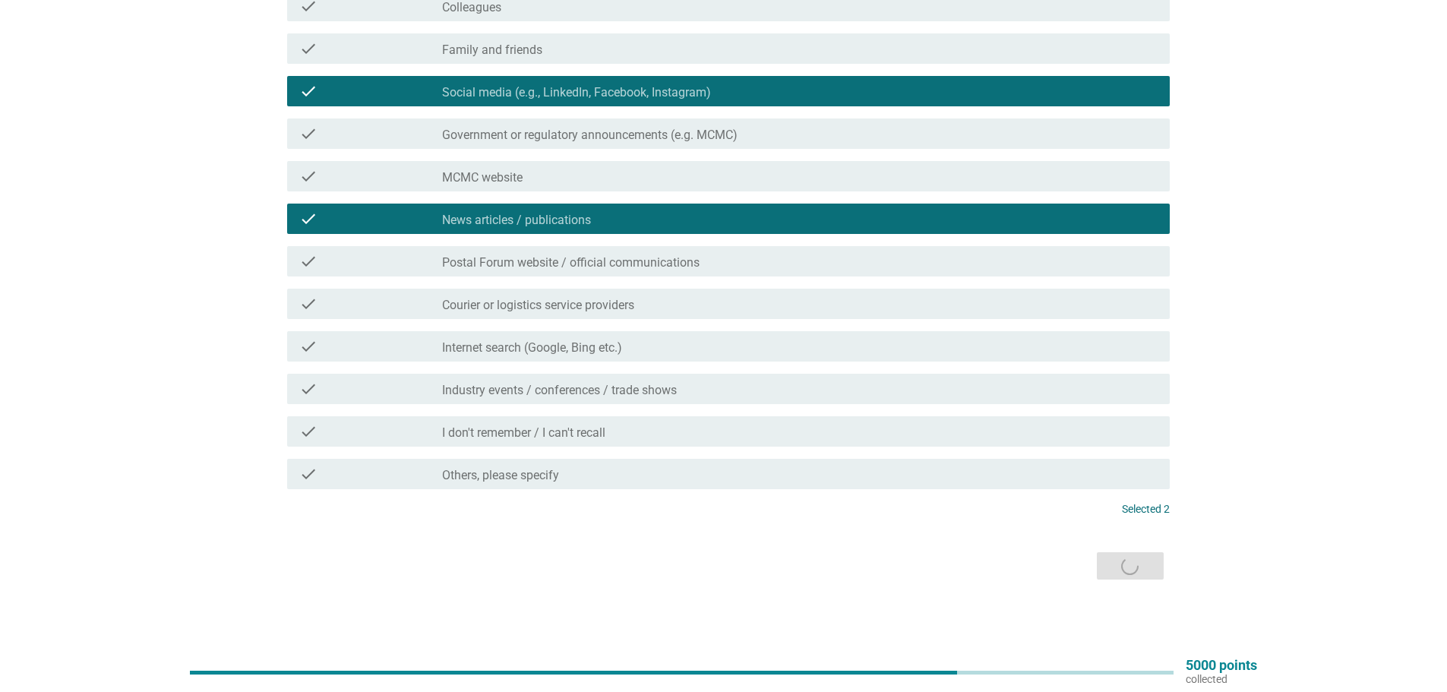
click at [1327, 482] on div "Where did you first hear about Postal Forum? info Choose up to 3 answers check …" at bounding box center [723, 221] width 1374 height 749
click at [1251, 493] on div "Where did you first hear about Postal Forum? info Choose up to 3 answers check …" at bounding box center [723, 221] width 1374 height 749
click at [1144, 509] on p "Selected 2" at bounding box center [1146, 509] width 48 height 16
click at [1307, 497] on div "Where did you first hear about Postal Forum? info Choose up to 3 answers check …" at bounding box center [723, 221] width 1374 height 749
click at [1135, 555] on div "Next" at bounding box center [724, 566] width 892 height 36
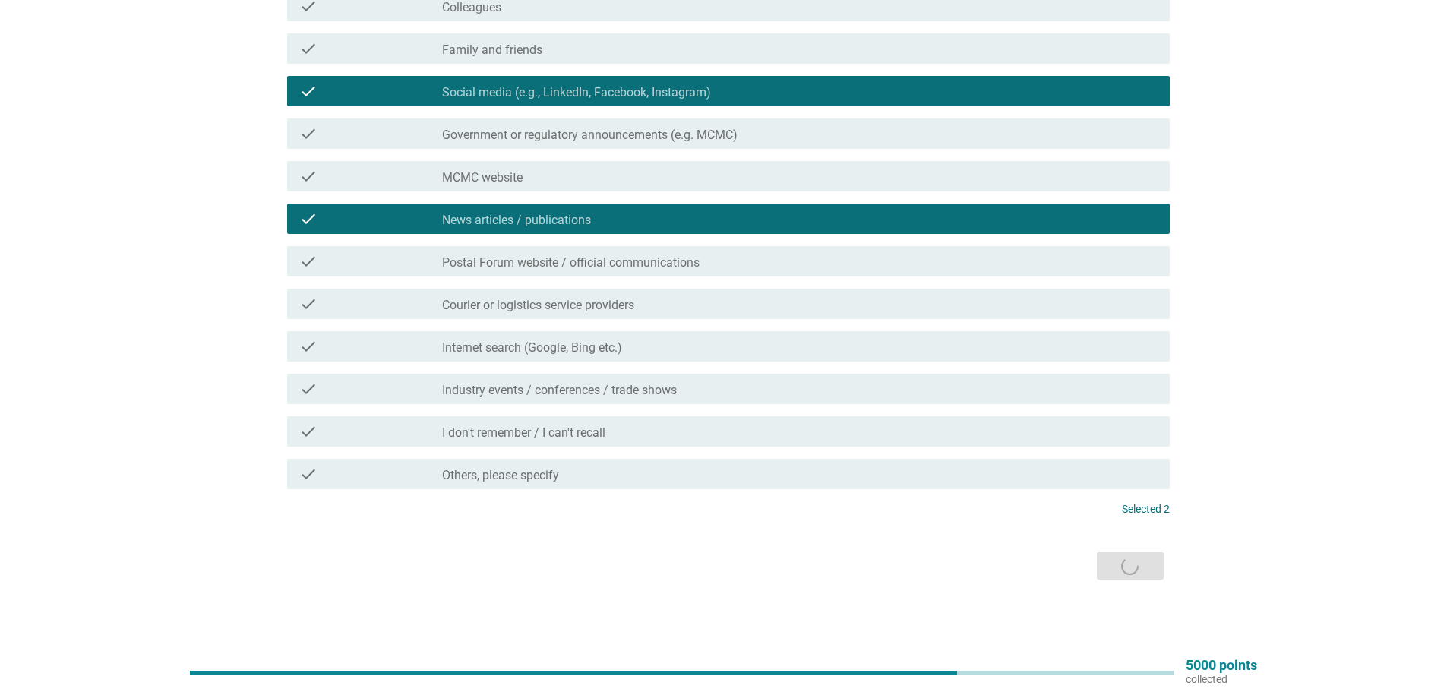
drag, startPoint x: 1245, startPoint y: 523, endPoint x: 1194, endPoint y: 516, distance: 51.2
click at [1243, 523] on div "Where did you first hear about Postal Forum? info Choose up to 3 answers check …" at bounding box center [723, 221] width 1374 height 749
click at [526, 557] on div "Next" at bounding box center [724, 566] width 892 height 36
click at [1010, 575] on div "Next" at bounding box center [724, 566] width 892 height 36
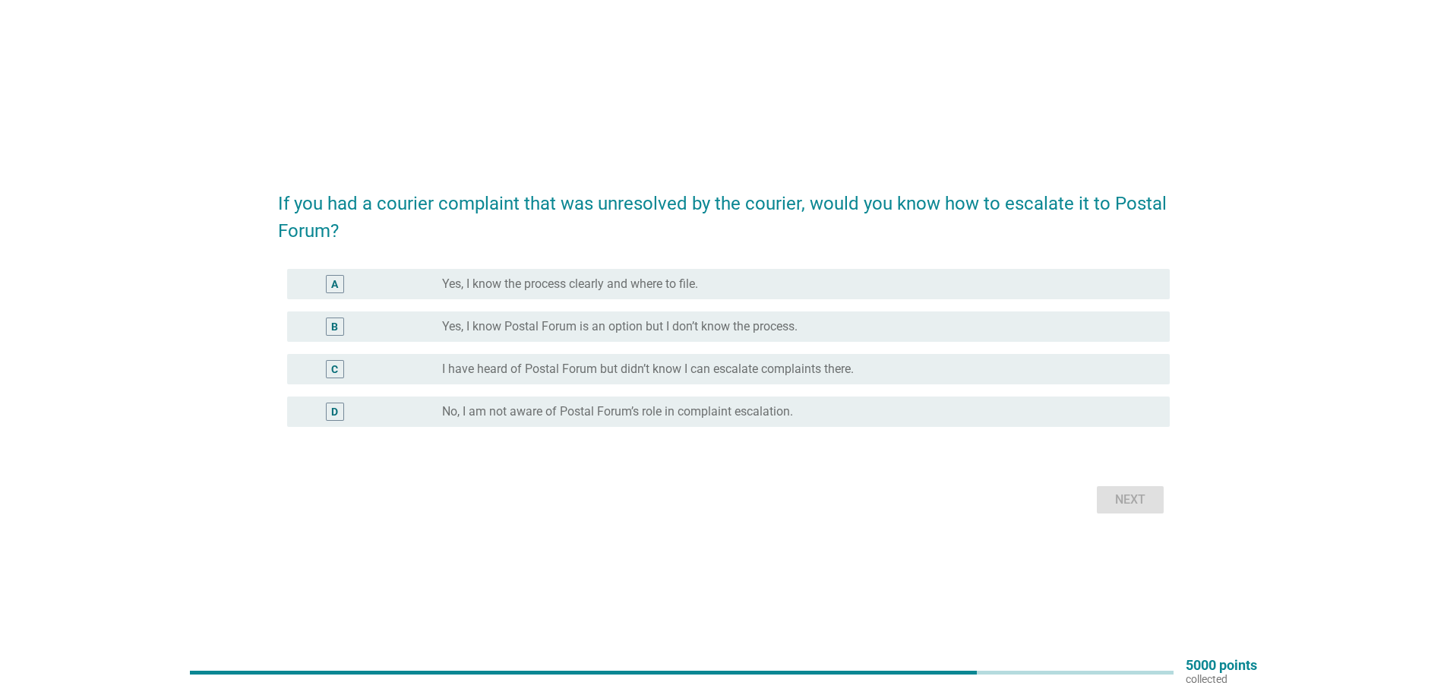
click at [643, 565] on div "If you had a courier complaint that was unresolved by the courier, would you kn…" at bounding box center [723, 346] width 1447 height 692
click at [631, 368] on label "I have heard of Postal Forum but didn’t know I can escalate complaints there." at bounding box center [648, 369] width 412 height 15
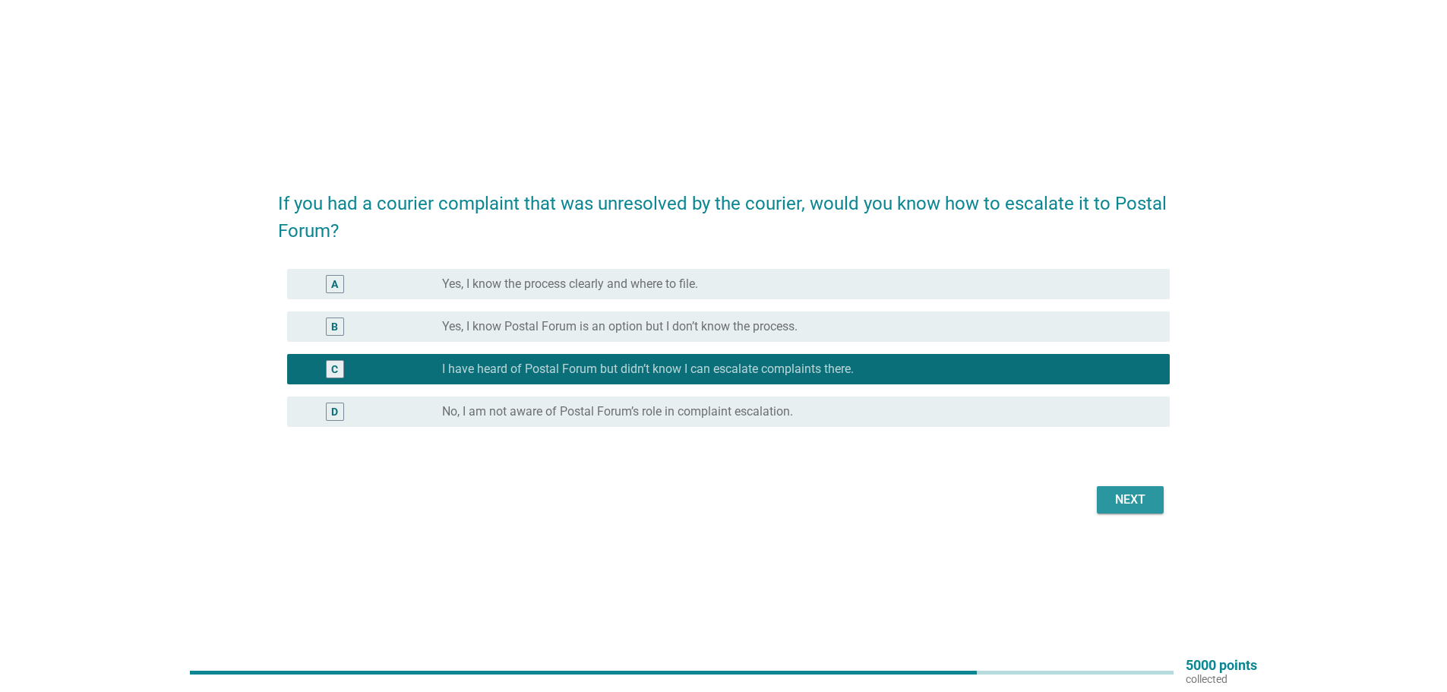
click at [1132, 500] on div "Next" at bounding box center [1130, 500] width 43 height 18
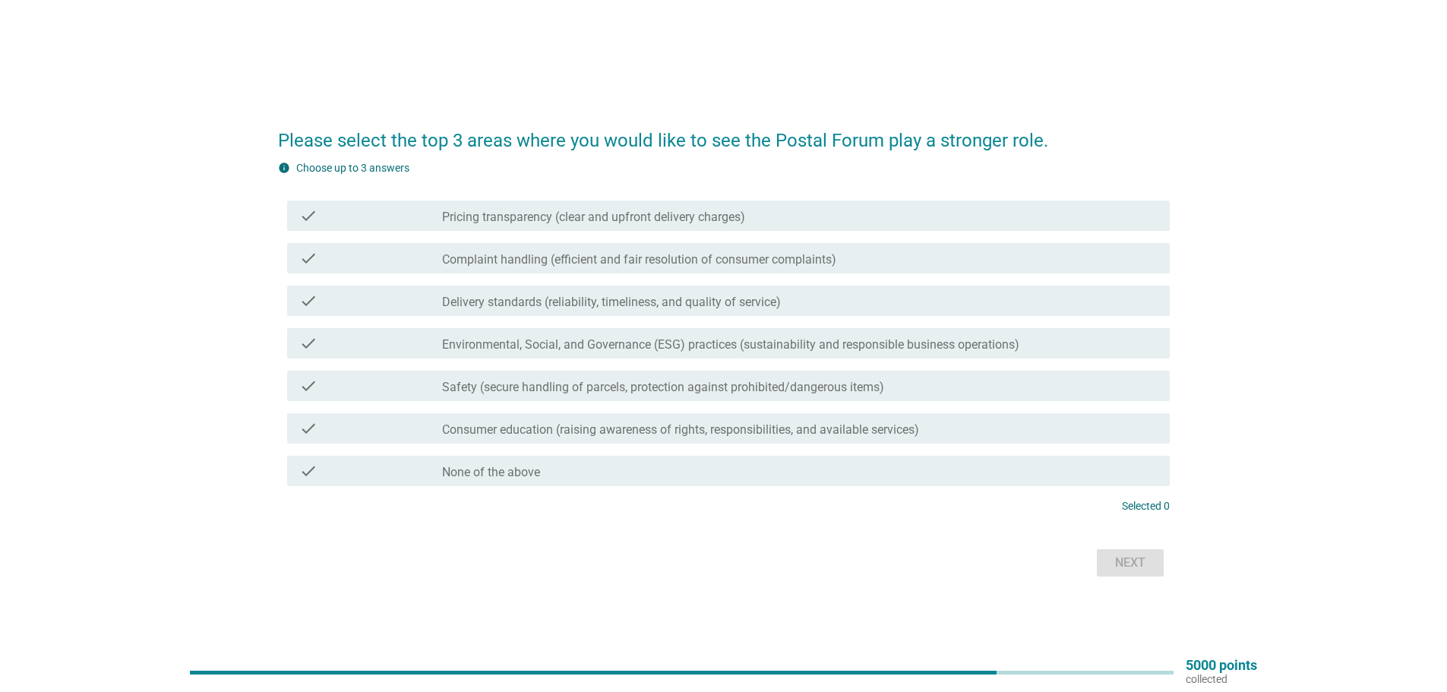
click at [533, 212] on label "Pricing transparency (clear and upfront delivery charges)" at bounding box center [593, 217] width 303 height 15
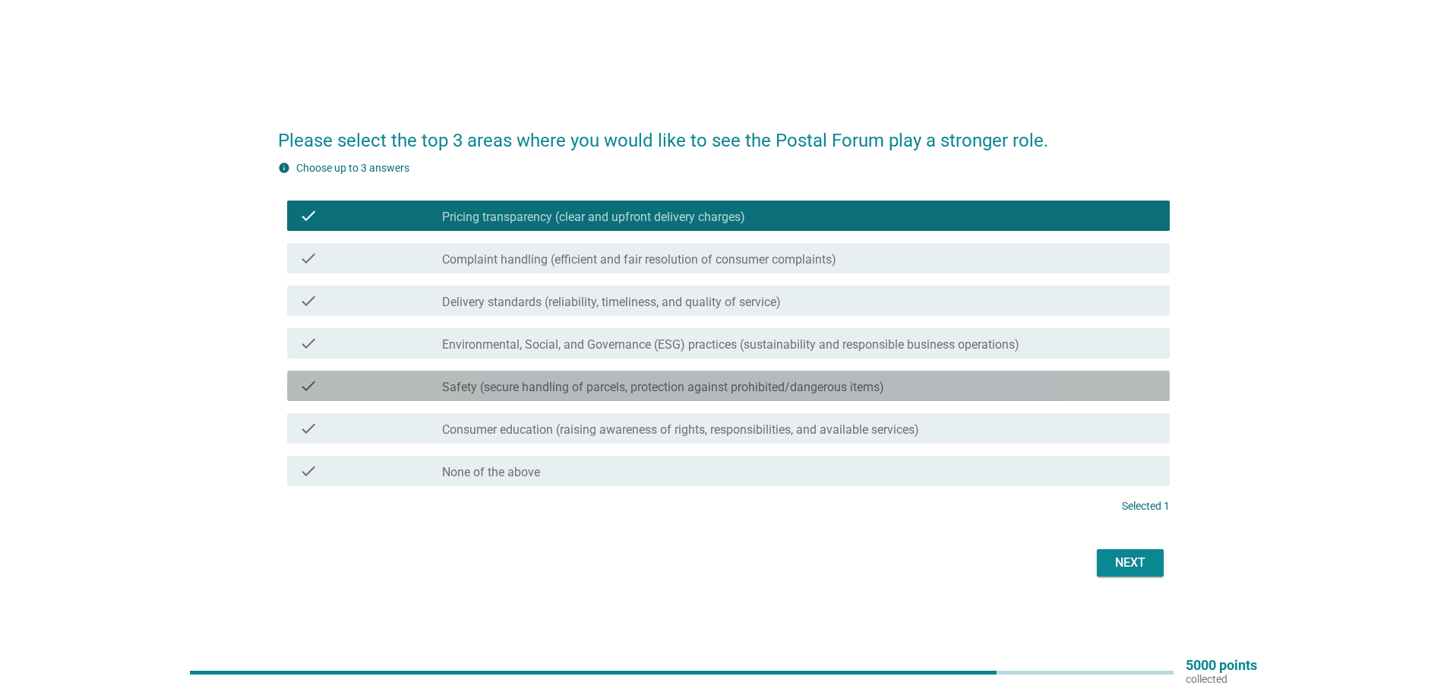
click at [722, 389] on label "Safety (secure handling of parcels, protection against prohibited/dangerous ite…" at bounding box center [663, 387] width 442 height 15
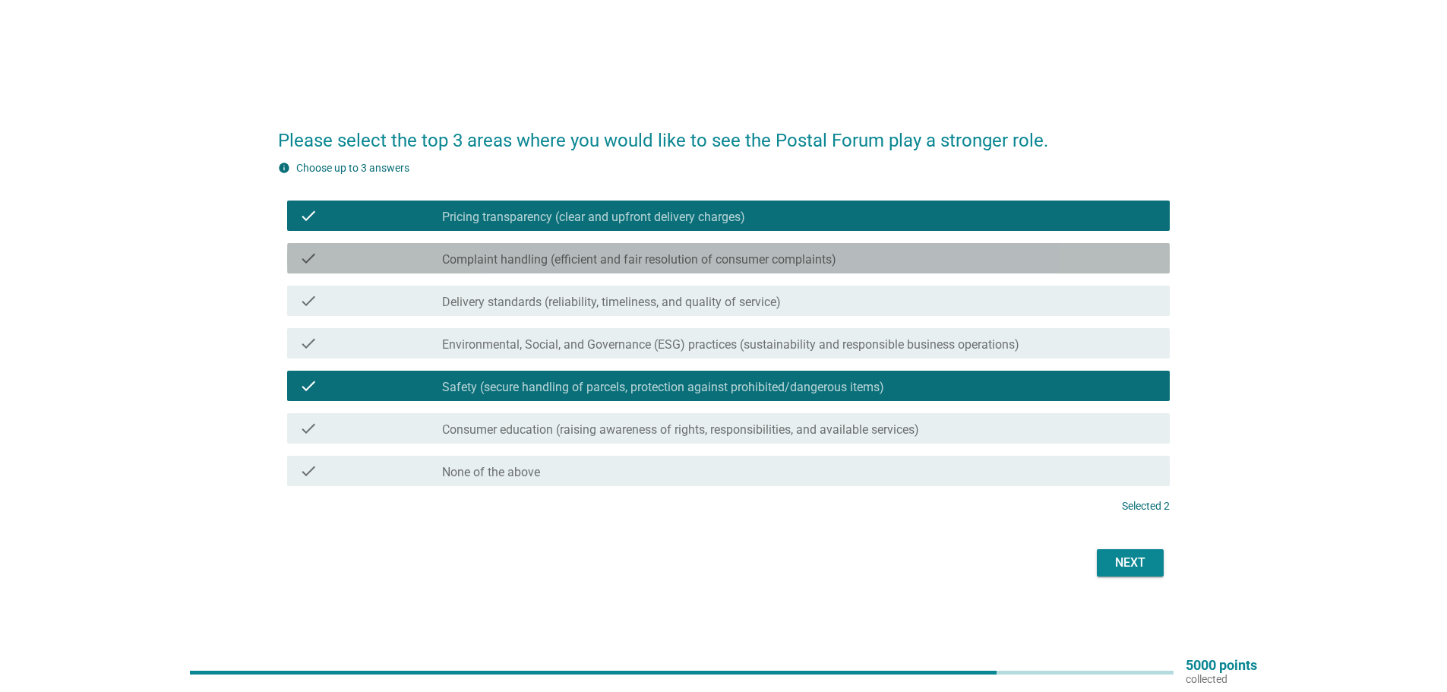
click at [568, 261] on label "Complaint handling (efficient and fair resolution of consumer complaints)" at bounding box center [639, 259] width 394 height 15
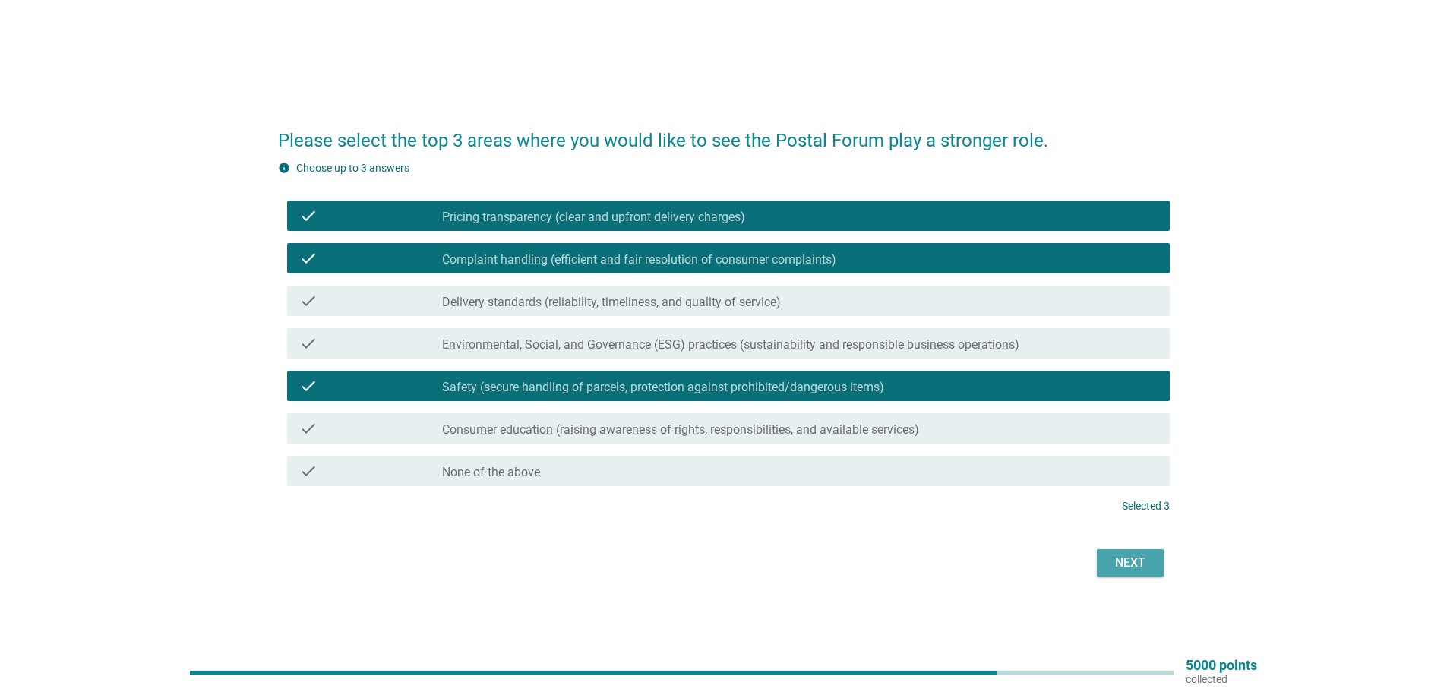
click at [1133, 556] on div "Next" at bounding box center [1130, 563] width 43 height 18
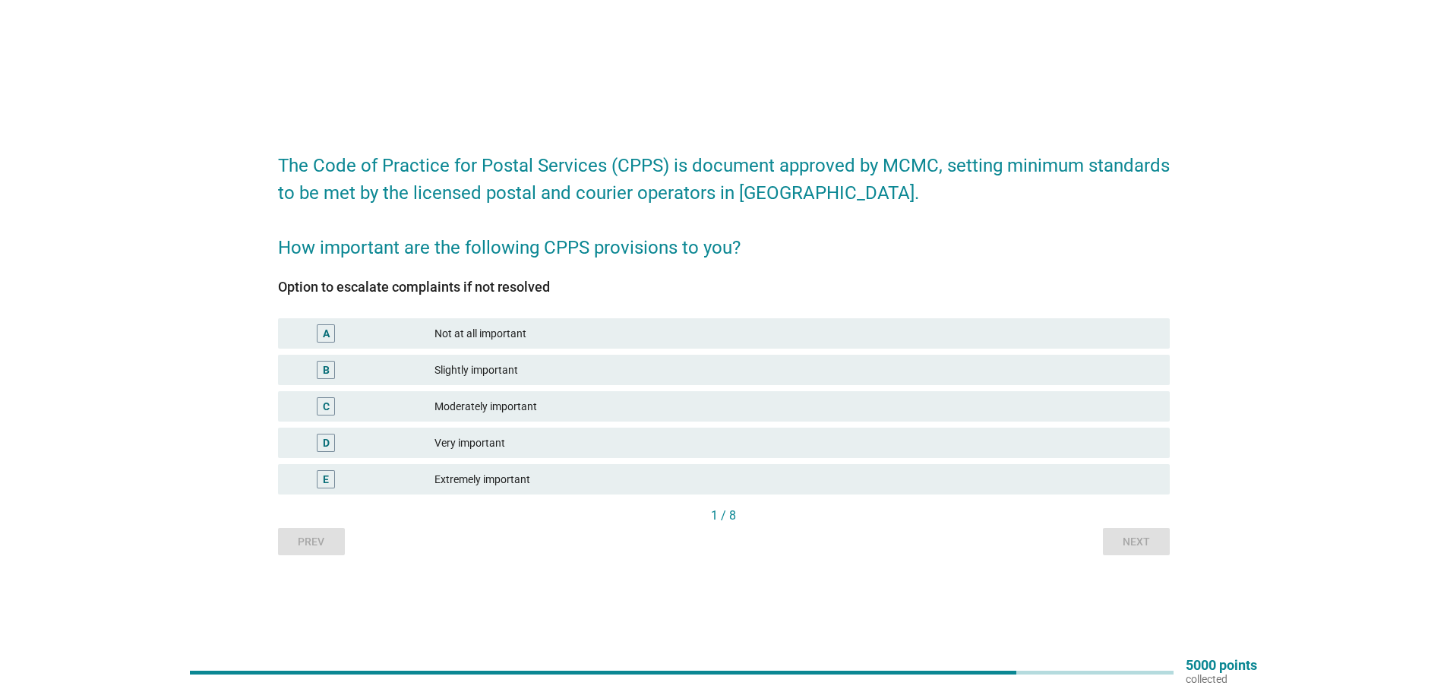
click at [500, 373] on div "Slightly important" at bounding box center [795, 370] width 723 height 18
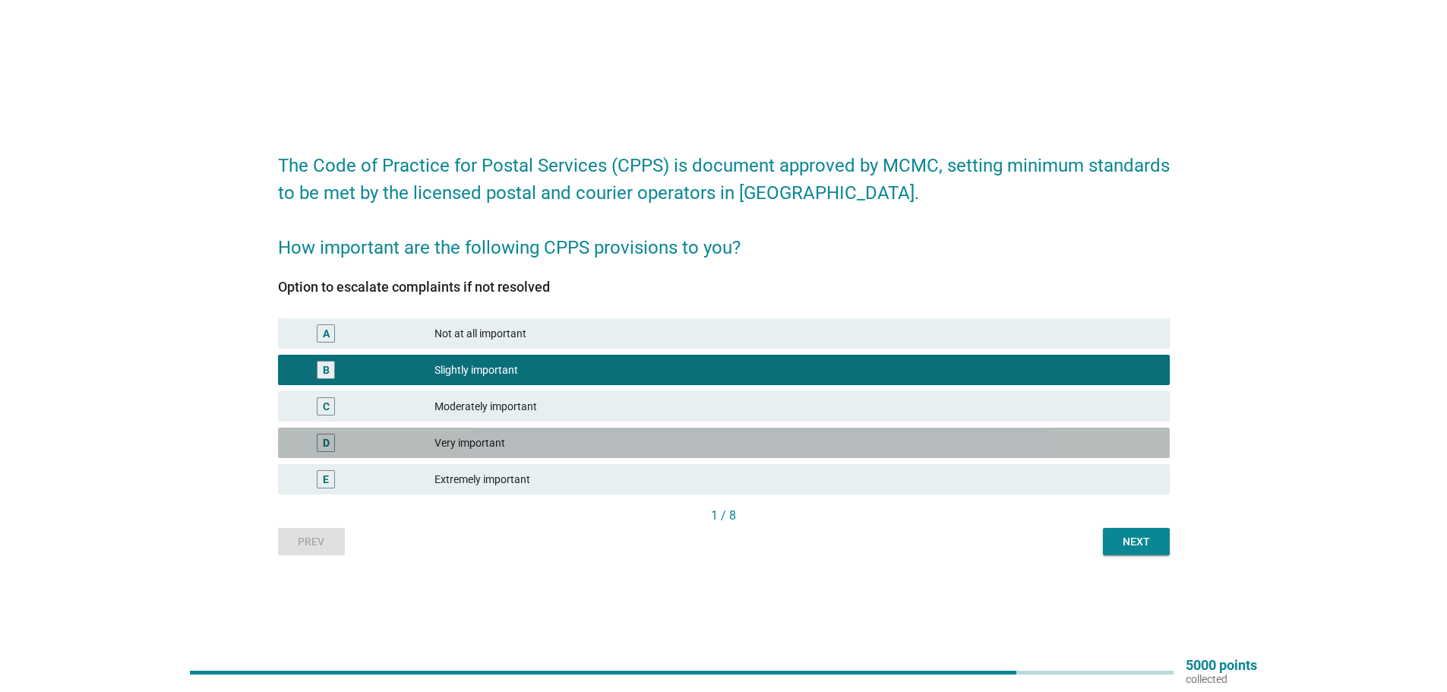
click at [478, 444] on div "Very important" at bounding box center [795, 443] width 723 height 18
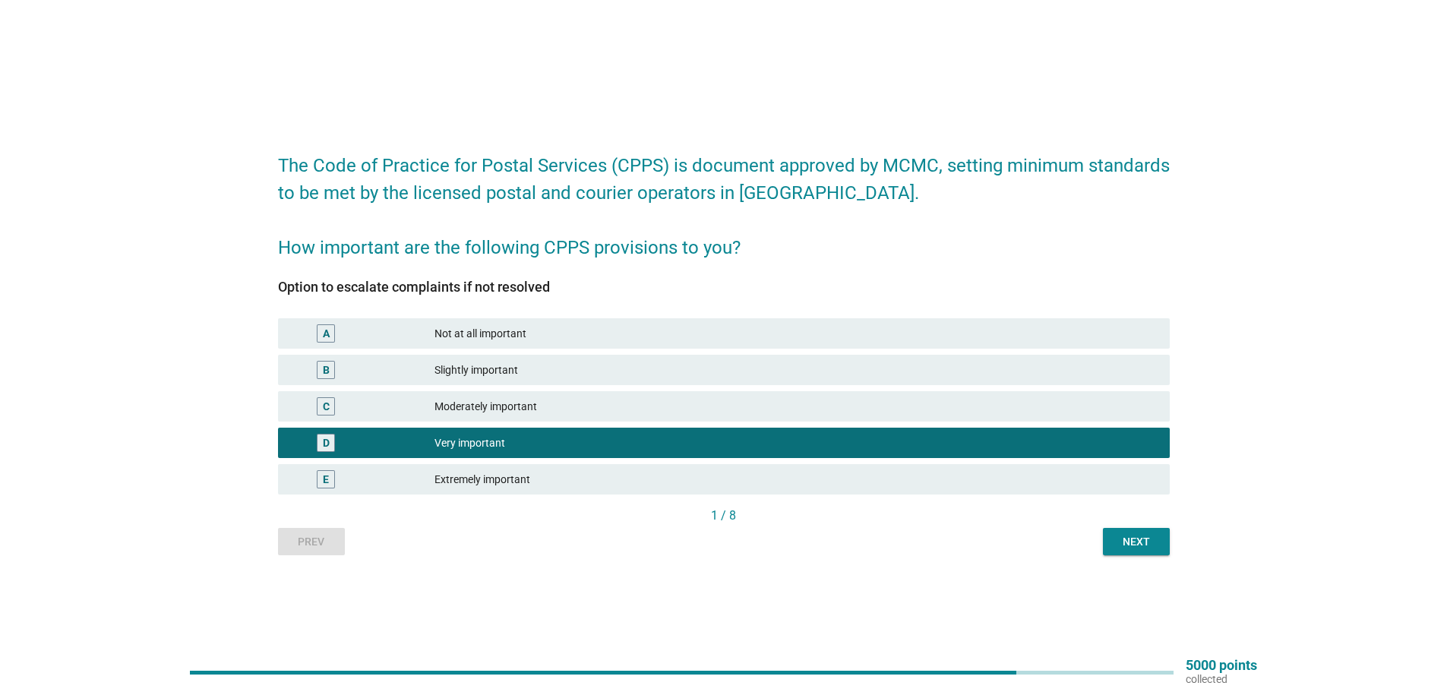
click at [1145, 534] on div "Next" at bounding box center [1136, 542] width 43 height 16
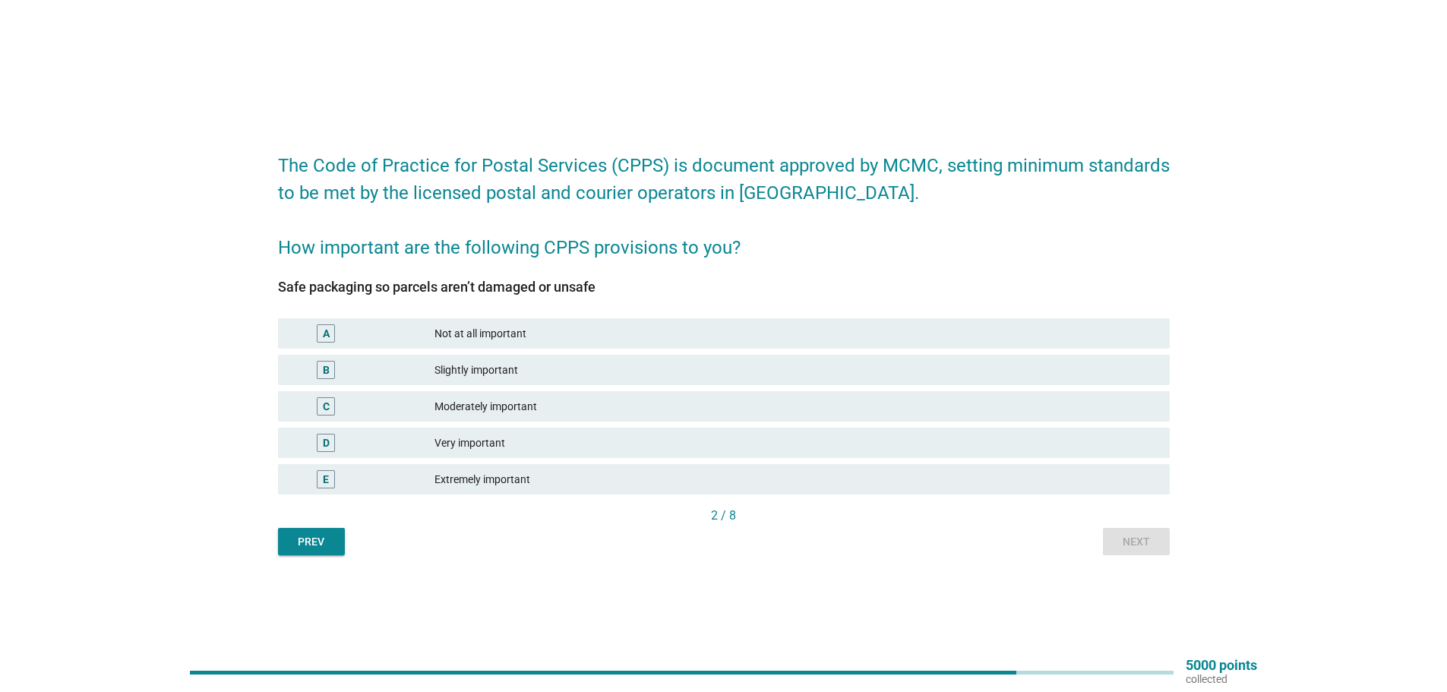
click at [514, 444] on div "Very important" at bounding box center [795, 443] width 723 height 18
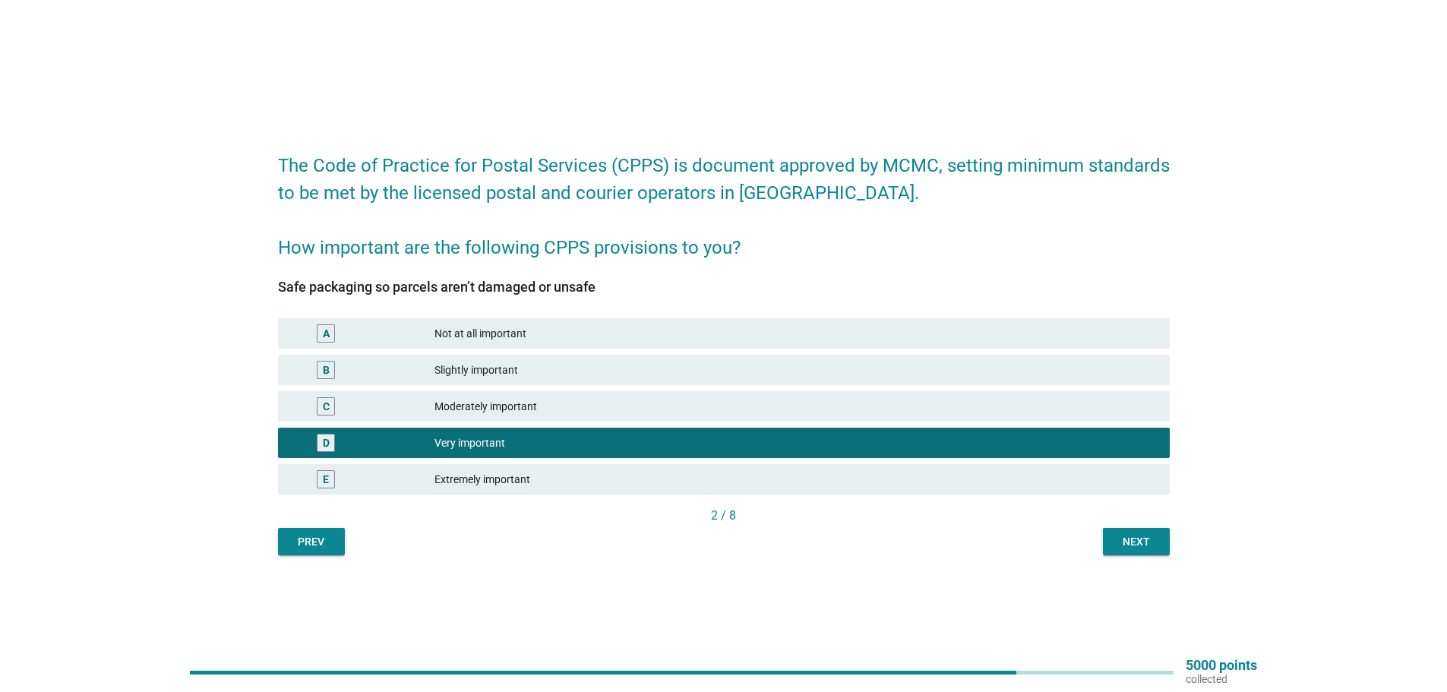
click at [1158, 537] on button "Next" at bounding box center [1136, 541] width 67 height 27
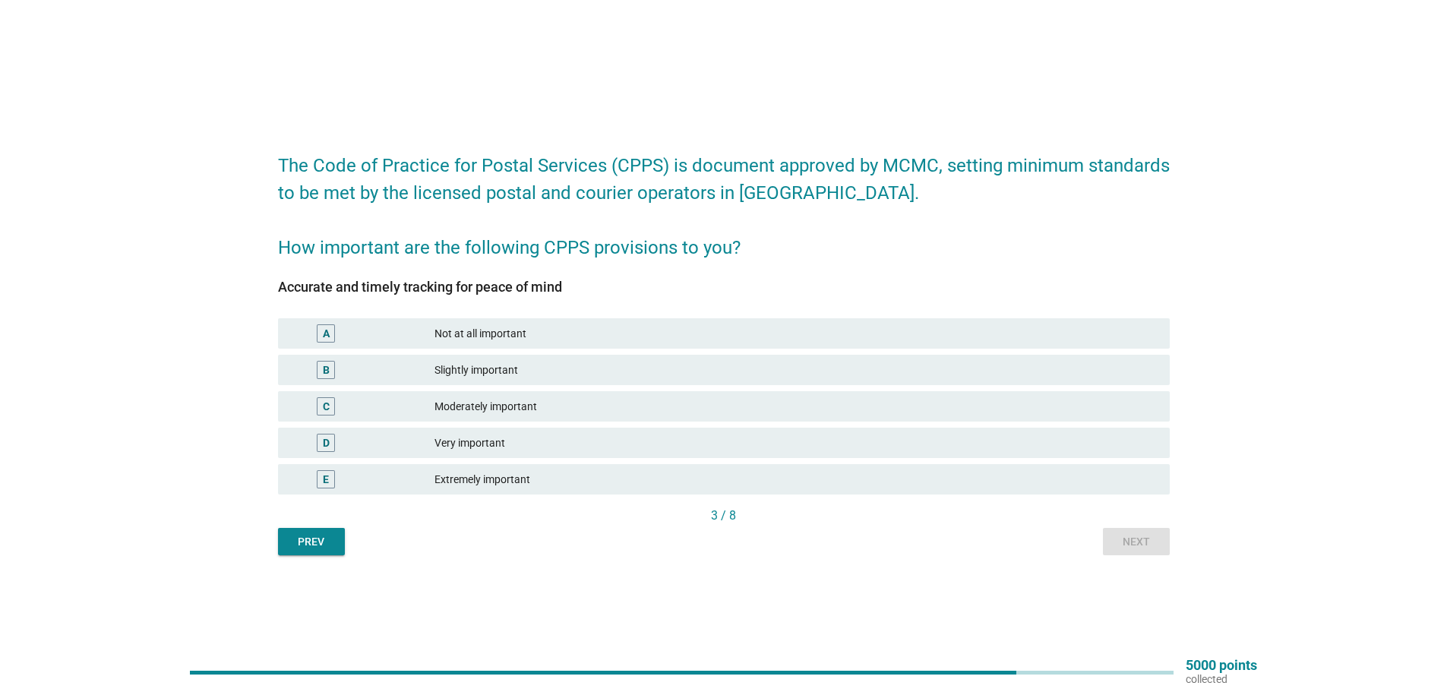
click at [503, 440] on div "Very important" at bounding box center [795, 443] width 723 height 18
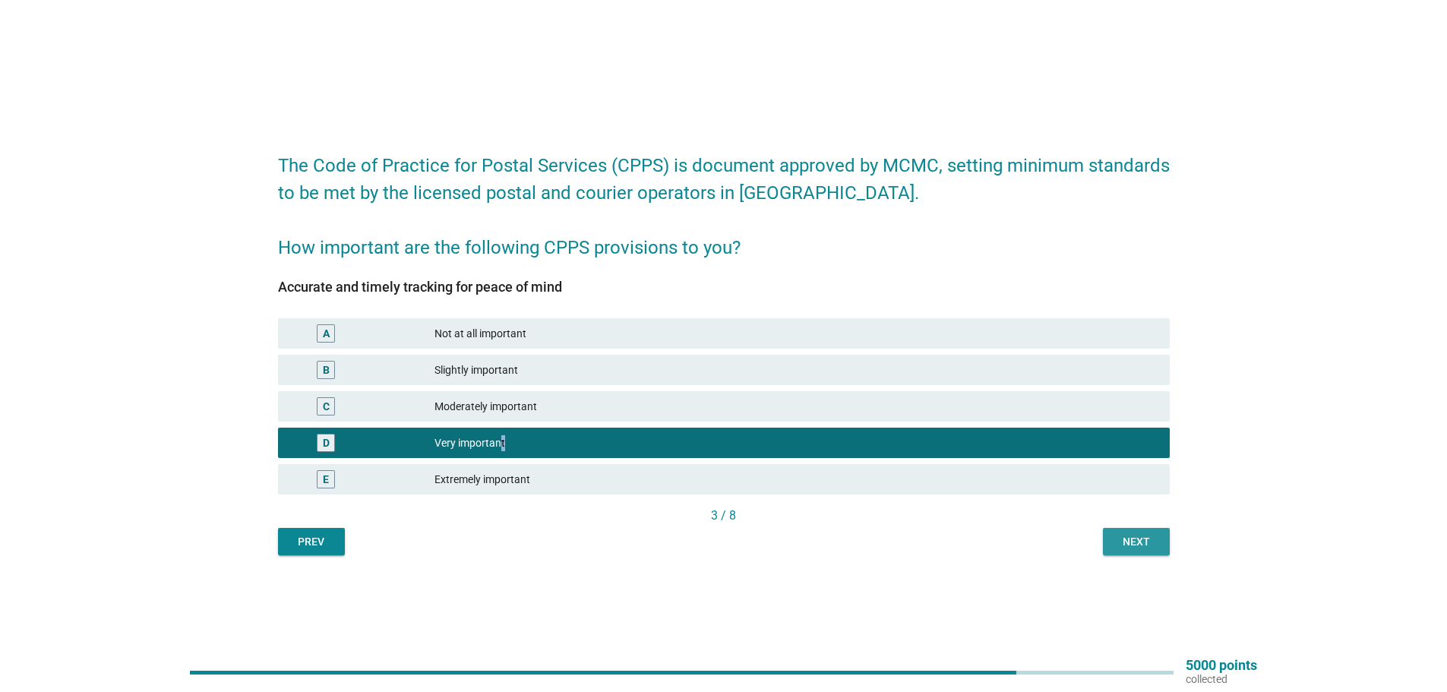
drag, startPoint x: 1166, startPoint y: 544, endPoint x: 1155, endPoint y: 545, distance: 10.7
click at [1167, 545] on button "Next" at bounding box center [1136, 541] width 67 height 27
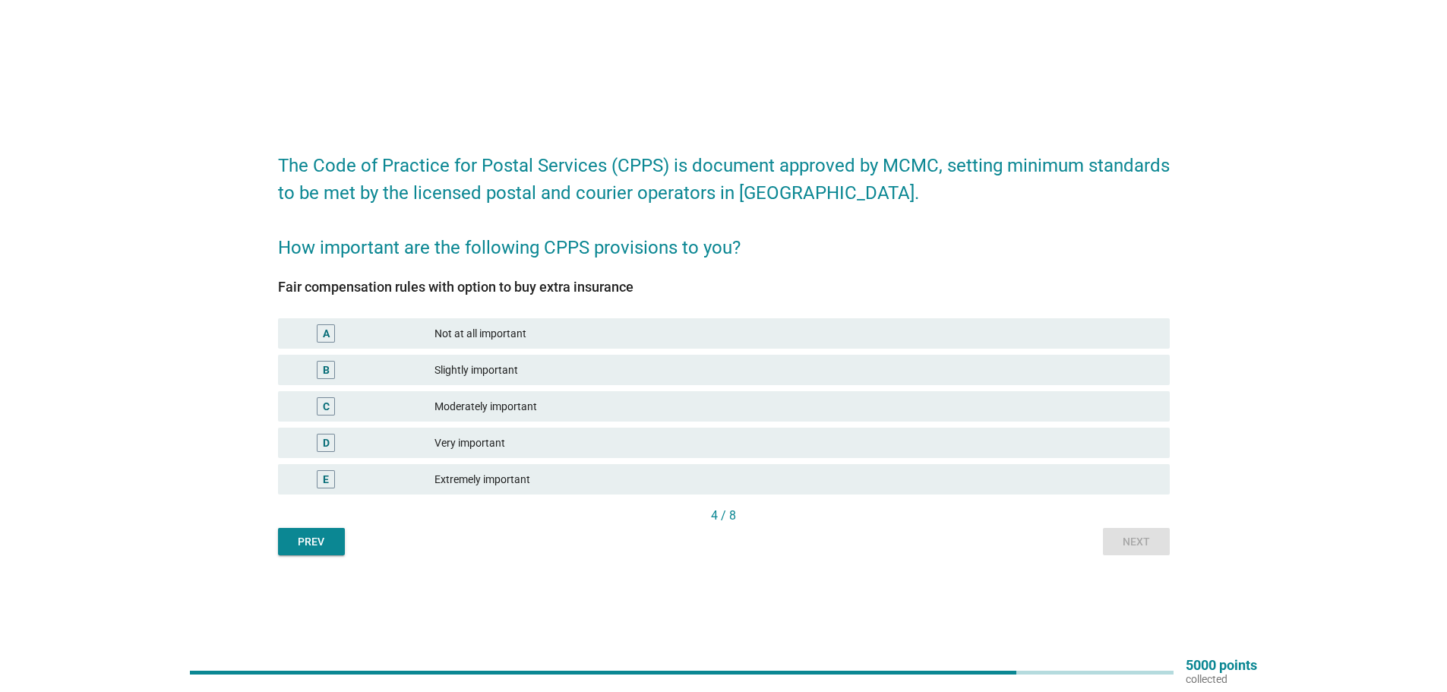
click at [518, 396] on div "C Moderately important" at bounding box center [724, 406] width 892 height 30
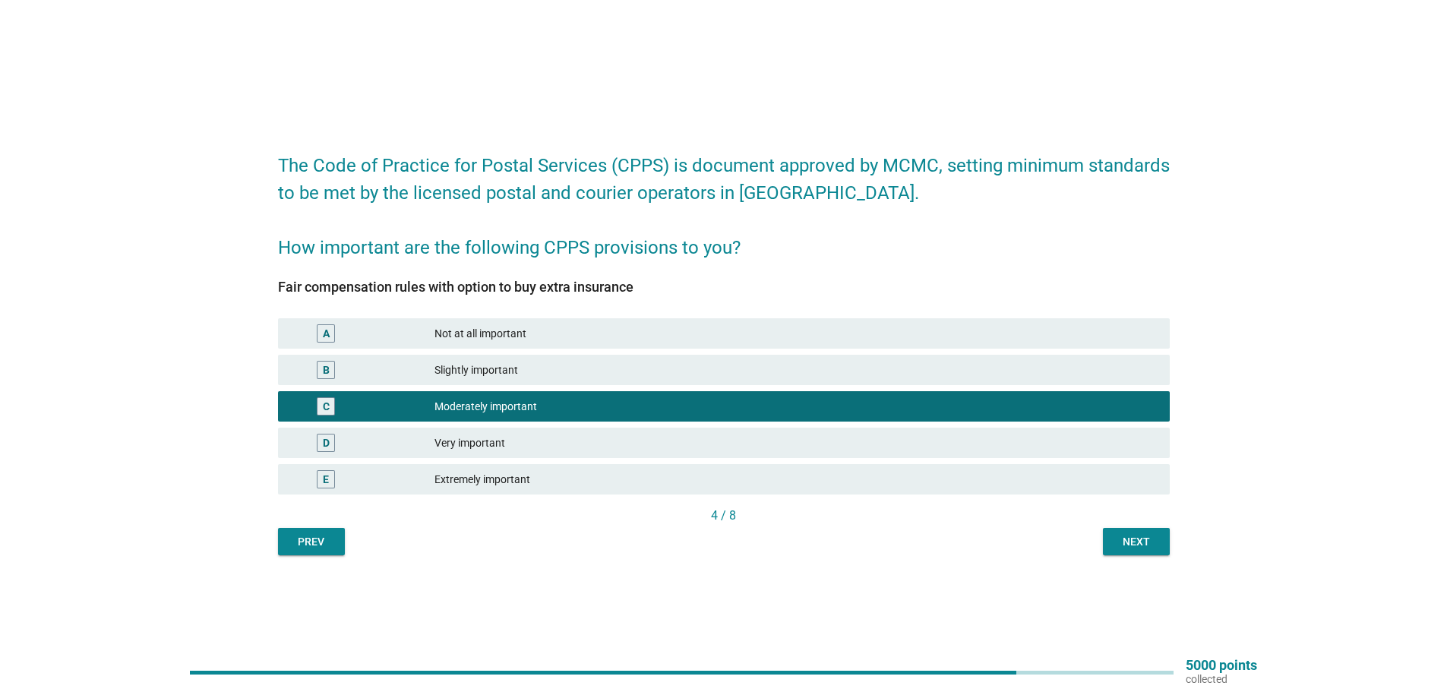
click at [1154, 535] on button "Next" at bounding box center [1136, 541] width 67 height 27
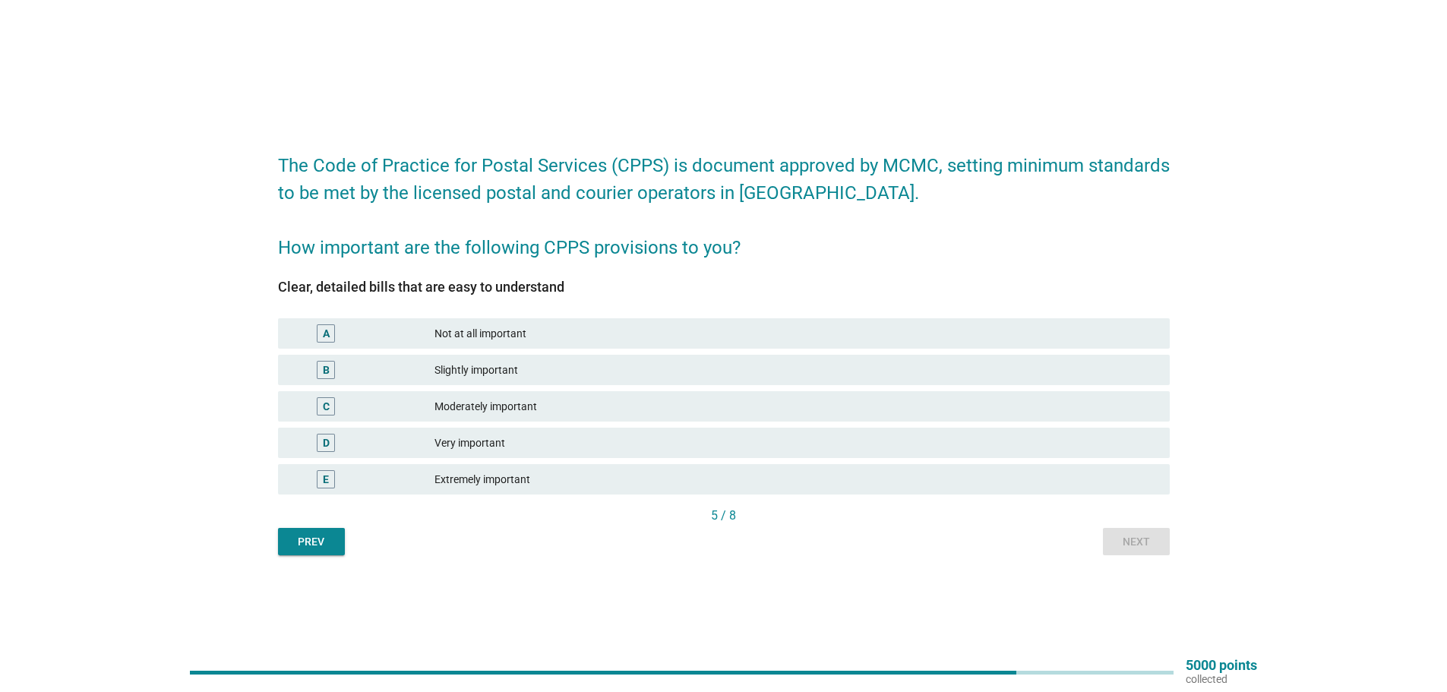
click at [563, 402] on div "Moderately important" at bounding box center [795, 406] width 723 height 18
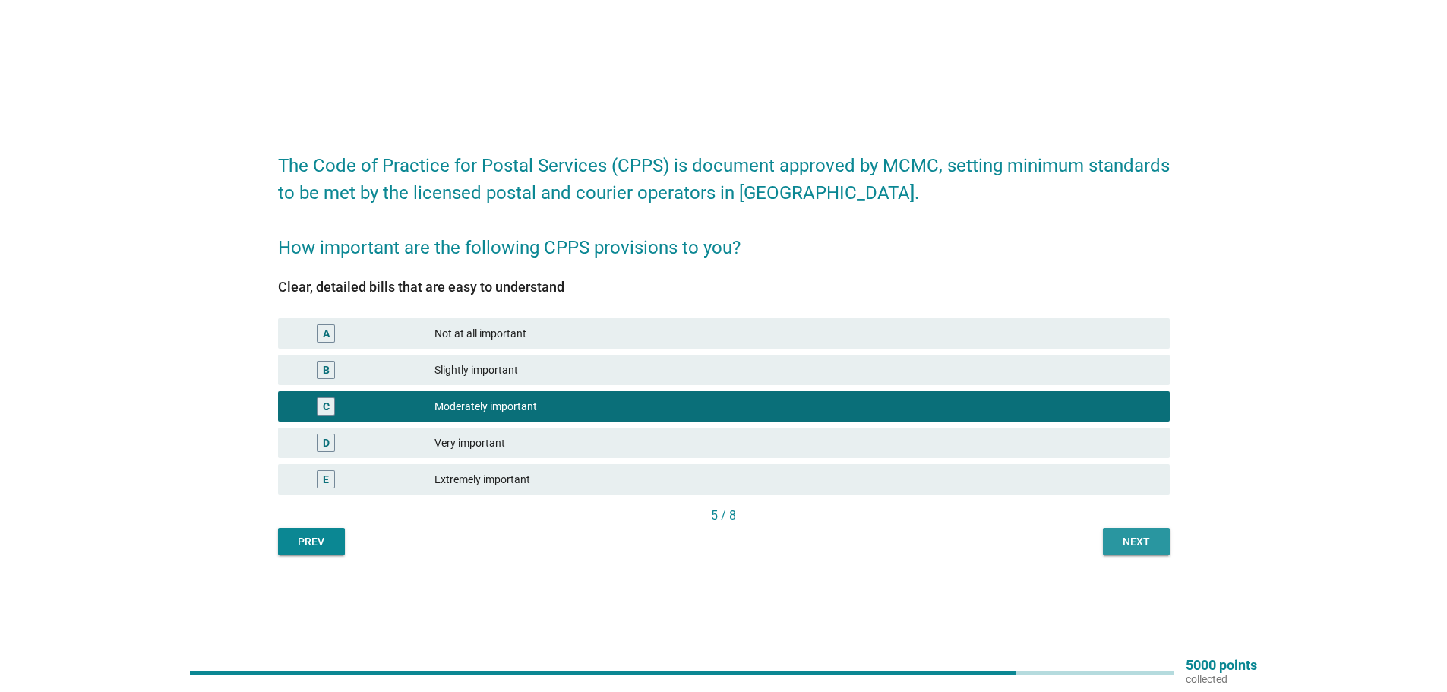
click at [1136, 540] on div "Next" at bounding box center [1136, 542] width 43 height 16
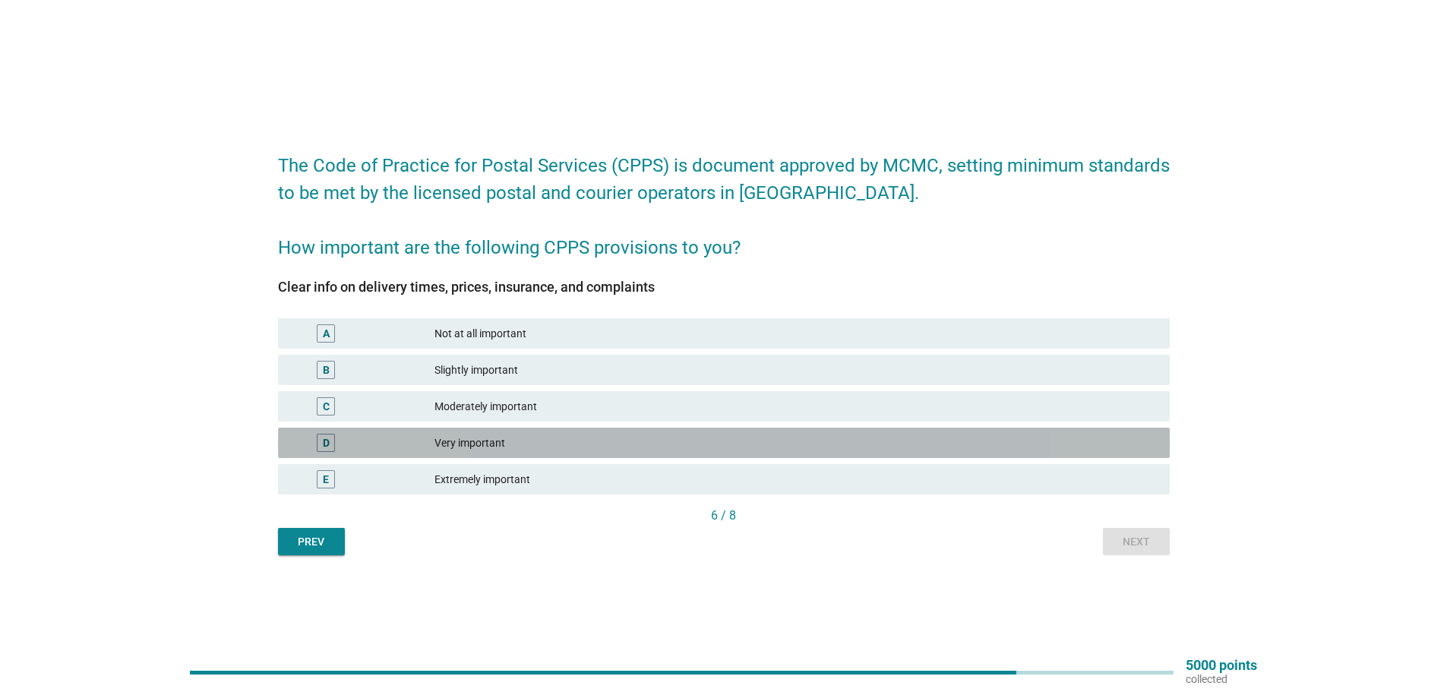
click at [478, 440] on div "Very important" at bounding box center [795, 443] width 723 height 18
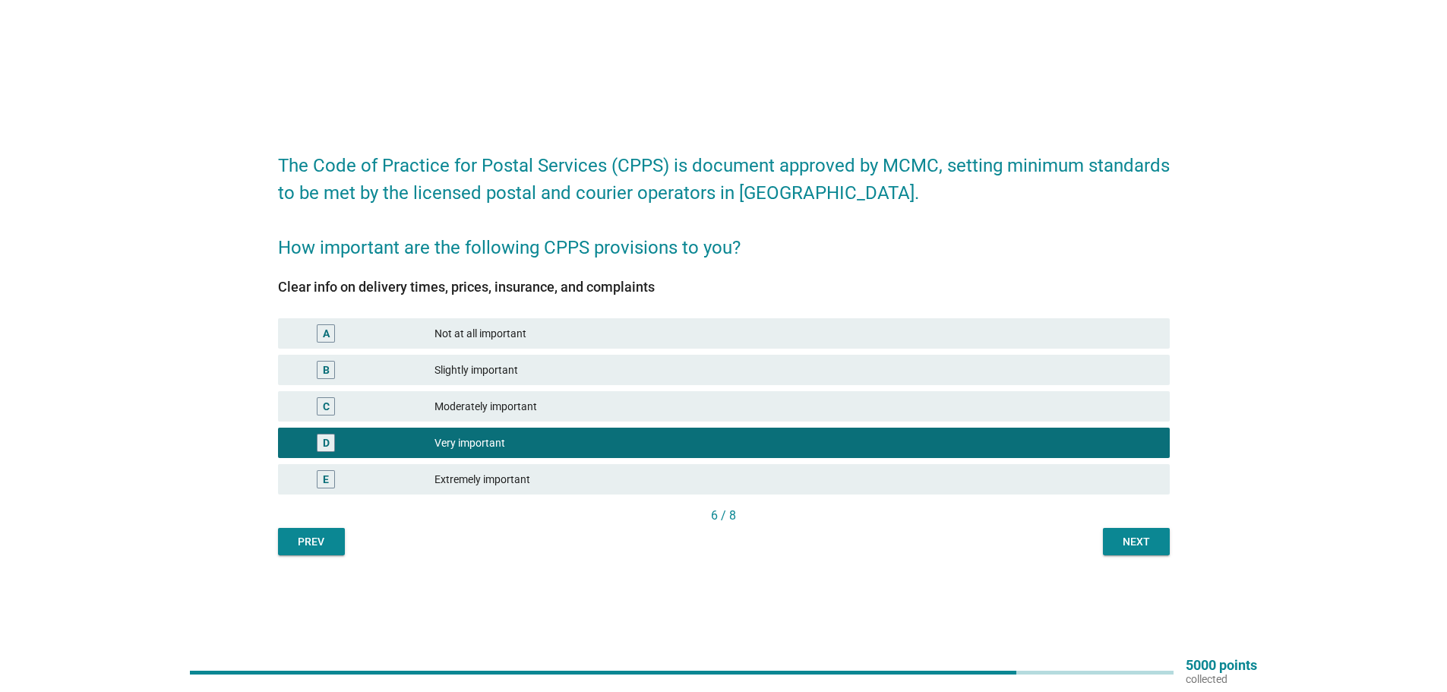
click at [1105, 536] on button "Next" at bounding box center [1136, 541] width 67 height 27
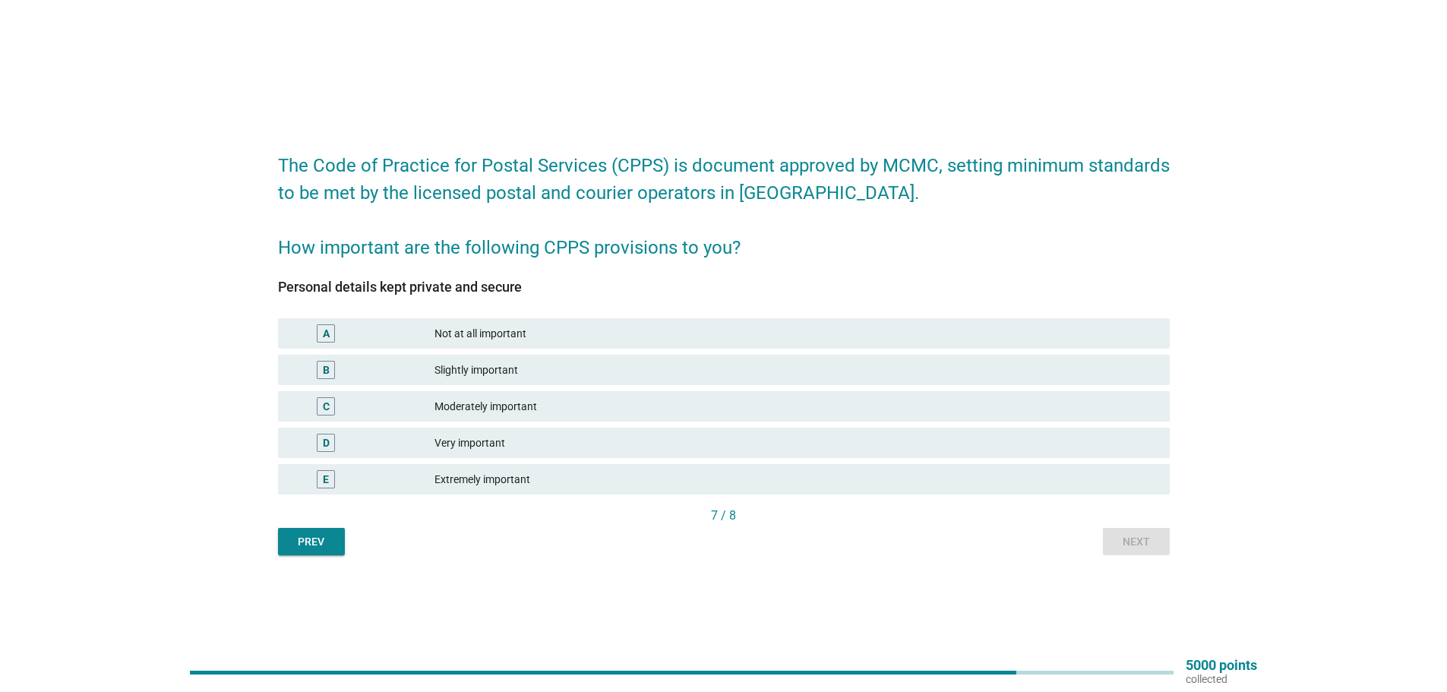
click at [538, 440] on div "Very important" at bounding box center [795, 443] width 723 height 18
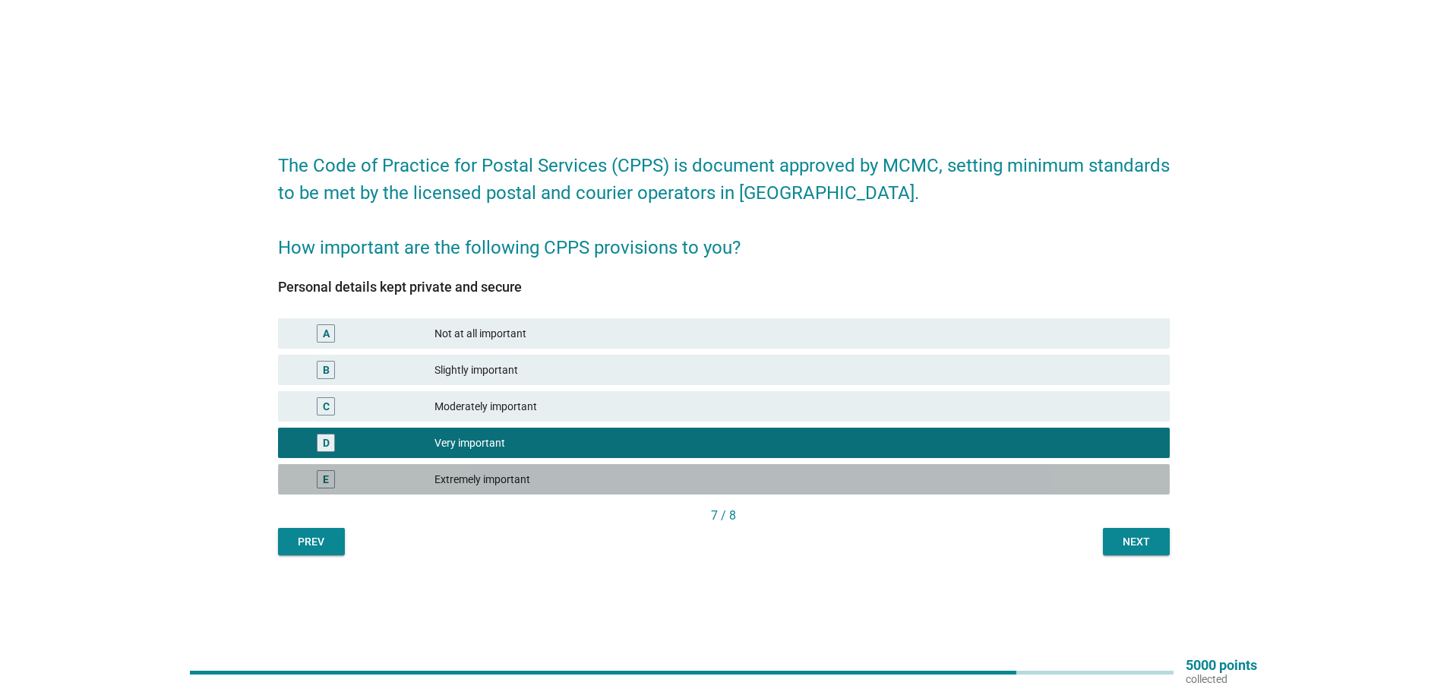
drag, startPoint x: 583, startPoint y: 480, endPoint x: 570, endPoint y: 478, distance: 13.1
click at [583, 480] on div "Extremely important" at bounding box center [795, 479] width 723 height 18
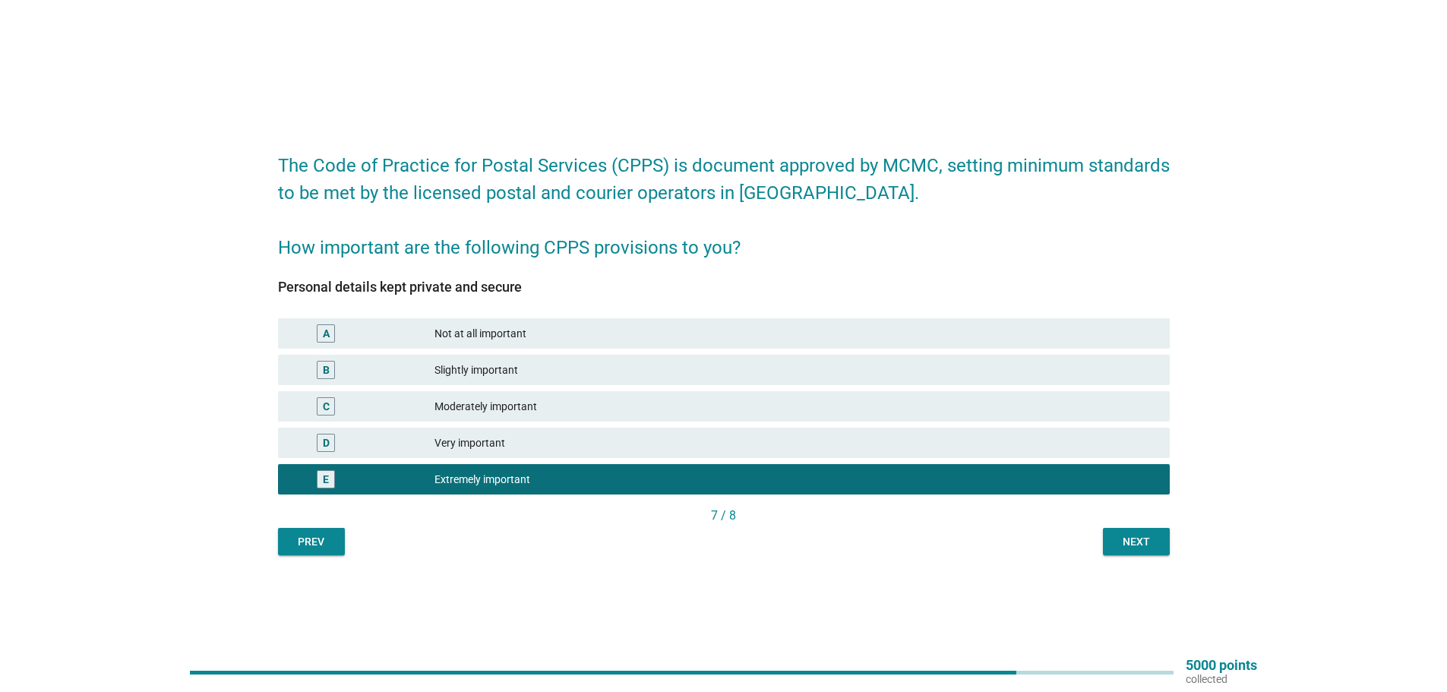
click at [1137, 546] on div "Next" at bounding box center [1136, 542] width 43 height 16
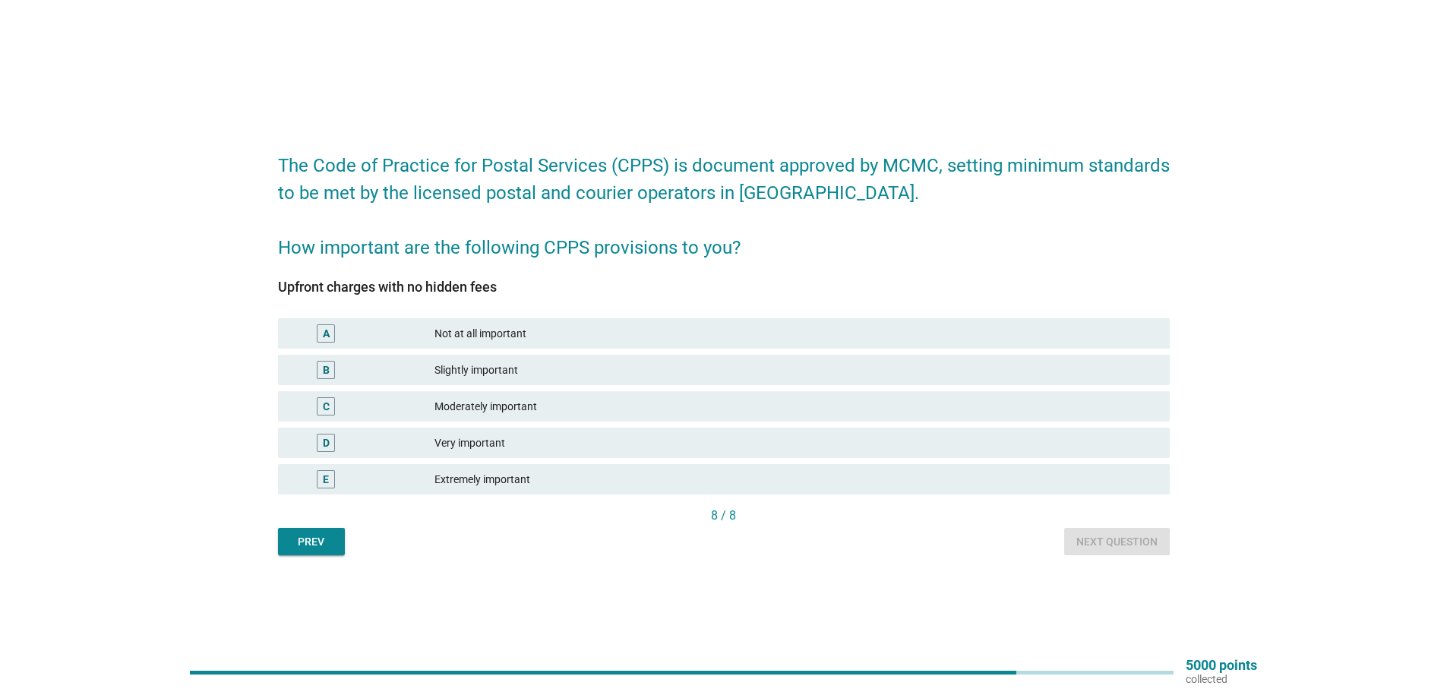
click at [532, 445] on div "Very important" at bounding box center [795, 443] width 723 height 18
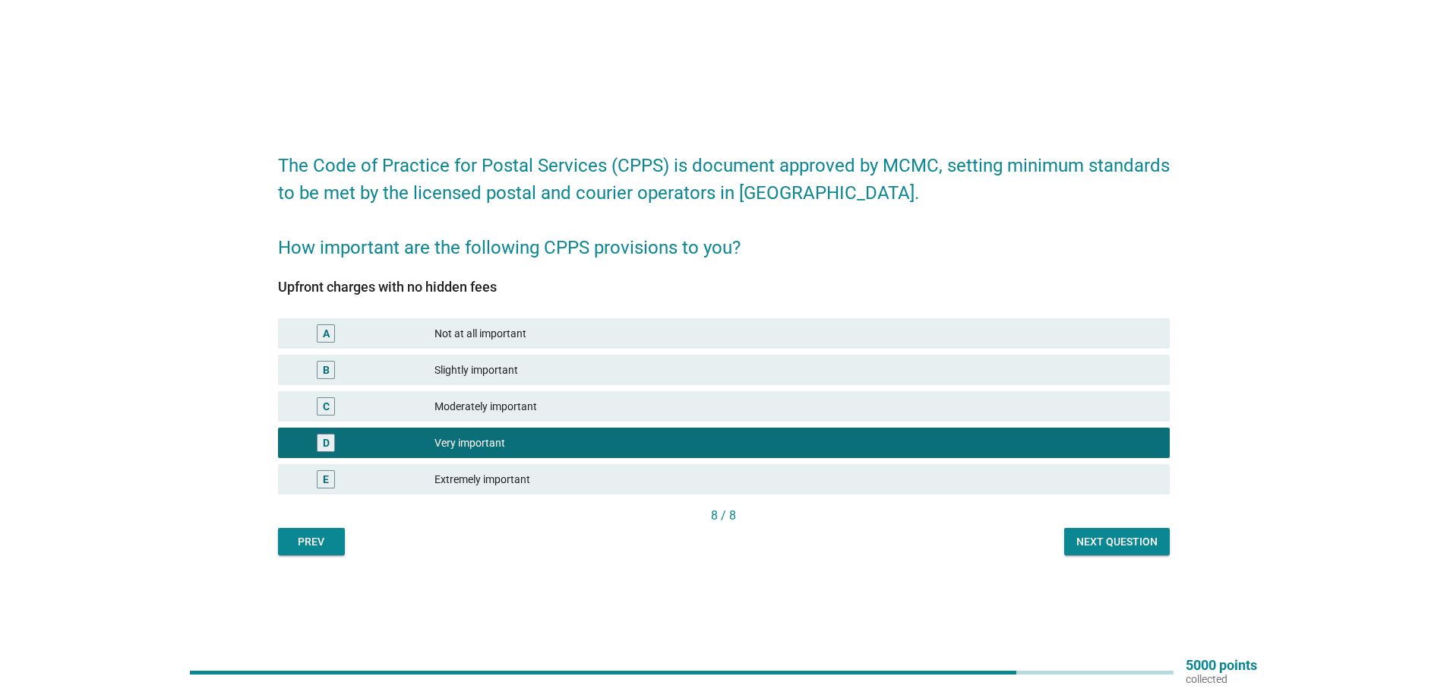
click at [1113, 536] on div "Next question" at bounding box center [1116, 542] width 81 height 16
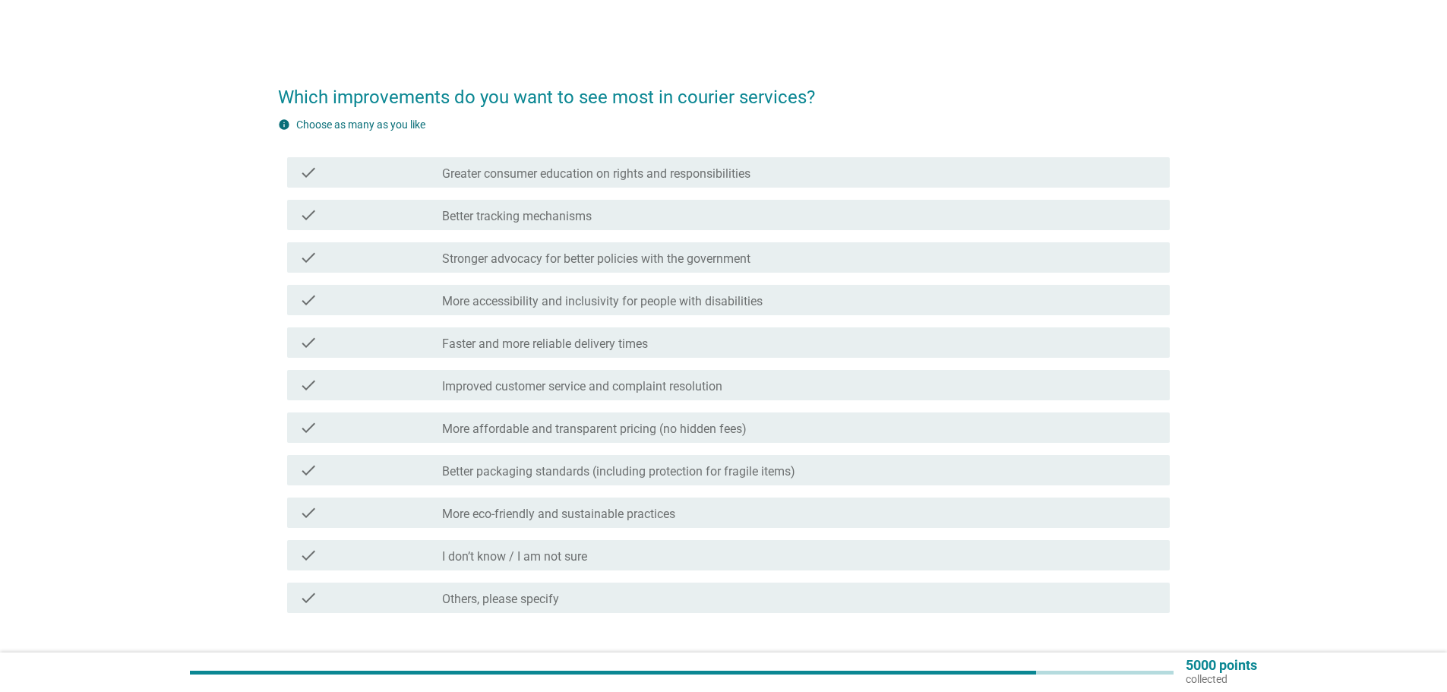
click at [516, 169] on label "Greater consumer education on rights and responsibilities" at bounding box center [596, 173] width 308 height 15
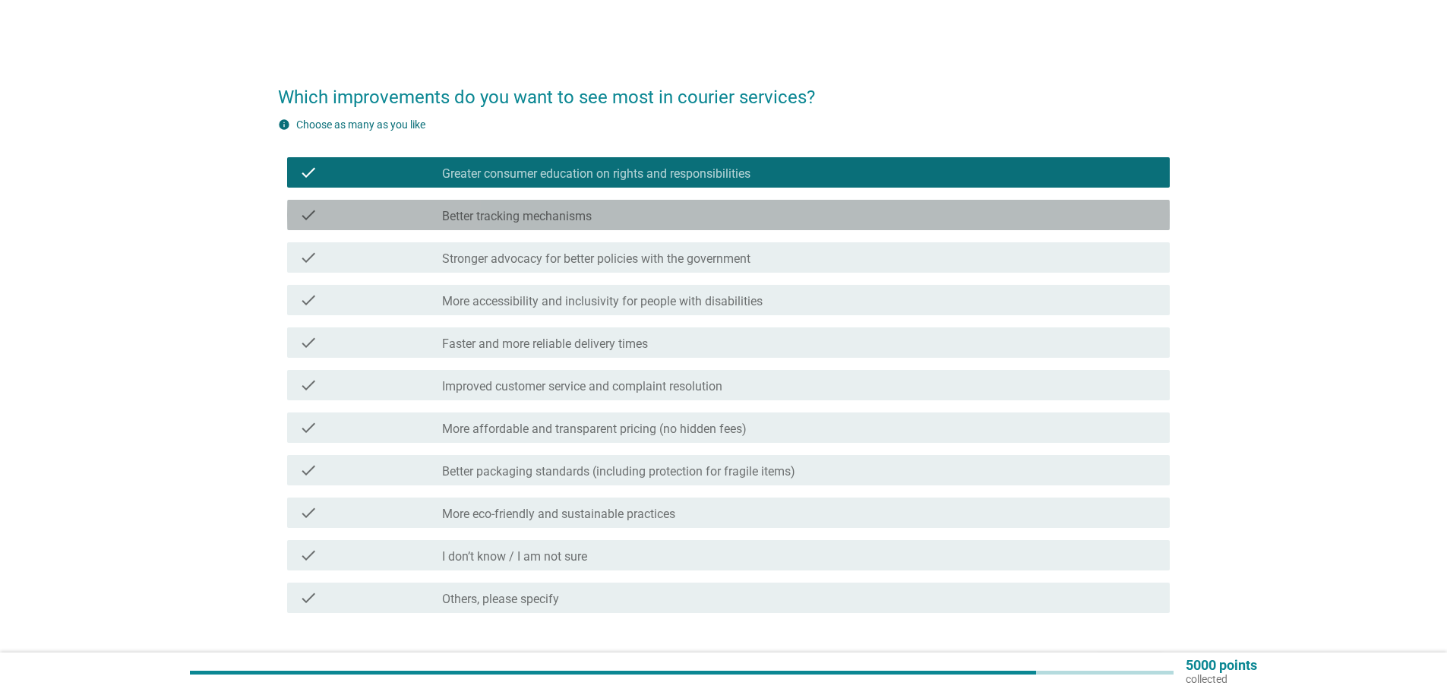
click at [544, 215] on label "Better tracking mechanisms" at bounding box center [517, 216] width 150 height 15
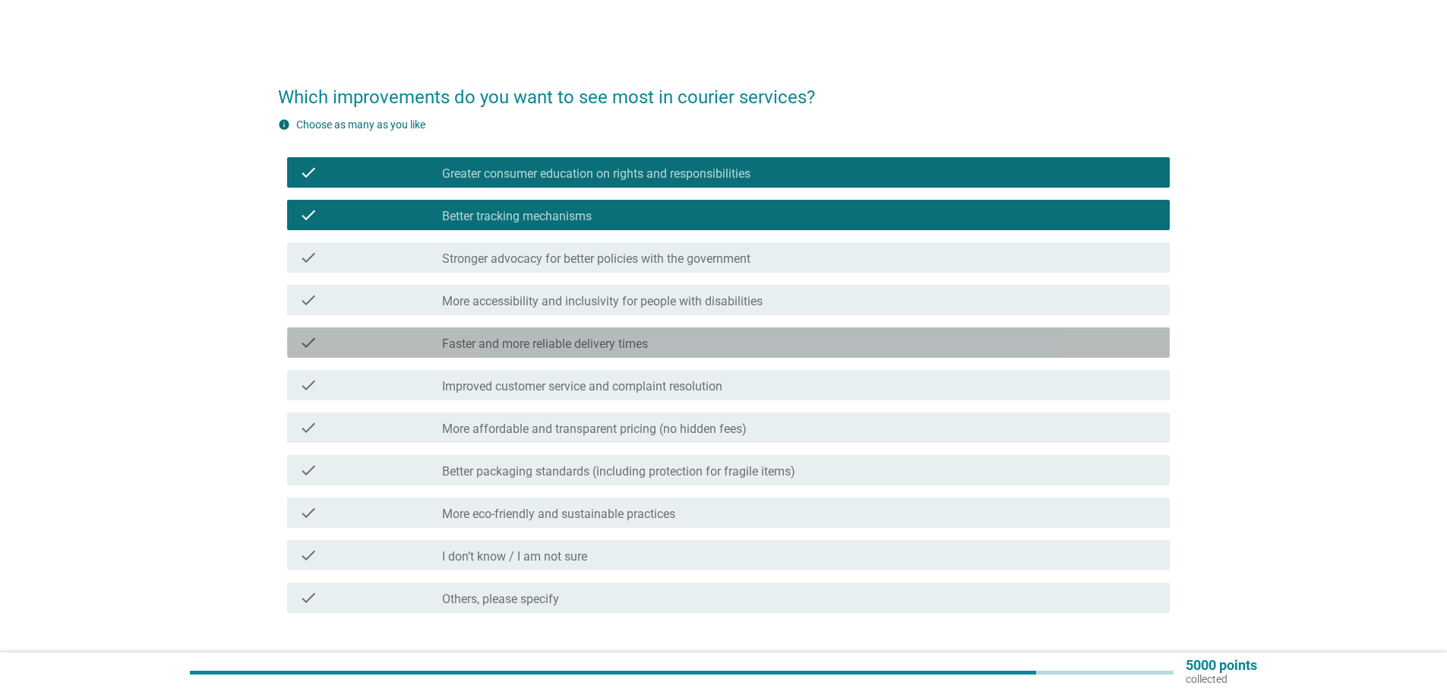
click at [642, 340] on label "Faster and more reliable delivery times" at bounding box center [545, 343] width 206 height 15
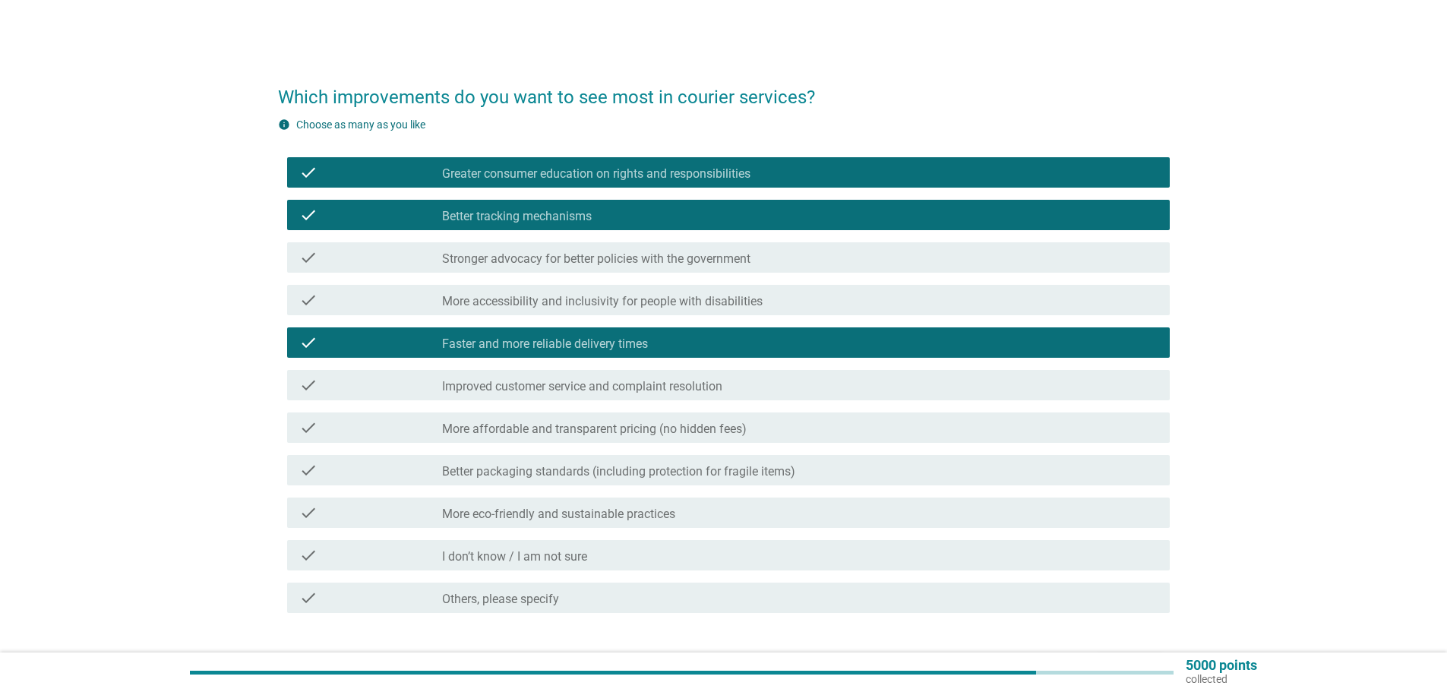
click at [627, 387] on label "Improved customer service and complaint resolution" at bounding box center [582, 386] width 280 height 15
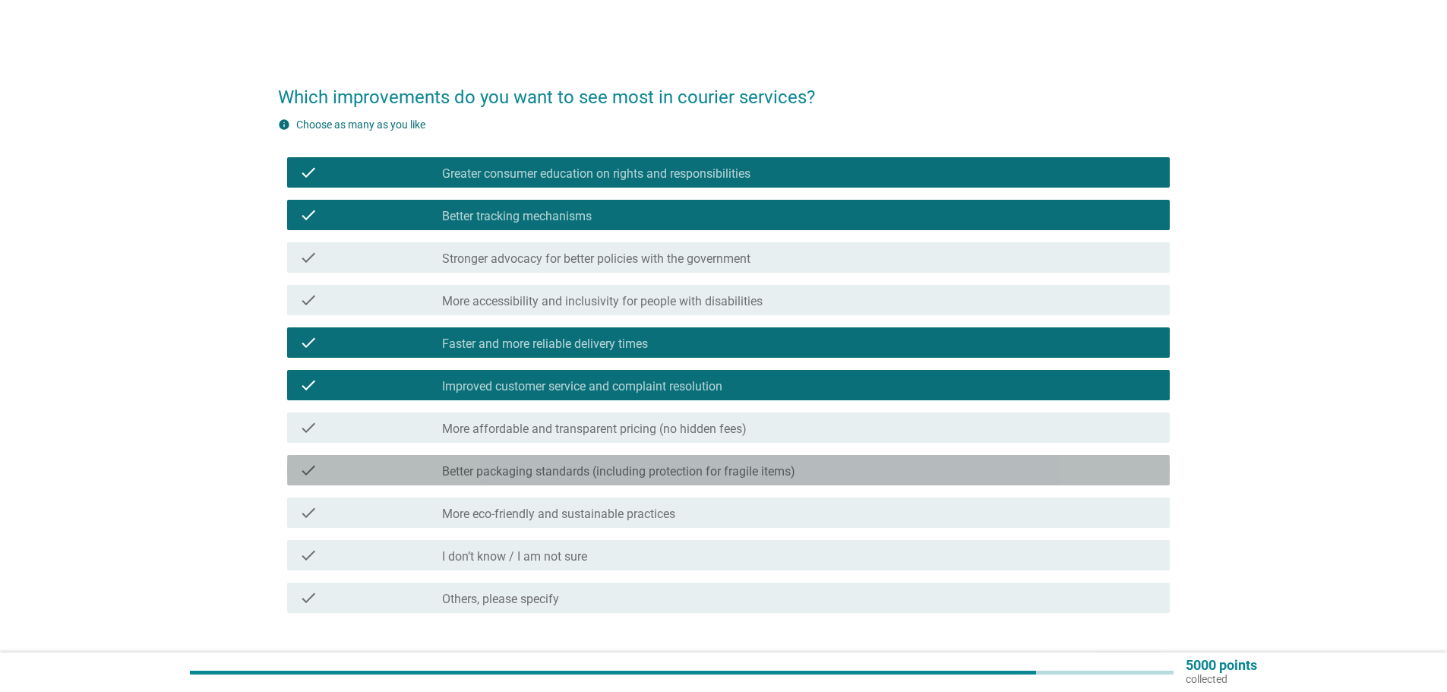
click at [645, 469] on label "Better packaging standards (including protection for fragile items)" at bounding box center [618, 471] width 353 height 15
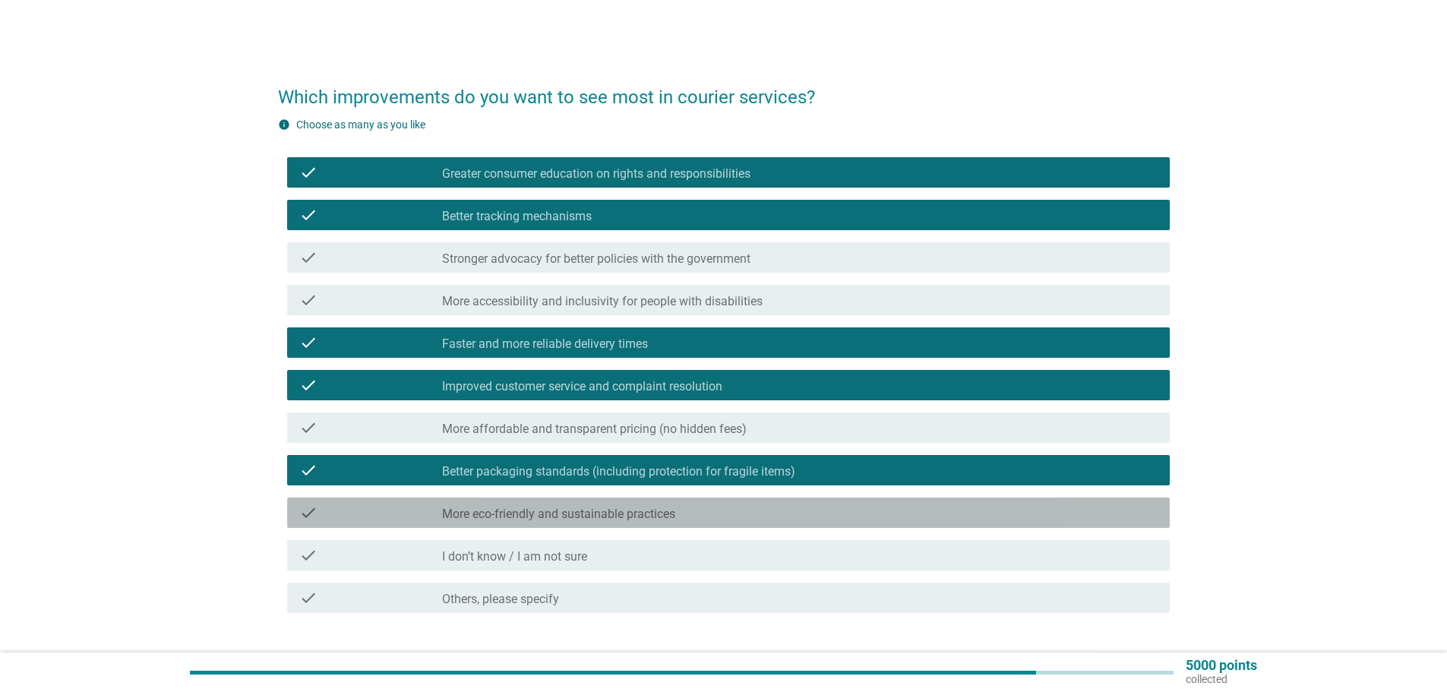
click at [529, 509] on label "More eco-friendly and sustainable practices" at bounding box center [558, 514] width 233 height 15
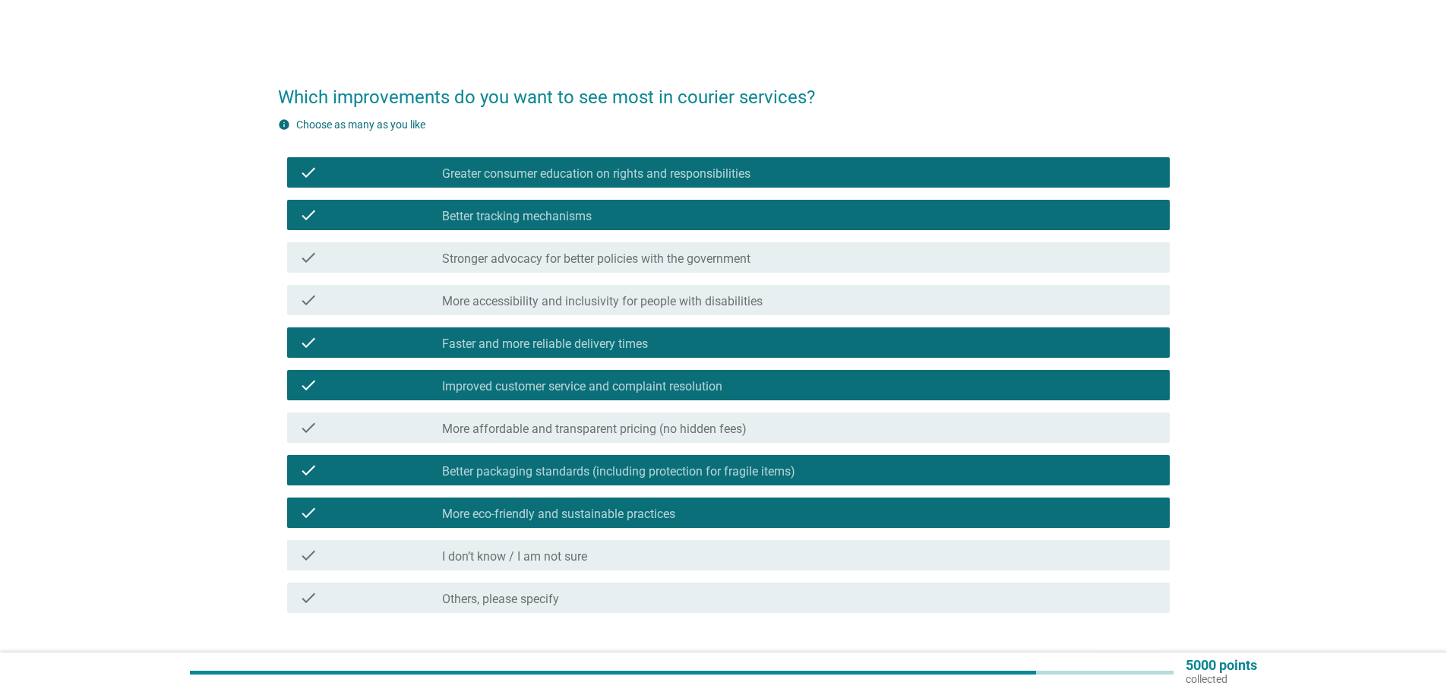
click at [550, 302] on label "More accessibility and inclusivity for people with disabilities" at bounding box center [602, 301] width 320 height 15
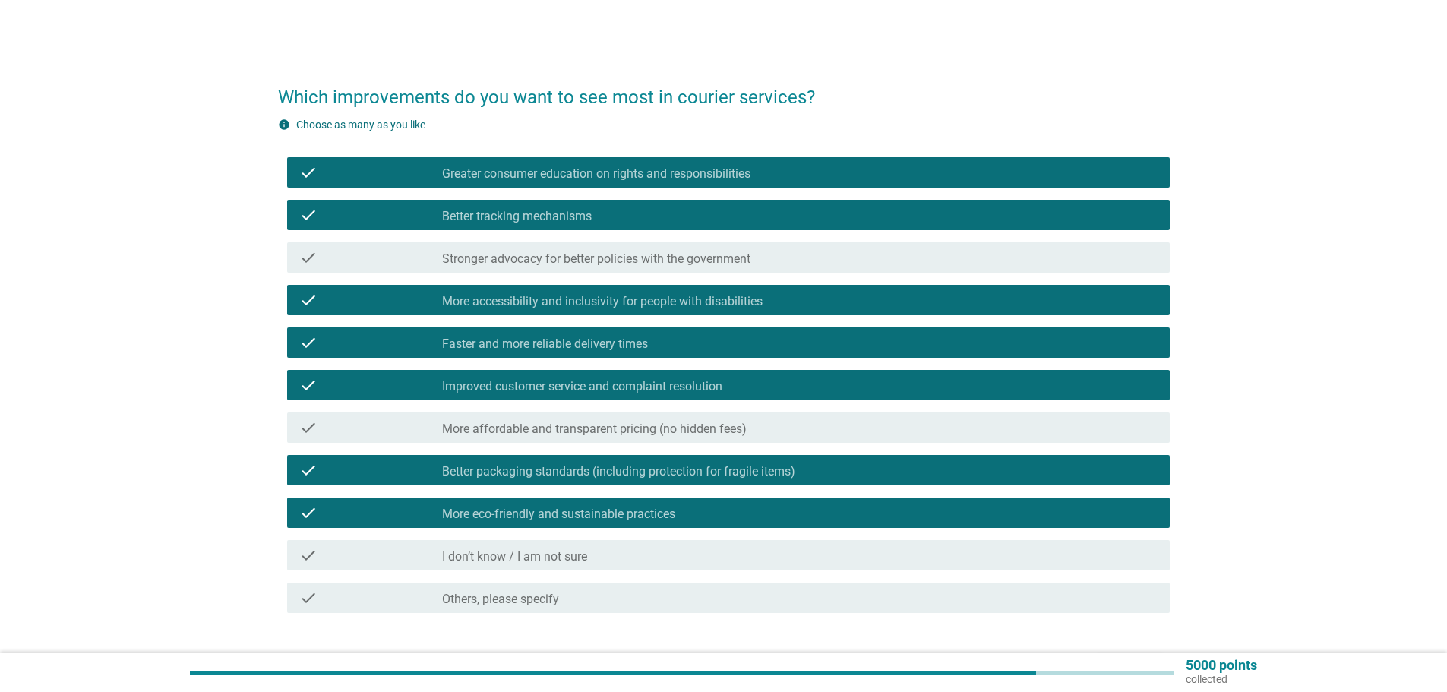
scroll to position [102, 0]
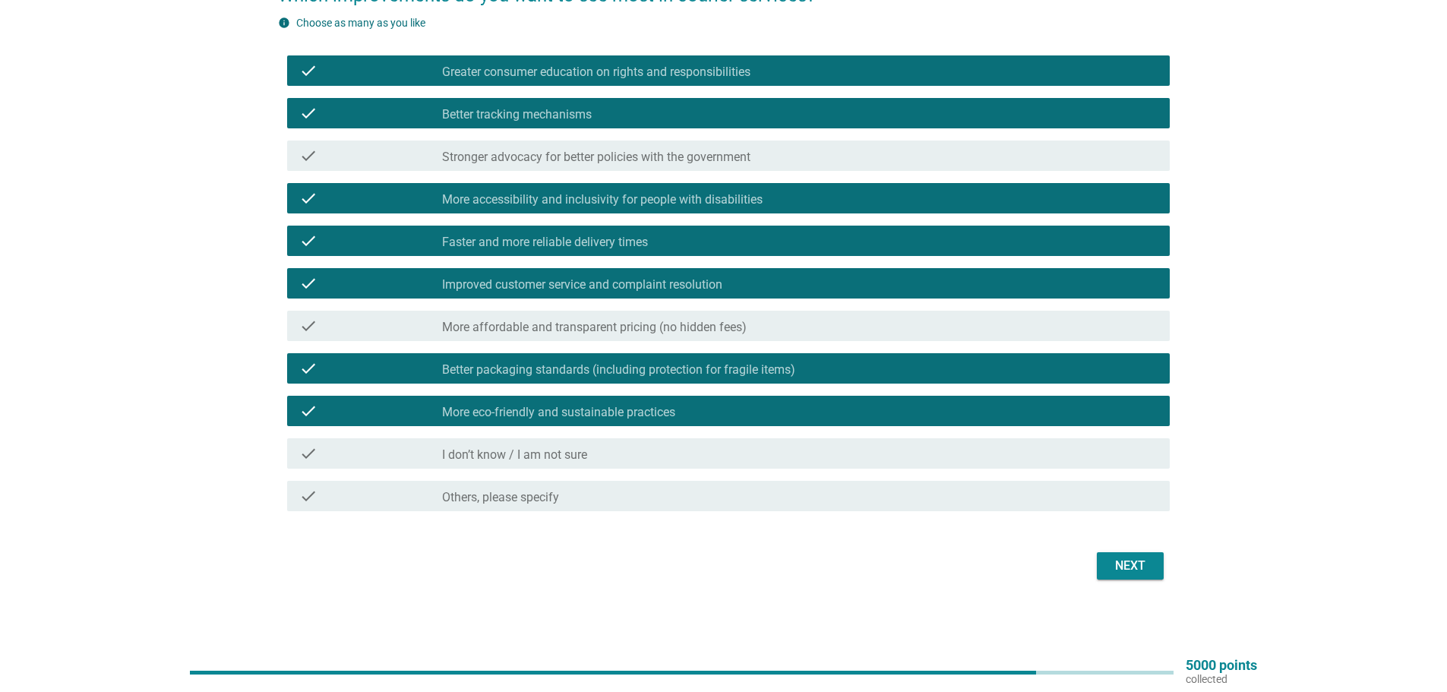
click at [1095, 563] on div "Next" at bounding box center [724, 566] width 892 height 36
click at [1127, 561] on div "Next" at bounding box center [1130, 566] width 43 height 18
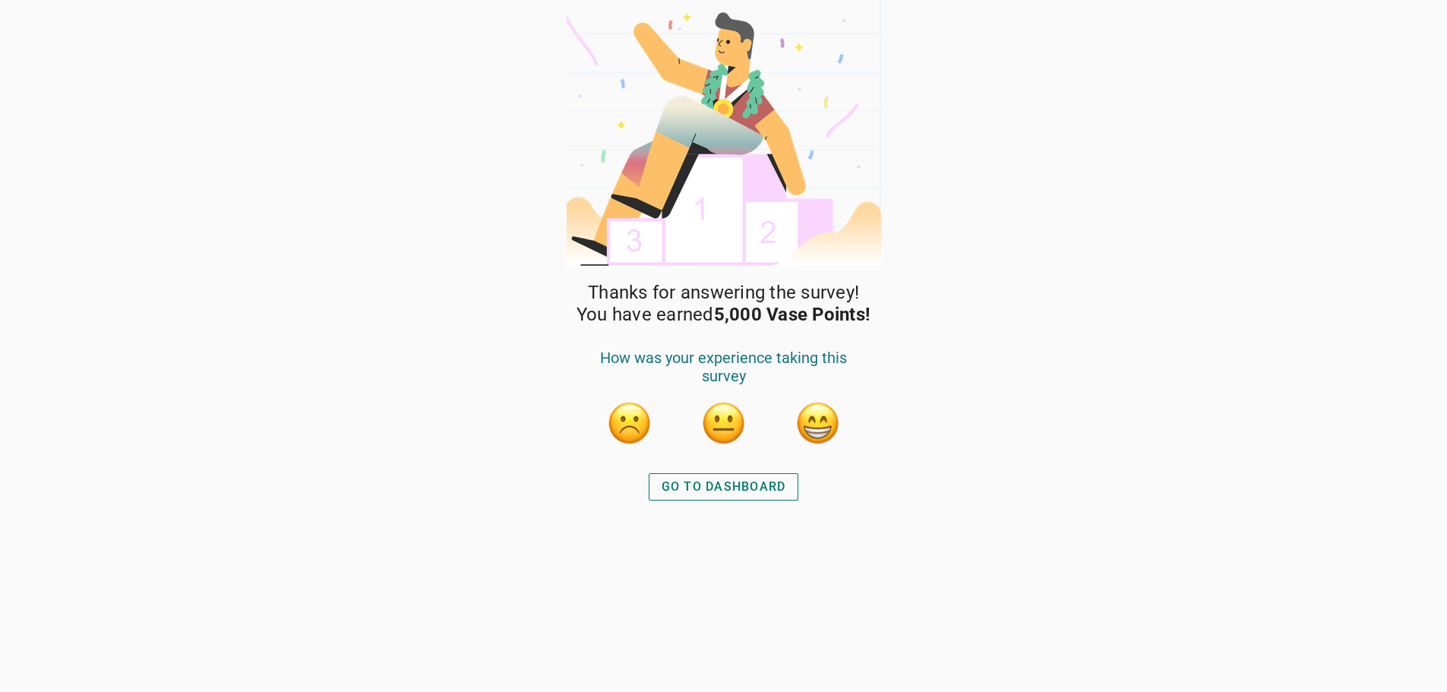
click at [1028, 391] on div "Thanks for answering the survey! You have earned 5,000 Vase Points! How was you…" at bounding box center [723, 346] width 1447 height 692
drag, startPoint x: 938, startPoint y: 514, endPoint x: 930, endPoint y: 510, distance: 9.5
click at [939, 512] on div "Thanks for answering the survey! You have earned 5,000 Vase Points! How was you…" at bounding box center [723, 346] width 1447 height 692
drag, startPoint x: 772, startPoint y: 482, endPoint x: 764, endPoint y: 482, distance: 7.6
click at [770, 482] on div "GO TO DASHBOARD" at bounding box center [724, 487] width 125 height 18
